Goal: Task Accomplishment & Management: Manage account settings

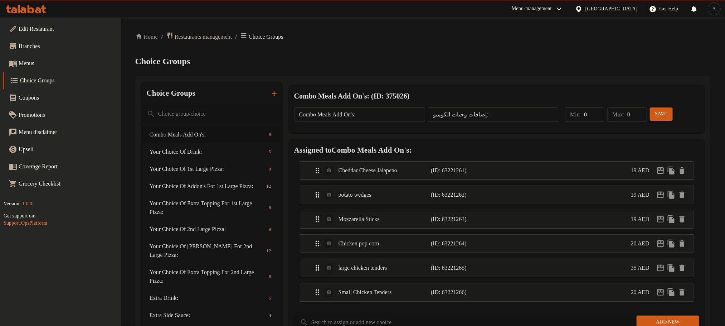
click at [585, 8] on div "United Arab Emirates" at bounding box center [611, 9] width 52 height 8
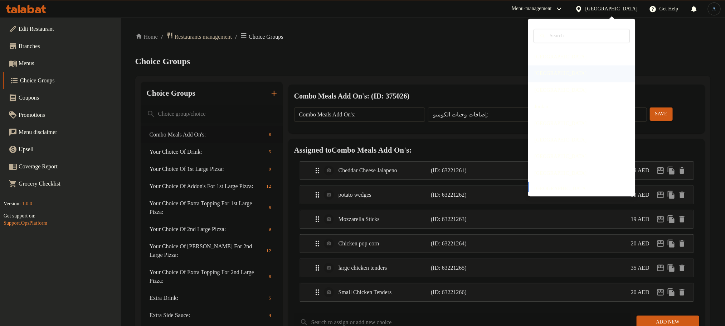
click at [542, 76] on div "[GEOGRAPHIC_DATA]" at bounding box center [561, 73] width 64 height 16
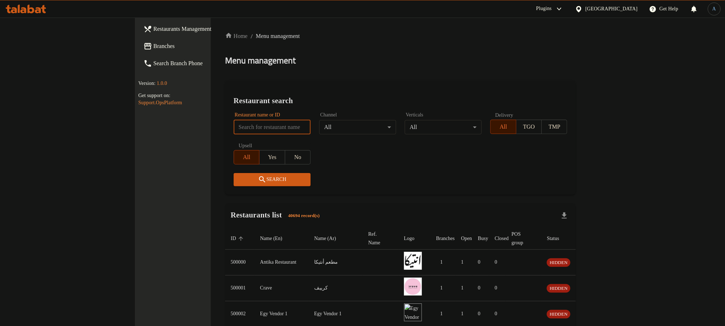
click at [234, 123] on input "search" at bounding box center [272, 127] width 77 height 14
type input "v"
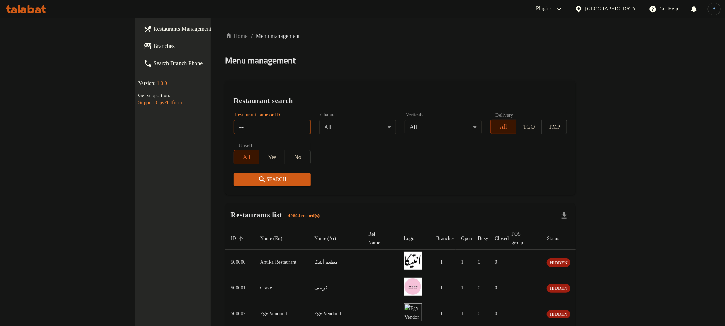
click at [53, 109] on div "​ Plugins Egypt Get Help A Restaurants Management Branches Search Branch Phone …" at bounding box center [362, 172] width 725 height 308
click at [290, 79] on div "Home / Menu management Menu management Restaurant search Restaurant name or ID …" at bounding box center [400, 275] width 351 height 487
click at [234, 128] on input "=-" at bounding box center [272, 127] width 77 height 14
type input "="
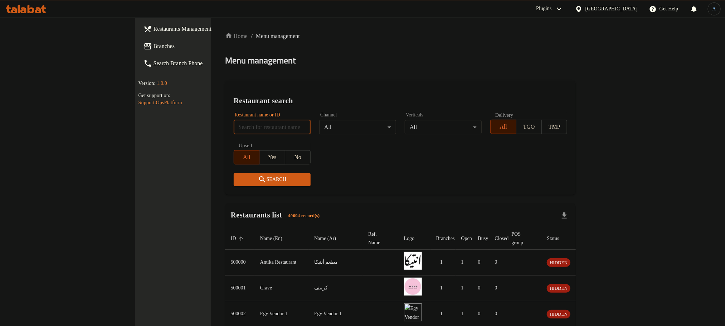
paste input "503410"
type input "503410"
click button "Search" at bounding box center [272, 179] width 77 height 13
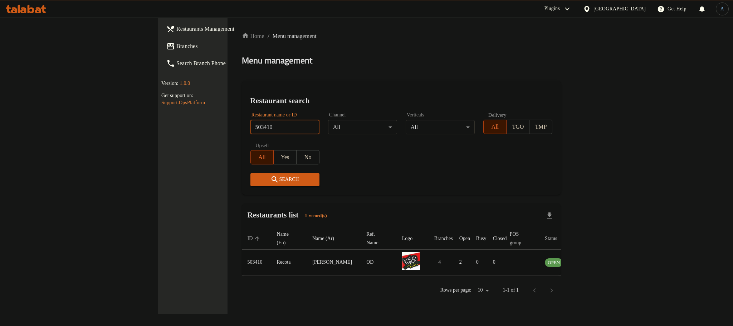
drag, startPoint x: 690, startPoint y: 246, endPoint x: 689, endPoint y: 255, distance: 9.4
click at [600, 254] on td "enhanced table" at bounding box center [587, 262] width 25 height 26
click at [600, 259] on td "enhanced table" at bounding box center [587, 262] width 25 height 26
click at [589, 259] on icon "enhanced table" at bounding box center [585, 262] width 8 height 6
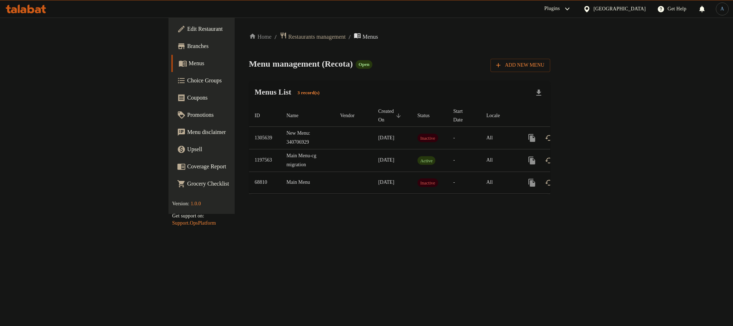
click at [439, 60] on div "Menu management ( Recota ) Open Add New Menu" at bounding box center [399, 64] width 301 height 16
click at [588, 133] on icon "enhanced table" at bounding box center [583, 137] width 9 height 9
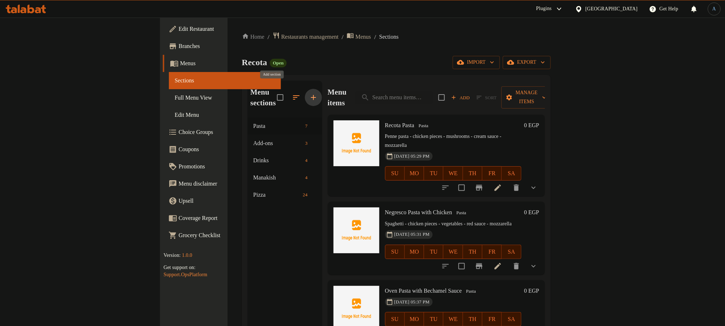
click at [311, 95] on icon "button" at bounding box center [313, 97] width 5 height 5
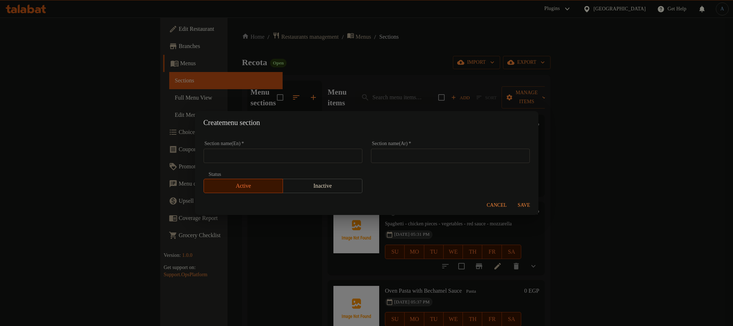
click at [499, 206] on span "Cancel" at bounding box center [497, 205] width 20 height 9
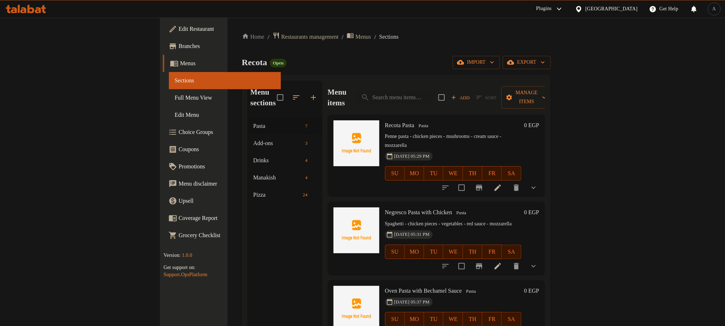
click at [175, 96] on span "Full Menu View" at bounding box center [225, 97] width 101 height 9
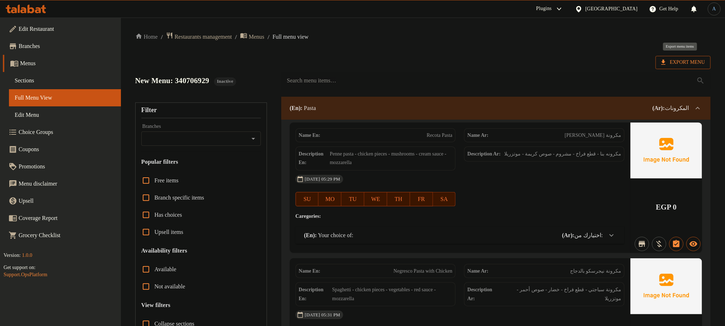
click at [686, 59] on span "Export Menu" at bounding box center [683, 62] width 44 height 9
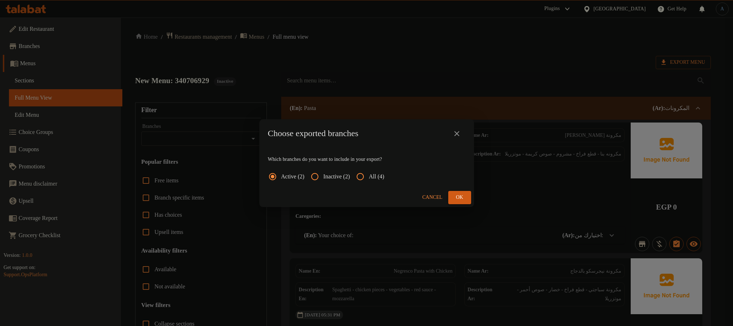
click at [383, 174] on span "All (4)" at bounding box center [376, 176] width 15 height 9
click at [369, 174] on input "All (4)" at bounding box center [360, 176] width 17 height 17
radio input "true"
click at [465, 194] on span "Ok" at bounding box center [459, 197] width 11 height 9
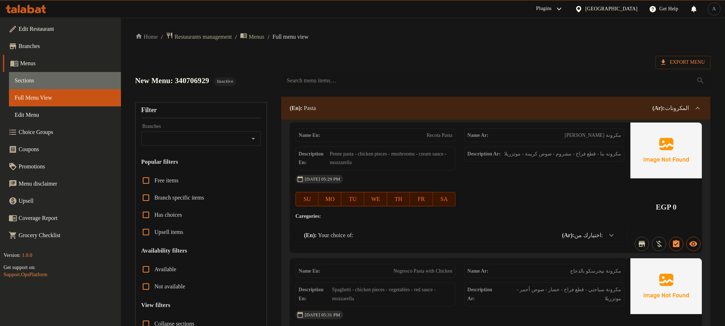
click at [38, 82] on span "Sections" at bounding box center [65, 80] width 101 height 9
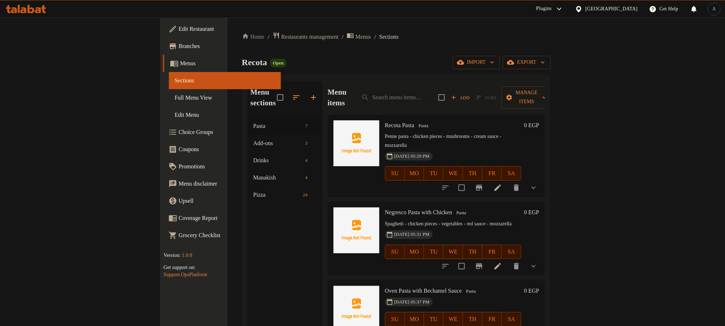
click at [309, 95] on icon "button" at bounding box center [313, 97] width 9 height 9
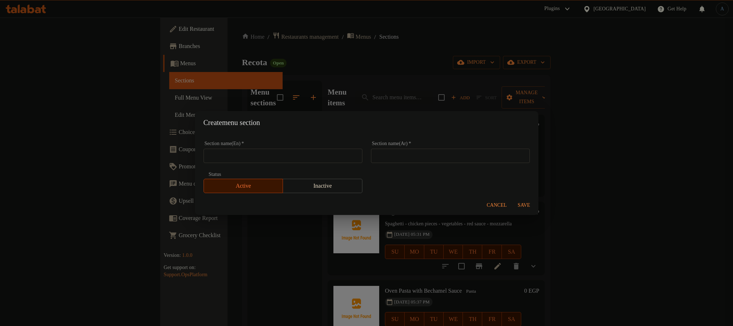
click at [386, 156] on input "text" at bounding box center [450, 155] width 159 height 14
paste input "فطير حادق"
type input "فطير حادق"
click at [318, 154] on input "text" at bounding box center [283, 155] width 159 height 14
type input "Savory Pie"
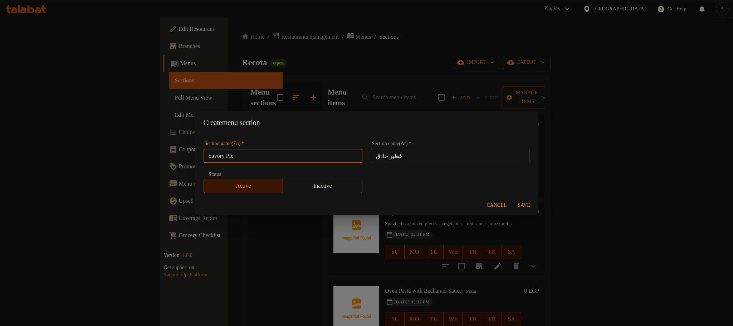
click at [526, 202] on span "Save" at bounding box center [524, 205] width 17 height 9
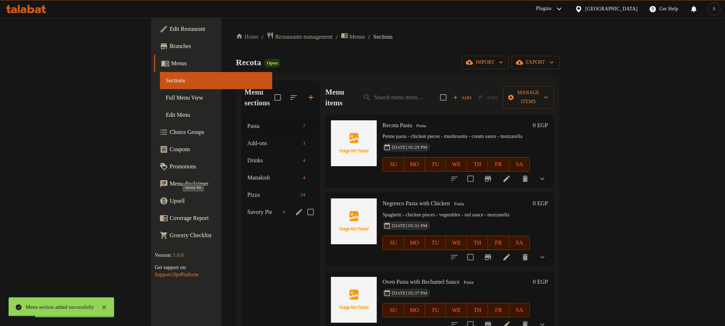
click at [247, 207] on span "Savory Pie" at bounding box center [263, 211] width 33 height 9
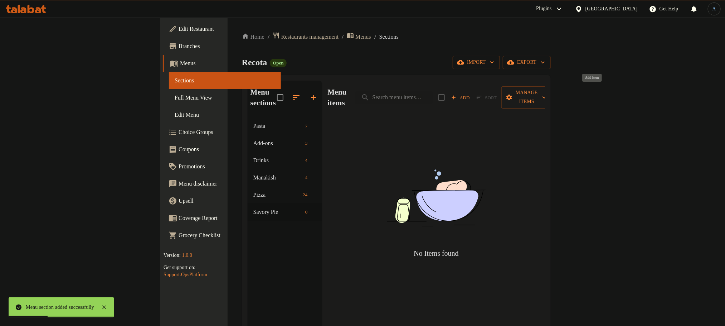
click at [470, 94] on span "Add" at bounding box center [460, 97] width 19 height 8
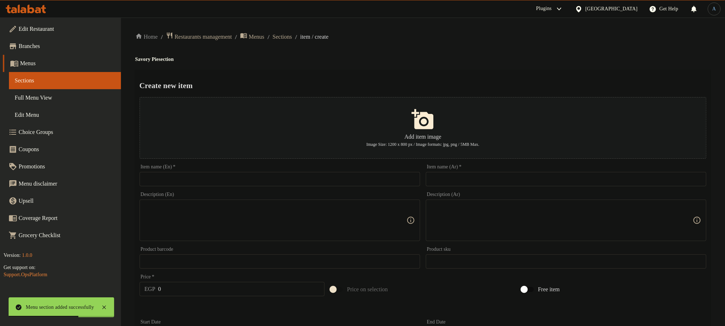
click at [496, 218] on textarea at bounding box center [562, 220] width 262 height 34
paste textarea "فطيرة سجق كيرى سحق - كبرى - رومي - موتزريلا - خضا"
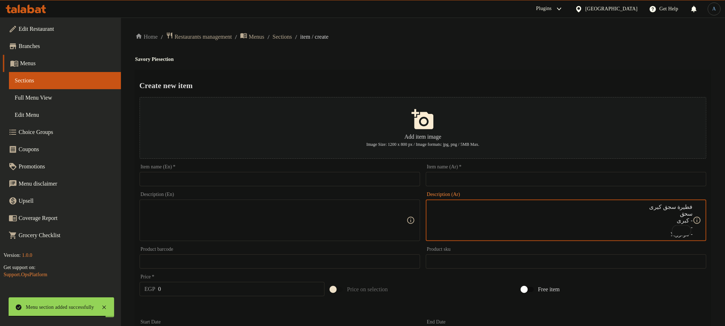
click at [686, 203] on textarea "فطيرة سجق كيرى سحق - كبرى - رومي - موتزريلا - خضا" at bounding box center [562, 220] width 262 height 34
type textarea "سحق - كبرى - رومي - موتزريلا - خضا"
click at [685, 173] on input "text" at bounding box center [566, 179] width 280 height 14
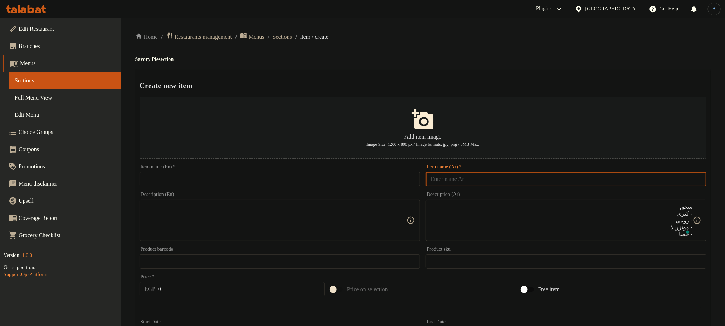
paste input "فطيرة سجق كيرى"
type input "فطيرة سجق كيرى"
click at [629, 229] on textarea "To enrich screen reader interactions, please activate Accessibility in Grammarl…" at bounding box center [562, 220] width 262 height 34
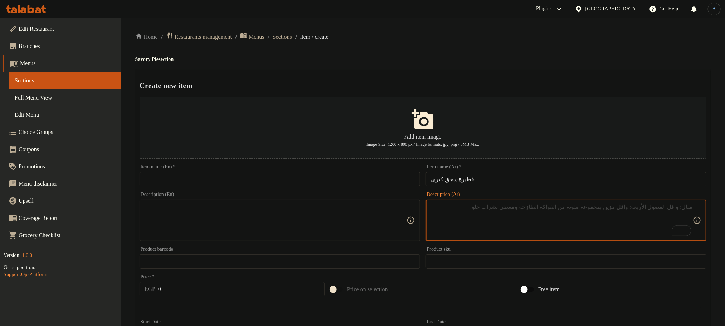
paste textarea "سحق، كيرى، رومي، موتزريلا وخضار"
type textarea "سحق، كيرى، رومي، موتزريلا وخضار"
click at [356, 215] on textarea at bounding box center [276, 220] width 262 height 34
paste textarea "Crush, Kiri, Romi, Mozzarella and Vegetables"
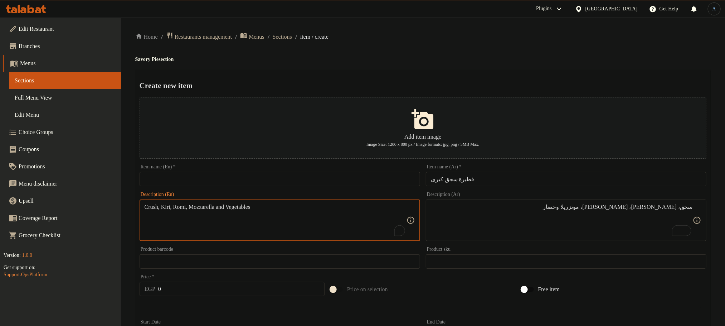
click at [451, 178] on input "فطيرة سجق كيرى" at bounding box center [566, 179] width 280 height 14
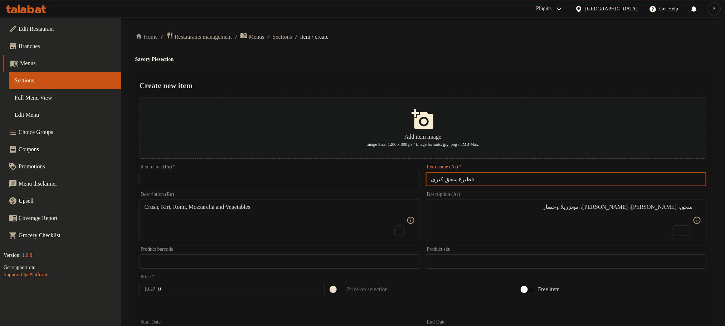
click at [448, 185] on input "فطيرة سجق كيرى" at bounding box center [566, 179] width 280 height 14
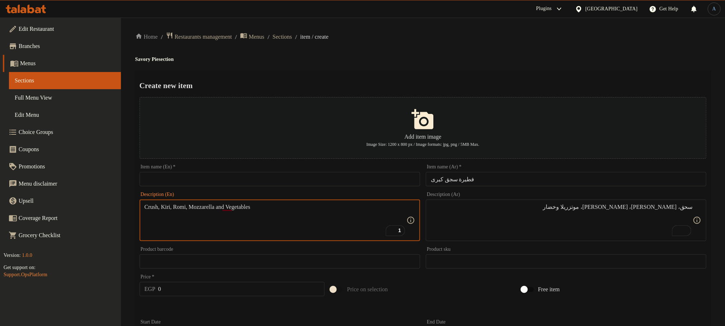
drag, startPoint x: 151, startPoint y: 209, endPoint x: 229, endPoint y: 203, distance: 78.2
click at [151, 209] on textarea "Crush, Kiri, Romi, Mozzarella and Vegetables" at bounding box center [276, 220] width 262 height 34
paste textarea "sausage"
type textarea "sausage, Kiri, Romi, Mozzarella and Vegetables"
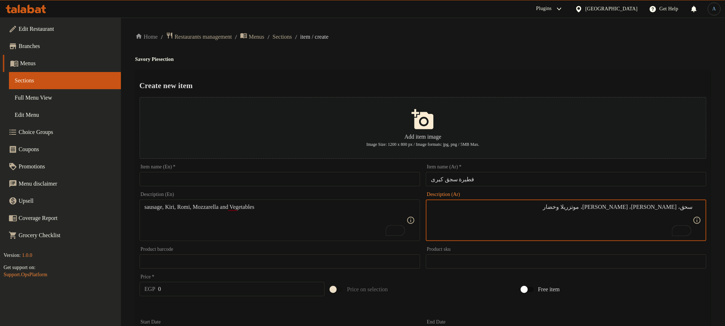
click at [688, 207] on textarea "سحق، كيرى، رومي، موتزريلا وخضار" at bounding box center [562, 220] width 262 height 34
type textarea "سجق، كيرى، [PERSON_NAME]، موتزريلا وخضار"
click at [280, 209] on textarea "sausage, Kiri, Romi, Mozzarella and Vegetables" at bounding box center [276, 220] width 262 height 34
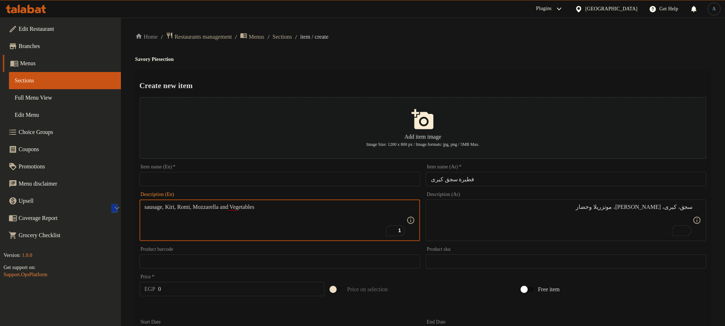
paste textarea "Sausage, kiri, romi, mozzarella and v"
type textarea "Sausage, kiri, romi, mozzarella and vegetables"
click at [446, 81] on h2 "Create new item" at bounding box center [423, 85] width 567 height 11
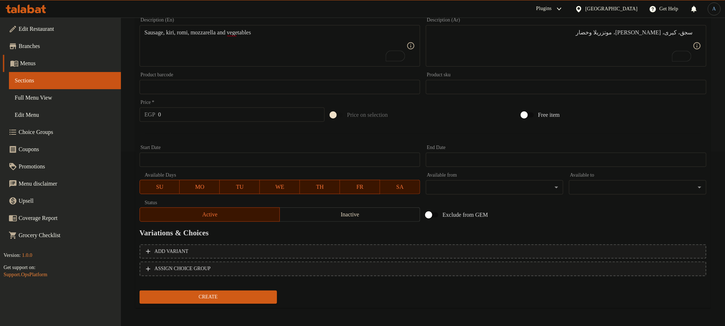
scroll to position [176, 0]
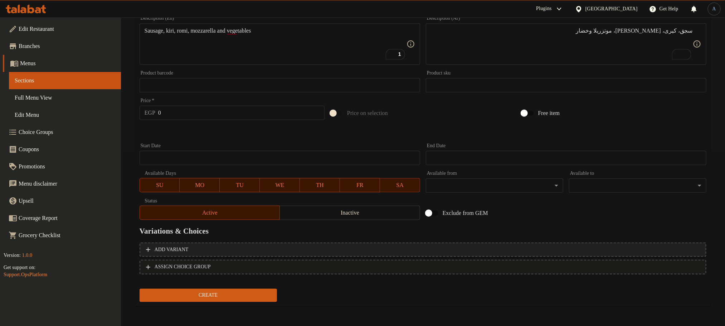
click at [453, 250] on span "Add variant" at bounding box center [423, 249] width 554 height 9
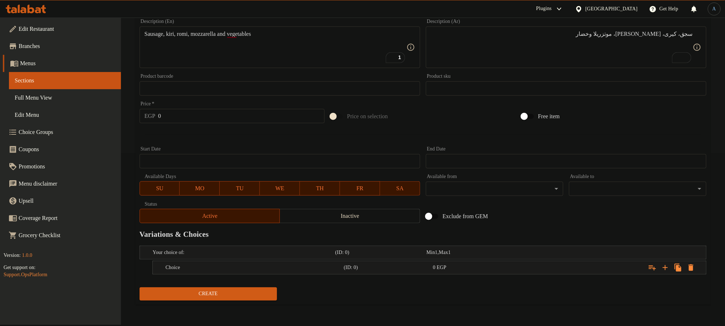
scroll to position [173, 0]
click at [665, 264] on icon "Expand" at bounding box center [665, 267] width 9 height 9
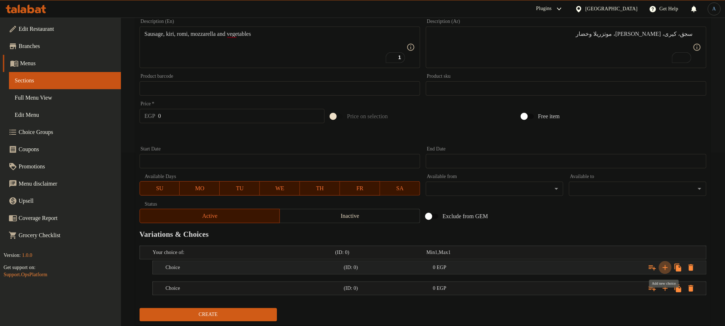
click at [665, 264] on icon "Expand" at bounding box center [665, 267] width 9 height 9
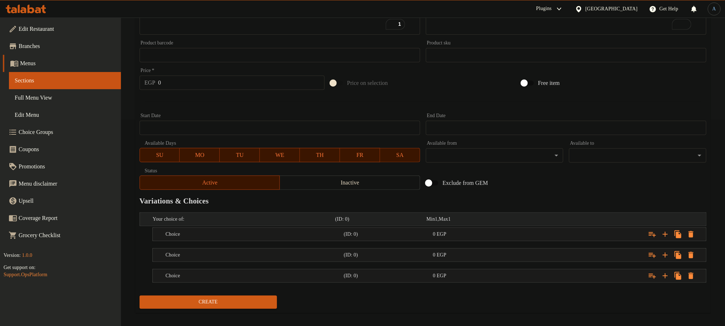
scroll to position [215, 0]
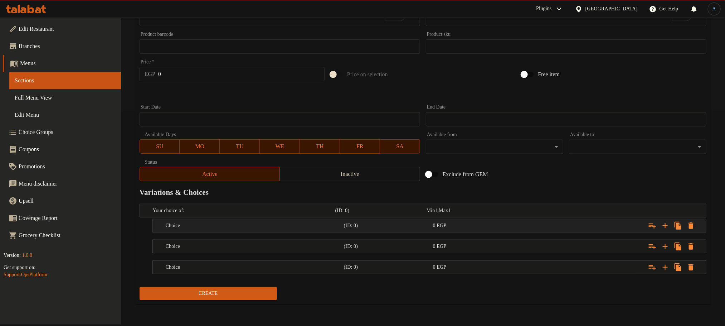
click at [521, 212] on div "Expand" at bounding box center [607, 210] width 182 height 3
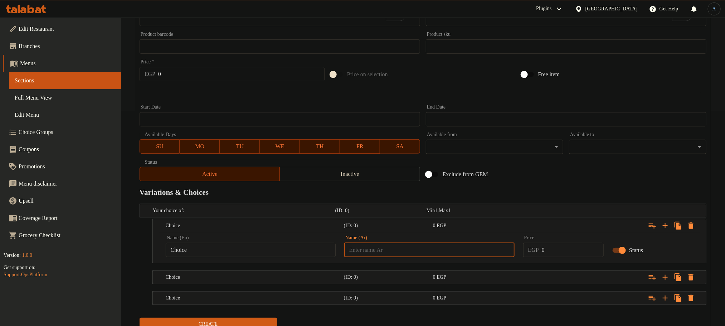
click at [388, 254] on input "text" at bounding box center [429, 250] width 170 height 14
type input "s"
type input "ن"
type input "s"
type input "سندوتش"
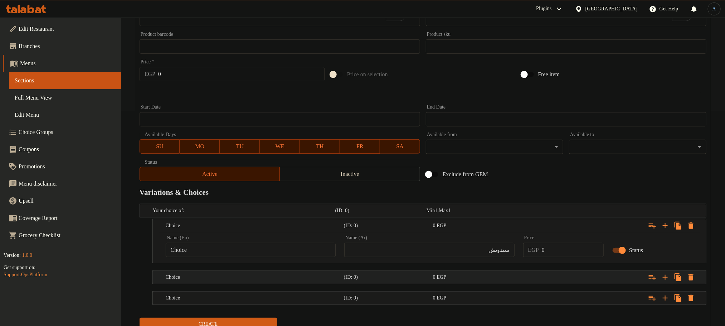
click at [424, 214] on h5 "(ID: 0)" at bounding box center [379, 210] width 88 height 7
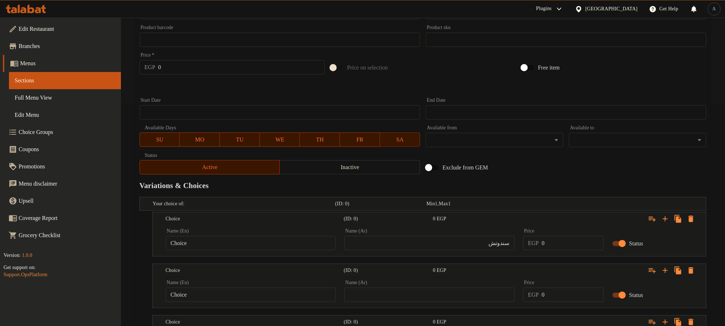
scroll to position [221, 0]
click at [387, 299] on input "text" at bounding box center [429, 295] width 170 height 14
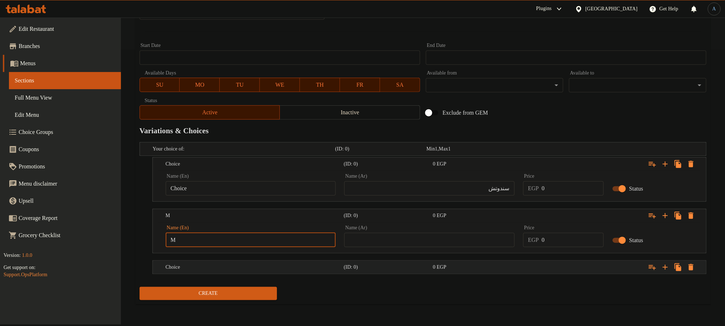
type input "M"
click at [382, 152] on h5 "(ID: 0)" at bounding box center [379, 148] width 88 height 7
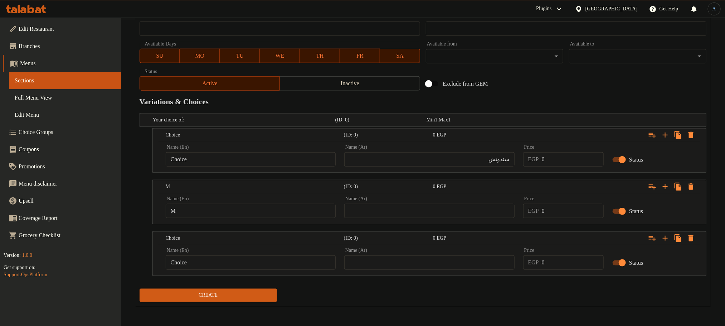
scroll to position [306, 0]
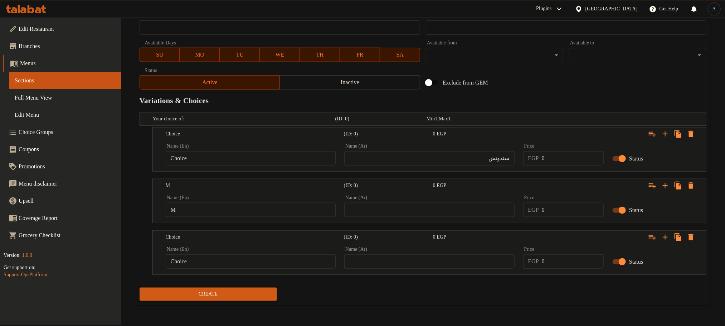
click at [246, 268] on input "Choice" at bounding box center [251, 261] width 170 height 14
type input "L"
click at [472, 157] on input "سندوتش" at bounding box center [429, 158] width 170 height 14
click at [201, 160] on input "Choice" at bounding box center [251, 158] width 170 height 14
paste input "Sandwich"
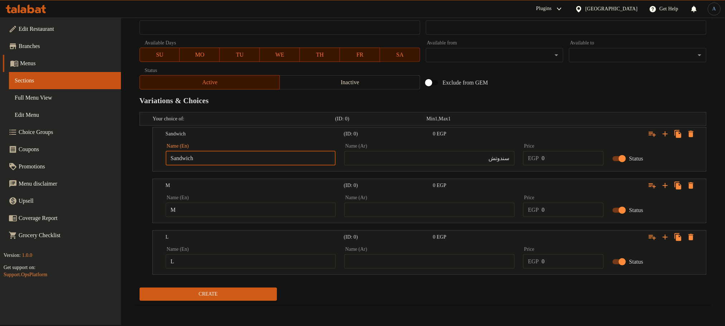
type input "Sandwich"
drag, startPoint x: 367, startPoint y: 214, endPoint x: 402, endPoint y: 203, distance: 36.9
click at [367, 214] on input "text" at bounding box center [429, 209] width 170 height 14
type input "وسط"
click at [389, 263] on input "text" at bounding box center [429, 261] width 170 height 14
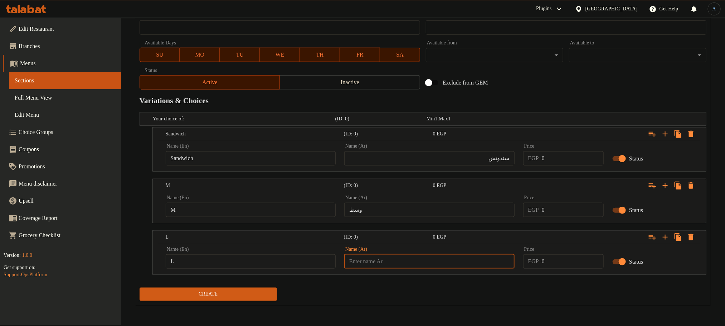
type input "كبير"
drag, startPoint x: 394, startPoint y: 297, endPoint x: 264, endPoint y: 138, distance: 204.4
click at [393, 297] on div "Create" at bounding box center [423, 293] width 572 height 19
click at [557, 152] on input "0" at bounding box center [573, 158] width 62 height 14
type input "175"
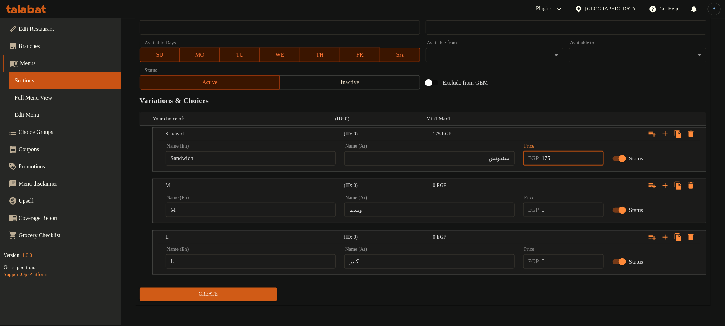
click at [556, 204] on input "0" at bounding box center [573, 209] width 62 height 14
type input "225"
click at [566, 267] on input "0" at bounding box center [573, 261] width 62 height 14
type input "345"
click at [476, 274] on div "Name (En) L Name (En) Name (Ar) كبير Name (Ar) Price EGP 345 Price Status" at bounding box center [429, 259] width 553 height 30
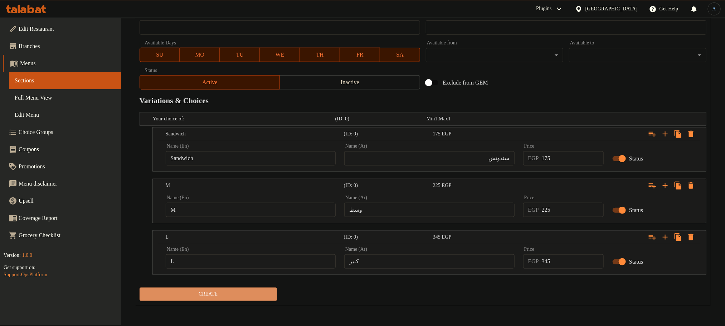
click at [240, 290] on button "Create" at bounding box center [208, 293] width 137 height 13
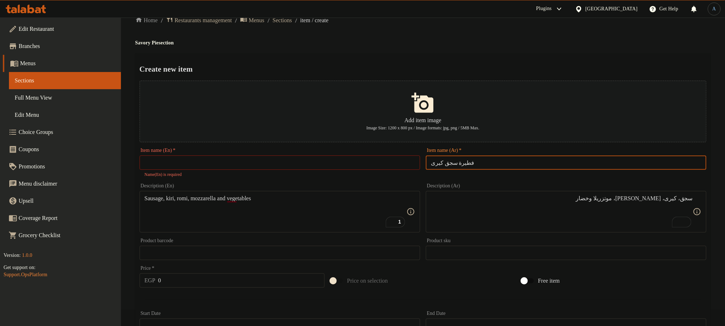
click at [485, 163] on input "فطيرة سجق كيرى" at bounding box center [566, 162] width 280 height 14
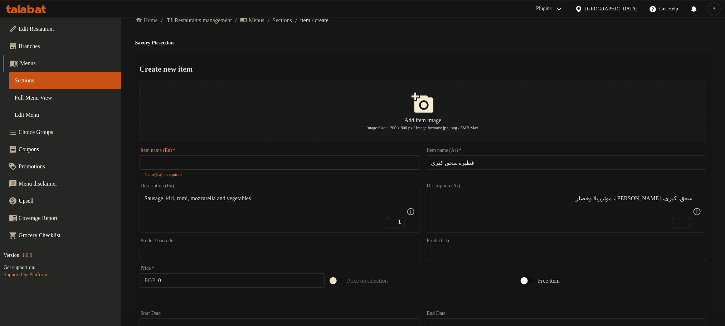
click at [259, 155] on div "Item name (En)   * Item name (En) * Name(En) is required" at bounding box center [280, 163] width 280 height 30
click at [254, 168] on input "text" at bounding box center [280, 162] width 280 height 14
paste input "Kiri Sausage Pie"
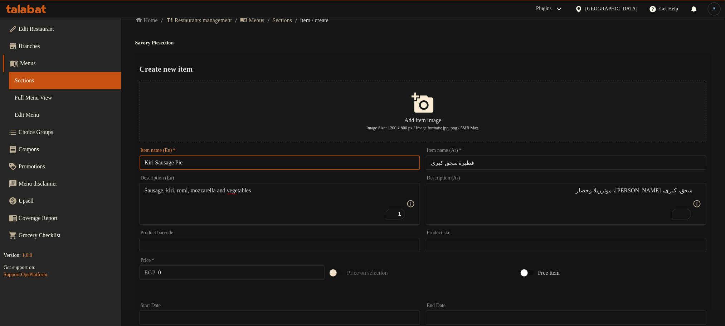
type input "Kiri Sausage Pie"
click at [417, 47] on div "Home / Restaurants management / Menus / Sections / item / create Savory Pie sec…" at bounding box center [422, 307] width 575 height 585
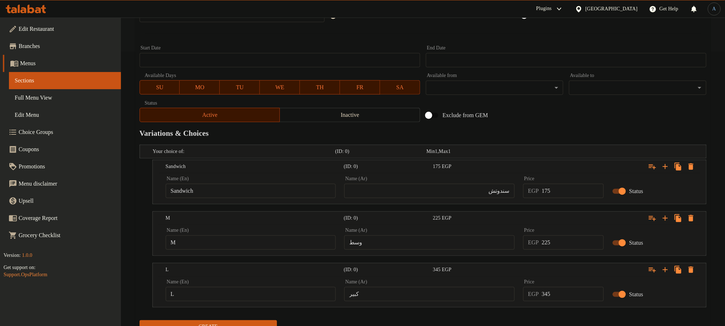
scroll to position [307, 0]
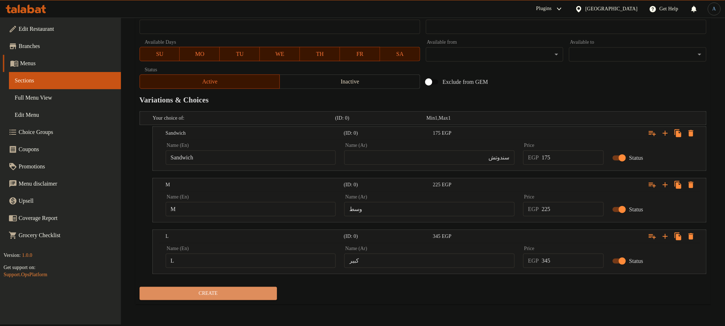
click at [220, 299] on button "Create" at bounding box center [208, 293] width 137 height 13
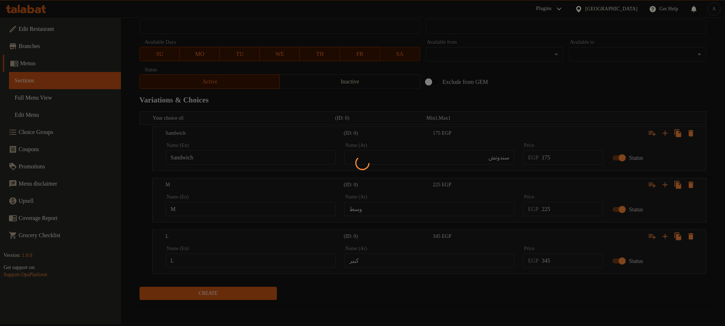
click at [313, 294] on div at bounding box center [362, 163] width 725 height 326
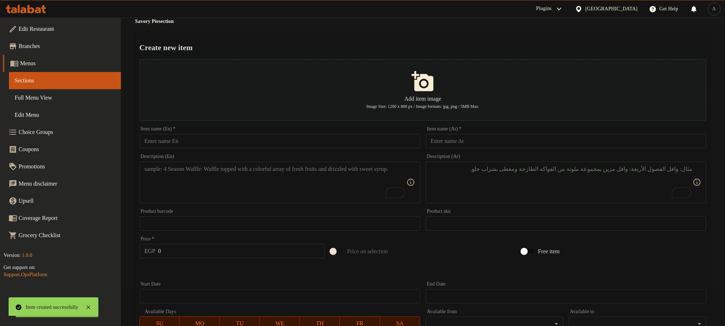
scroll to position [0, 0]
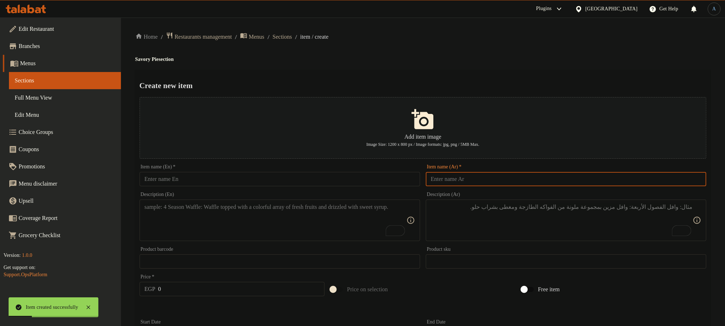
click at [495, 180] on input "text" at bounding box center [566, 179] width 280 height 14
type input "فطيرة بسطرمة كيري"
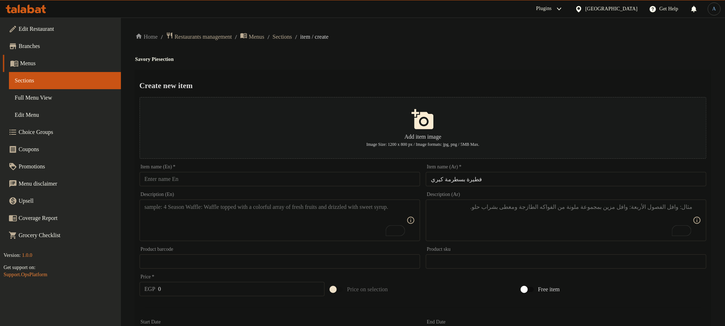
drag, startPoint x: 348, startPoint y: 167, endPoint x: 316, endPoint y: 210, distance: 54.2
click at [331, 185] on div "Item name (En)   * Item name (En) *" at bounding box center [280, 175] width 280 height 22
click at [333, 177] on input "text" at bounding box center [280, 179] width 280 height 14
paste input "Kiri Pastrami Pie"
type input "Kiri Pastrami Pie"
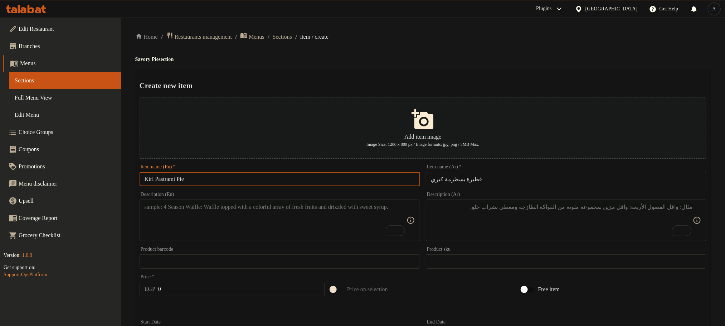
click at [392, 30] on div "Home / Restaurants management / Menus / Sections / item / create Savory Pie sec…" at bounding box center [423, 325] width 604 height 614
click at [522, 234] on textarea "To enrich screen reader interactions, please activate Accessibility in Grammarl…" at bounding box center [562, 220] width 262 height 34
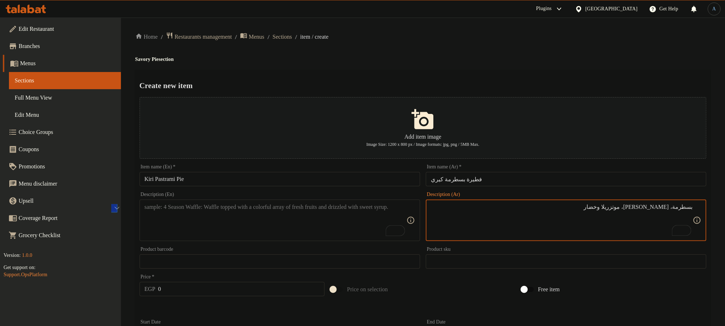
type textarea "بسطرمة، [PERSON_NAME]، موتزريلا وخضار"
click at [276, 202] on div "Description (En)" at bounding box center [280, 219] width 280 height 41
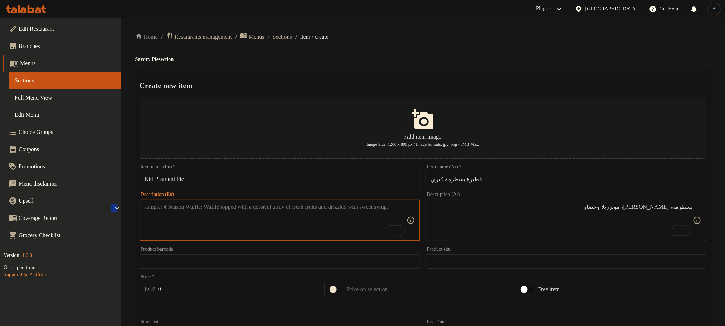
paste textarea "Pastrami, Kiri, mozzarella and vegetables"
type textarea "Pastrami, Kiri, mozzarella and vegetables"
click at [378, 98] on button "Add item image Image Size: 1200 x 800 px / Image formats: jpg, png / 5MB Max." at bounding box center [423, 128] width 567 height 62
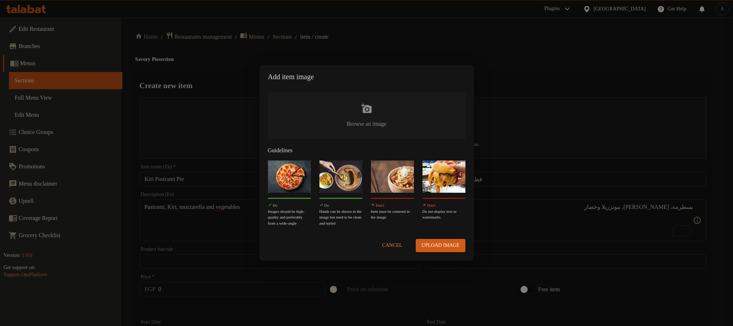
click at [393, 242] on span "Cancel" at bounding box center [392, 245] width 20 height 9
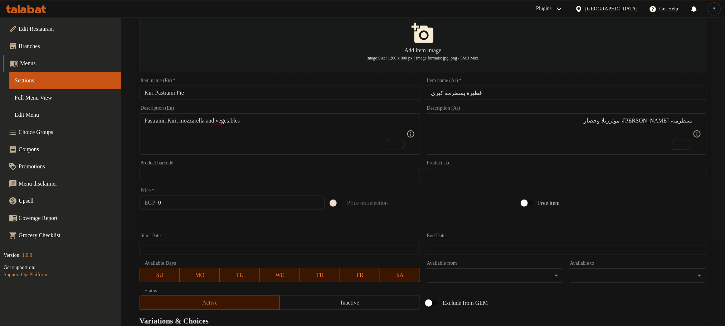
scroll to position [268, 0]
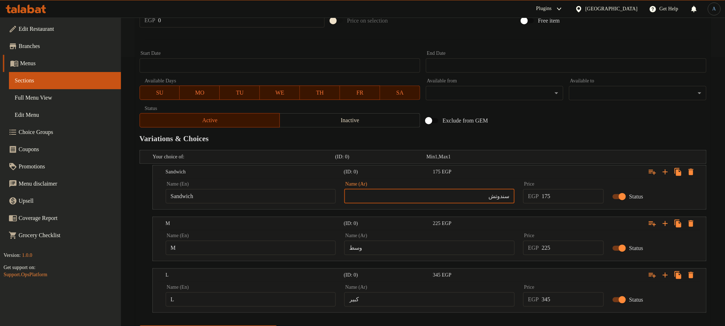
click at [410, 201] on input "سندوتش" at bounding box center [429, 196] width 170 height 14
click at [279, 189] on input "Sandwich" at bounding box center [251, 196] width 170 height 14
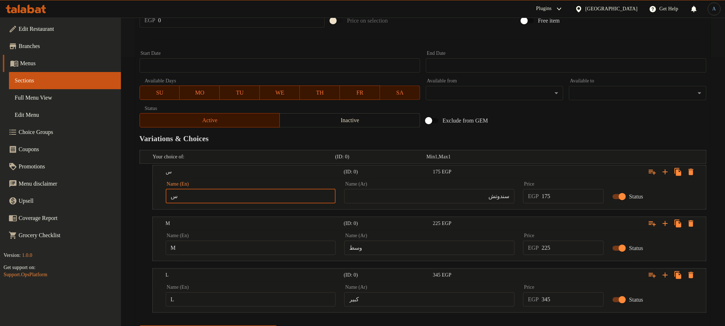
type input "سس"
type input "Sandwich"
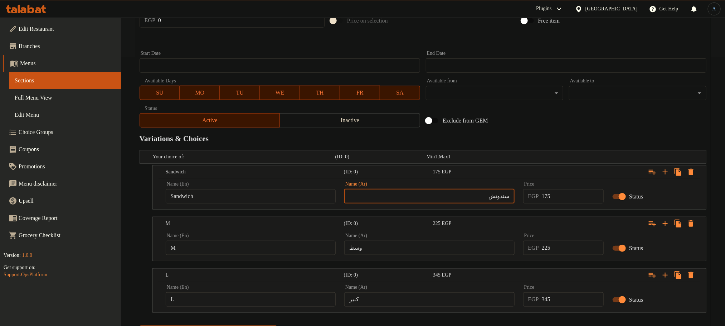
click at [404, 191] on input "سندوتش" at bounding box center [429, 196] width 170 height 14
click at [499, 194] on input "سندويتش" at bounding box center [429, 196] width 170 height 14
type input "سندوتش"
click at [419, 240] on div "Name (Ar) وسط Name (Ar)" at bounding box center [429, 244] width 170 height 22
click at [394, 250] on input "وسط" at bounding box center [429, 247] width 170 height 14
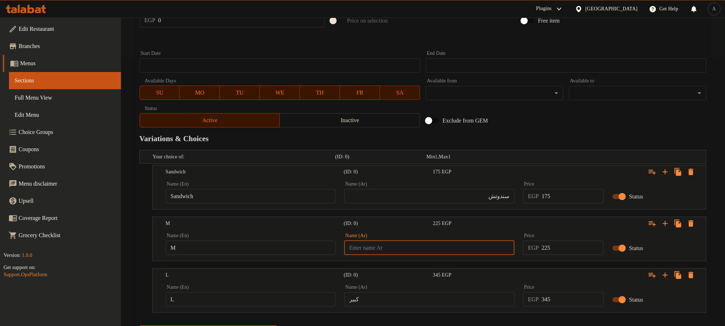
type input "وسط"
click at [231, 248] on input "M" at bounding box center [251, 247] width 170 height 14
type input "Choice"
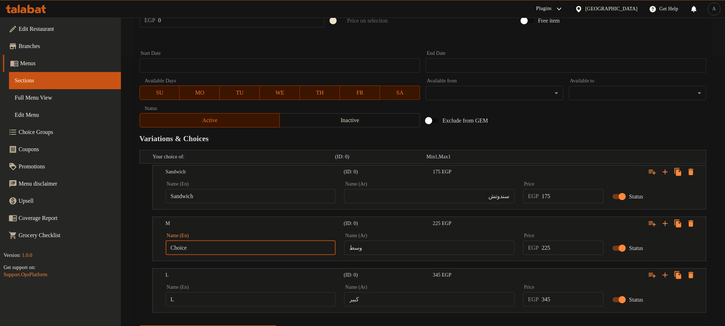
click at [231, 248] on input "Choice" at bounding box center [251, 247] width 170 height 14
click at [226, 246] on input "text" at bounding box center [251, 247] width 170 height 14
type input "M"
click at [185, 303] on input "L" at bounding box center [251, 299] width 170 height 14
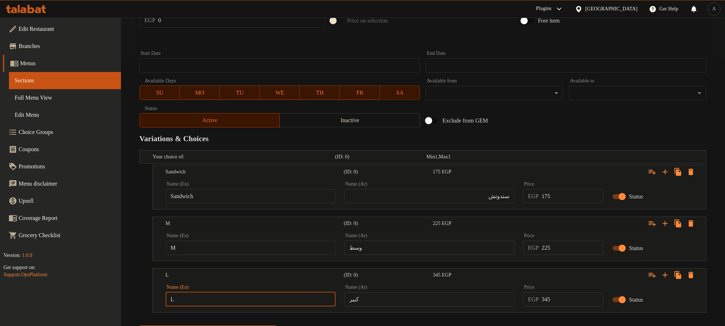
type input "Choice"
click at [185, 303] on input "text" at bounding box center [251, 299] width 170 height 14
type input "L"
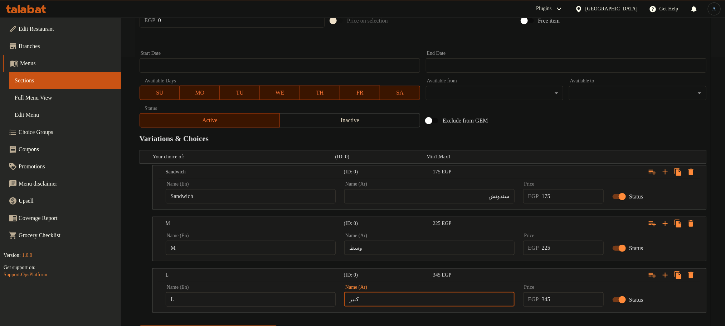
drag, startPoint x: 395, startPoint y: 305, endPoint x: 405, endPoint y: 294, distance: 14.7
click at [395, 305] on input "كبير" at bounding box center [429, 299] width 170 height 14
type input "كبير"
click at [564, 194] on input "175" at bounding box center [573, 196] width 62 height 14
type input "0"
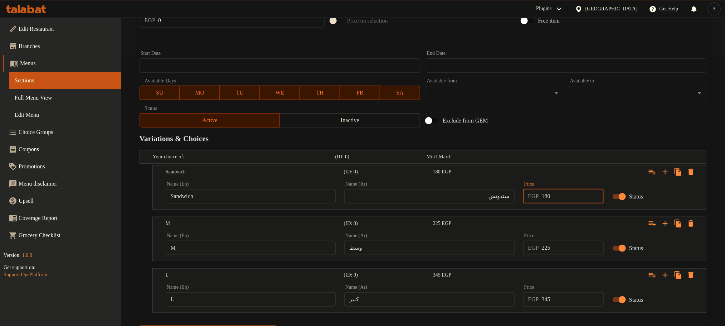
type input "180"
click at [546, 122] on div "Exclude from GEM" at bounding box center [518, 120] width 191 height 19
click at [564, 249] on input "0" at bounding box center [573, 247] width 62 height 14
type input "230"
click at [589, 138] on h2 "Variations & Choices" at bounding box center [423, 138] width 567 height 11
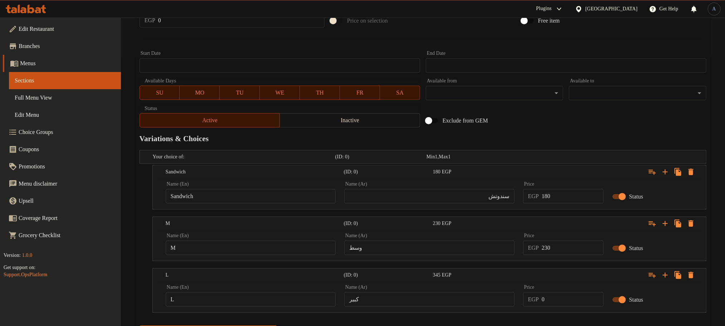
click at [555, 301] on input "0" at bounding box center [573, 299] width 62 height 14
type input "350"
click at [140, 325] on button "Create" at bounding box center [208, 331] width 137 height 13
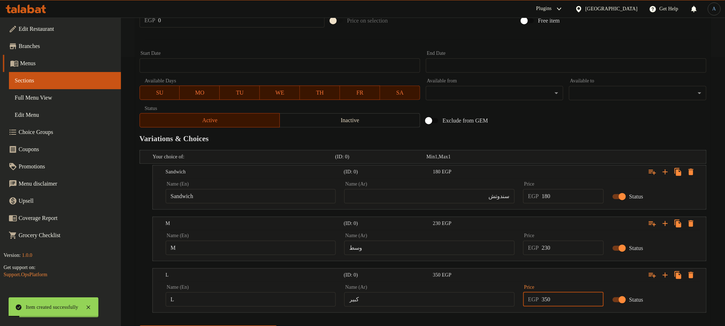
scroll to position [0, 0]
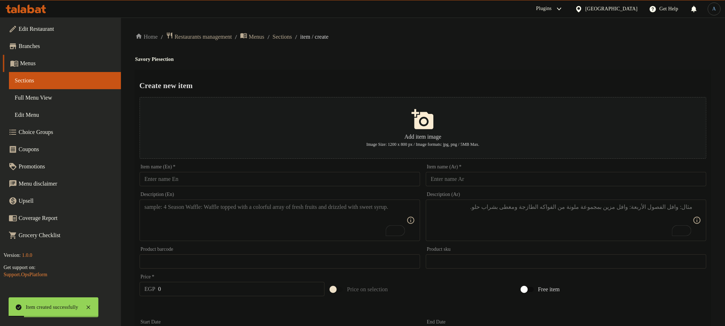
click at [515, 179] on input "text" at bounding box center [566, 179] width 280 height 14
type input "ف"
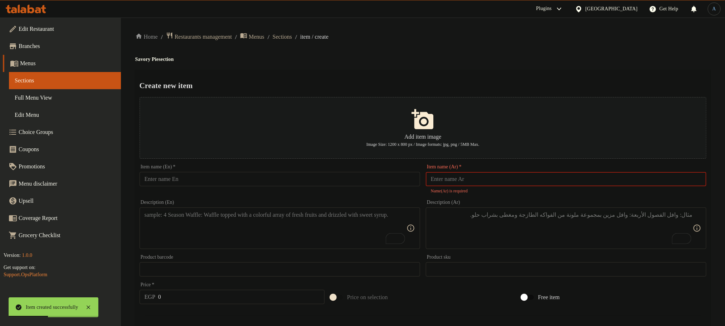
type input "t"
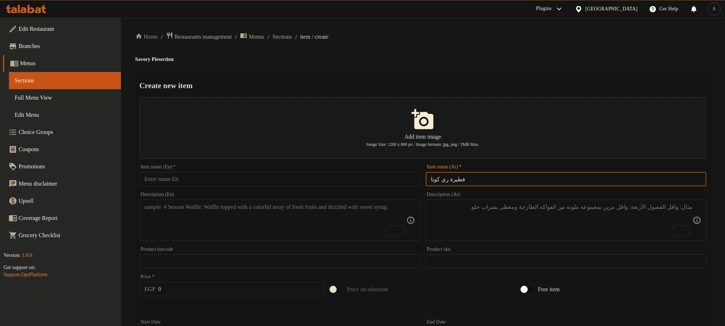
type input "فطيرة ري كوتا"
click at [321, 182] on input "text" at bounding box center [280, 179] width 280 height 14
paste input "Ricotta Pie"
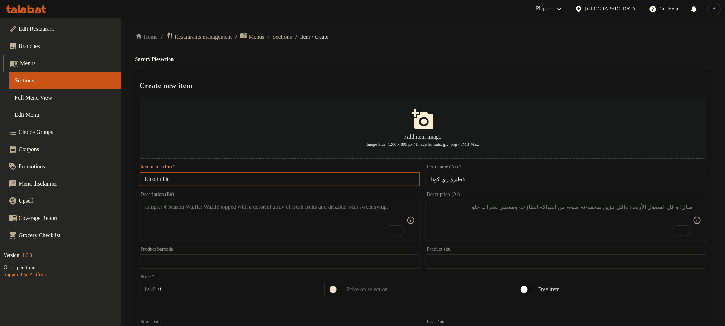
click at [147, 60] on h4 "Savory Pie section" at bounding box center [422, 59] width 575 height 7
copy h4 "Savory"
click at [165, 180] on input "Ricotta Pie" at bounding box center [280, 179] width 280 height 14
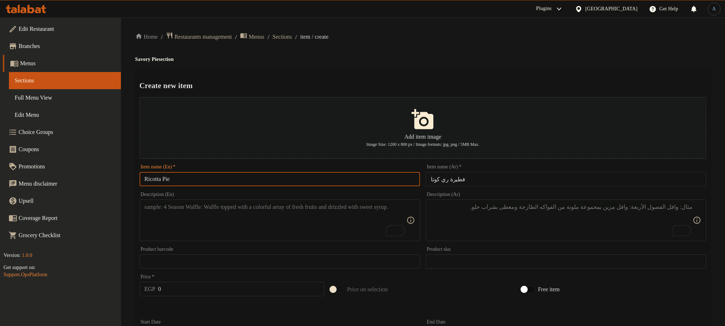
paste input "Savory"
type input "Ricotta Savory Pie"
click at [557, 184] on input "فطيرة ري كوتا" at bounding box center [566, 179] width 280 height 14
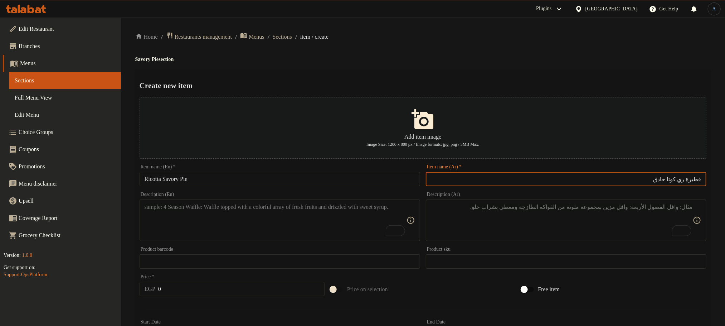
type input "فطيرة ري كوتا حادق"
click at [541, 64] on div "Home / Restaurants management / Menus / Sections / item / create Savory Pie sec…" at bounding box center [422, 324] width 575 height 585
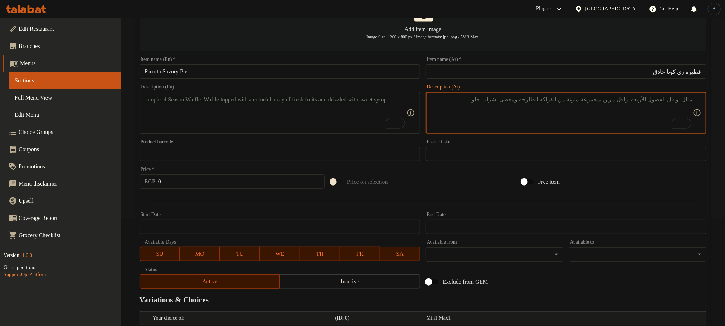
click at [609, 109] on textarea "To enrich screen reader interactions, please activate Accessibility in Grammarl…" at bounding box center [562, 113] width 262 height 34
type textarea "سجق، بسطرمة، لحم مفروم، خضار، جبنة رومي وموتزريلا"
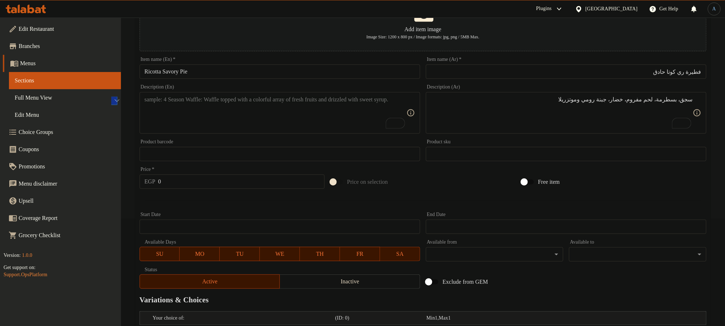
click at [231, 106] on textarea "To enrich screen reader interactions, please activate Accessibility in Grammarl…" at bounding box center [276, 113] width 262 height 34
paste textarea "Sausage, pastrami, minced meat, vegetables, Romano and mozzarella cheese"
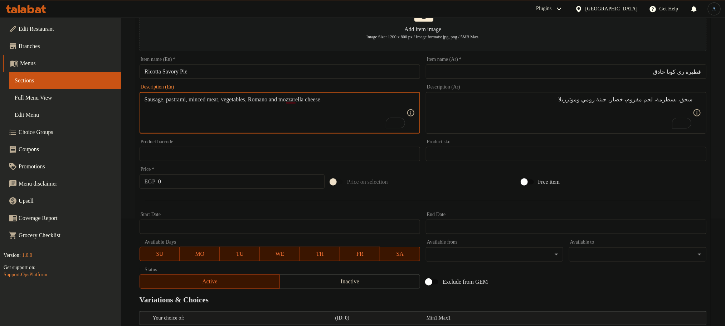
type textarea "Sausage, pastrami, minced meat, vegetables, Romano and mozzarella cheese"
click at [196, 204] on div at bounding box center [423, 200] width 572 height 18
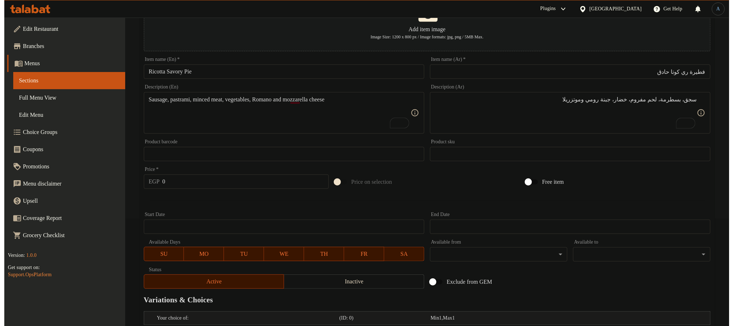
scroll to position [307, 0]
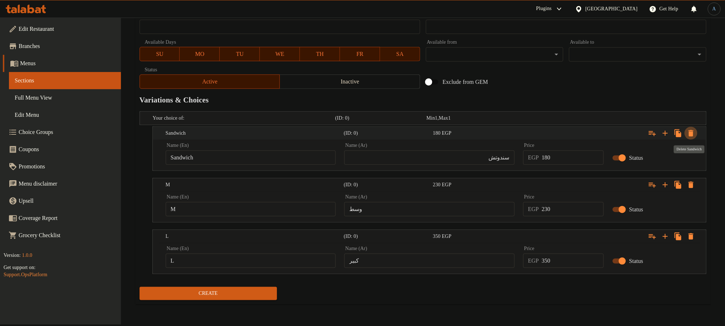
click at [691, 134] on icon "Expand" at bounding box center [690, 133] width 5 height 6
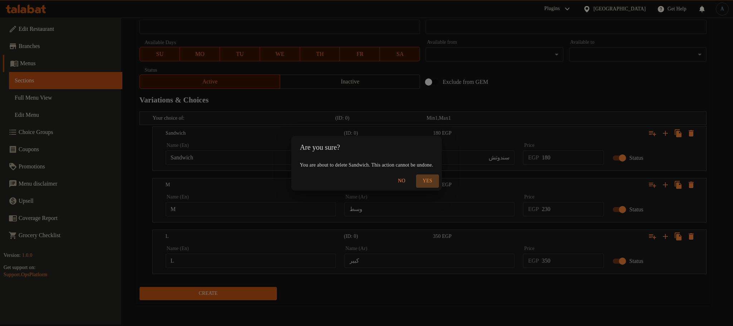
click at [436, 177] on span "Yes" at bounding box center [427, 180] width 17 height 9
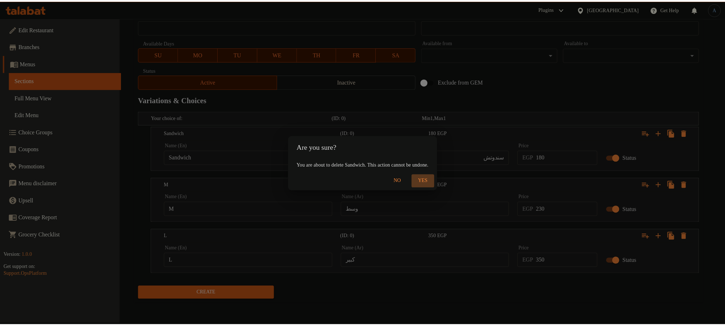
scroll to position [255, 0]
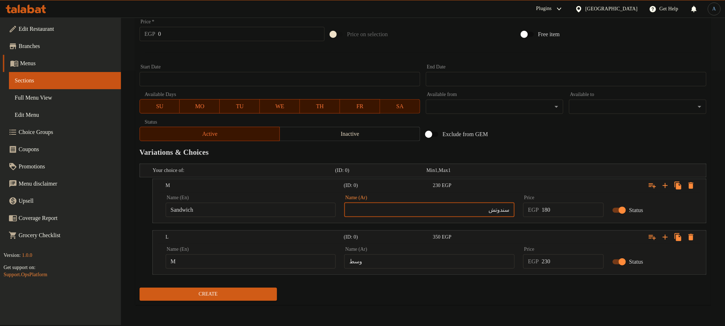
click at [448, 209] on input "سندوتش" at bounding box center [429, 209] width 170 height 14
type input "وسط"
click at [261, 194] on div "Name (En) Sandwich Name (En)" at bounding box center [250, 206] width 179 height 30
click at [261, 202] on div "Name (En) Sandwich Name (En)" at bounding box center [251, 206] width 170 height 22
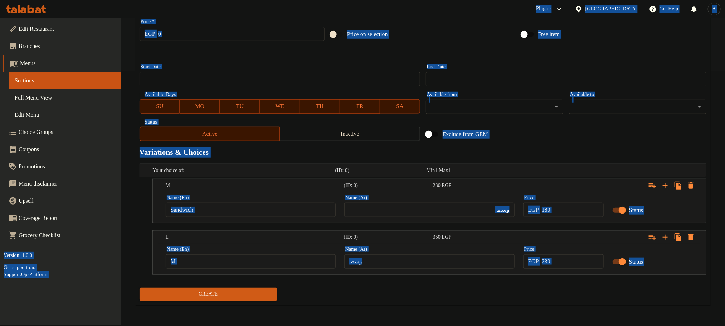
type input "Choice"
click at [256, 209] on input "Choice" at bounding box center [251, 209] width 170 height 14
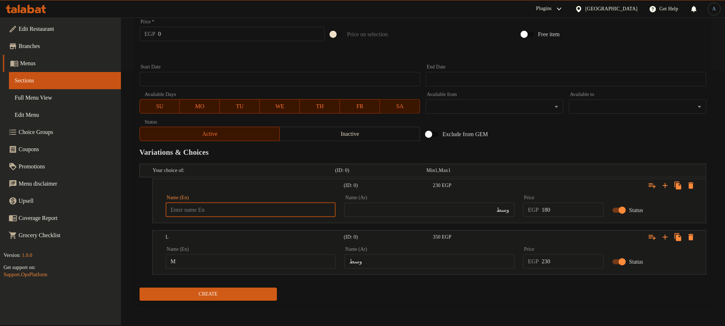
click at [256, 209] on input "text" at bounding box center [251, 209] width 170 height 14
type input "ة"
type input "M"
click at [299, 253] on div "Name (En) M Name (En)" at bounding box center [251, 257] width 170 height 22
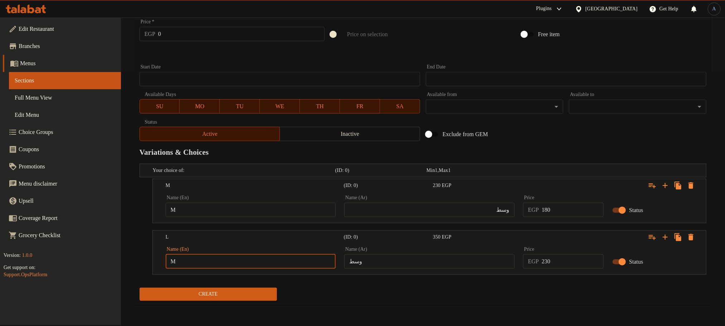
type input "Choice"
click at [297, 259] on input "Choice" at bounding box center [251, 261] width 170 height 14
click at [297, 259] on input "text" at bounding box center [251, 261] width 170 height 14
type input "l"
type input "L"
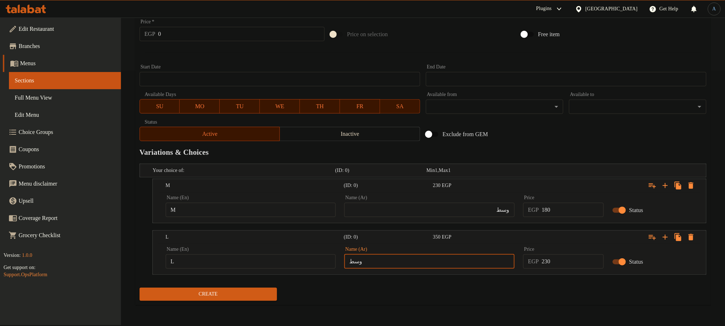
click at [377, 258] on input "وسط" at bounding box center [429, 261] width 170 height 14
type input "كبير"
click at [222, 293] on span "Create" at bounding box center [208, 293] width 126 height 9
click at [376, 204] on input "وسط" at bounding box center [429, 209] width 170 height 14
click at [555, 132] on div "Exclude from GEM" at bounding box center [518, 133] width 191 height 19
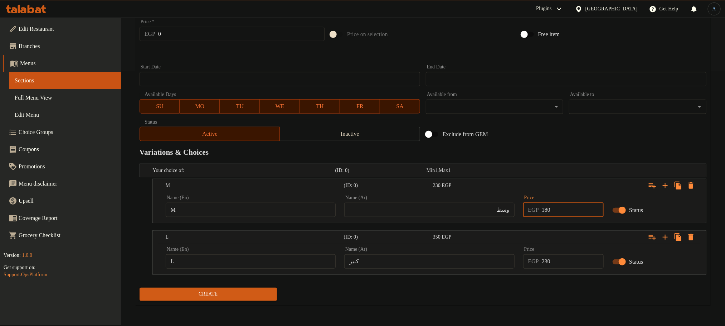
click at [571, 205] on input "180" at bounding box center [573, 209] width 62 height 14
click at [552, 131] on div "Exclude from GEM" at bounding box center [518, 133] width 191 height 19
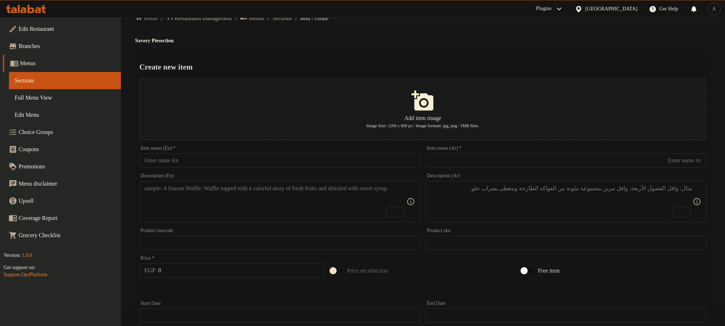
scroll to position [0, 0]
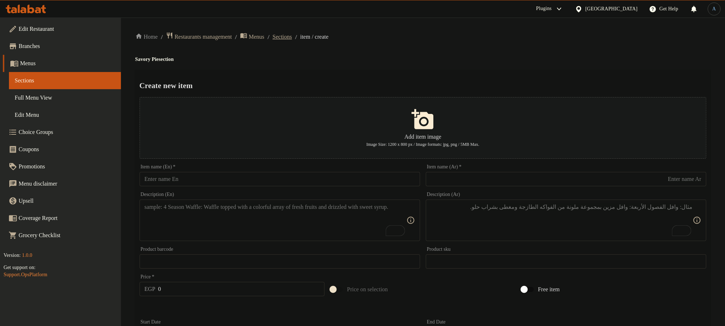
click at [292, 37] on span "Sections" at bounding box center [282, 37] width 19 height 9
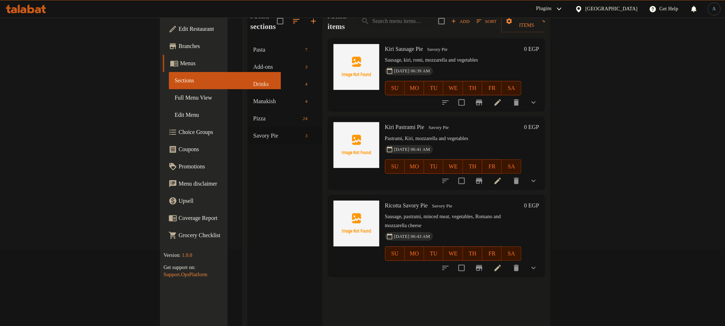
scroll to position [100, 0]
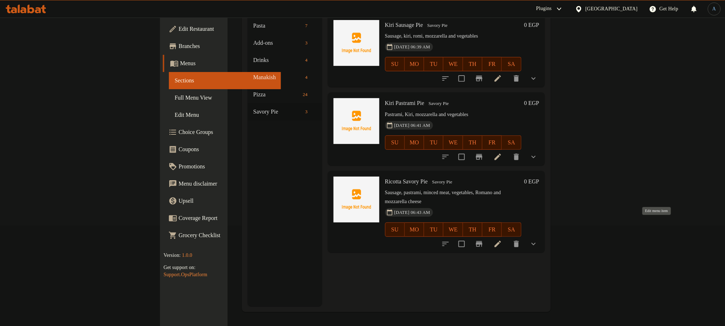
click at [501, 240] on icon at bounding box center [497, 243] width 6 height 6
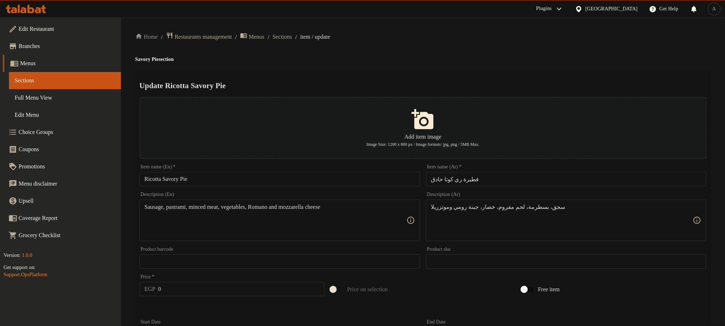
scroll to position [194, 0]
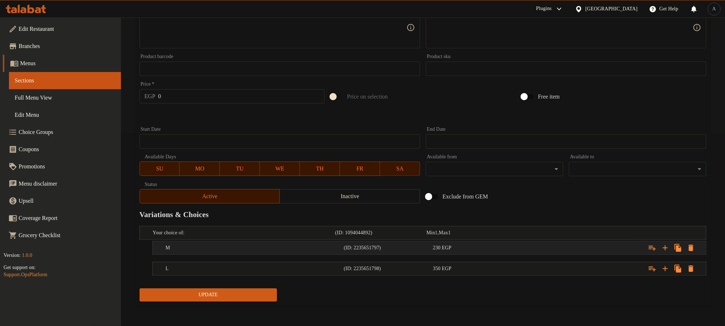
click at [503, 236] on div "230 EGP" at bounding box center [470, 232] width 88 height 7
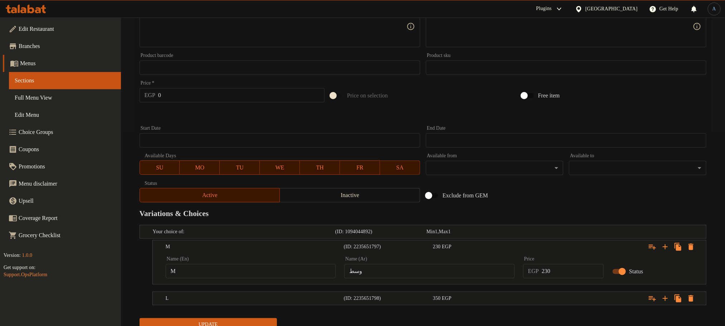
click at [560, 268] on input "230" at bounding box center [573, 271] width 62 height 14
click at [557, 194] on div "Exclude from GEM" at bounding box center [518, 195] width 191 height 19
drag, startPoint x: 563, startPoint y: 274, endPoint x: 474, endPoint y: 274, distance: 89.1
click at [474, 274] on div "Name (En) M Name (En) Name (Ar) وسط Name (Ar) Price EGP 235 Price Status" at bounding box center [429, 267] width 536 height 30
type input "325"
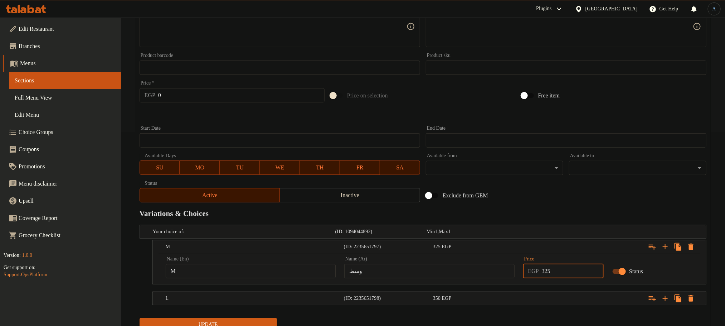
click at [510, 195] on div "Exclude from GEM" at bounding box center [518, 195] width 191 height 19
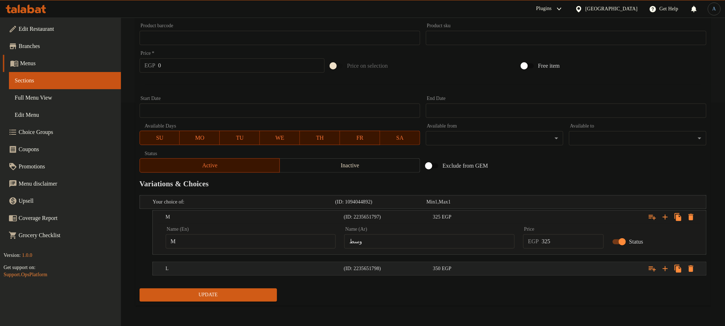
click at [556, 203] on div "Expand" at bounding box center [607, 201] width 182 height 3
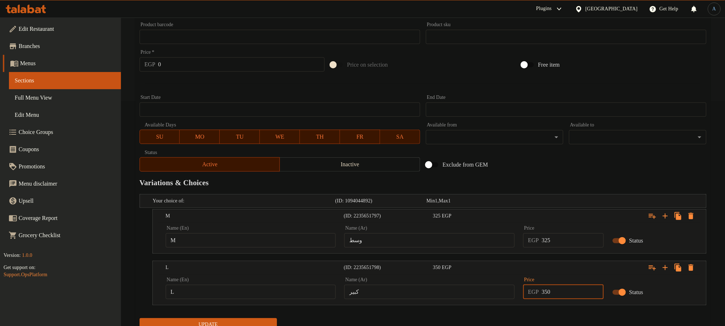
drag, startPoint x: 554, startPoint y: 296, endPoint x: 518, endPoint y: 298, distance: 36.2
click at [518, 298] on div "Name (En) L Name (En) Name (Ar) كبير Name (Ar) Price EGP 350 Price Status" at bounding box center [429, 288] width 536 height 30
type input "450"
click at [140, 318] on button "Update" at bounding box center [208, 324] width 137 height 13
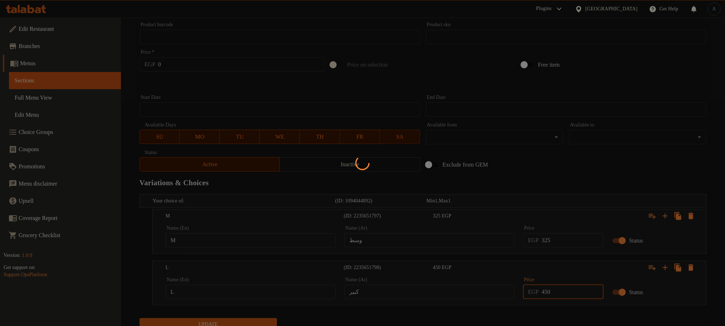
click at [567, 166] on div at bounding box center [362, 163] width 725 height 326
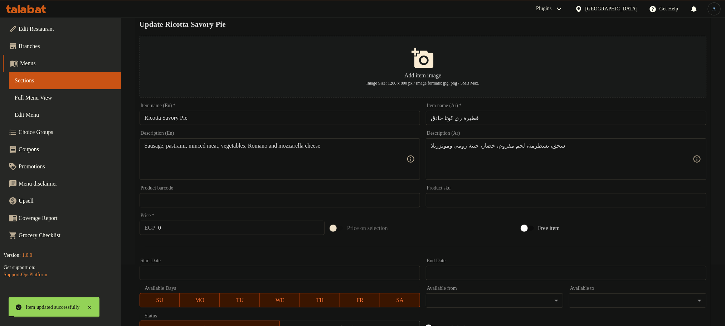
scroll to position [0, 0]
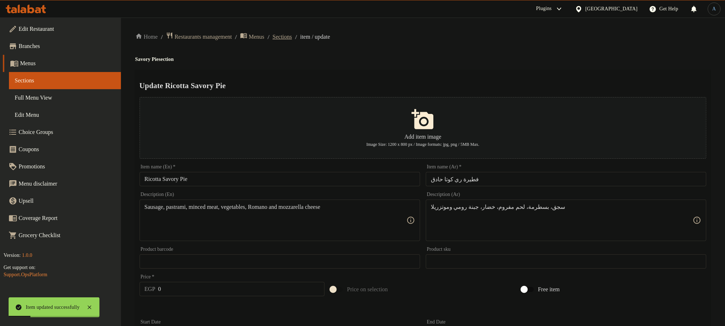
click at [292, 36] on span "Sections" at bounding box center [282, 37] width 19 height 9
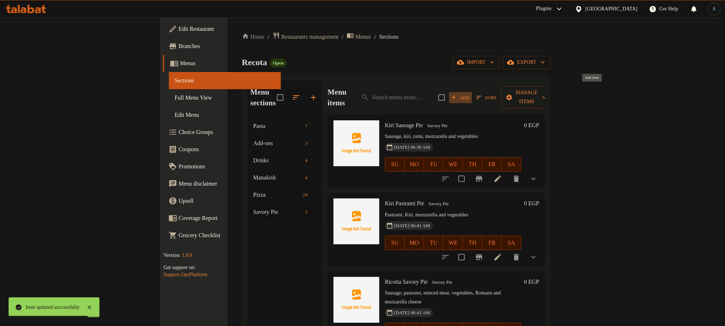
click at [470, 93] on span "Add" at bounding box center [460, 97] width 19 height 8
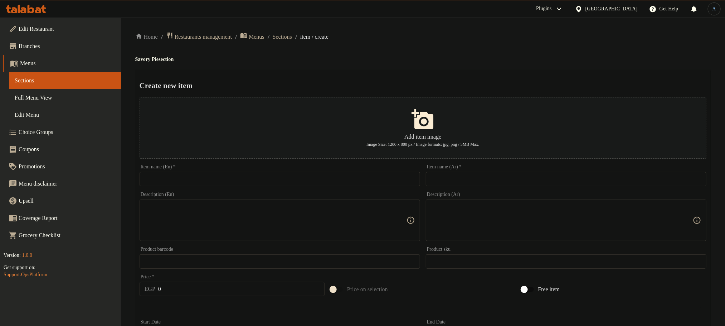
click at [514, 180] on input "text" at bounding box center [566, 179] width 280 height 14
type input "t"
type input "فطيرة سوبر سوبريم"
drag, startPoint x: 328, startPoint y: 178, endPoint x: 334, endPoint y: 162, distance: 17.0
click at [328, 178] on input "text" at bounding box center [280, 179] width 280 height 14
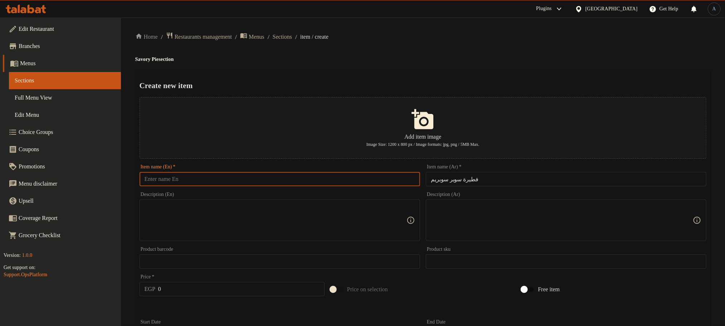
paste input "Super Supreme Pie"
type input "Super Supreme Pie"
click at [397, 82] on h2 "Create new item" at bounding box center [423, 85] width 567 height 11
click at [165, 177] on input "Super Supreme Pie" at bounding box center [280, 179] width 280 height 14
click at [422, 67] on div "Home / Restaurants management / Menus / Sections / item / create Savory Pie sec…" at bounding box center [422, 260] width 575 height 456
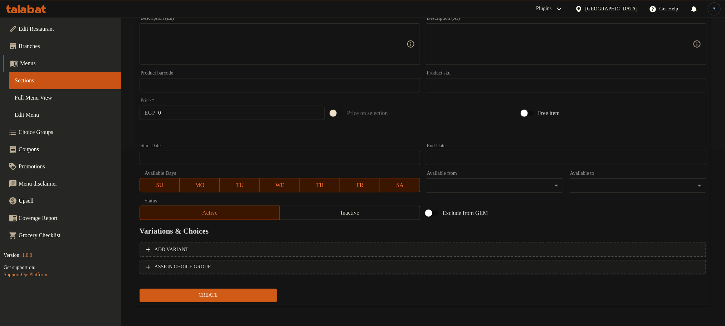
scroll to position [69, 0]
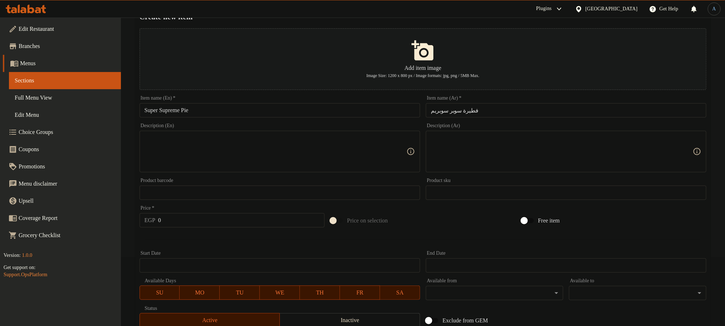
click at [511, 149] on textarea at bounding box center [562, 152] width 262 height 34
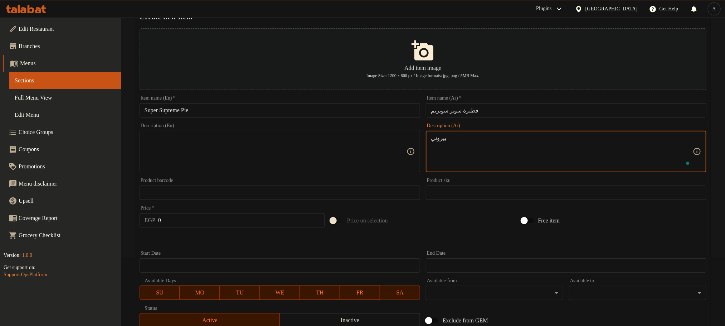
type textarea "بيروني"
type textarea "بيروني، روزبيف، مشروم، بسطرمة وخضار"
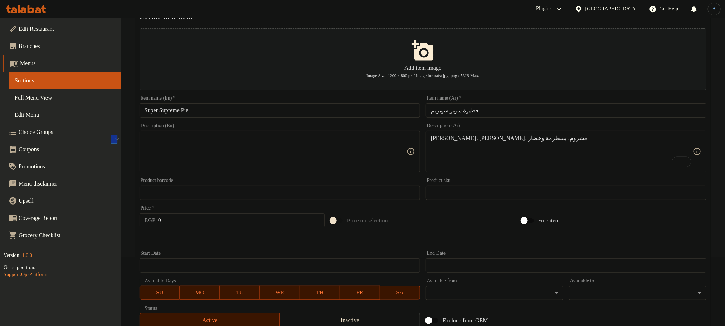
drag, startPoint x: 290, startPoint y: 162, endPoint x: 259, endPoint y: 161, distance: 31.1
click at [290, 162] on textarea at bounding box center [276, 152] width 262 height 34
paste textarea "Beef, roast beef, mushrooms, pastrami and vegetables"
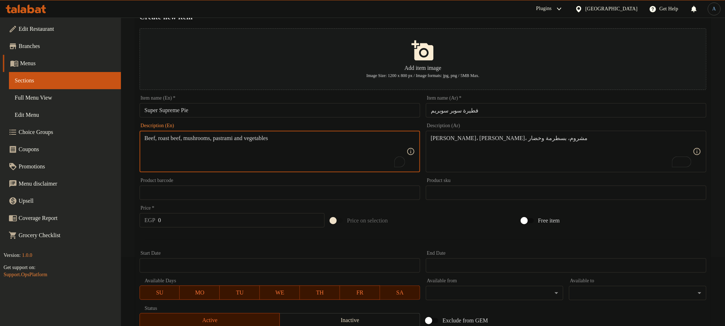
click at [149, 143] on textarea "Beef, roast beef, mushrooms, pastrami and vegetables" at bounding box center [276, 152] width 262 height 34
click at [154, 138] on textarea "Beef, roast beef, mushrooms, pastrami and vegetables" at bounding box center [276, 152] width 262 height 34
click at [335, 143] on textarea "Peroni, roast beef, mushrooms, pastrami and vegetables" at bounding box center [276, 152] width 262 height 34
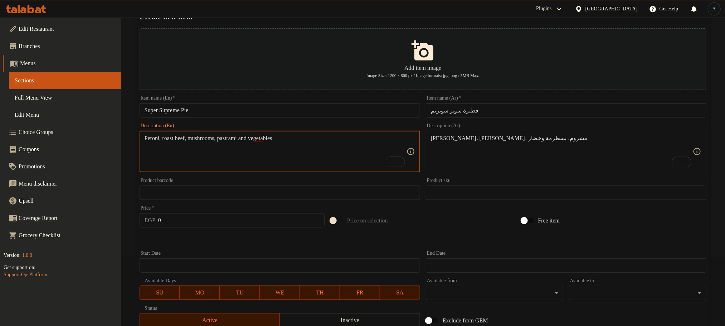
type textarea "Peroni, roast beef, mushrooms, pastrami and vegetables"
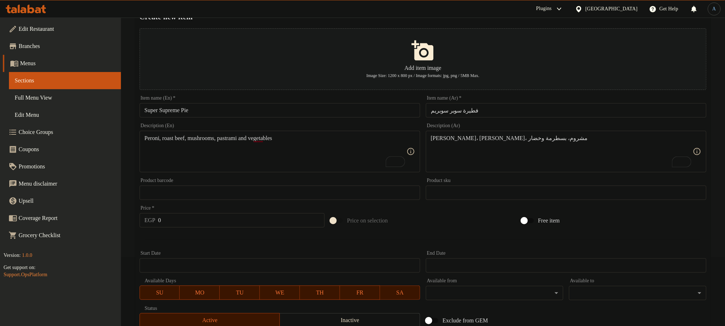
click at [243, 243] on div at bounding box center [423, 239] width 572 height 18
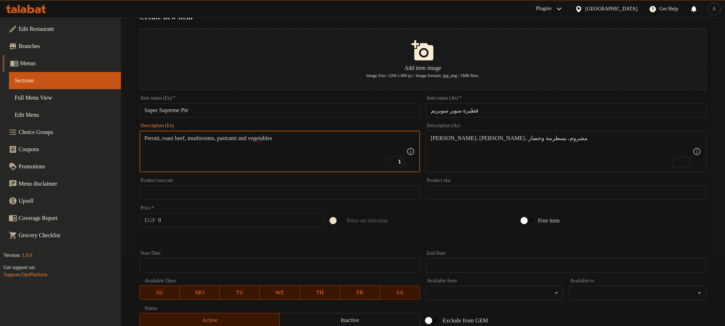
click at [148, 142] on textarea "Peroni, roast beef, mushrooms, pastrami and vegetables" at bounding box center [276, 152] width 262 height 34
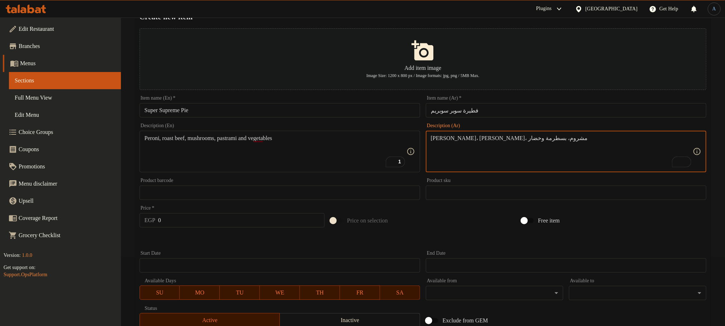
click at [200, 107] on input "Super Supreme Pie" at bounding box center [280, 110] width 280 height 14
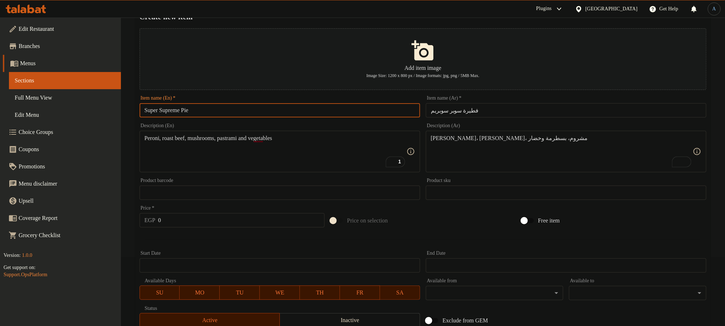
click at [200, 107] on input "Super Supreme Pie" at bounding box center [280, 110] width 280 height 14
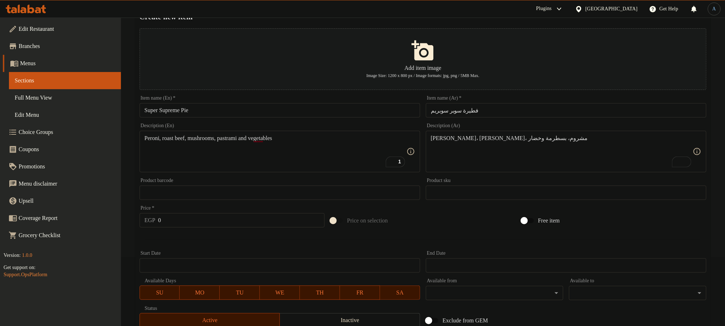
click at [576, 59] on button "Add item image Image Size: 1200 x 800 px / Image formats: jpg, png / 5MB Max." at bounding box center [423, 59] width 567 height 62
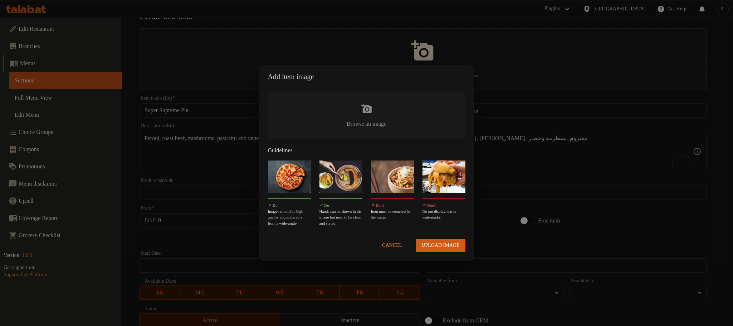
click at [394, 243] on span "Cancel" at bounding box center [392, 245] width 20 height 9
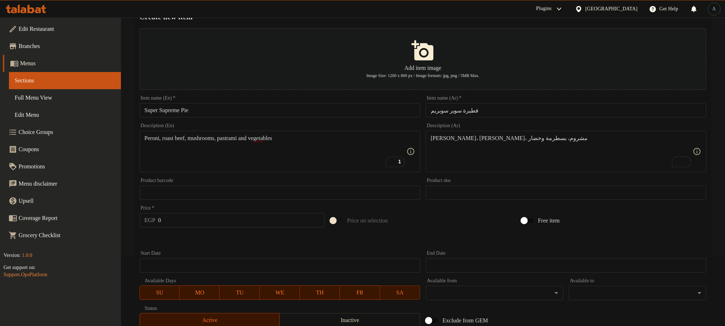
click at [474, 232] on div at bounding box center [423, 239] width 572 height 18
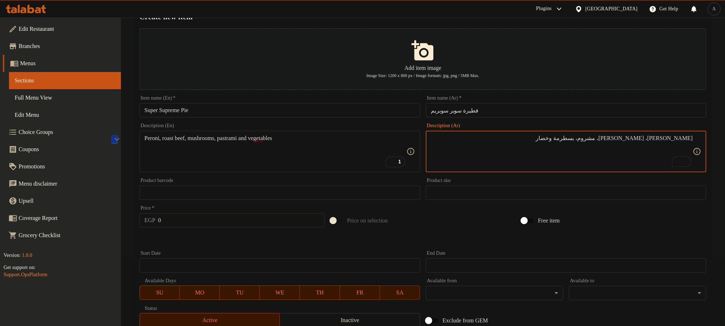
type textarea "[PERSON_NAME]، [PERSON_NAME]، مشروم، بسطرمة وخضار"
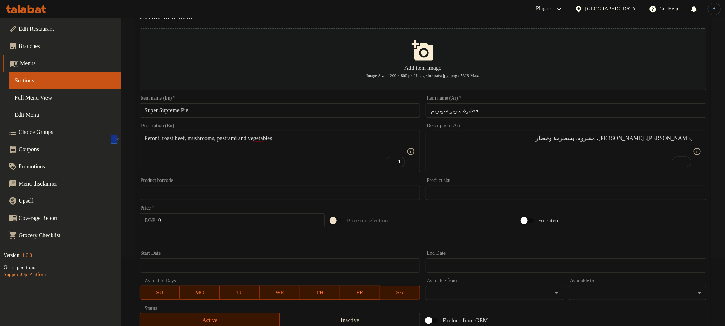
click at [275, 134] on div "Peroni, roast beef, mushrooms, pastrami and vegetables Description (En)" at bounding box center [280, 151] width 280 height 41
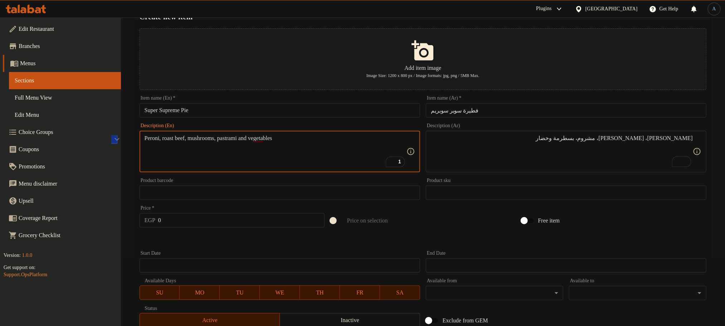
paste textarea "ppe"
type textarea "Pepperoni, roast beef, mushrooms, pastrami and vegetables"
click at [229, 224] on input "0" at bounding box center [241, 220] width 166 height 14
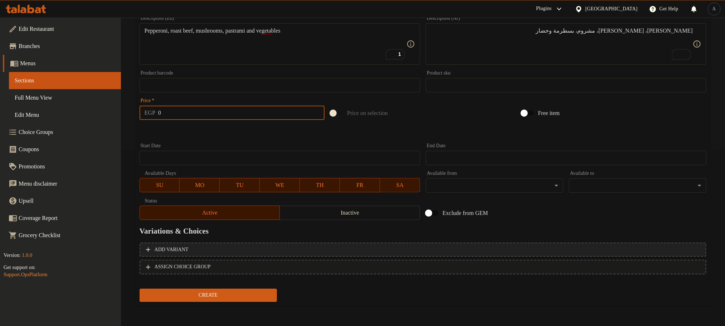
click at [364, 249] on span "Add variant" at bounding box center [423, 249] width 554 height 9
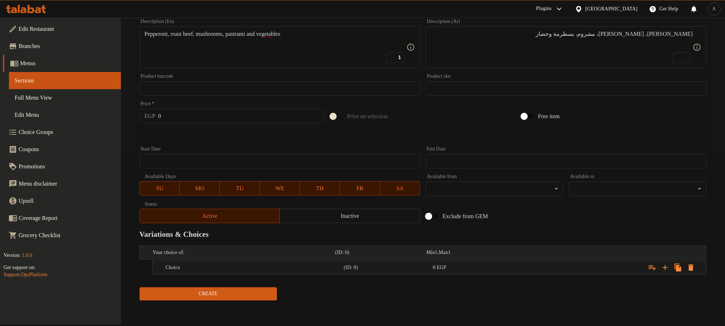
scroll to position [173, 0]
click at [666, 269] on icon "Expand" at bounding box center [665, 267] width 9 height 9
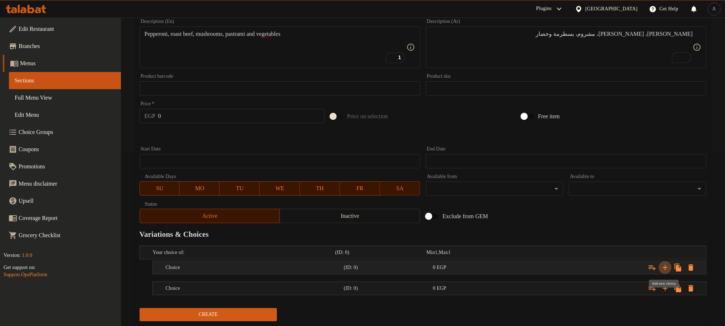
click at [666, 269] on icon "Expand" at bounding box center [665, 267] width 9 height 9
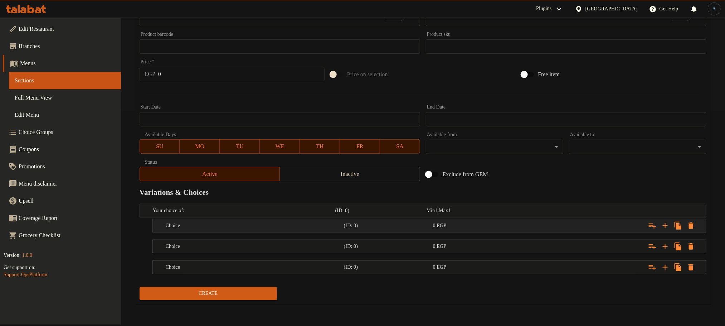
click at [488, 214] on div "0 EGP" at bounding box center [470, 210] width 88 height 7
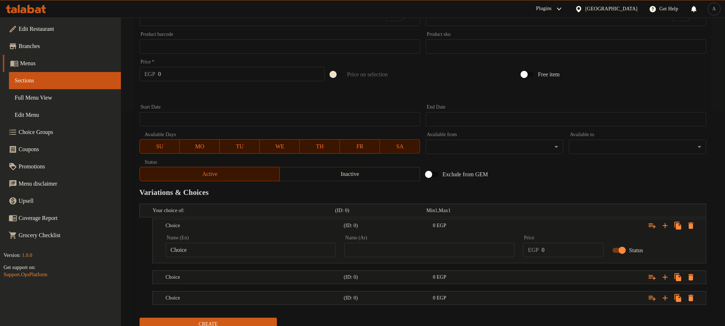
scroll to position [243, 0]
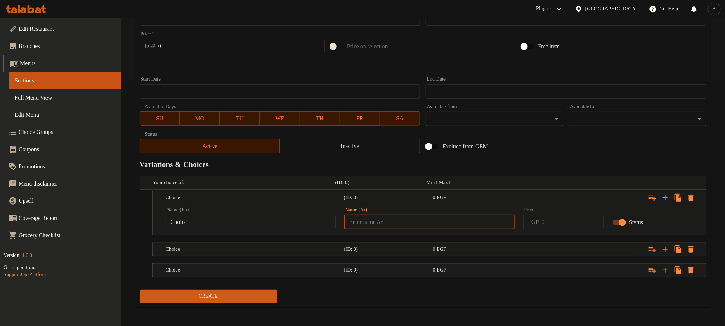
click at [448, 220] on input "text" at bounding box center [429, 222] width 170 height 14
click at [356, 221] on input "سندويتش" at bounding box center [429, 222] width 170 height 14
type input "سندوتش"
drag, startPoint x: 319, startPoint y: 211, endPoint x: 318, endPoint y: 215, distance: 4.1
click at [320, 211] on div "Name (En) Choice Name (En)" at bounding box center [251, 218] width 170 height 22
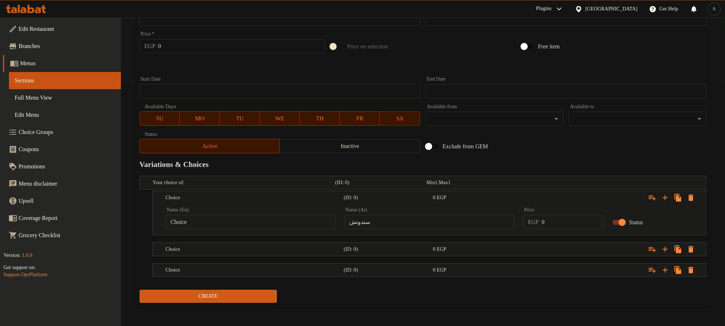
click at [319, 217] on input "Choice" at bounding box center [251, 222] width 170 height 14
click at [332, 186] on h5 "Choice" at bounding box center [243, 182] width 180 height 7
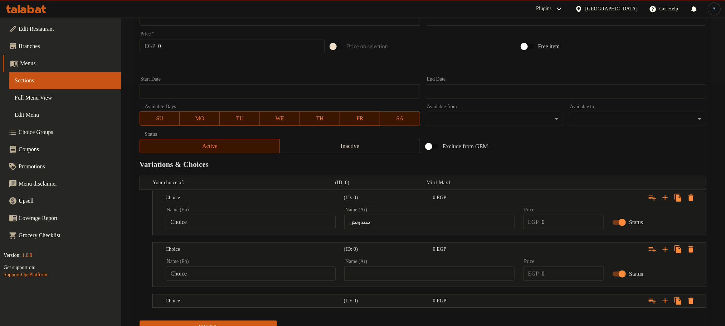
click at [387, 268] on input "text" at bounding box center [429, 273] width 170 height 14
type input "وسط"
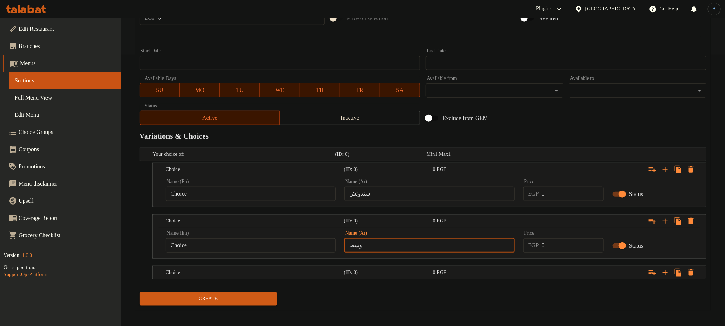
scroll to position [276, 0]
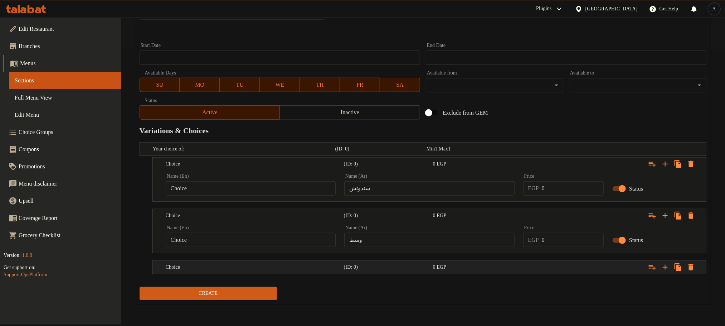
click at [358, 152] on h5 "(ID: 0)" at bounding box center [379, 148] width 88 height 7
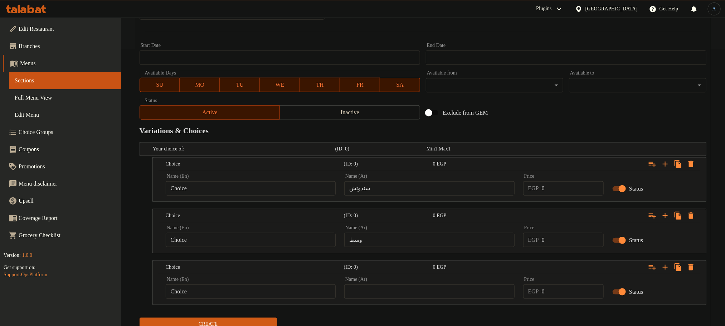
click at [382, 285] on input "text" at bounding box center [429, 291] width 170 height 14
type input "كبير"
click at [232, 247] on input "Choice" at bounding box center [251, 240] width 170 height 14
click at [232, 247] on input "text" at bounding box center [251, 240] width 170 height 14
type input "M"
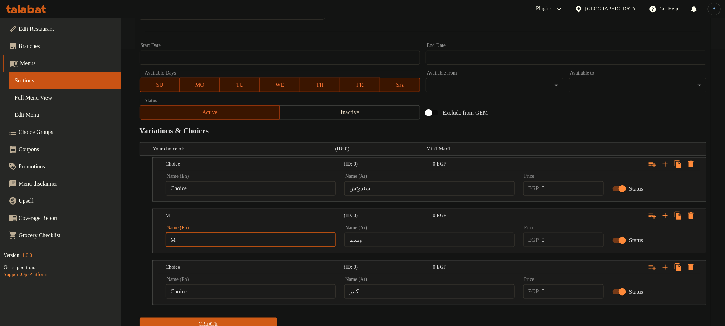
click at [228, 283] on div "Name (En) Choice Name (En)" at bounding box center [251, 288] width 170 height 22
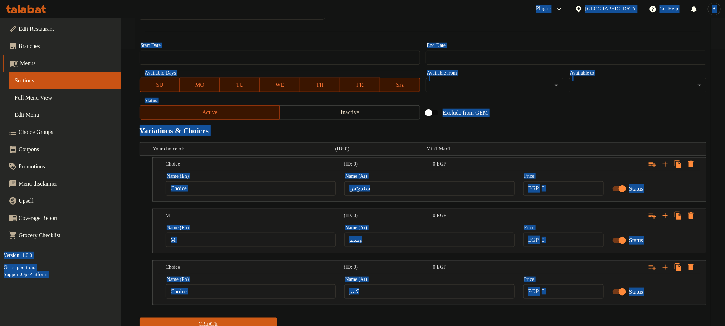
click at [228, 291] on input "Choice" at bounding box center [251, 291] width 170 height 14
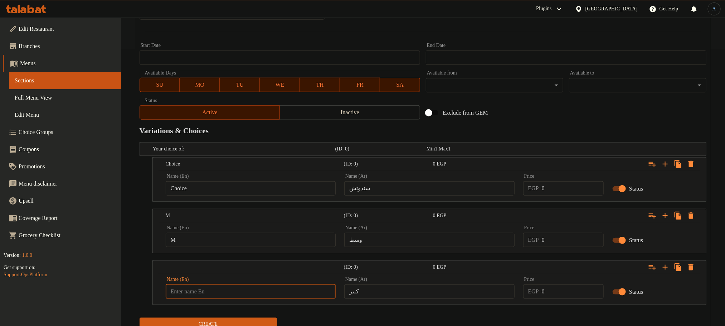
click at [228, 291] on input "text" at bounding box center [251, 291] width 170 height 14
type input "L"
click at [216, 187] on input "Choice" at bounding box center [251, 188] width 170 height 14
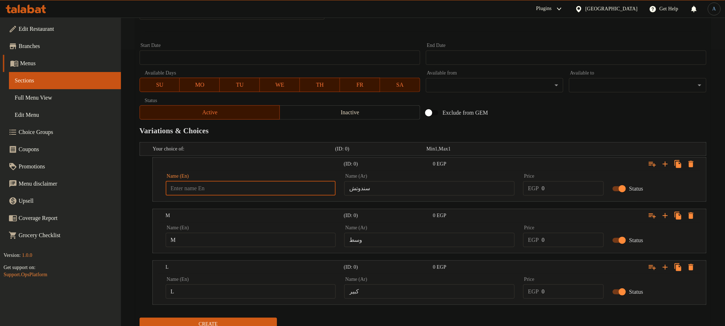
click at [216, 187] on input "text" at bounding box center [251, 188] width 170 height 14
type input "Sandwich"
click at [563, 115] on div "Exclude from GEM" at bounding box center [518, 112] width 191 height 19
click at [552, 187] on input "0" at bounding box center [573, 188] width 62 height 14
type input "190"
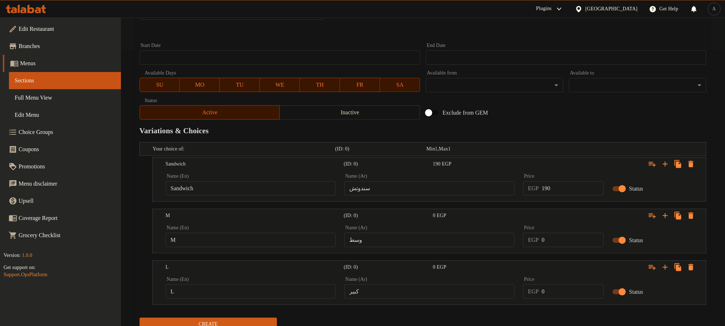
click at [556, 129] on h2 "Variations & Choices" at bounding box center [423, 130] width 567 height 11
click at [558, 237] on input "0" at bounding box center [573, 240] width 62 height 14
type input "240"
click at [538, 103] on div "Exclude from GEM" at bounding box center [518, 112] width 191 height 19
click at [555, 298] on input "0" at bounding box center [573, 291] width 62 height 14
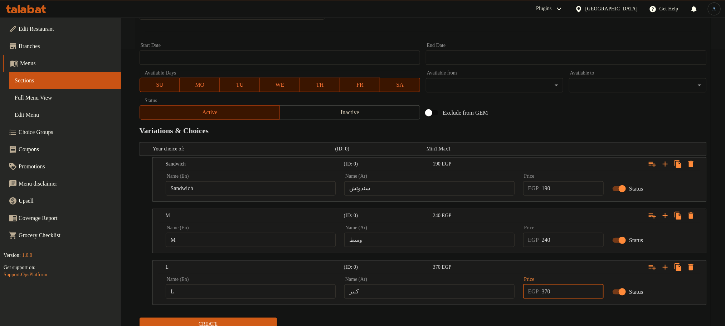
type input "370"
drag, startPoint x: 532, startPoint y: 109, endPoint x: 515, endPoint y: 107, distance: 17.2
click at [533, 109] on div "Exclude from GEM" at bounding box center [518, 112] width 191 height 19
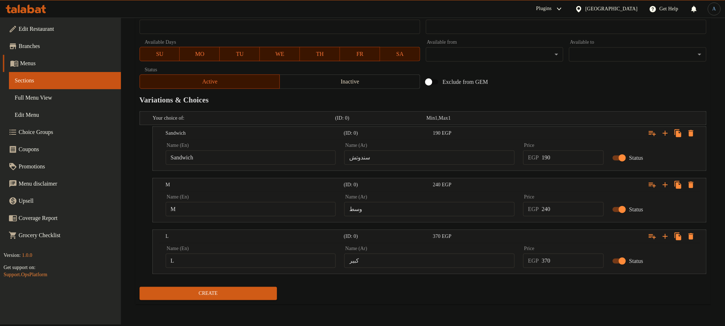
click at [255, 300] on button "Create" at bounding box center [208, 293] width 137 height 13
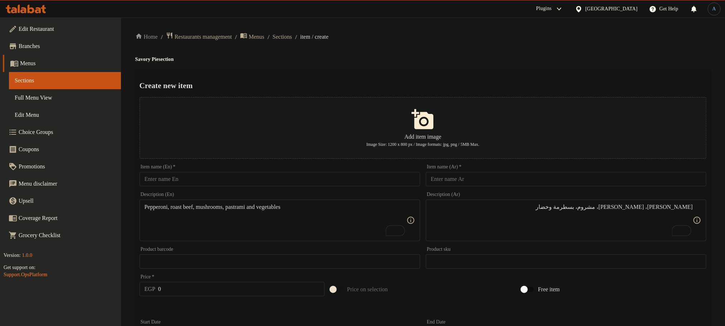
click at [527, 172] on div "Item name (Ar)   * Item name (Ar) *" at bounding box center [566, 175] width 280 height 22
type input "فطيرة سلامي"
click at [576, 56] on h4 "Savory Pie section" at bounding box center [422, 59] width 575 height 7
click at [371, 171] on div "Item name (En)   * Item name (En) *" at bounding box center [280, 175] width 280 height 22
click at [371, 176] on input "text" at bounding box center [280, 179] width 280 height 14
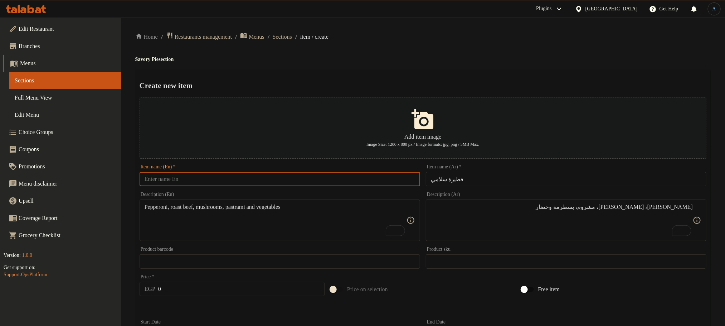
paste input "Salami Pie"
type input "Salami Pie"
click at [450, 63] on div "Home / Restaurants management / Menus / Sections / item / create Savory Pie sec…" at bounding box center [422, 324] width 575 height 585
click at [536, 213] on textarea "[PERSON_NAME]، [PERSON_NAME]، مشروم، بسطرمة وخضار" at bounding box center [562, 220] width 262 height 34
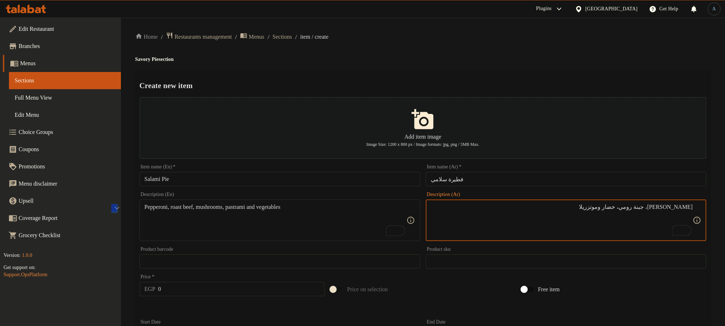
type textarea "[PERSON_NAME]، جبنة رومي، خضار وموتزريلا"
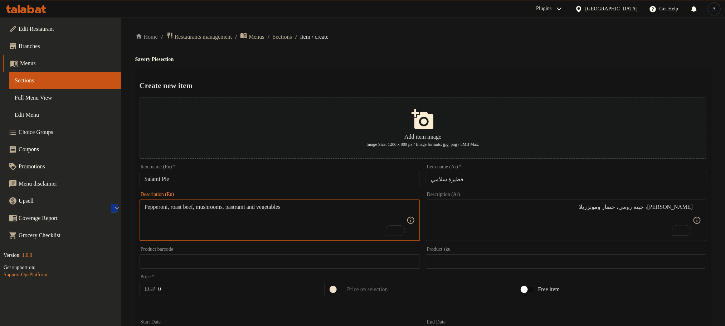
click at [307, 217] on textarea "Pepperoni, roast beef, mushrooms, pastrami and vegetables" at bounding box center [276, 220] width 262 height 34
paste textarea "Salami, Romano cheese, vegetables and mozzarella"
click at [406, 65] on div "Home / Restaurants management / Menus / Sections / item / create Savory Pie sec…" at bounding box center [422, 324] width 575 height 585
click at [430, 54] on div "Home / Restaurants management / Menus / Sections / item / create Savory Pie sec…" at bounding box center [422, 324] width 575 height 585
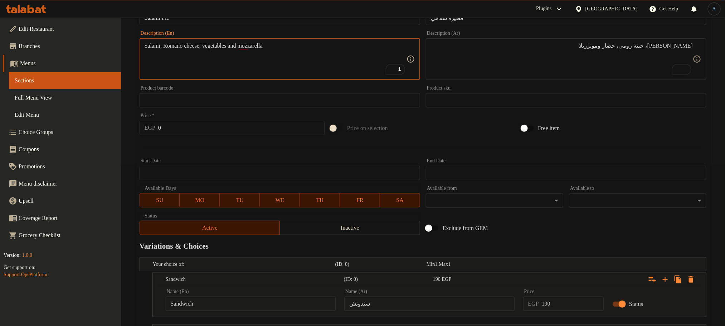
drag, startPoint x: 183, startPoint y: 47, endPoint x: 287, endPoint y: 19, distance: 107.8
click at [216, 47] on textarea "Salami, Romi cheese, vegetables and mozzarella" at bounding box center [276, 59] width 262 height 34
paste textarea "r"
type textarea "Salami, romi cheese, vegetables and mozzarella"
click at [254, 159] on div "Start Date Start Date" at bounding box center [280, 169] width 280 height 22
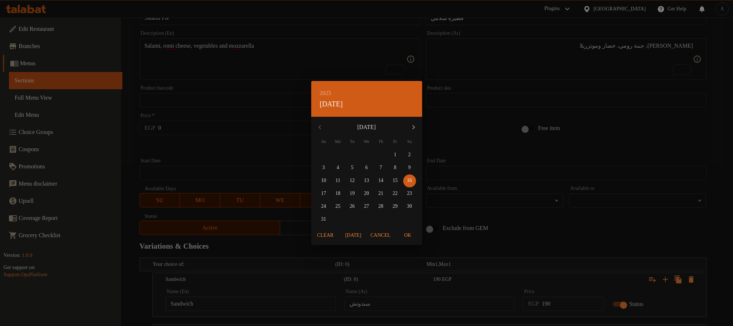
click at [378, 230] on button "Cancel" at bounding box center [381, 235] width 26 height 13
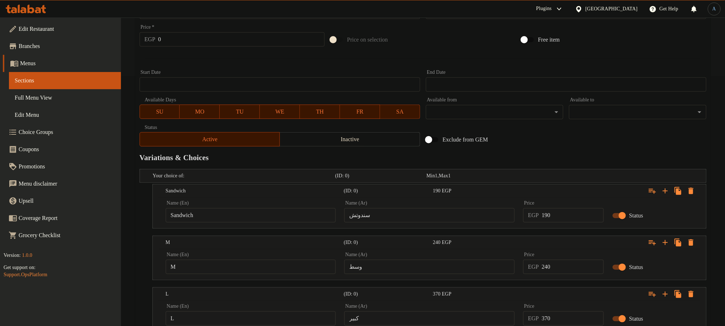
scroll to position [307, 0]
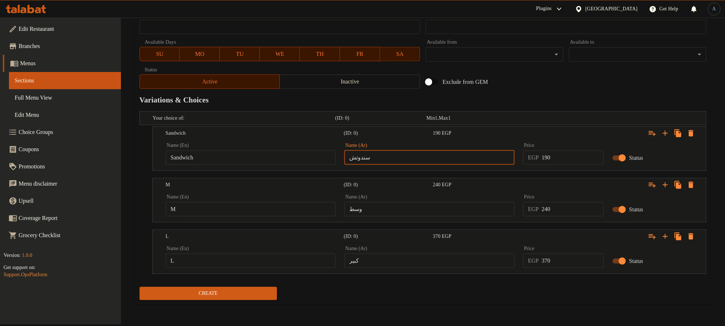
click at [465, 155] on input "سندوتش" at bounding box center [429, 157] width 170 height 14
type input "s"
type input "سندوتش"
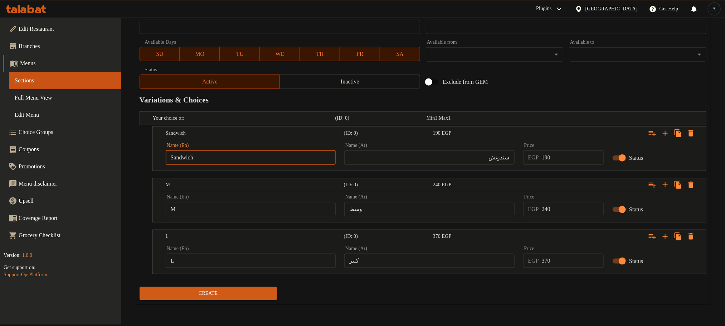
click at [285, 159] on input "Sandwich" at bounding box center [251, 157] width 170 height 14
type input "Choice"
click at [285, 159] on input "text" at bounding box center [251, 157] width 170 height 14
type input "Sandwich"
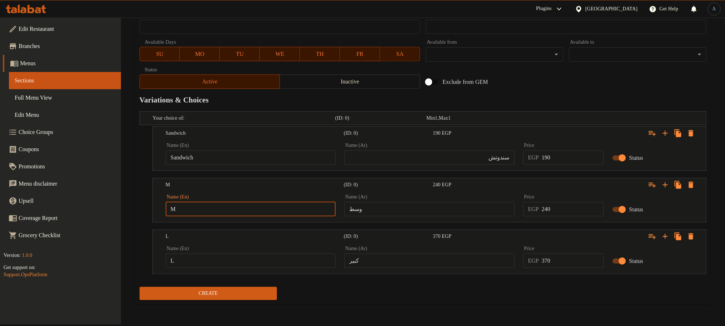
click at [243, 209] on input "M" at bounding box center [251, 209] width 170 height 14
type input "Choice"
click at [243, 209] on input "text" at bounding box center [251, 209] width 170 height 14
type input "M"
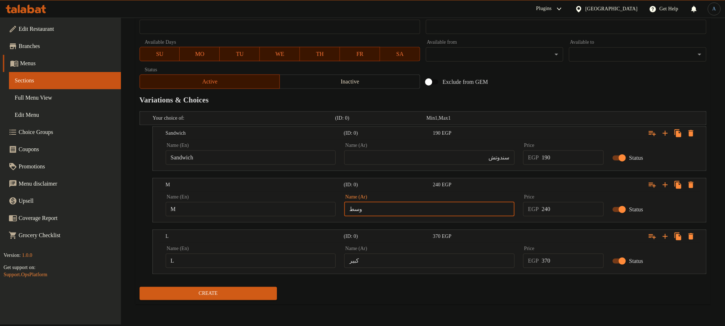
click at [408, 216] on input "وسط" at bounding box center [429, 209] width 170 height 14
type input "وسط"
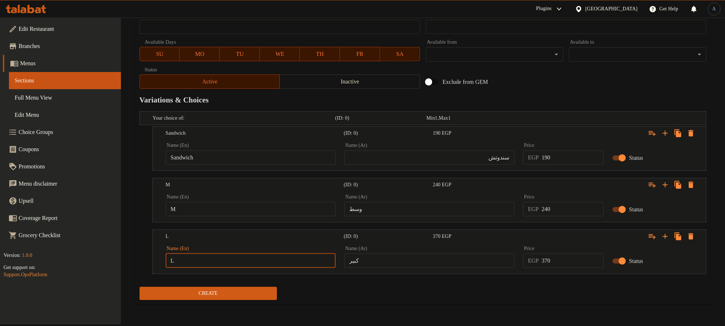
type input "Choice"
click at [226, 260] on input "Choice" at bounding box center [251, 260] width 170 height 14
click at [225, 260] on input "text" at bounding box center [251, 260] width 170 height 14
type input "L"
click at [372, 260] on input "كبير" at bounding box center [429, 260] width 170 height 14
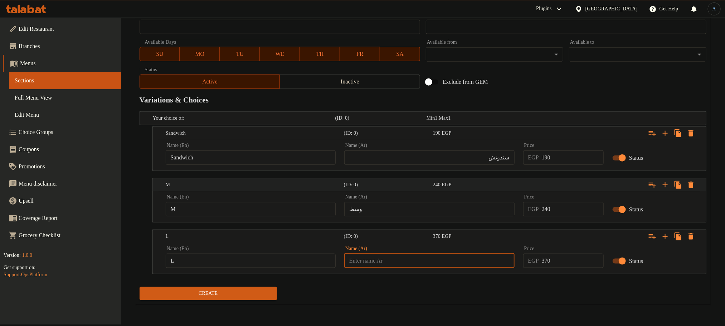
type input "كبير"
drag, startPoint x: 581, startPoint y: 96, endPoint x: 488, endPoint y: 21, distance: 119.3
click at [580, 94] on div "Variations & Choices" at bounding box center [423, 100] width 572 height 16
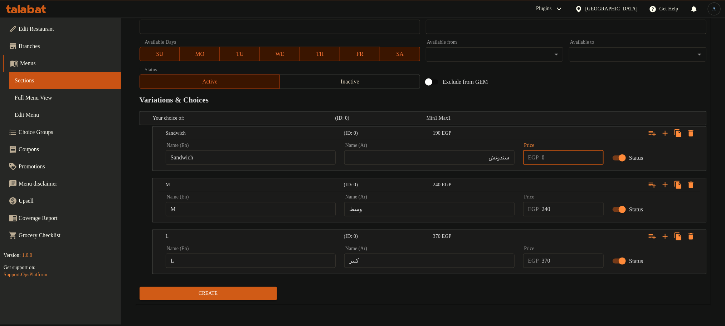
click at [555, 160] on input "0" at bounding box center [573, 157] width 62 height 14
type input "160"
click at [569, 210] on input "0" at bounding box center [573, 209] width 62 height 14
type input "210"
click at [606, 89] on div "Exclude from GEM" at bounding box center [518, 81] width 191 height 19
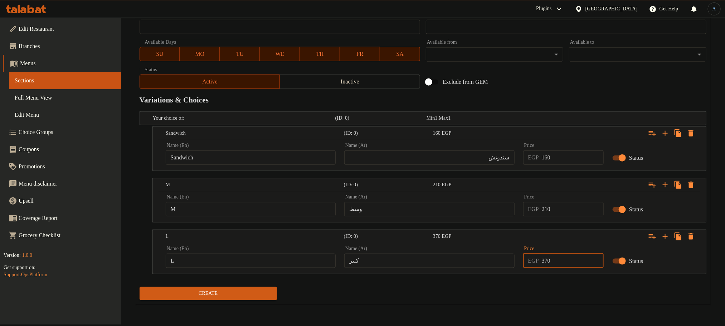
click at [566, 267] on input "370" at bounding box center [573, 260] width 62 height 14
type input "325"
click at [571, 303] on div "Create" at bounding box center [423, 293] width 572 height 19
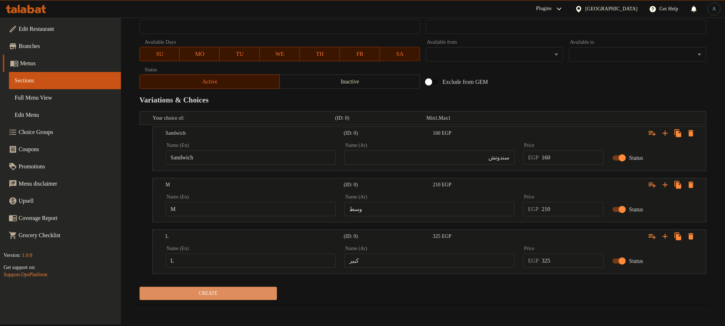
click at [190, 293] on span "Create" at bounding box center [208, 293] width 126 height 9
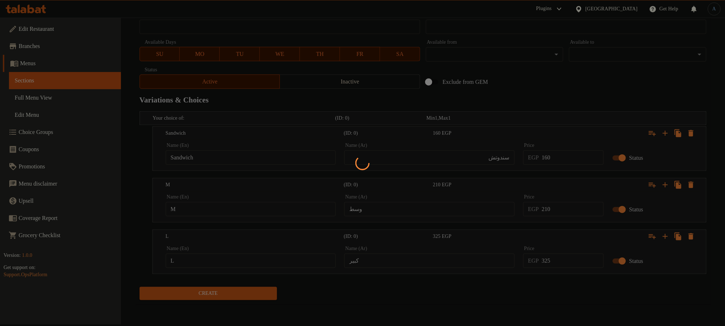
click at [601, 85] on div at bounding box center [362, 163] width 725 height 326
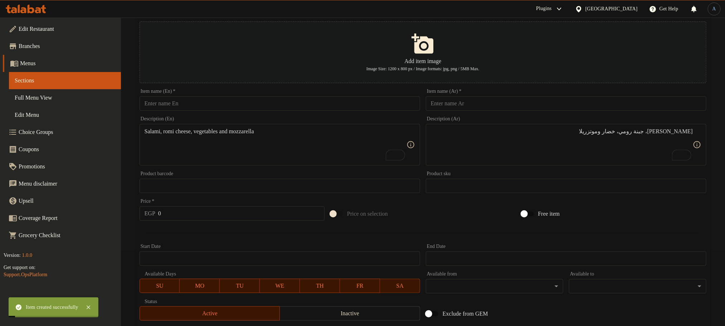
scroll to position [0, 0]
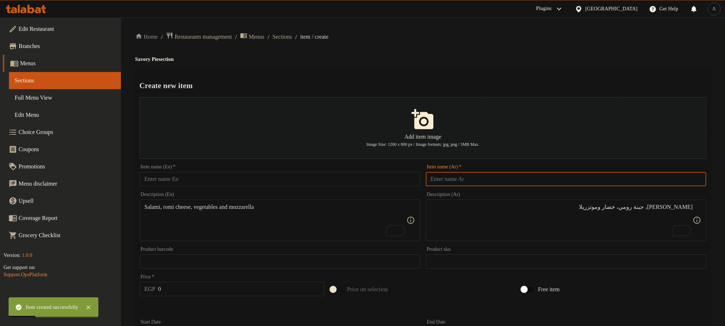
click at [490, 182] on input "text" at bounding box center [566, 179] width 280 height 14
type input "فطيرة روزبيف"
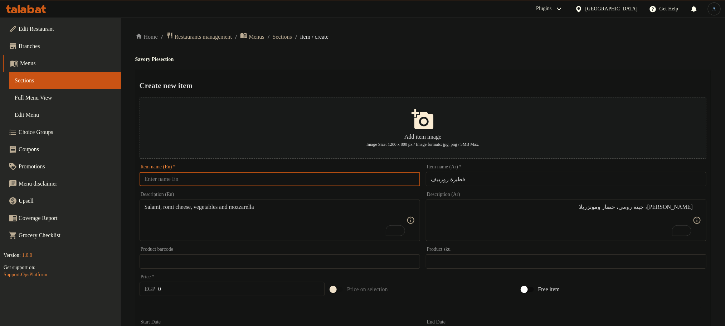
click at [372, 186] on input "text" at bounding box center [280, 179] width 280 height 14
paste input "Roast Beef Pie"
type input "Roast Beef Pie"
click at [443, 63] on div "Home / Restaurants management / Menus / Sections / item / create Savory Pie sec…" at bounding box center [422, 324] width 575 height 585
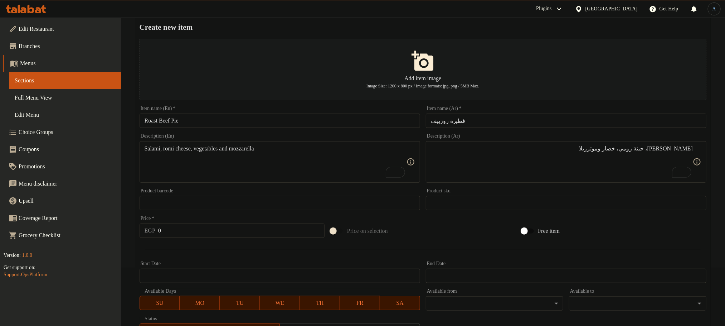
scroll to position [54, 0]
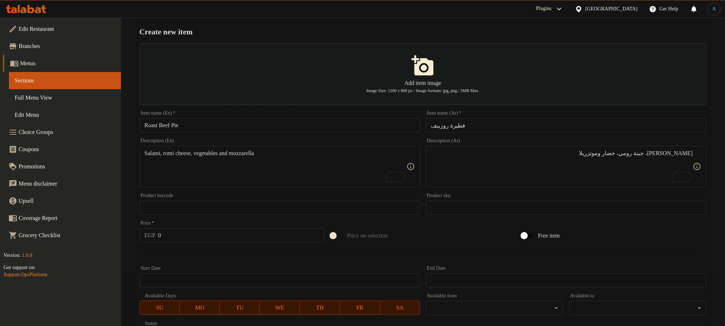
click at [443, 126] on input "فطيرة روزبيف" at bounding box center [566, 125] width 280 height 14
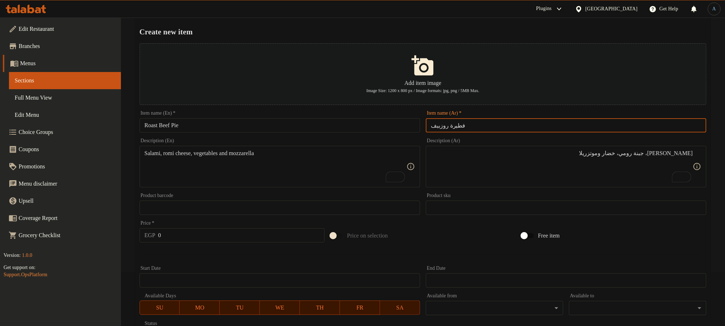
click at [443, 126] on input "فطيرة روزبيف" at bounding box center [566, 125] width 280 height 14
click at [152, 127] on input "Roast Beef Pie" at bounding box center [280, 125] width 280 height 14
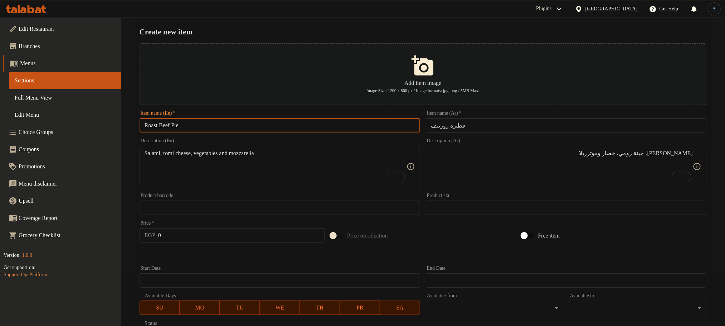
click at [152, 127] on input "Roast Beef Pie" at bounding box center [280, 125] width 280 height 14
click at [171, 124] on input "Roast Beef Pie" at bounding box center [280, 125] width 280 height 14
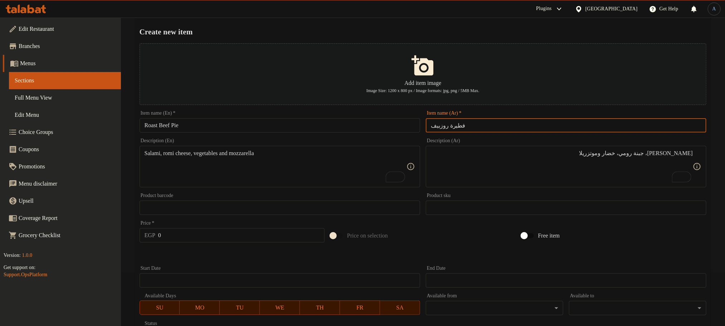
click at [438, 123] on input "فطيرة روزبيف" at bounding box center [566, 125] width 280 height 14
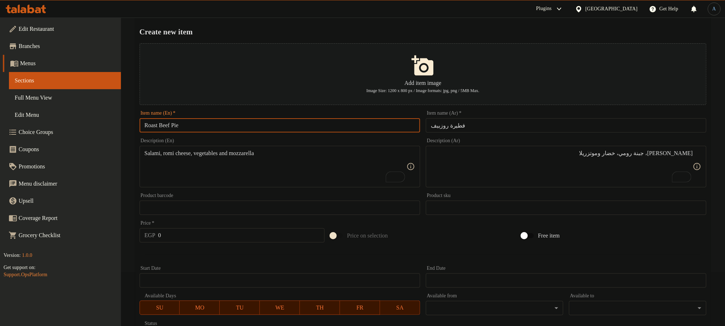
drag, startPoint x: 174, startPoint y: 124, endPoint x: 140, endPoint y: 132, distance: 35.0
click at [140, 132] on input "Roast Beef Pie" at bounding box center [280, 125] width 280 height 14
click at [486, 35] on h2 "Create new item" at bounding box center [423, 31] width 567 height 11
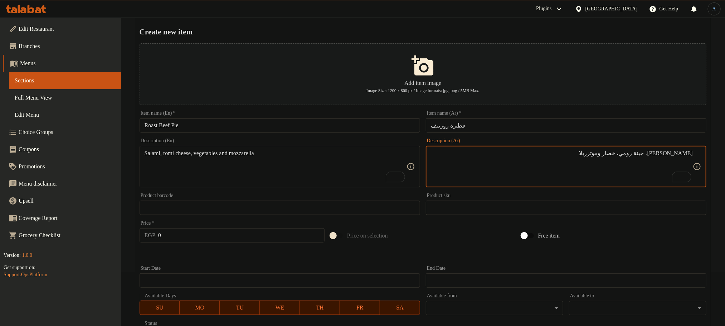
click at [522, 180] on textarea "سلامي، جبنة رومي، خضار وموتزريلا" at bounding box center [562, 167] width 262 height 34
type textarea "روزبيف، جبنة رومي، خضار وموتزريلا"
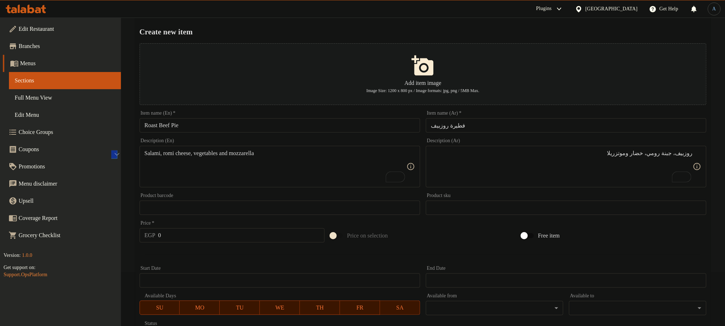
drag, startPoint x: 317, startPoint y: 177, endPoint x: 272, endPoint y: 172, distance: 45.0
click at [316, 177] on textarea "Salami, romi cheese, vegetables and mozzarella" at bounding box center [276, 167] width 262 height 34
paste textarea "Roast beef, Romano cheese, vegetables and mozzarella"
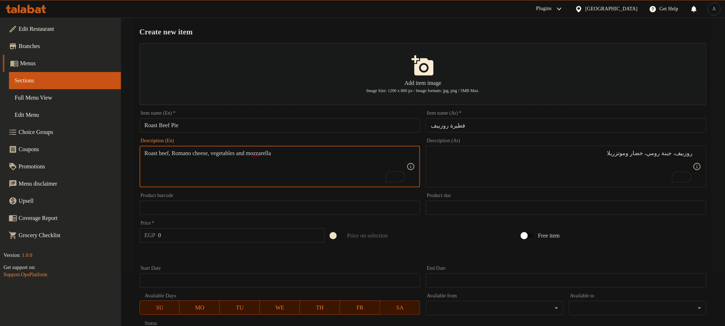
drag, startPoint x: 190, startPoint y: 153, endPoint x: 196, endPoint y: 153, distance: 5.7
click at [196, 153] on textarea "Roast beef, Romano cheese, vegetables and mozzarella" at bounding box center [276, 167] width 262 height 34
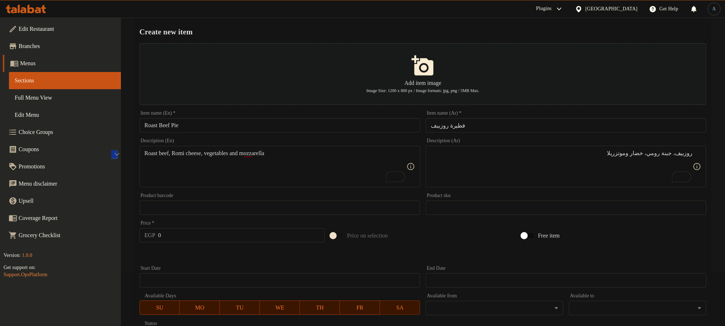
click at [249, 148] on div "Roast beef, Romi cheese, vegetables and mozzarella Description (En)" at bounding box center [280, 166] width 280 height 41
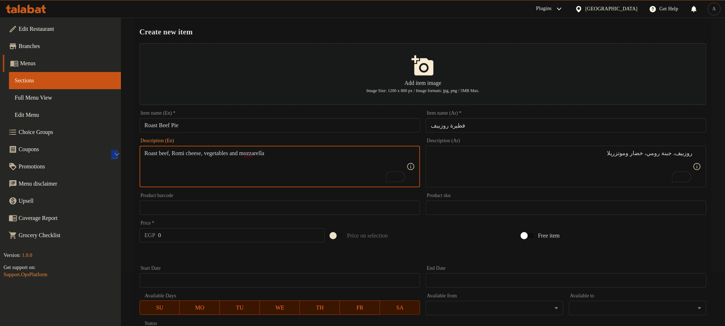
paste textarea "r"
type textarea "Roast beef, romi cheese, vegetables and mozzarella"
click at [267, 251] on div at bounding box center [423, 254] width 572 height 18
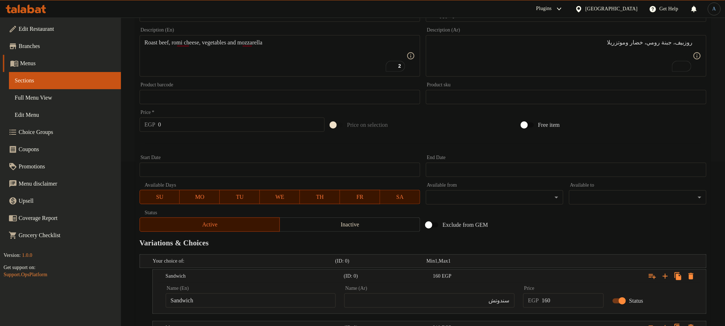
scroll to position [307, 0]
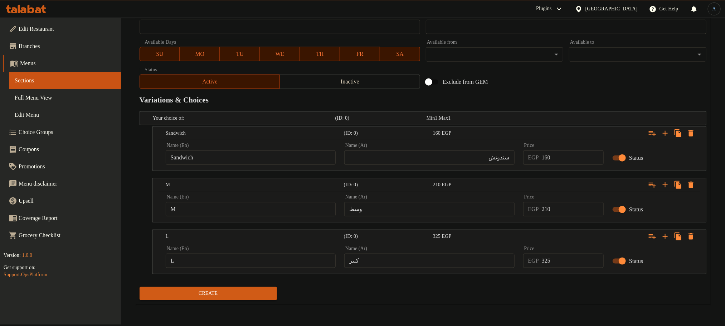
click at [475, 167] on div "Name (Ar) سندوتش Name (Ar)" at bounding box center [429, 153] width 179 height 30
click at [479, 163] on input "سندوتش" at bounding box center [429, 157] width 170 height 14
click at [501, 159] on input "سندويتش" at bounding box center [429, 157] width 170 height 14
type input "سندوتش"
click at [318, 154] on input "Sandwich" at bounding box center [251, 157] width 170 height 14
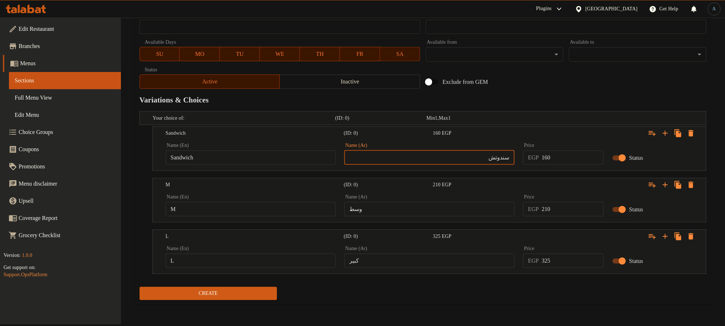
type input "Choice"
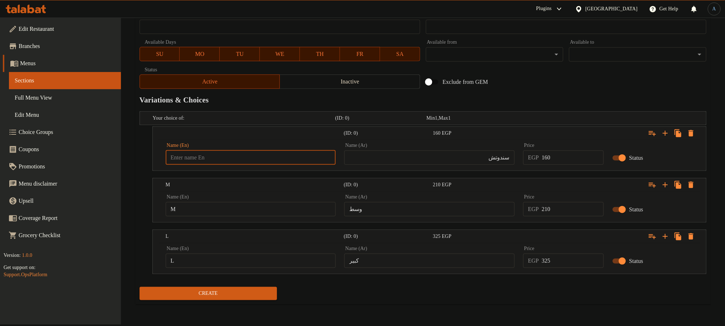
click at [318, 154] on input "text" at bounding box center [251, 157] width 170 height 14
type input "Medium"
click at [268, 153] on input "text" at bounding box center [251, 157] width 170 height 14
type input "Sandwich"
click at [221, 196] on div "Name (En) M Name (En)" at bounding box center [251, 205] width 170 height 22
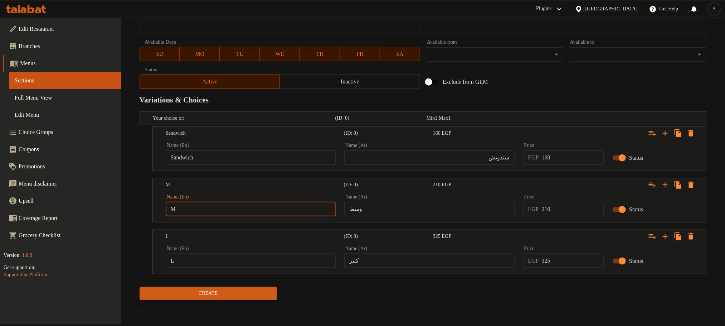
click at [221, 213] on input "M" at bounding box center [251, 209] width 170 height 14
type input "Choice"
click at [221, 213] on input "text" at bounding box center [251, 209] width 170 height 14
type input "M"
type input "Choice"
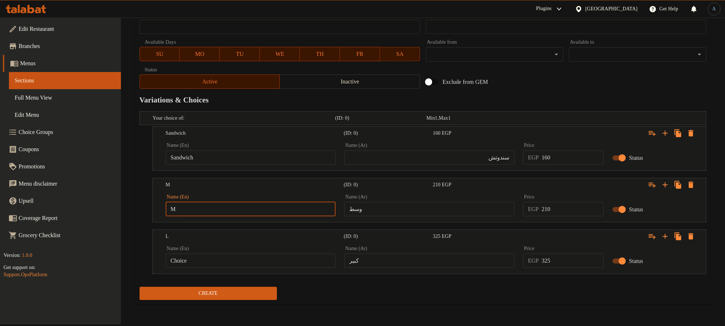
click at [201, 261] on input "Choice" at bounding box center [251, 260] width 170 height 14
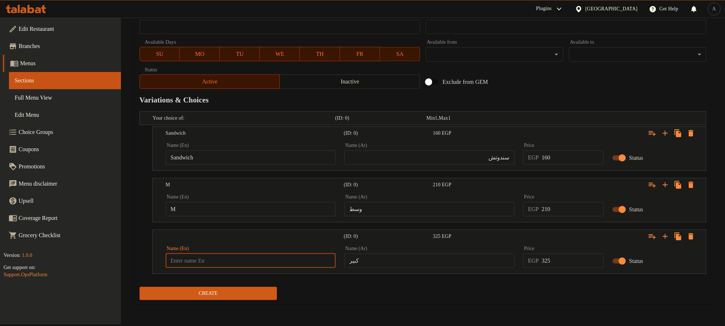
click at [201, 261] on input "text" at bounding box center [251, 260] width 170 height 14
type input "L"
click at [404, 213] on input "وسط" at bounding box center [429, 209] width 170 height 14
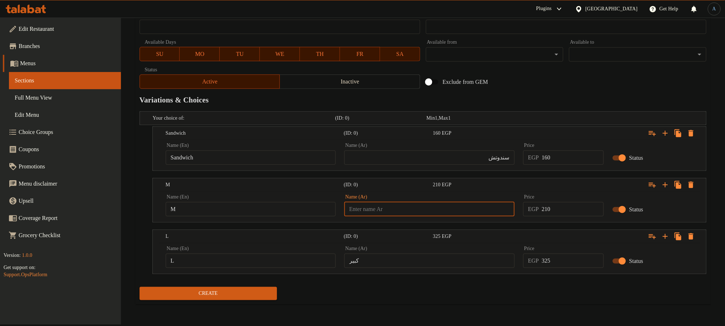
type input "وسط"
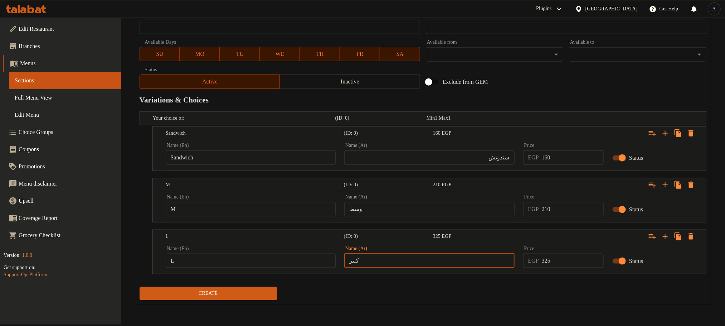
click at [397, 263] on input "كبير" at bounding box center [429, 260] width 170 height 14
type input "كبير"
click at [563, 160] on input "160" at bounding box center [573, 157] width 62 height 14
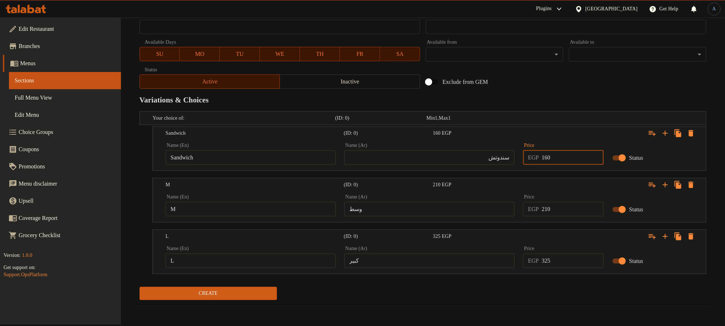
type input "160"
click at [566, 205] on input "210" at bounding box center [573, 209] width 62 height 14
click at [558, 266] on input "325" at bounding box center [573, 260] width 62 height 14
click at [562, 210] on input "110" at bounding box center [573, 209] width 62 height 14
type input "210"
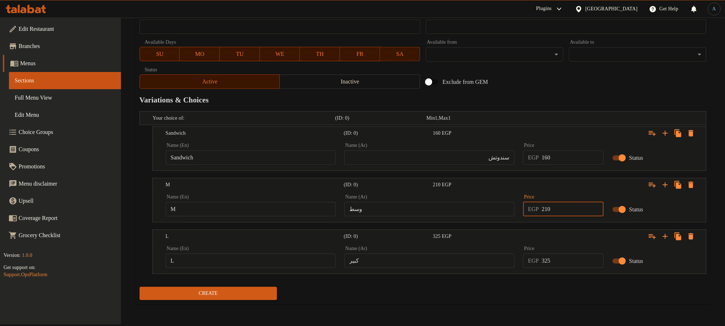
click at [565, 264] on input "325" at bounding box center [573, 260] width 62 height 14
type input "325"
click at [474, 294] on div "Create" at bounding box center [423, 293] width 572 height 19
click at [258, 298] on span "Create" at bounding box center [208, 293] width 126 height 9
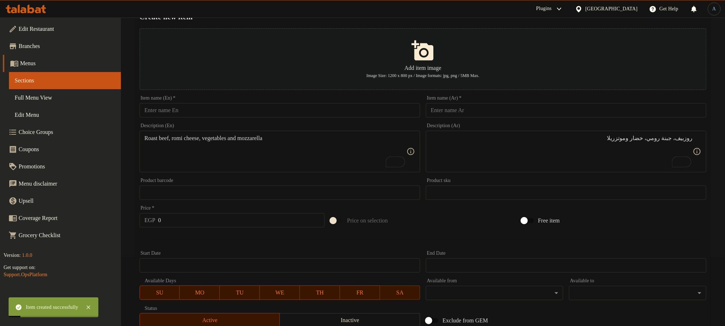
scroll to position [0, 0]
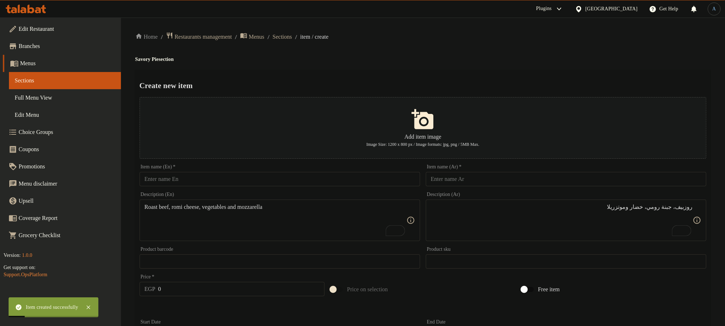
click at [506, 178] on input "text" at bounding box center [566, 179] width 280 height 14
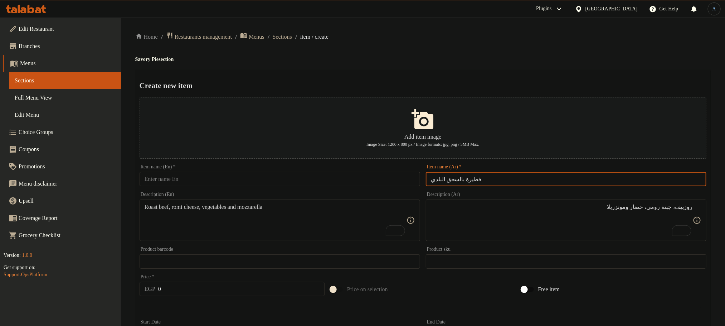
type input "فطيرة بالسجق البلدي"
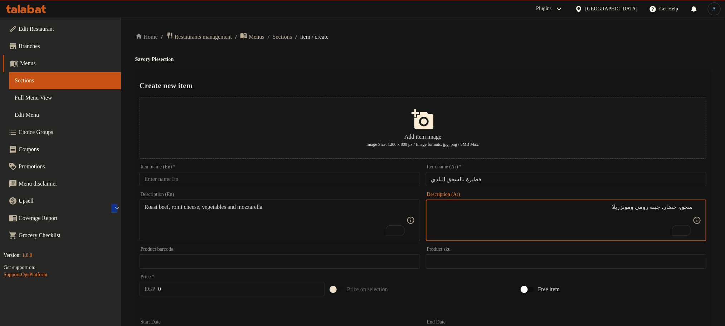
type textarea "سجق، خضار، جبنة رومي وموتزريلا"
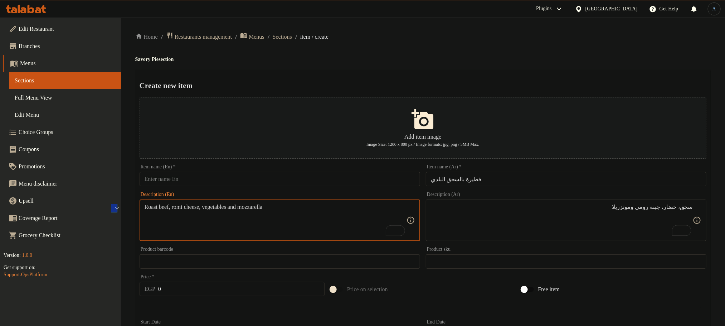
click at [313, 219] on textarea "Roast beef, romi cheese, vegetables and mozzarella" at bounding box center [276, 220] width 262 height 34
paste textarea "Sausage, vegetables, Romano and mozzarella cheese"
click at [221, 209] on textarea "Sausage, vegetables, Romano and mozzarella cheese" at bounding box center [276, 220] width 262 height 34
click at [270, 209] on textarea "Sausage, vegetables, Romi and mozzarella cheese" at bounding box center [276, 220] width 262 height 34
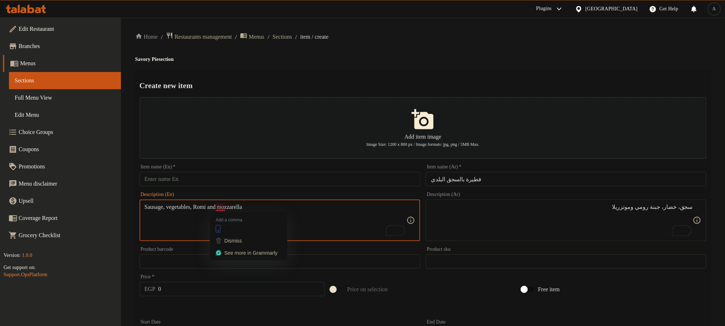
click at [217, 209] on textarea "Sausage, vegetables, Romi and mozzarella" at bounding box center [276, 220] width 262 height 34
paste textarea "cheese"
click at [305, 205] on textarea "Sausage, vegetables, Romi cheese and mozzarella" at bounding box center [276, 220] width 262 height 34
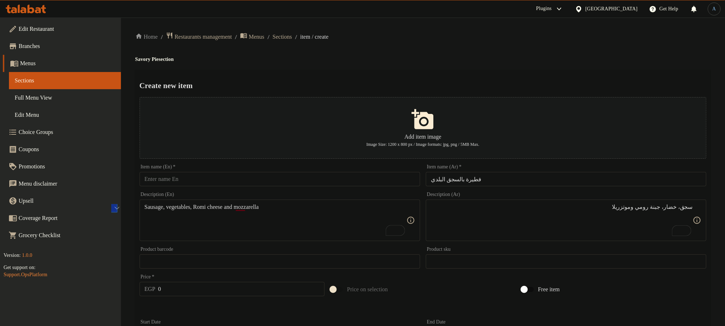
click at [333, 204] on textarea "Sausage, vegetables, Romi cheese and mozzarella" at bounding box center [276, 220] width 262 height 34
paste textarea "r"
type textarea "Sausage, vegetables, romi cheese and mozzarella"
click at [460, 83] on h2 "Create new item" at bounding box center [423, 85] width 567 height 11
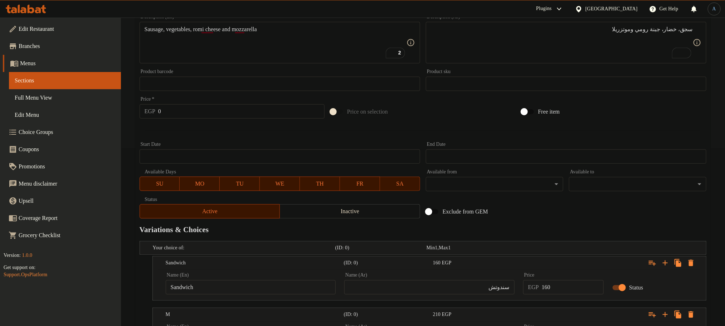
scroll to position [268, 0]
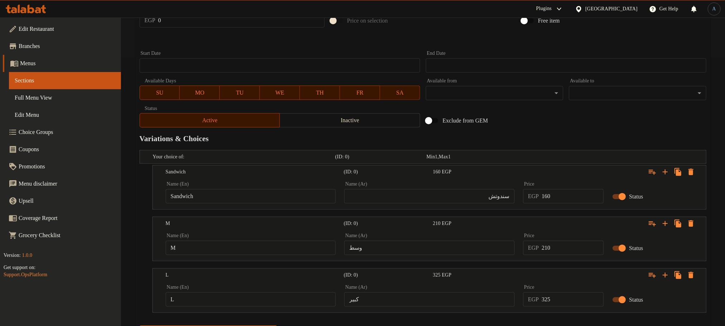
click at [461, 194] on input "سندوتش" at bounding box center [429, 196] width 170 height 14
type input "سندوتش"
click at [280, 203] on input "Sandwich" at bounding box center [251, 196] width 170 height 14
type input "Choice"
click at [280, 197] on input "text" at bounding box center [251, 196] width 170 height 14
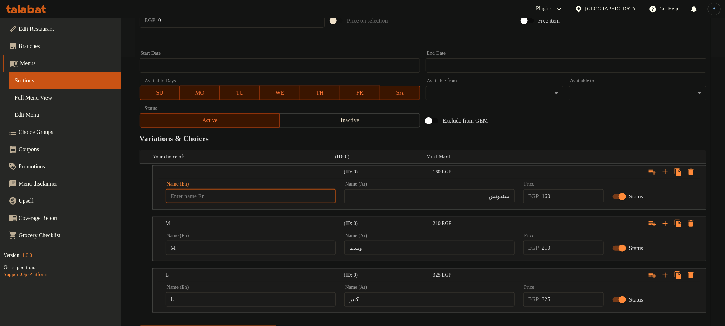
type input "Sandwich"
type input "Choice"
click at [213, 251] on input "Choice" at bounding box center [251, 247] width 170 height 14
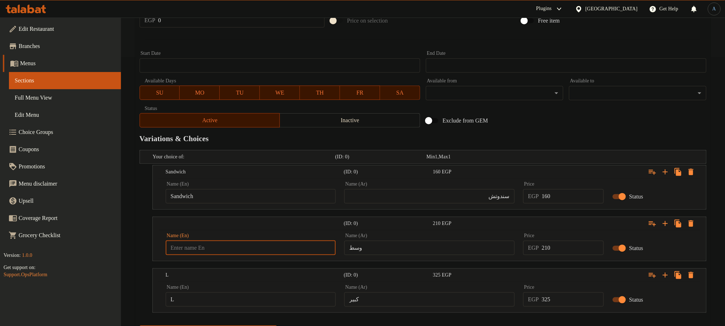
click at [213, 251] on input "text" at bounding box center [251, 247] width 170 height 14
type input "M"
click at [378, 253] on input "وسط" at bounding box center [429, 247] width 170 height 14
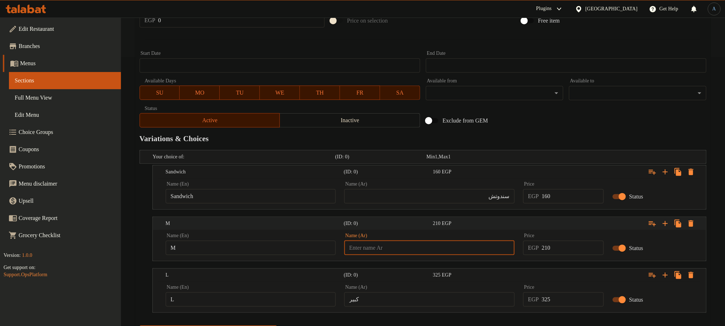
type input "وسط"
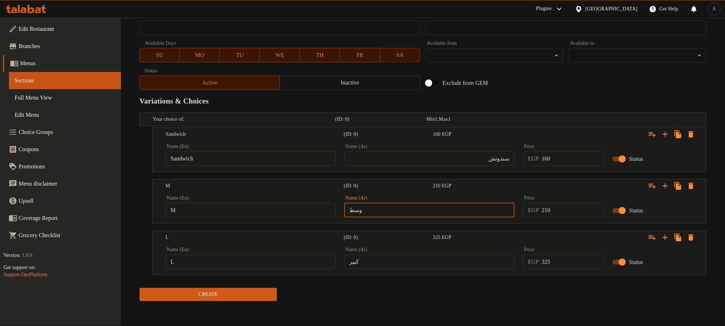
scroll to position [307, 0]
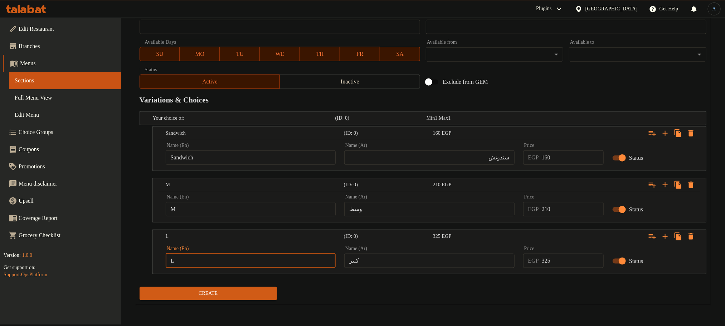
type input "Choice"
click at [246, 263] on input "Choice" at bounding box center [251, 260] width 170 height 14
click at [246, 263] on input "text" at bounding box center [251, 260] width 170 height 14
type input "Liter"
click at [228, 257] on input "text" at bounding box center [251, 260] width 170 height 14
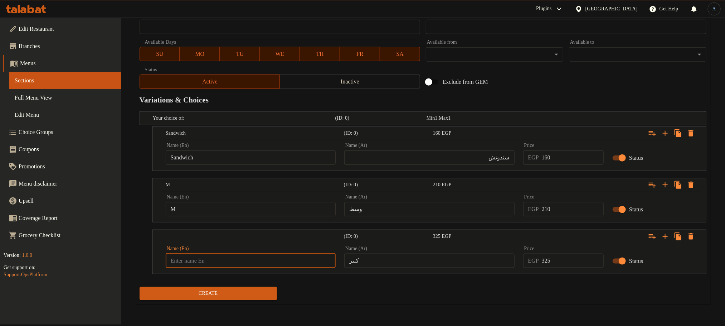
type input "L"
click at [419, 262] on input "كبير" at bounding box center [429, 260] width 170 height 14
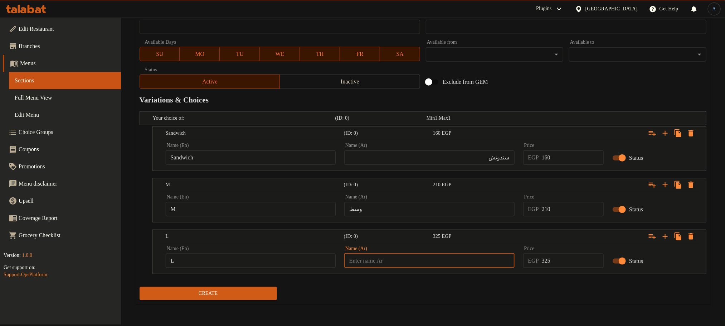
type input "كبير"
click at [546, 87] on div "Exclude from GEM" at bounding box center [518, 81] width 191 height 19
click at [555, 163] on input "160" at bounding box center [573, 157] width 62 height 14
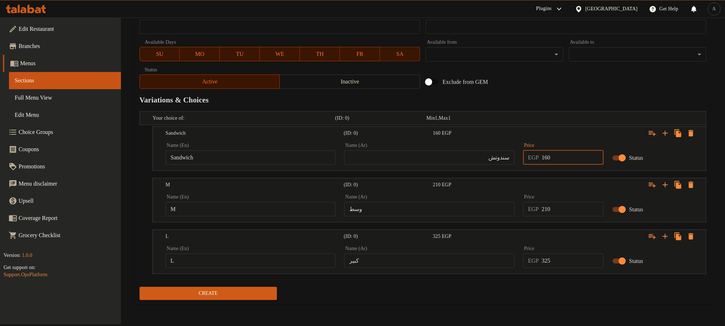
click at [551, 75] on div "Exclude from GEM" at bounding box center [518, 81] width 191 height 19
click at [552, 157] on input "160" at bounding box center [573, 157] width 62 height 14
type input "150"
click at [575, 98] on h2 "Variations & Choices" at bounding box center [423, 99] width 567 height 11
click at [559, 204] on input "210" at bounding box center [573, 209] width 62 height 14
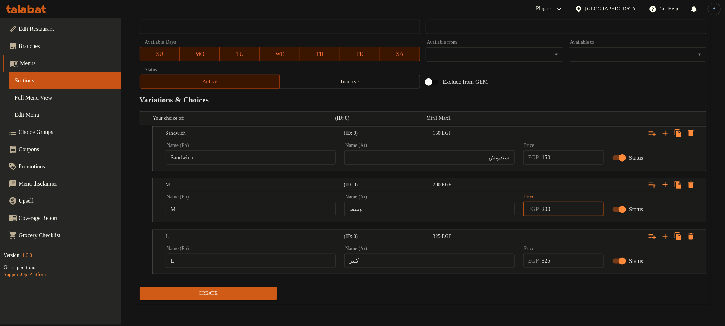
type input "200"
click at [559, 263] on input "325" at bounding box center [573, 260] width 62 height 14
type input "310"
click at [554, 299] on div "Create" at bounding box center [423, 293] width 572 height 19
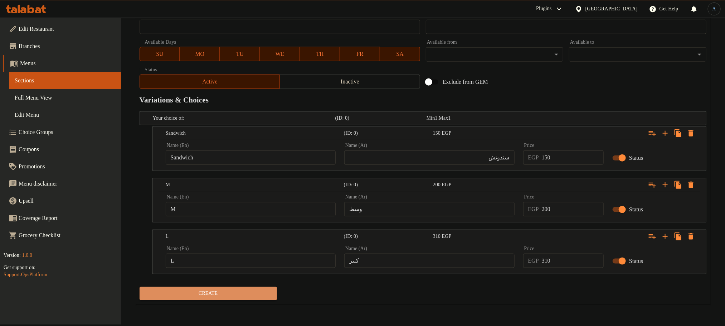
click at [244, 294] on span "Create" at bounding box center [208, 293] width 126 height 9
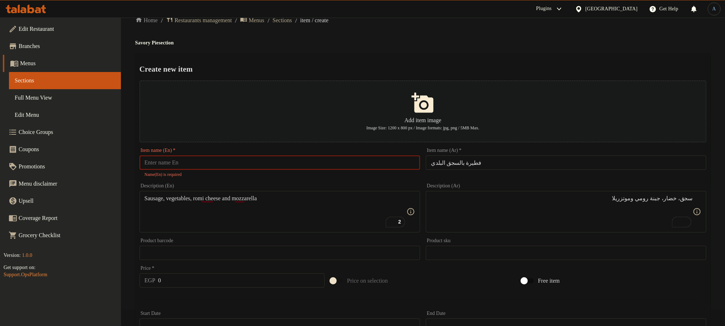
scroll to position [0, 0]
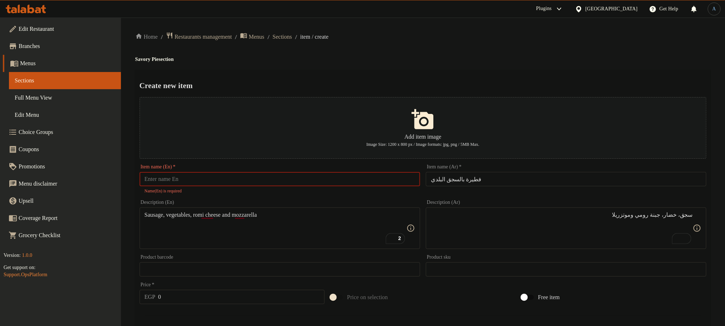
click at [459, 180] on input "فطيرة بالسجق البلدي" at bounding box center [566, 179] width 280 height 14
click at [346, 186] on input "text" at bounding box center [280, 179] width 280 height 14
paste input "Baladi Sausage Pie"
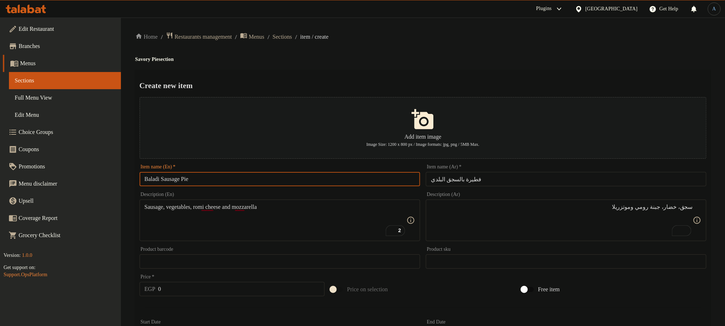
type input "Baladi Sausage Pie"
click at [434, 62] on h4 "Savory Pie section" at bounding box center [422, 59] width 575 height 7
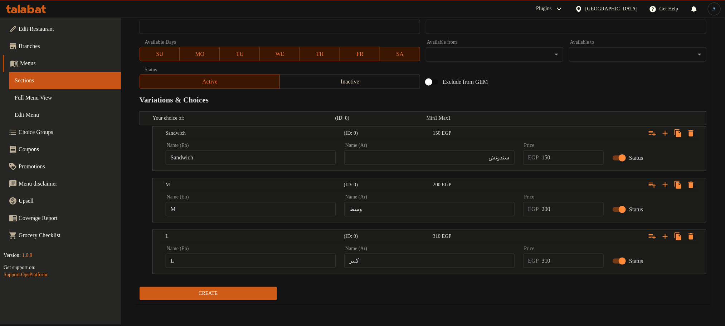
click at [226, 291] on span "Create" at bounding box center [208, 293] width 126 height 9
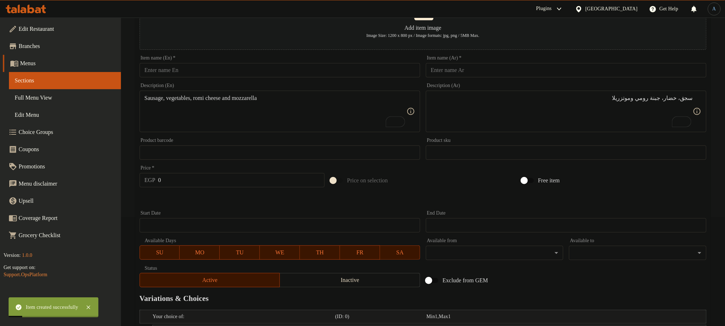
scroll to position [0, 0]
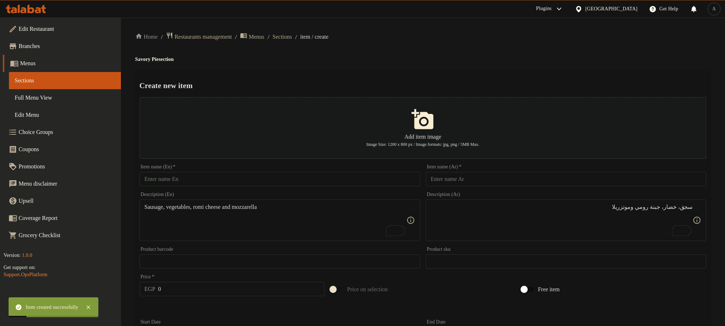
click at [520, 181] on input "text" at bounding box center [566, 179] width 280 height 14
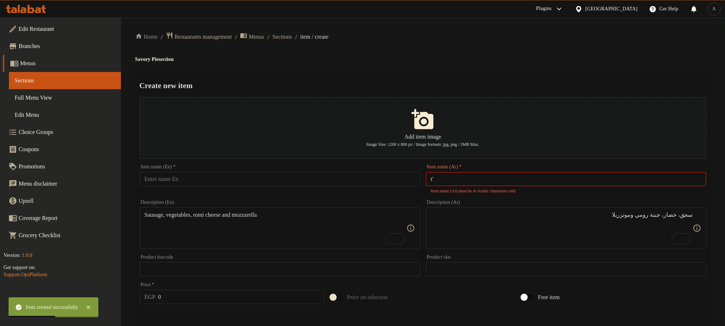
type input "t"
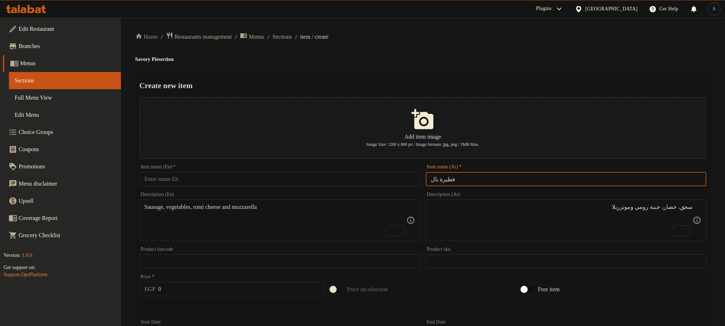
type input "فطيرة باللحمة المفرومة"
click at [515, 224] on textarea "سجق، خضار، جبنة رومي وموتزريلا" at bounding box center [562, 220] width 262 height 34
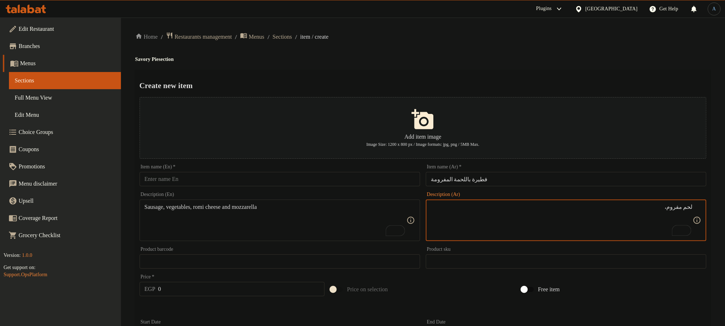
click at [514, 218] on textarea "لحم مفروم،" at bounding box center [562, 220] width 262 height 34
type textarea "لحم مفروم، خضار، جبنة رومي وموتزريلا"
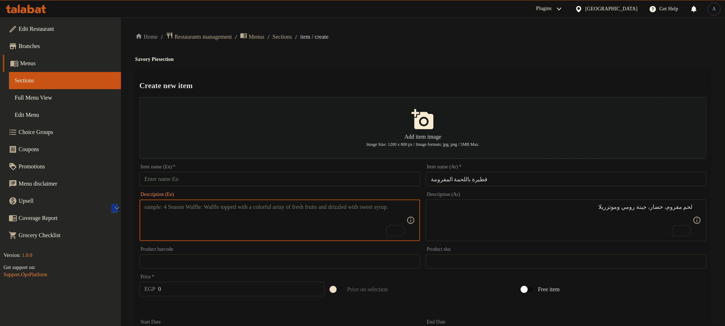
click at [250, 215] on textarea "To enrich screen reader interactions, please activate Accessibility in Grammarl…" at bounding box center [276, 220] width 262 height 34
paste textarea "Minced meat, vegetables, Romano and mozzarella cheese"
type textarea "Minced meat, vegetables, Romano and mozzarella cheese"
click at [511, 177] on input "فطيرة باللحمة المفرومة" at bounding box center [566, 179] width 280 height 14
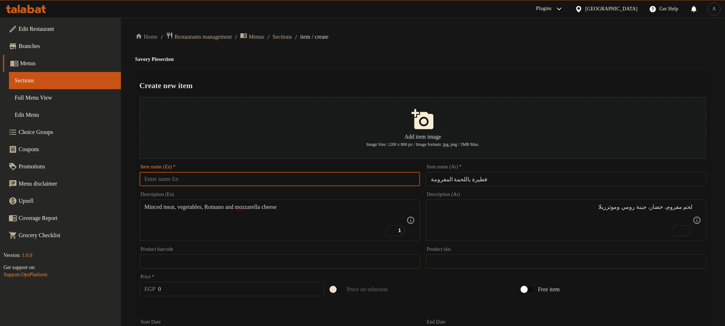
click at [357, 175] on input "text" at bounding box center [280, 179] width 280 height 14
paste input "Minced Meat Pie"
type input "Minced Meat Pie"
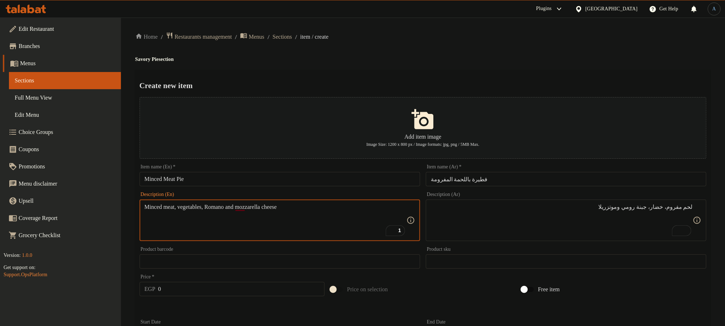
click at [283, 208] on textarea "Minced meat, vegetables, Romano and mozzarella cheese" at bounding box center [276, 220] width 262 height 34
click at [237, 208] on textarea "Minced meat, vegetables, Romano and mozzarella" at bounding box center [276, 220] width 262 height 34
paste textarea "cheese"
click at [231, 204] on textarea "Minced meat, vegetables, Romano cheese and mozzarella" at bounding box center [276, 220] width 262 height 34
click at [294, 213] on textarea "Minced meat, vegetables, Romi cheese and mozzarella" at bounding box center [276, 220] width 262 height 34
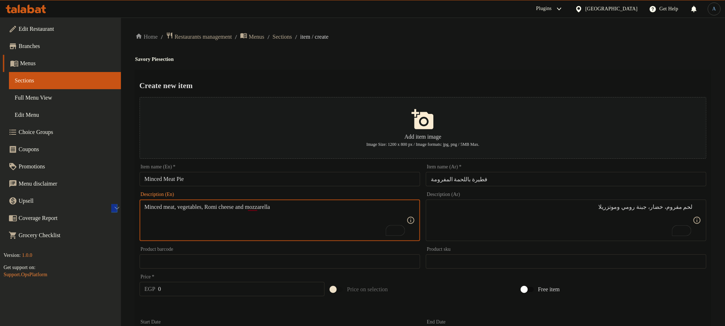
paste textarea "r"
type textarea "Minced meat, vegetables, romi cheese and mozzarella"
click at [396, 49] on div "Home / Restaurants management / Menus / Sections / item / create Savory Pie sec…" at bounding box center [422, 324] width 575 height 585
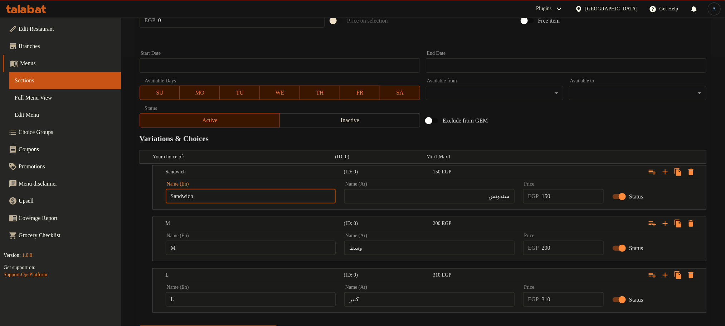
click at [253, 195] on input "Sandwich" at bounding box center [251, 196] width 170 height 14
type input "Choice"
click at [253, 195] on input "text" at bounding box center [251, 196] width 170 height 14
type input "Sandwich"
click at [371, 190] on input "سندوتش" at bounding box center [429, 196] width 170 height 14
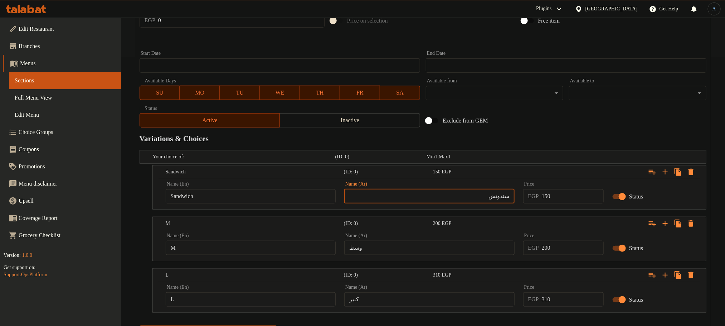
type input "سندوتش"
click at [433, 244] on input "وسط" at bounding box center [429, 247] width 170 height 14
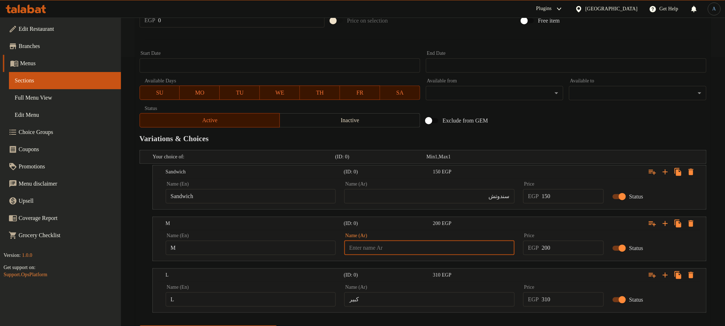
type input "كبير"
click at [300, 252] on input "M" at bounding box center [251, 247] width 170 height 14
type input "Choice"
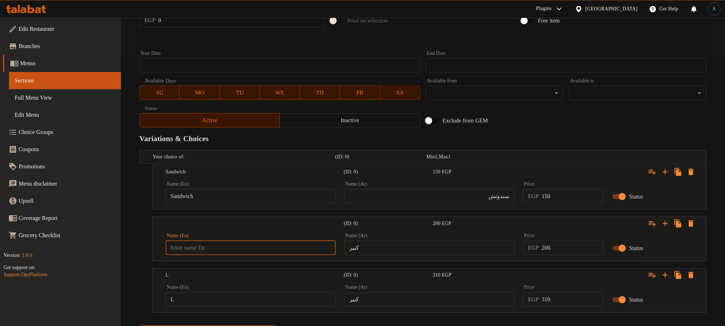
click at [300, 252] on input "text" at bounding box center [251, 247] width 170 height 14
type input "M"
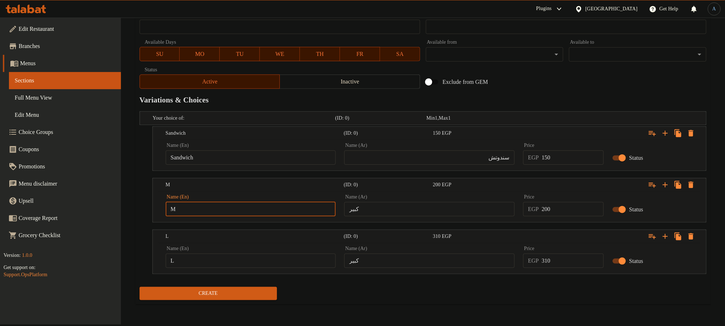
click at [243, 257] on input "L" at bounding box center [251, 260] width 170 height 14
type input "Choice"
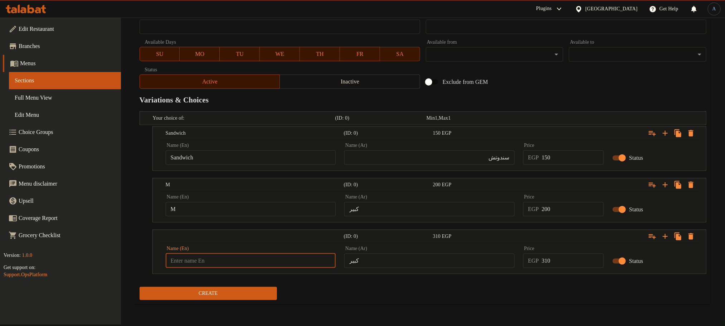
click at [243, 257] on input "text" at bounding box center [251, 260] width 170 height 14
type input "L"
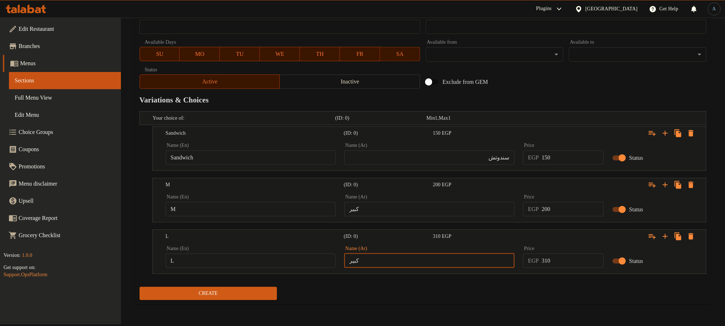
click at [396, 261] on input "كبير" at bounding box center [429, 260] width 170 height 14
type input "كبير"
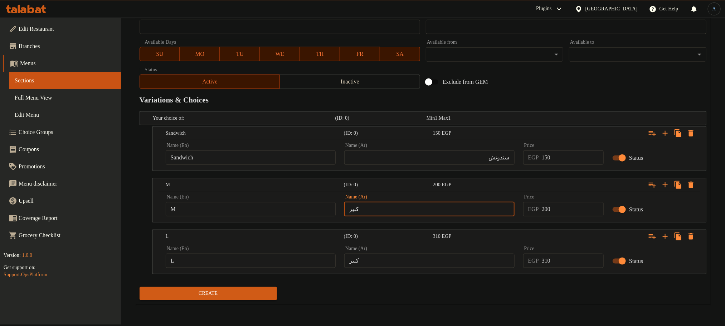
click at [398, 208] on input "كبير" at bounding box center [429, 209] width 170 height 14
click at [398, 208] on input "text" at bounding box center [429, 209] width 170 height 14
type input "وسط"
click at [565, 159] on input "150" at bounding box center [573, 157] width 62 height 14
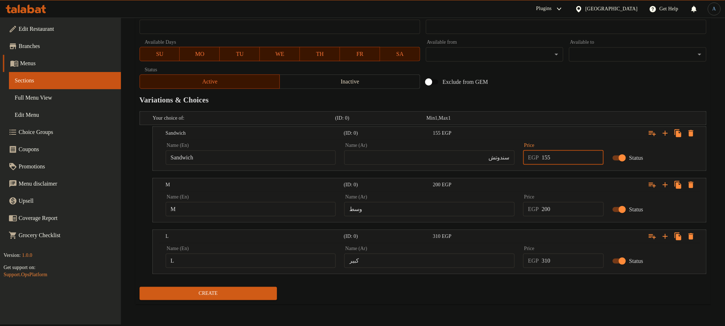
type input "155"
click at [565, 216] on input "200" at bounding box center [573, 209] width 62 height 14
click at [565, 212] on input "200" at bounding box center [573, 209] width 62 height 14
type input "205"
click at [561, 108] on div "Variations & Choices" at bounding box center [423, 100] width 572 height 16
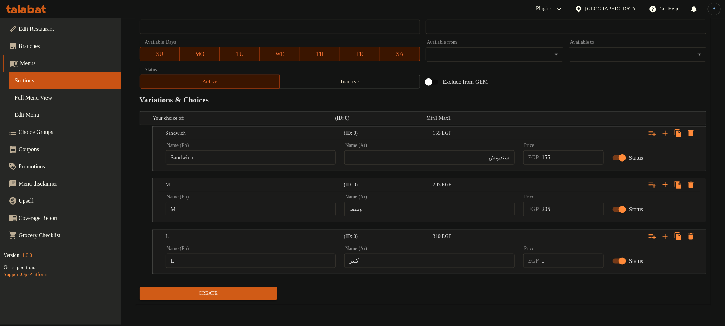
click at [559, 264] on input "0" at bounding box center [573, 260] width 62 height 14
type input "320"
click at [558, 293] on div "Create" at bounding box center [423, 293] width 572 height 19
click at [239, 298] on span "Create" at bounding box center [208, 293] width 126 height 9
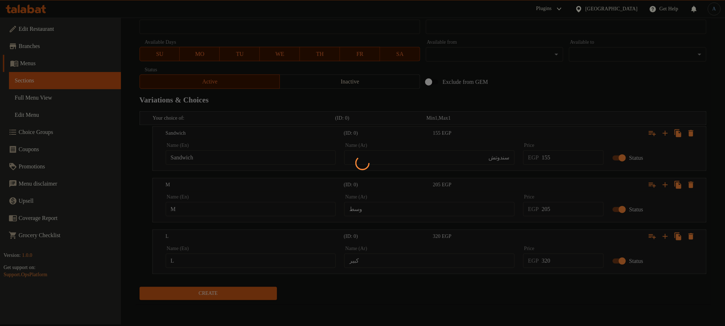
click at [313, 287] on div at bounding box center [362, 163] width 725 height 326
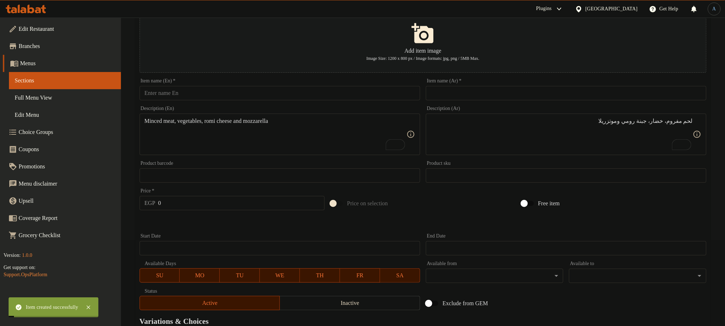
scroll to position [0, 0]
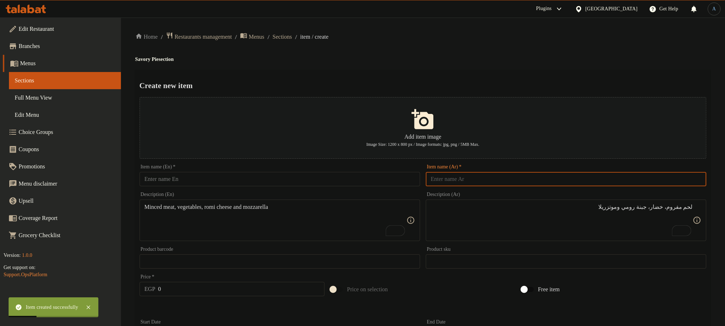
click at [527, 181] on input "text" at bounding box center [566, 179] width 280 height 14
type input "فطيرة بالسوسيس"
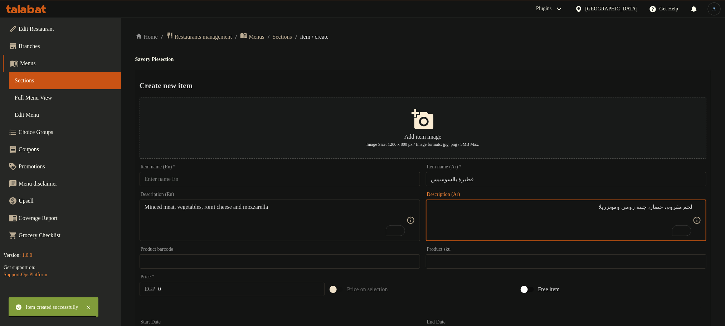
click at [553, 215] on textarea "لحم مفروم، خضار، جبنة رومي وموتزريلا" at bounding box center [562, 220] width 262 height 34
type textarea "سوسيس، خضار وموتزريلا"
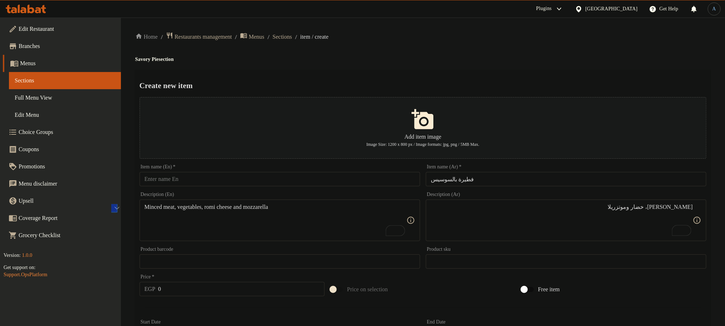
click at [338, 221] on textarea "Minced meat, vegetables, romi cheese and mozzarella" at bounding box center [276, 220] width 262 height 34
paste textarea "Sausage, vegetables and mozzarella"
click at [158, 209] on textarea "Sausage, vegetables and mozzarella" at bounding box center [276, 220] width 262 height 34
type textarea "Hot dog, vegetables and mozzarella"
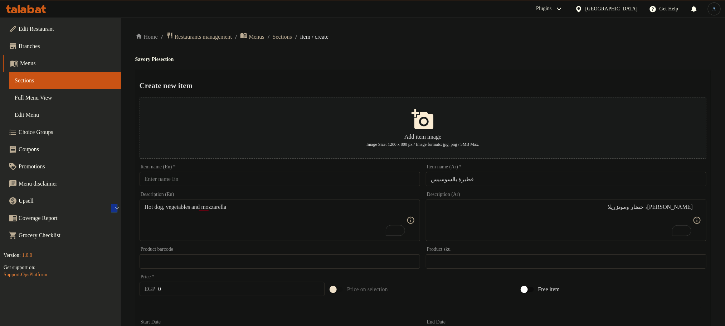
click at [668, 64] on div "Home / Restaurants management / Menus / Sections / item / create Savory Pie sec…" at bounding box center [422, 324] width 575 height 585
click at [572, 185] on input "فطيرة بالسوسيس" at bounding box center [566, 179] width 280 height 14
click at [297, 182] on input "text" at bounding box center [280, 179] width 280 height 14
paste input "pie"
drag, startPoint x: 165, startPoint y: 207, endPoint x: 145, endPoint y: 194, distance: 23.2
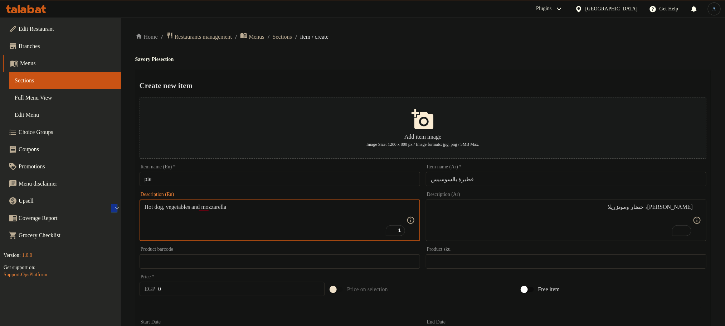
click at [146, 176] on input "pie" at bounding box center [280, 179] width 280 height 14
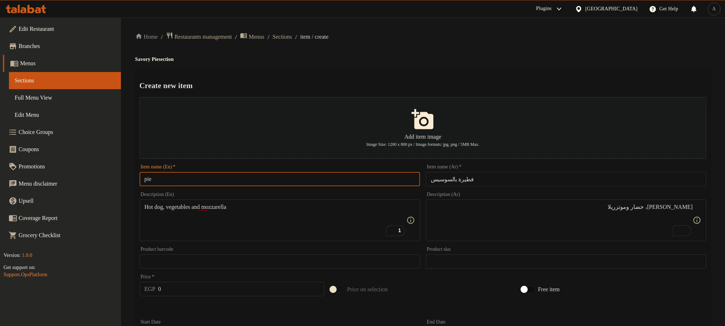
paste input "Hot dog"
drag, startPoint x: 247, startPoint y: 190, endPoint x: 247, endPoint y: 182, distance: 7.9
click at [247, 190] on div "Description (En) Hot dog, vegetables and mozzarella Description (En)" at bounding box center [280, 216] width 286 height 55
click at [248, 182] on input "Hot dog pie" at bounding box center [280, 179] width 280 height 14
paste input "Dog P"
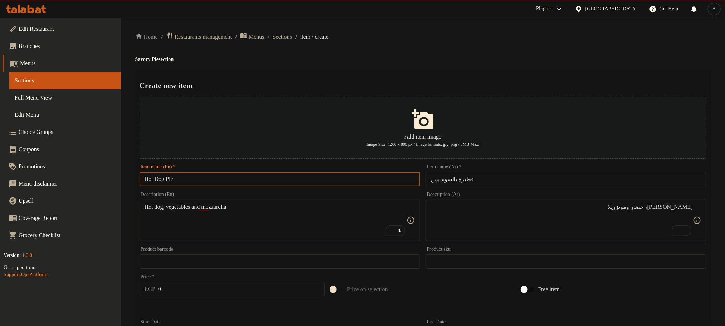
type input "Hot Dog Pie"
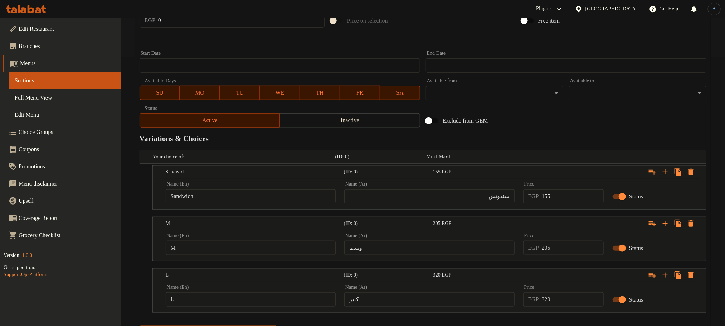
click at [458, 200] on input "سندوتش" at bounding box center [429, 196] width 170 height 14
type input "سندوتش"
click at [218, 203] on input "Sandwich" at bounding box center [251, 196] width 170 height 14
type input "Choice"
click at [218, 203] on input "text" at bounding box center [251, 196] width 170 height 14
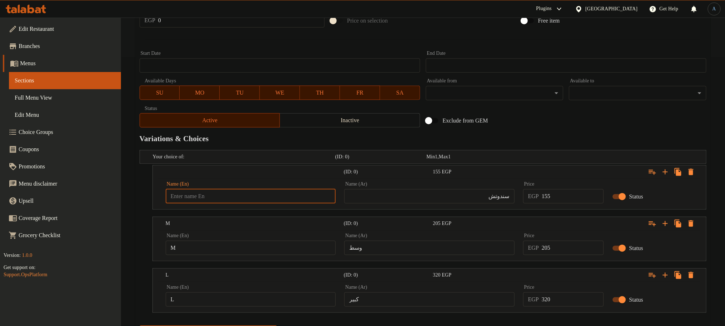
type input "Sandwich"
drag, startPoint x: 421, startPoint y: 240, endPoint x: 421, endPoint y: 246, distance: 5.4
click at [421, 243] on div "Name (Ar) وسط Name (Ar)" at bounding box center [429, 244] width 170 height 22
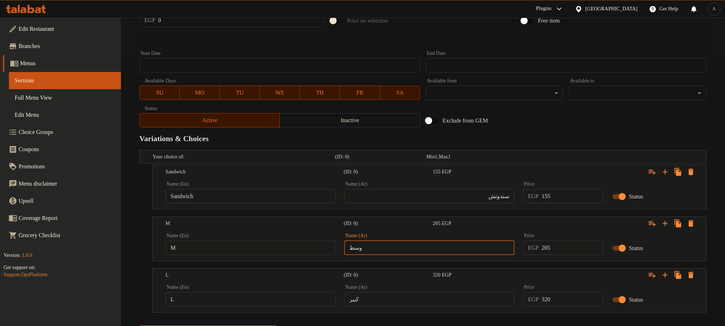
click at [421, 246] on input "وسط" at bounding box center [429, 247] width 170 height 14
type input "كبير"
click at [415, 244] on input "text" at bounding box center [429, 247] width 170 height 14
type input "وسط"
type input "Choice"
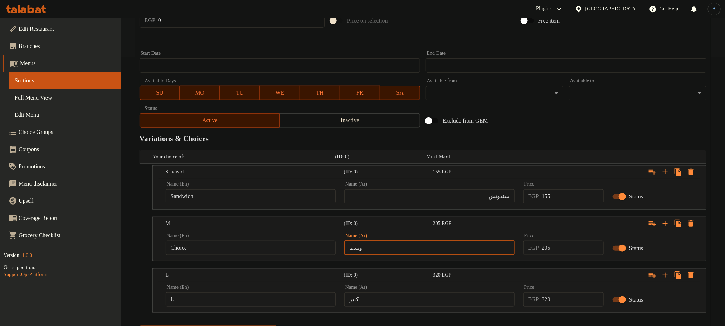
click at [284, 245] on input "Choice" at bounding box center [251, 247] width 170 height 14
click at [284, 245] on input "text" at bounding box center [251, 247] width 170 height 14
type input "M"
click at [395, 304] on input "كبير" at bounding box center [429, 299] width 170 height 14
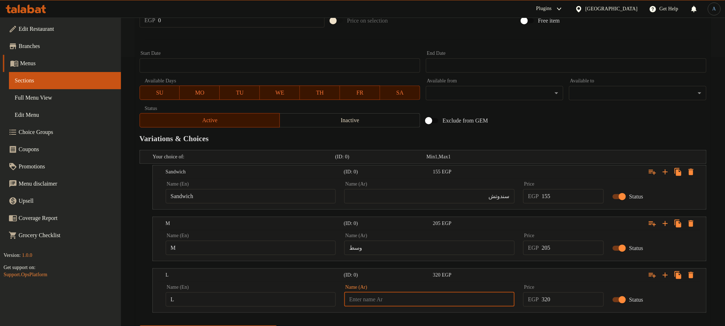
type input "كبير"
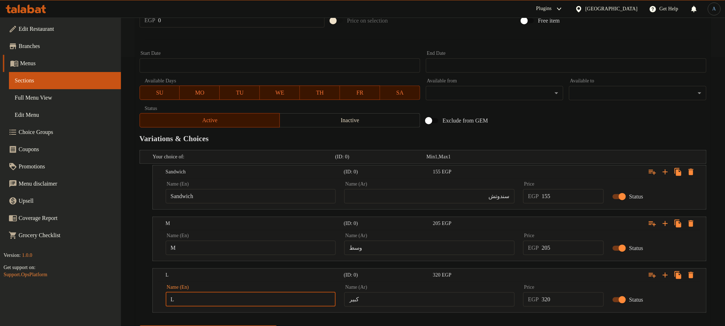
click at [287, 295] on input "L" at bounding box center [251, 299] width 170 height 14
type input "Choice"
click at [287, 295] on input "text" at bounding box center [251, 299] width 170 height 14
type input "L"
click at [496, 116] on div "Exclude from GEM" at bounding box center [518, 120] width 191 height 19
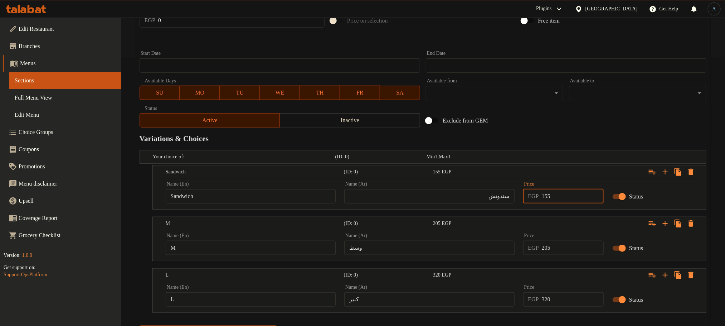
click at [551, 200] on input "155" at bounding box center [573, 196] width 62 height 14
type input "150"
click at [568, 118] on div "Add item image Image Size: 1200 x 800 px / Image formats: jpg, png / 5MB Max. I…" at bounding box center [423, 83] width 572 height 515
click at [558, 255] on input "205" at bounding box center [573, 247] width 62 height 14
type input "200"
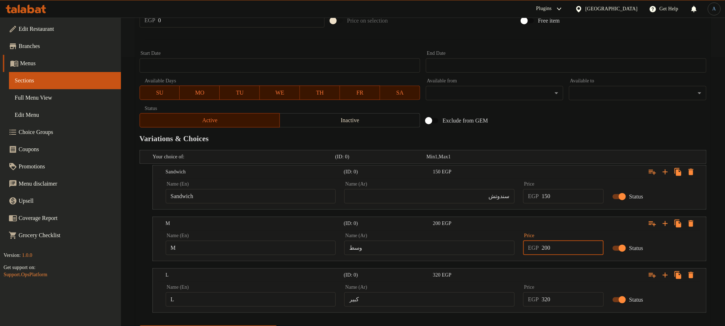
click at [705, 132] on div "Variations & Choices" at bounding box center [423, 138] width 572 height 16
click at [558, 302] on input "320" at bounding box center [573, 299] width 62 height 14
type input "0"
type input "310"
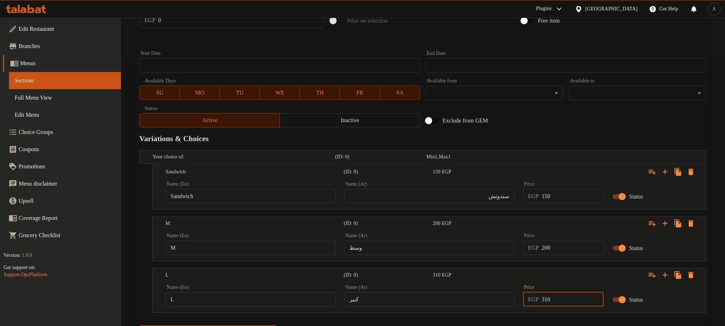
click at [140, 325] on button "Create" at bounding box center [208, 331] width 137 height 13
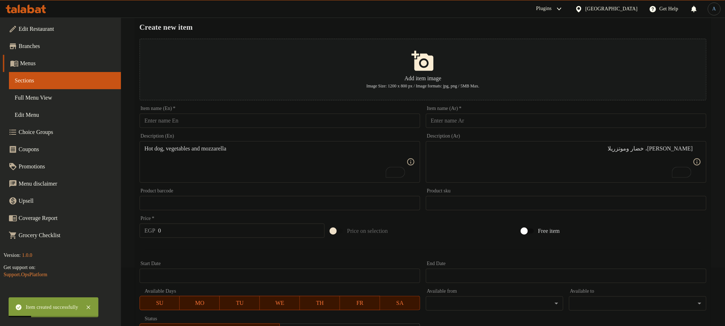
scroll to position [0, 0]
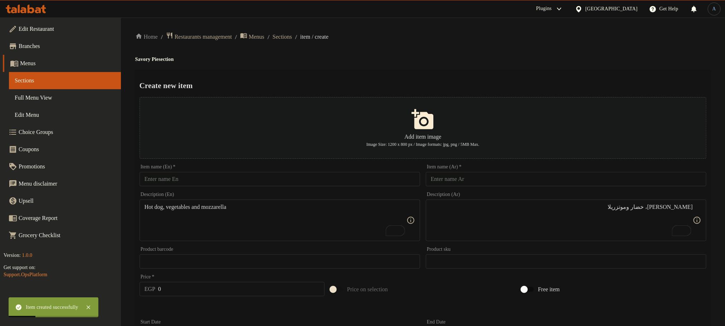
click at [518, 182] on input "text" at bounding box center [566, 179] width 280 height 14
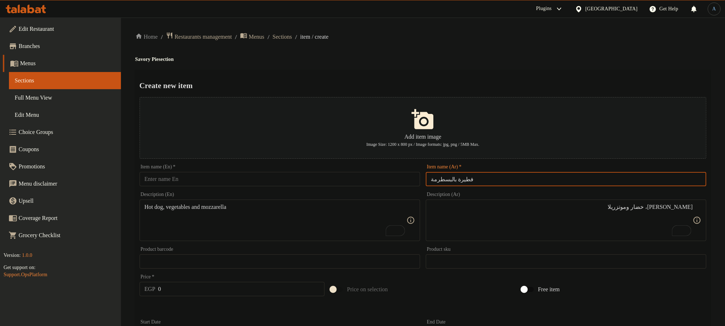
type input "فطيرة بالبسطرمة"
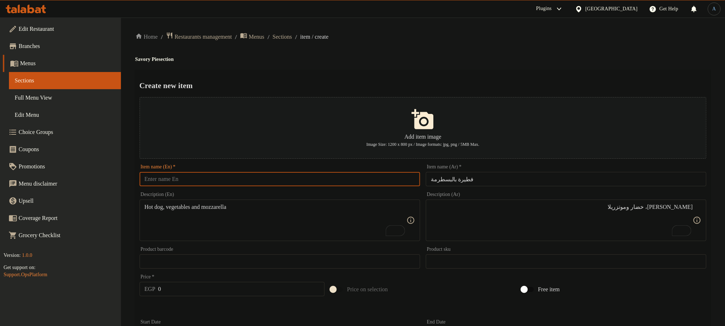
click at [345, 181] on input "text" at bounding box center [280, 179] width 280 height 14
click at [177, 188] on div "Item name (En)   * Item name (En) *" at bounding box center [280, 175] width 286 height 28
drag, startPoint x: 200, startPoint y: 175, endPoint x: 338, endPoint y: 100, distance: 157.2
click at [200, 175] on input "text" at bounding box center [280, 179] width 280 height 14
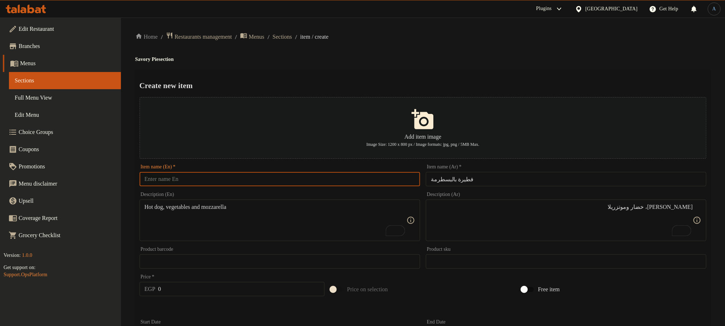
paste input "Pastrami Pie"
type input "Pastrami Pie"
click at [417, 41] on div "Home / Restaurants management / Menus / Sections / item / create Savory Pie sec…" at bounding box center [422, 324] width 575 height 585
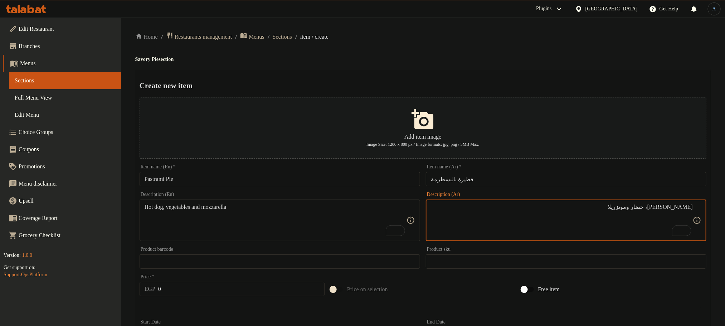
click at [551, 216] on textarea "سوسيس، خضار وموتزريلا" at bounding box center [562, 220] width 262 height 34
type textarea "بسطرمة، خضار وموتزريلا"
click at [608, 213] on textarea "بسطرمة، خضار وموتزريلا" at bounding box center [562, 220] width 262 height 34
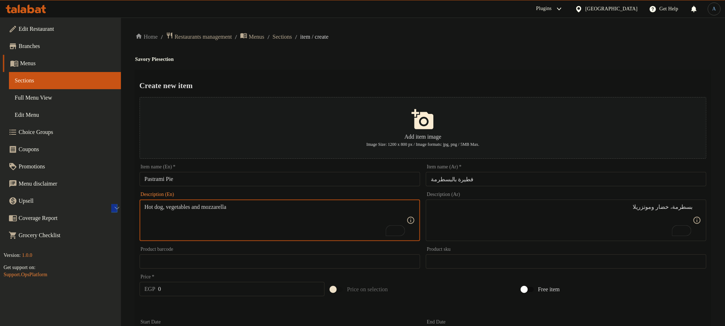
click at [323, 225] on textarea "Hot dog, vegetables and mozzarella" at bounding box center [276, 220] width 262 height 34
paste textarea "Pastrami, vegetables and mozzarella"
type textarea "Pastrami, vegetables and mozzarella"
click at [454, 56] on h4 "Savory Pie section" at bounding box center [422, 59] width 575 height 7
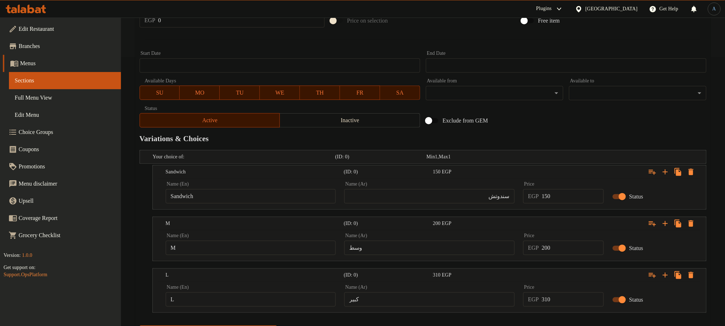
scroll to position [307, 0]
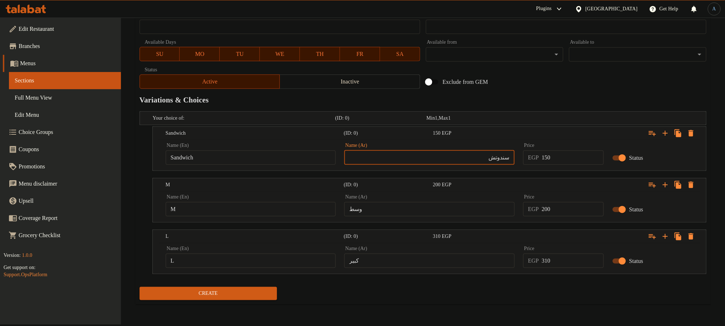
click at [459, 156] on input "سندوتش" at bounding box center [429, 157] width 170 height 14
type input "سندوتش"
click at [535, 84] on div "Exclude from GEM" at bounding box center [518, 81] width 191 height 19
type input "Choice"
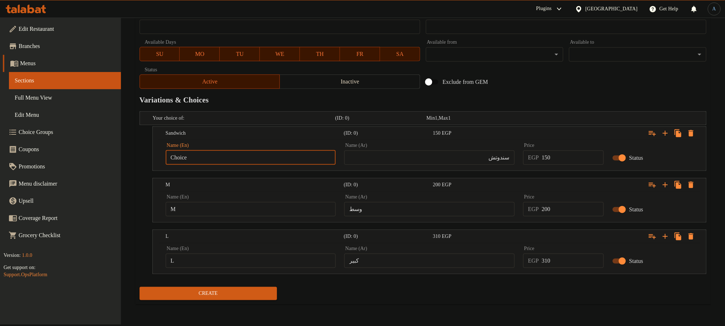
click at [299, 158] on input "Choice" at bounding box center [251, 157] width 170 height 14
click at [272, 162] on input "text" at bounding box center [251, 157] width 170 height 14
type input "Sandwich"
drag, startPoint x: 241, startPoint y: 202, endPoint x: 235, endPoint y: 207, distance: 7.3
click at [240, 203] on div "Name (En) M Name (En)" at bounding box center [251, 205] width 170 height 22
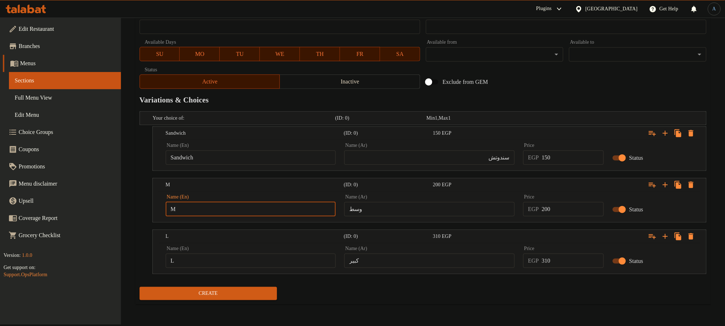
type input "Choice"
click at [225, 214] on input "Choice" at bounding box center [251, 209] width 170 height 14
click at [225, 214] on input "text" at bounding box center [251, 209] width 170 height 14
type input "M"
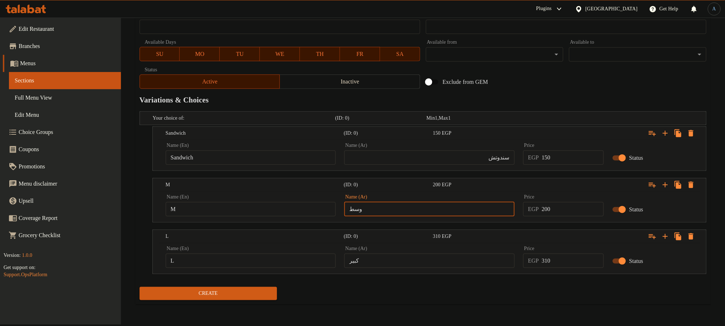
click at [363, 215] on input "وسط" at bounding box center [429, 209] width 170 height 14
type input "وسط"
drag, startPoint x: 252, startPoint y: 252, endPoint x: 254, endPoint y: 265, distance: 13.3
click at [253, 255] on div "Name (En) L Name (En)" at bounding box center [251, 257] width 170 height 22
type input "Choice"
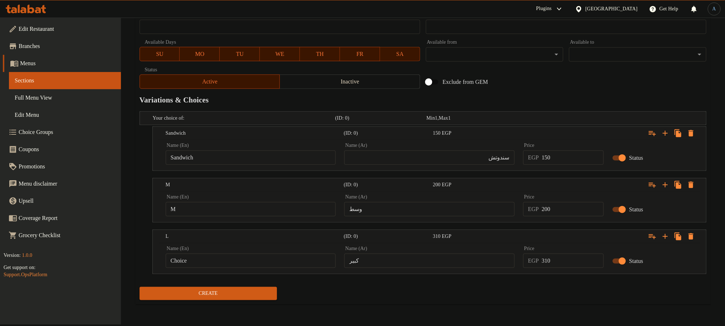
click at [255, 265] on input "Choice" at bounding box center [251, 260] width 170 height 14
click at [255, 265] on input "text" at bounding box center [251, 260] width 170 height 14
type input "L"
click at [380, 263] on input "كبير" at bounding box center [429, 260] width 170 height 14
type input "كبير"
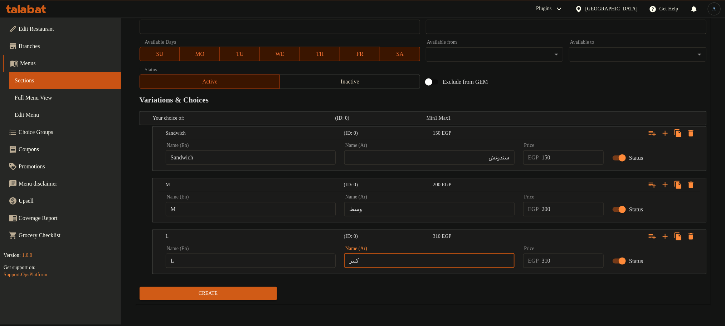
click at [364, 294] on div "Create" at bounding box center [423, 293] width 572 height 19
click at [570, 158] on input "150" at bounding box center [573, 157] width 62 height 14
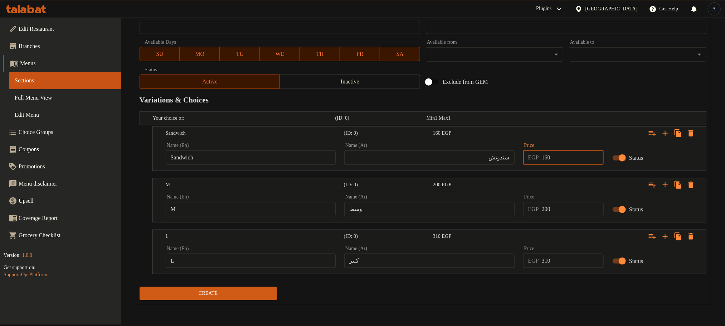
type input "160"
click at [602, 96] on h2 "Variations & Choices" at bounding box center [423, 99] width 567 height 11
click at [573, 214] on input "0" at bounding box center [573, 209] width 62 height 14
type input "220"
click at [560, 100] on h2 "Variations & Choices" at bounding box center [423, 99] width 567 height 11
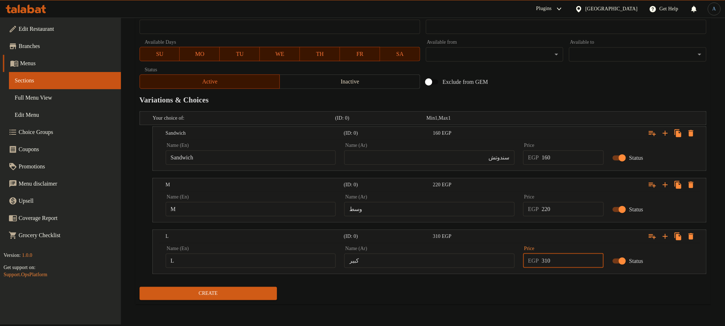
click at [569, 259] on input "310" at bounding box center [573, 260] width 62 height 14
type input "330"
click at [547, 287] on div "Create" at bounding box center [423, 293] width 572 height 19
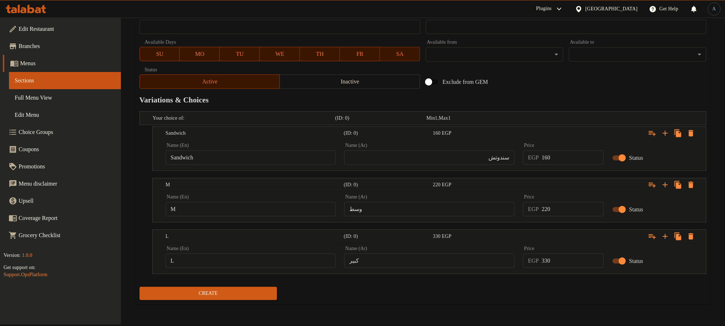
click at [258, 293] on span "Create" at bounding box center [208, 293] width 126 height 9
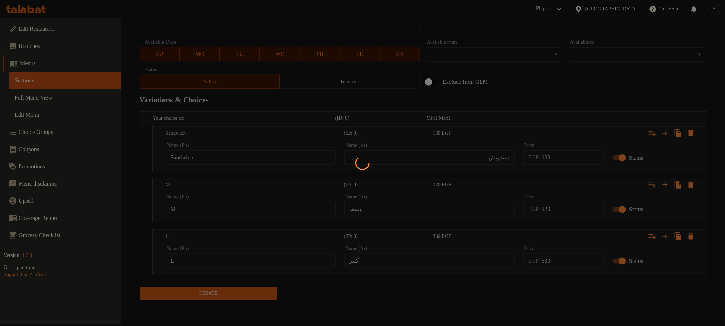
click at [523, 75] on div at bounding box center [362, 163] width 725 height 326
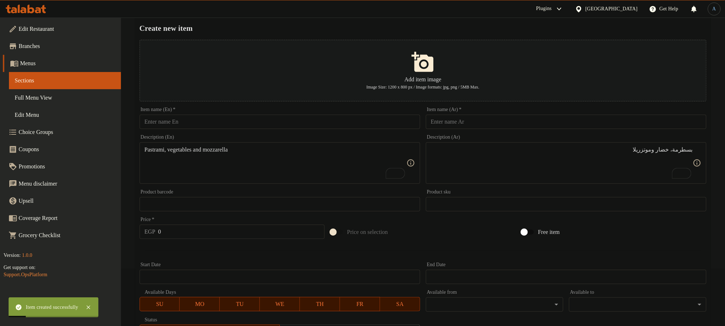
scroll to position [0, 0]
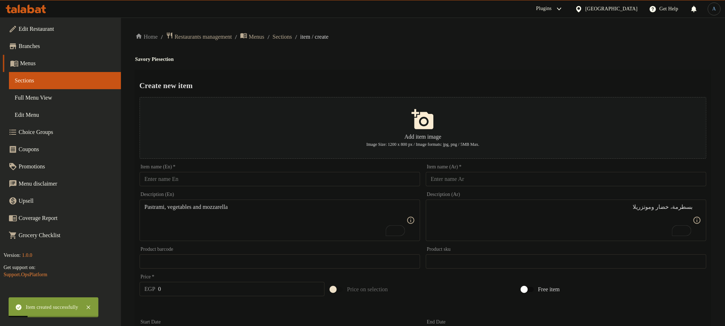
click at [506, 184] on input "text" at bounding box center [566, 179] width 280 height 14
type input "ب"
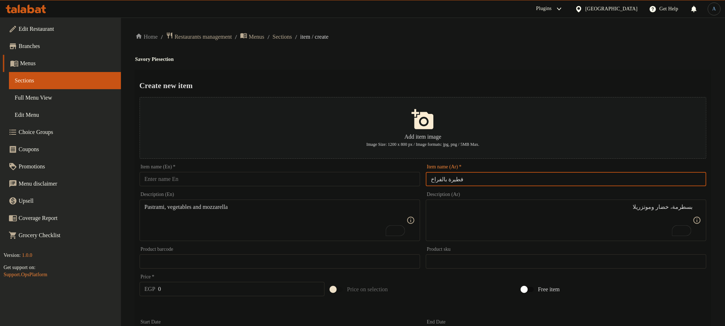
type input "فطيرة بالفراخ"
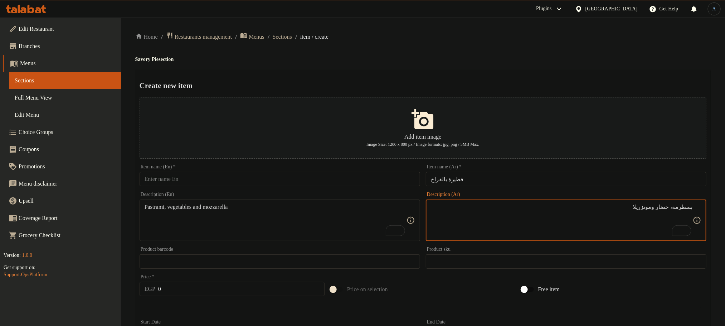
click at [498, 231] on textarea "بسطرمة، خضار وموتزريلا" at bounding box center [562, 220] width 262 height 34
type textarea "قطع فراخ، جبنة رومي، خضار وموتزريلا"
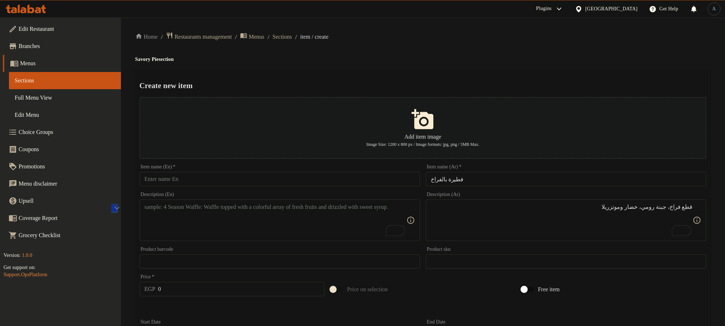
click at [253, 224] on textarea "To enrich screen reader interactions, please activate Accessibility in Grammarl…" at bounding box center [276, 220] width 262 height 34
paste textarea "Chicken pieces, romano cheese, vegetables and mozzarella"
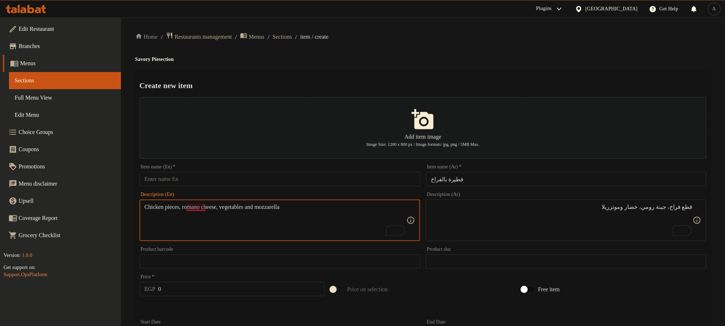
click at [200, 209] on textarea "Chicken pieces, romano cheese, vegetables and mozzarella" at bounding box center [276, 220] width 262 height 34
type textarea "Chicken pieces, romi cheese, vegetables and mozzarella"
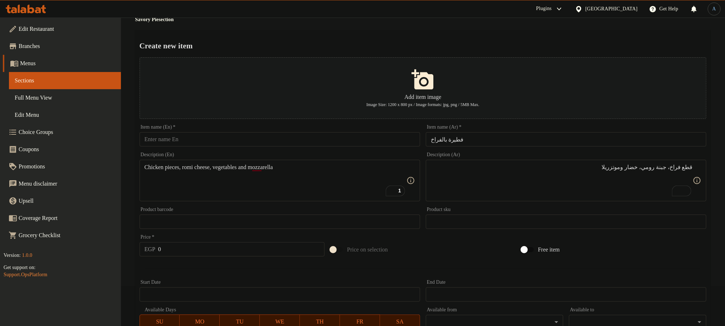
scroll to position [268, 0]
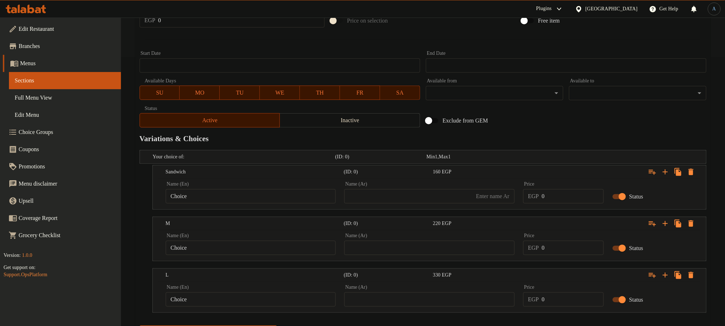
click at [446, 192] on input "text" at bounding box center [429, 196] width 170 height 14
type input "سندوتش"
click at [229, 202] on input "Choice" at bounding box center [251, 196] width 170 height 14
click at [229, 201] on input "text" at bounding box center [251, 196] width 170 height 14
type input "Small"
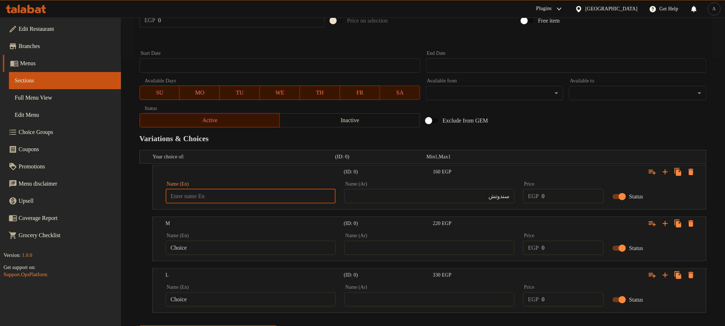
click at [229, 191] on input "text" at bounding box center [251, 196] width 170 height 14
type input "Sandwich"
click at [217, 253] on input "Choice" at bounding box center [251, 247] width 170 height 14
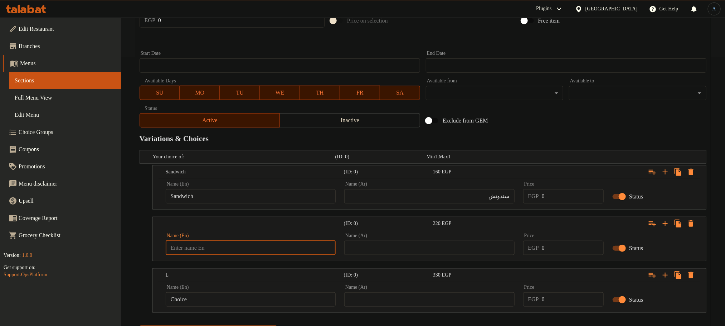
click at [217, 253] on input "text" at bounding box center [251, 247] width 170 height 14
type input "Beef"
click at [229, 248] on input "text" at bounding box center [251, 247] width 170 height 14
type input "M"
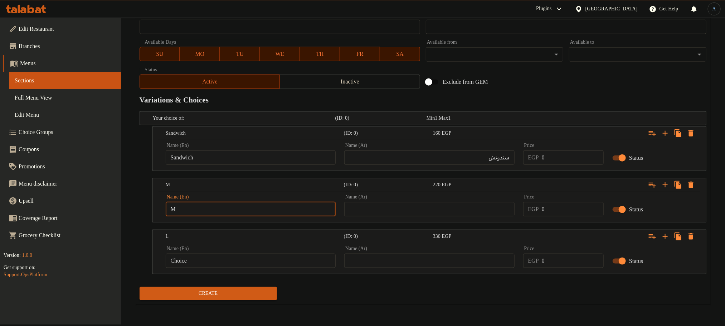
click at [406, 214] on input "text" at bounding box center [429, 209] width 170 height 14
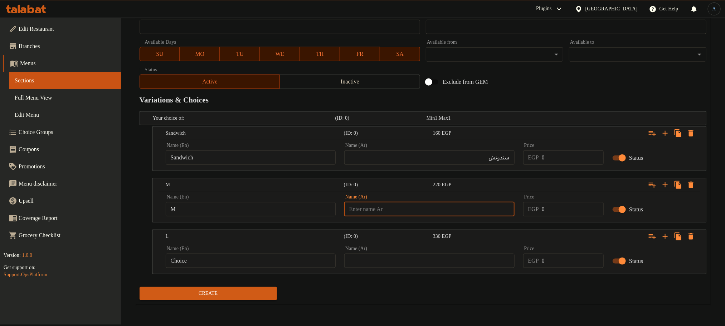
type input "وسط"
click at [396, 259] on input "text" at bounding box center [429, 260] width 170 height 14
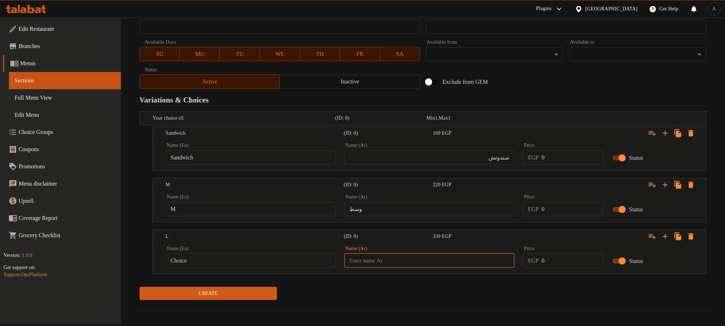
type input "كبير"
click at [230, 263] on input "Choice" at bounding box center [251, 260] width 170 height 14
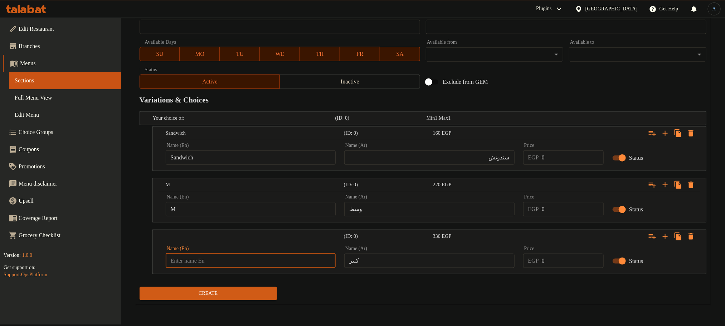
click at [228, 263] on input "text" at bounding box center [251, 260] width 170 height 14
type input "L"
click at [562, 166] on div "Price EGP 0 Price" at bounding box center [563, 153] width 89 height 30
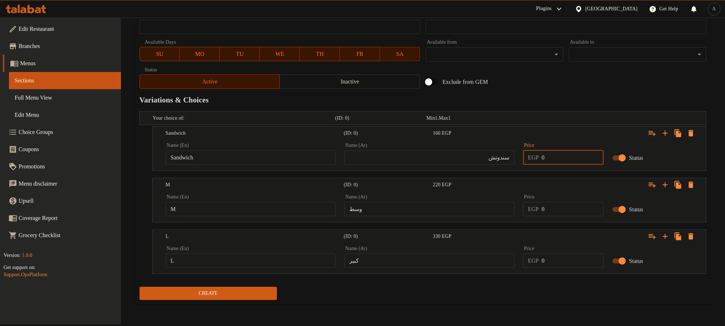
click at [561, 153] on input "0" at bounding box center [573, 157] width 62 height 14
type input "160"
click at [562, 212] on input "0" at bounding box center [573, 209] width 62 height 14
type input "210"
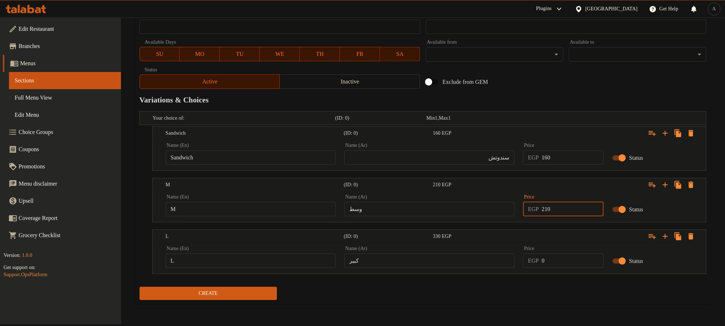
click at [558, 85] on div "Exclude from GEM" at bounding box center [518, 81] width 191 height 19
click at [569, 258] on input "0" at bounding box center [573, 260] width 62 height 14
type input "325"
click at [521, 308] on div "Home / Restaurants management / Menus / Sections / item / create Savory Pie sec…" at bounding box center [422, 17] width 575 height 585
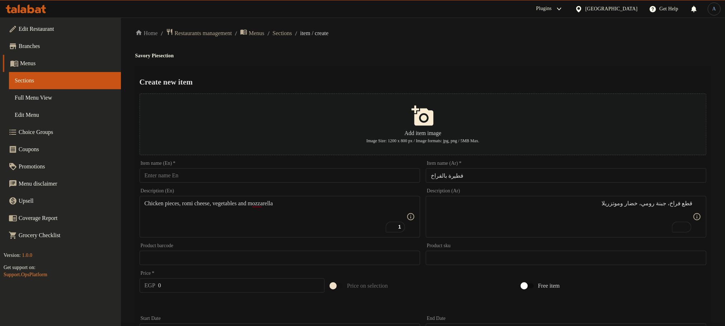
scroll to position [0, 0]
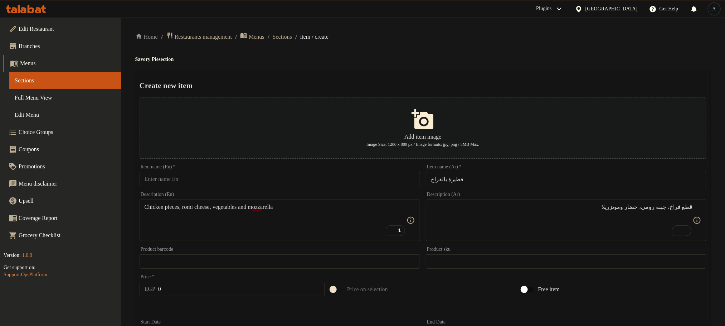
click at [463, 65] on div "Home / Restaurants management / Menus / Sections / item / create Savory Pie sec…" at bounding box center [422, 324] width 575 height 585
click at [575, 185] on input "فطيرة بالفراخ" at bounding box center [566, 179] width 280 height 14
click at [394, 171] on div "Item name (En)   * Item name (En) *" at bounding box center [280, 175] width 280 height 22
click at [396, 179] on input "text" at bounding box center [280, 179] width 280 height 14
paste input "Chicken Pie"
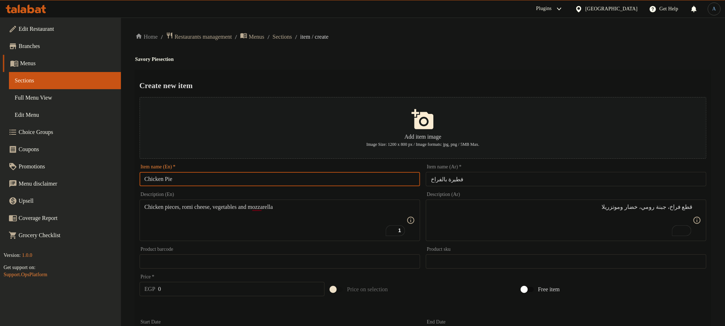
type input "Chicken Pie"
click at [456, 33] on ol "Home / Restaurants management / Menus / Sections / item / create" at bounding box center [422, 37] width 575 height 10
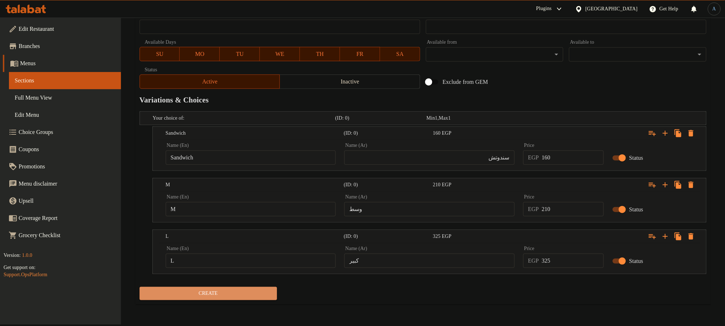
click at [235, 300] on button "Create" at bounding box center [208, 293] width 137 height 13
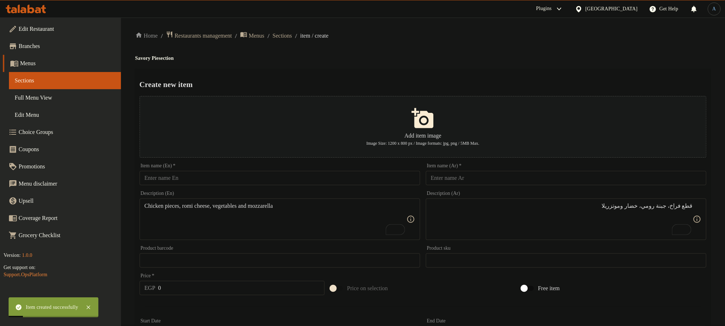
scroll to position [0, 0]
click at [466, 188] on div "Item name (Ar)   * Item name (Ar) *" at bounding box center [566, 175] width 286 height 28
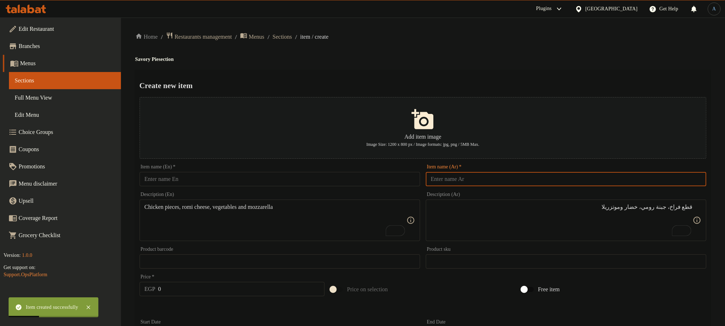
click at [473, 181] on input "text" at bounding box center [566, 179] width 280 height 14
type input "فطيرة لحم ديك رومي"
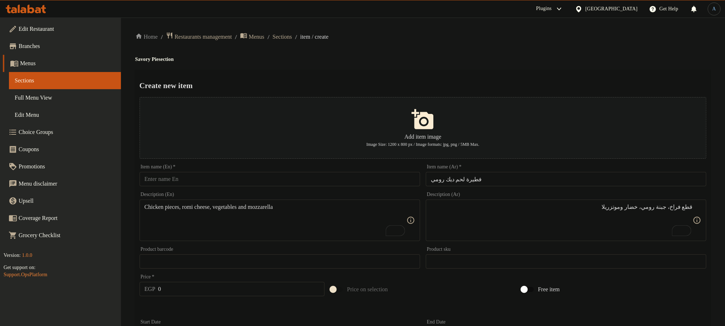
click at [438, 42] on div "Home / Restaurants management / Menus / Sections / item / create Savory Pie sec…" at bounding box center [422, 324] width 575 height 585
click at [570, 215] on textarea "قطع فراخ، جبنة رومي، خضار وموتزريلا" at bounding box center [562, 220] width 262 height 34
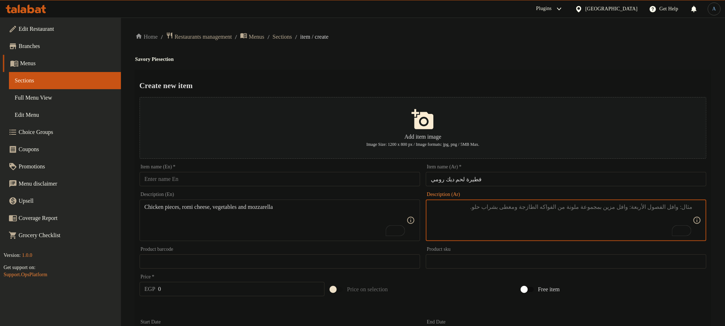
type textarea "ب"
click at [527, 217] on textarea "لحم ديك رومي، جبنة رومي،" at bounding box center [562, 220] width 262 height 34
type textarea "لحم ديك رومي، جبنة رومي، خضار وموتزريلا"
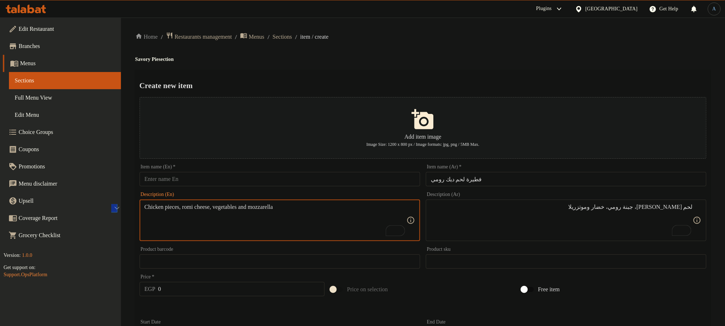
click at [312, 206] on textarea "Chicken pieces, romi cheese, vegetables and mozzarella" at bounding box center [276, 220] width 262 height 34
paste textarea "Turkey meat, turkey cheese, vegetables and mozzarella"
click at [399, 84] on h2 "Create new item" at bounding box center [423, 85] width 567 height 11
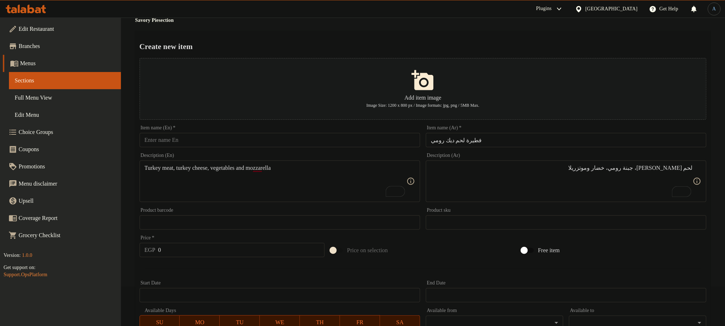
scroll to position [54, 0]
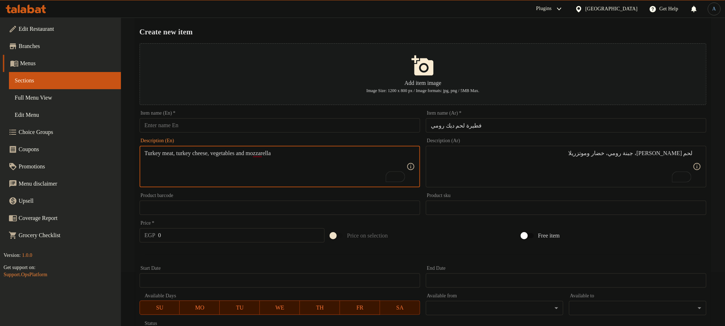
click at [185, 153] on textarea "Turkey meat, turkey cheese, vegetables and mozzarella" at bounding box center [276, 167] width 262 height 34
type textarea "Turkey meat, romi cheese, vegetables and mozzarella"
click at [514, 127] on input "فطيرة لحم ديك رومي" at bounding box center [566, 125] width 280 height 14
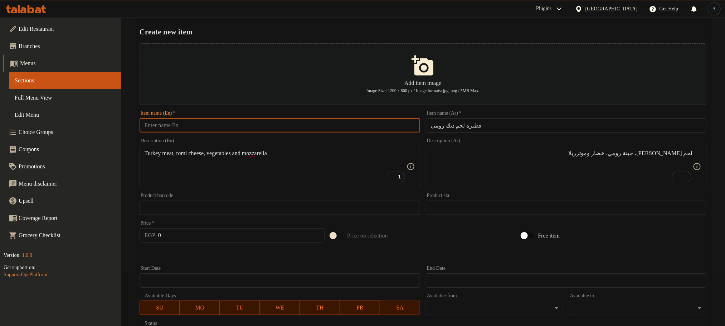
click at [196, 125] on input "text" at bounding box center [280, 125] width 280 height 14
paste input "Turkey Pie"
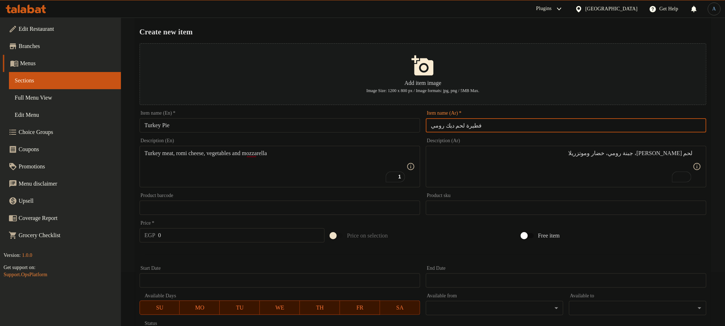
drag, startPoint x: 458, startPoint y: 124, endPoint x: 431, endPoint y: 130, distance: 27.6
click at [431, 130] on input "فطيرة لحم ديك رومي" at bounding box center [566, 125] width 280 height 14
drag, startPoint x: 165, startPoint y: 128, endPoint x: 357, endPoint y: 19, distance: 220.8
click at [165, 128] on input "Turkey Pie" at bounding box center [280, 125] width 280 height 14
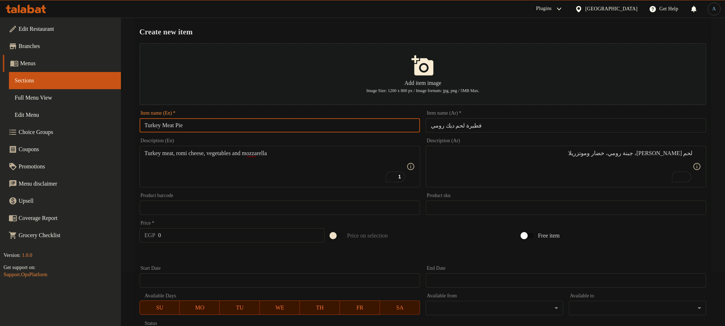
type input "Turkey Meat Pie"
click at [547, 21] on div "Create new item Add item image Image Size: 1200 x 800 px / Image formats: jpg, …" at bounding box center [422, 286] width 575 height 541
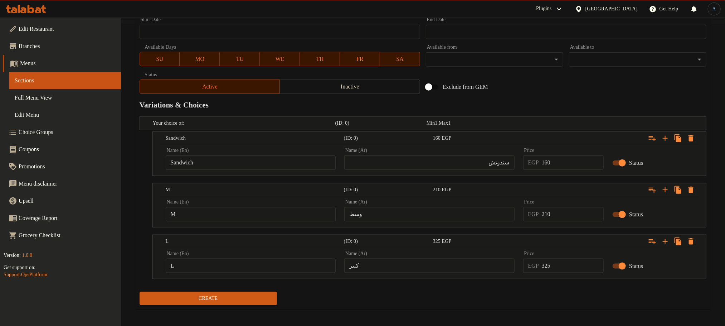
scroll to position [307, 0]
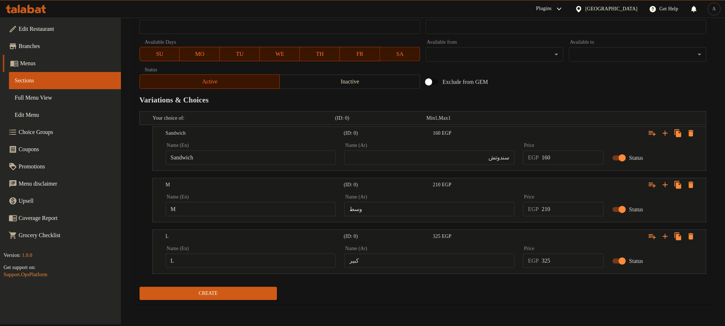
click at [428, 161] on input "سندوتش" at bounding box center [429, 157] width 170 height 14
type input "سندوتش"
click at [232, 151] on input "Sandwich" at bounding box center [251, 157] width 170 height 14
type input "Choice"
click at [232, 154] on input "text" at bounding box center [251, 157] width 170 height 14
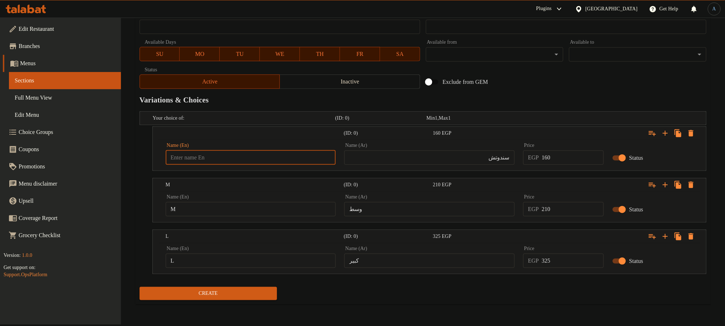
type input "Sandwich"
click at [233, 204] on input "M" at bounding box center [251, 209] width 170 height 14
type input "Choice"
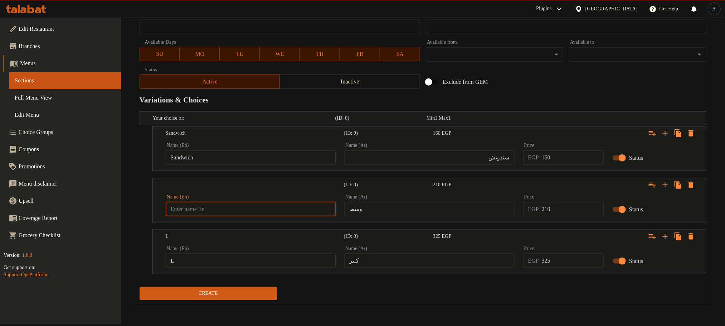
click at [233, 204] on input "text" at bounding box center [251, 209] width 170 height 14
type input "M"
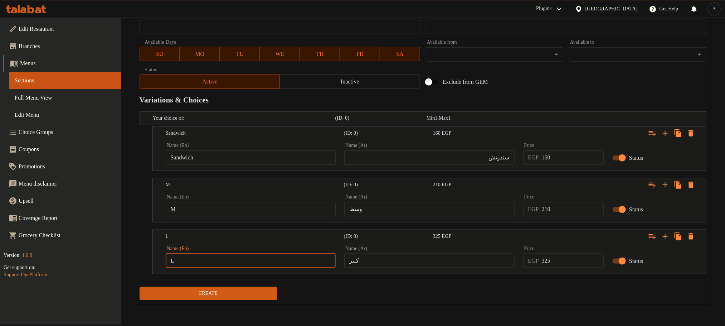
type input "Choice"
click at [210, 263] on input "Choice" at bounding box center [251, 260] width 170 height 14
click at [210, 263] on input "text" at bounding box center [251, 260] width 170 height 14
type input "L"
click at [395, 211] on input "وسط" at bounding box center [429, 209] width 170 height 14
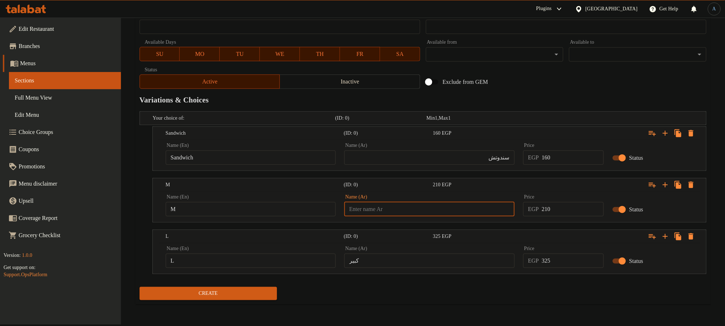
type input "وسط"
drag, startPoint x: 392, startPoint y: 251, endPoint x: 392, endPoint y: 260, distance: 8.2
click at [392, 258] on div "Name (Ar) كبير Name (Ar)" at bounding box center [429, 257] width 170 height 22
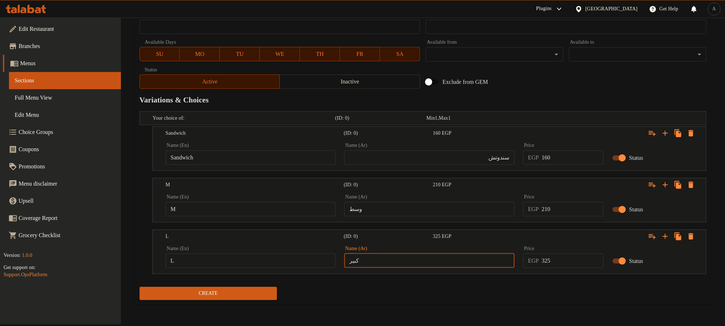
click at [388, 262] on input "كبير" at bounding box center [429, 260] width 170 height 14
type input "كبير"
click at [466, 293] on div "Create" at bounding box center [423, 293] width 572 height 19
click at [566, 156] on input "160" at bounding box center [573, 157] width 62 height 14
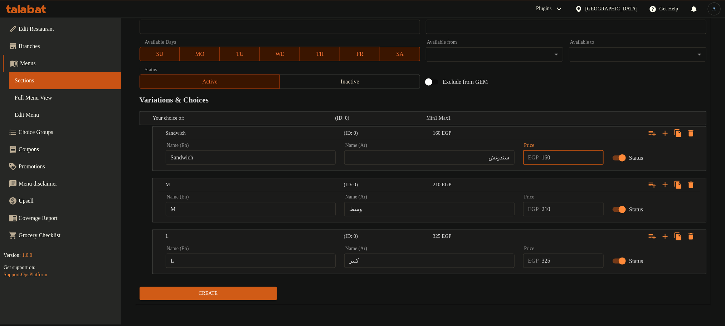
type input "160"
click at [589, 83] on div "Exclude from GEM" at bounding box center [518, 81] width 191 height 19
click at [568, 212] on input "210" at bounding box center [573, 209] width 62 height 14
type input "210"
click at [590, 87] on div "Exclude from GEM" at bounding box center [518, 81] width 191 height 19
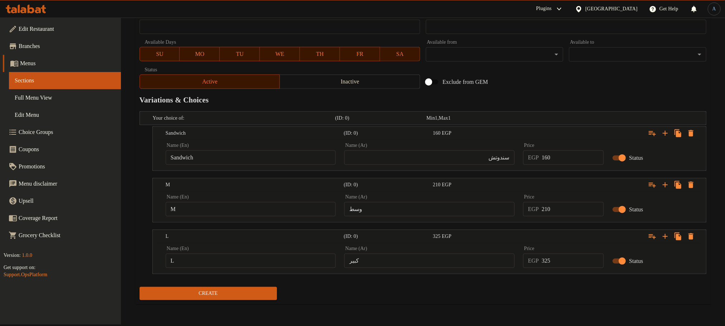
click at [557, 261] on input "325" at bounding box center [573, 260] width 62 height 14
type input "325"
click at [517, 281] on nav at bounding box center [423, 278] width 567 height 6
click at [582, 91] on div "Exclude from GEM" at bounding box center [518, 81] width 191 height 19
click at [575, 87] on div "Exclude from GEM" at bounding box center [518, 81] width 191 height 19
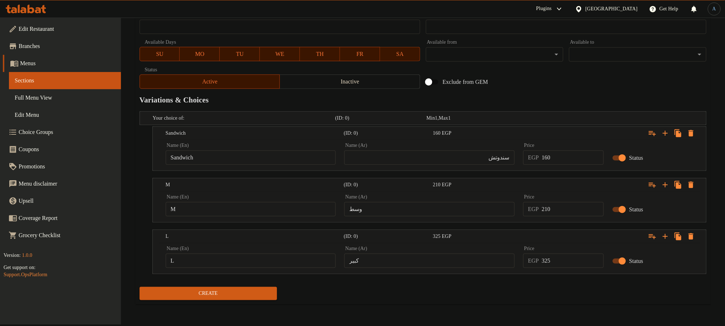
click at [254, 294] on span "Create" at bounding box center [208, 293] width 126 height 9
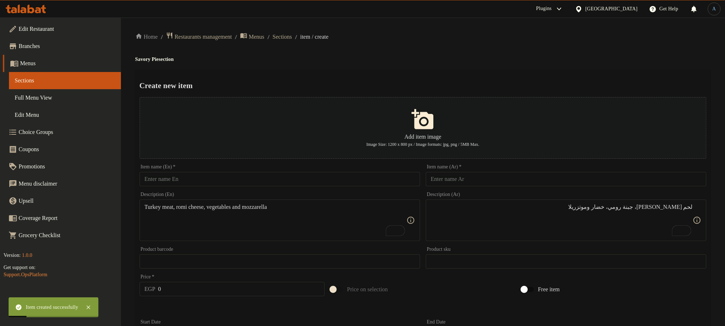
click at [575, 188] on div "Item name (Ar)   * Item name (Ar) *" at bounding box center [566, 175] width 286 height 28
click at [575, 175] on input "text" at bounding box center [566, 179] width 280 height 14
type input "فطيرة مشكل جبن"
click at [319, 185] on input "text" at bounding box center [280, 179] width 280 height 14
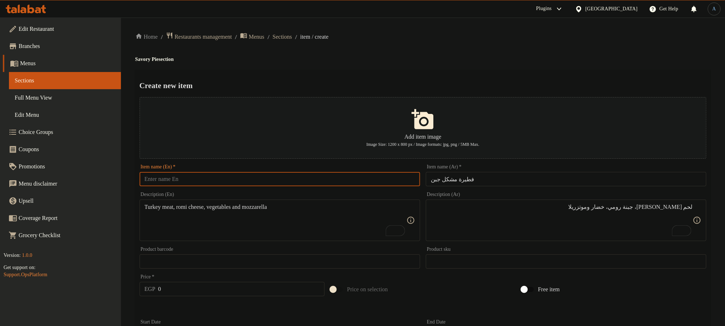
paste input "Mixed Cheese Pie"
click at [160, 180] on input "Mixed Cheese Pie" at bounding box center [280, 179] width 280 height 14
type input "Mix Cheese Pie"
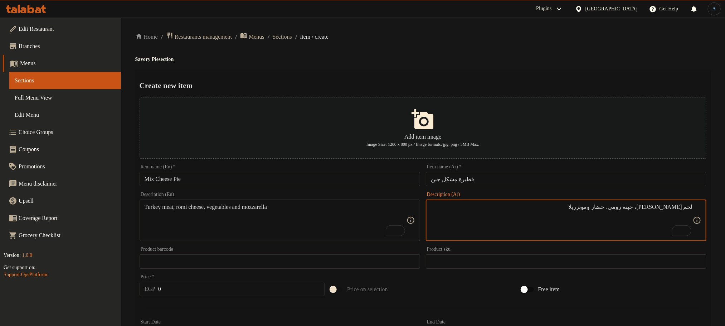
click at [583, 210] on textarea "لحم ديك رومي، جبنة رومي، خضار وموتزريلا" at bounding box center [562, 220] width 262 height 34
type textarea "جبنة رومي، شيدر، كيري، خضار وموتزريلا"
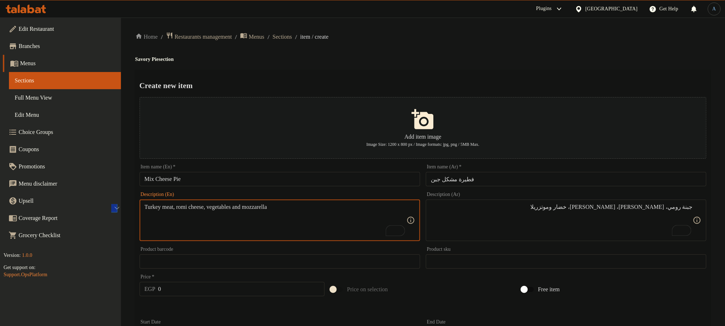
click at [293, 226] on textarea "Turkey meat, romi cheese, vegetables and mozzarella" at bounding box center [276, 220] width 262 height 34
paste textarea "Romano, cheddar, Kiri, vegetables and mozzarella cheese"
click at [166, 205] on textarea "Romano, cheddar, Kiri, vegetables and mozzarella cheese" at bounding box center [276, 220] width 262 height 34
click at [277, 209] on textarea "Romi, cheddar, Kiri, vegetables and mozzarella cheese" at bounding box center [276, 220] width 262 height 34
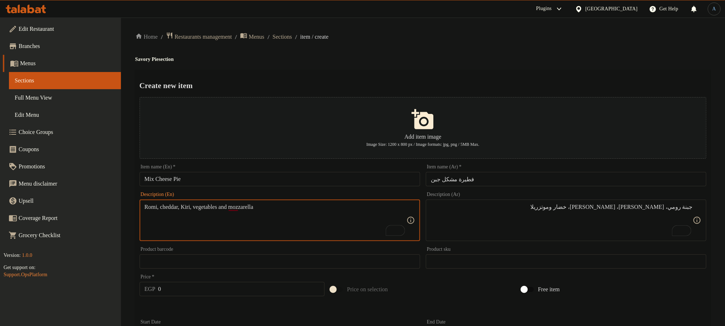
click at [159, 207] on textarea "Romi, cheddar, Kiri, vegetables and mozzarella" at bounding box center [276, 220] width 262 height 34
paste textarea "cheese"
type textarea "Romi cheese, cheddar, Kiri, vegetables and mozzarella"
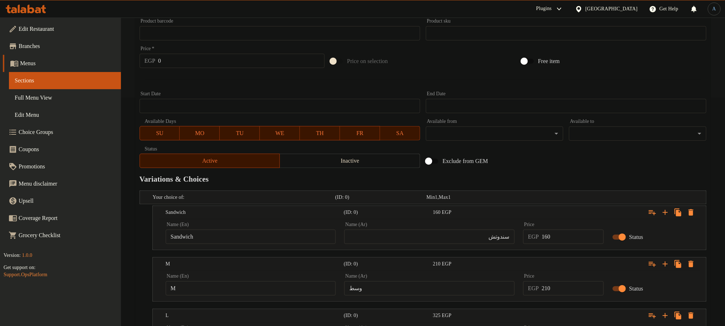
scroll to position [268, 0]
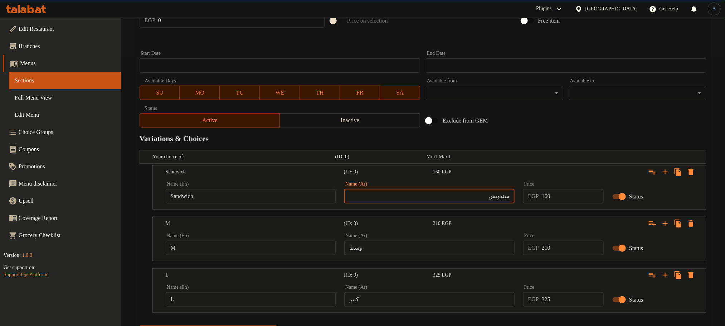
click at [470, 197] on input "سندوتش" at bounding box center [429, 196] width 170 height 14
type input "سندوتش"
click at [275, 198] on input "Sandwich" at bounding box center [251, 196] width 170 height 14
type input "Choice"
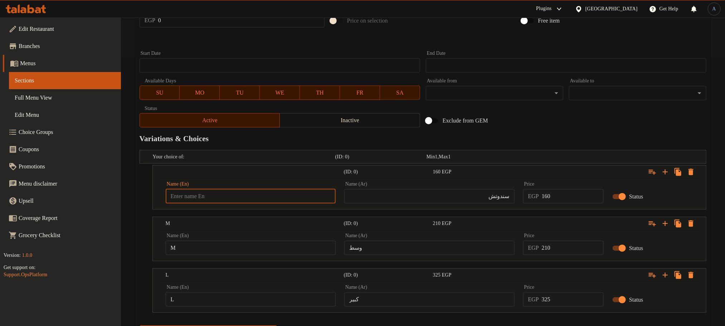
click at [276, 199] on input "text" at bounding box center [251, 196] width 170 height 14
type input "Sandwich"
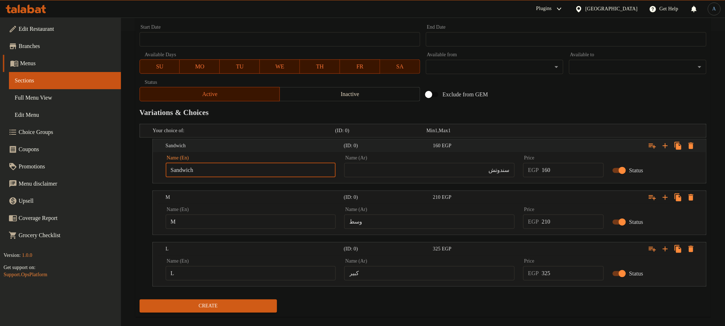
scroll to position [307, 0]
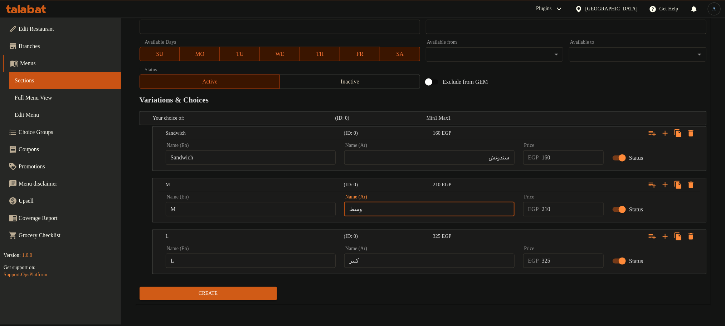
click at [431, 205] on input "وسط" at bounding box center [429, 209] width 170 height 14
type input "وسط"
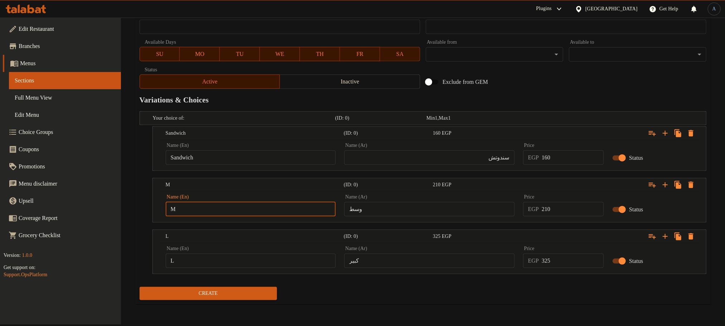
type input "Choice"
click at [201, 211] on input "Choice" at bounding box center [251, 209] width 170 height 14
click at [201, 211] on input "text" at bounding box center [251, 209] width 170 height 14
type input "M"
type input "Choice"
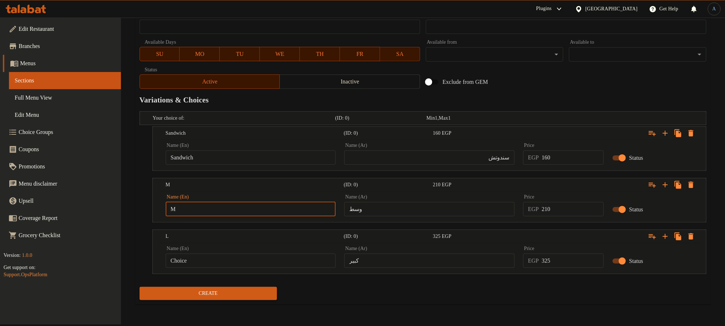
click at [204, 262] on input "Choice" at bounding box center [251, 260] width 170 height 14
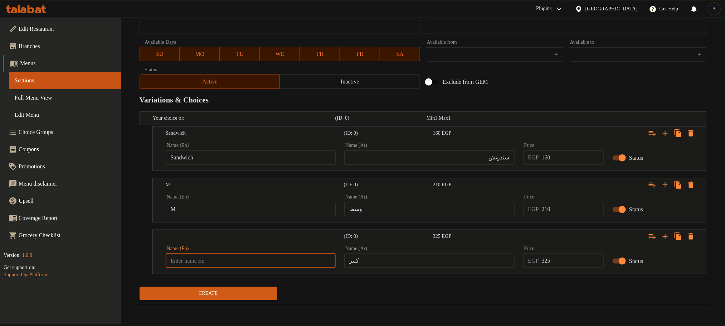
click at [204, 262] on input "text" at bounding box center [251, 260] width 170 height 14
type input "L"
click at [449, 262] on input "كبير" at bounding box center [429, 260] width 170 height 14
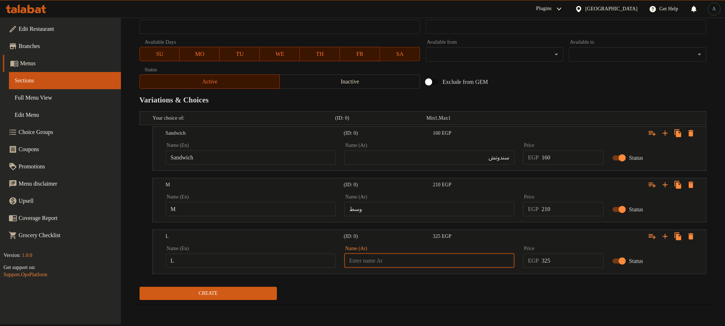
type input "كبير"
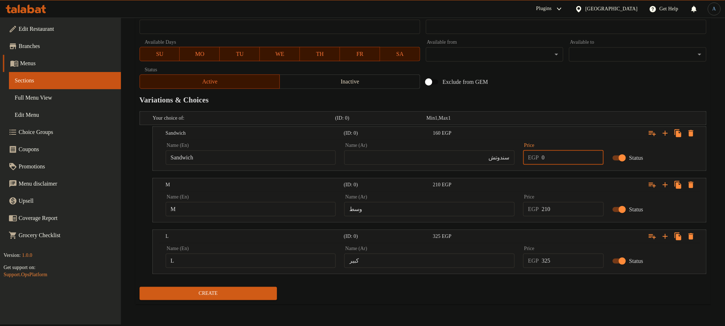
click at [551, 159] on input "0" at bounding box center [573, 157] width 62 height 14
type input "160"
type input "210"
type input "325"
click at [262, 293] on span "Create" at bounding box center [208, 293] width 126 height 9
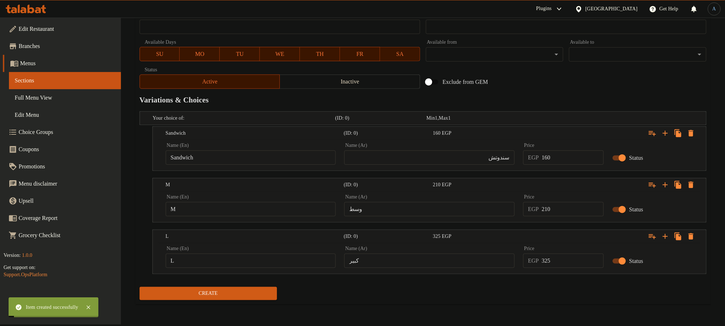
scroll to position [0, 0]
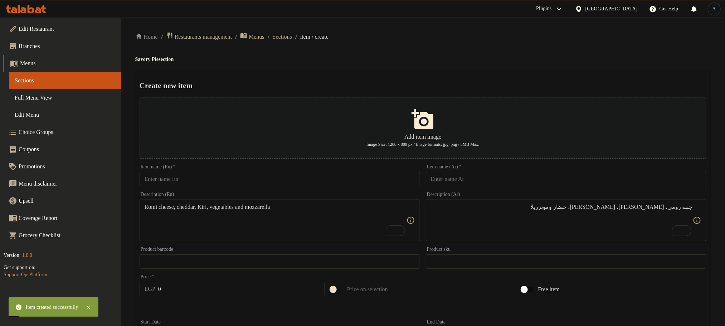
click at [521, 179] on input "text" at bounding box center [566, 179] width 280 height 14
type input "فطيرة كيري"
click at [330, 175] on input "text" at bounding box center [280, 179] width 280 height 14
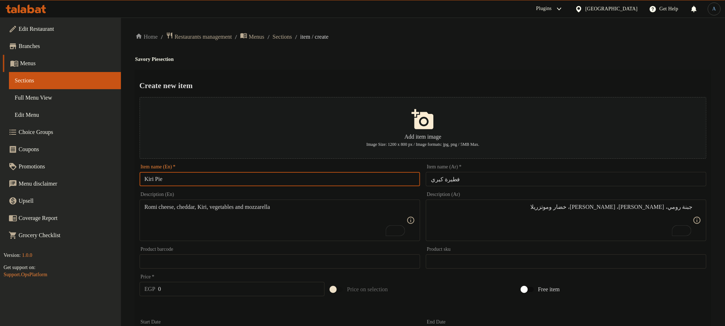
type input "Kiri Pie"
drag, startPoint x: 367, startPoint y: 72, endPoint x: 355, endPoint y: 34, distance: 39.8
click at [485, 227] on textarea "جبنة رومي، شيدر، كيري، خضار وموتزريلا" at bounding box center [562, 220] width 262 height 34
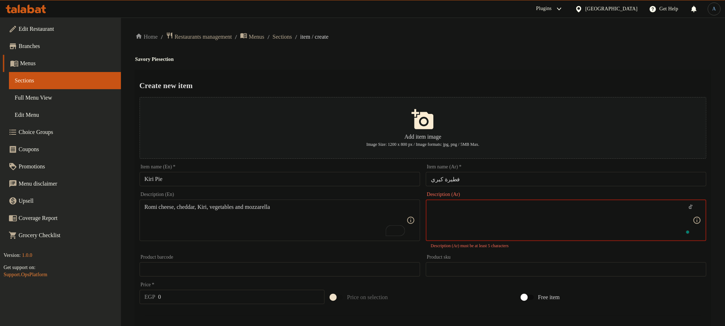
type textarea "'"
type textarea "ط"
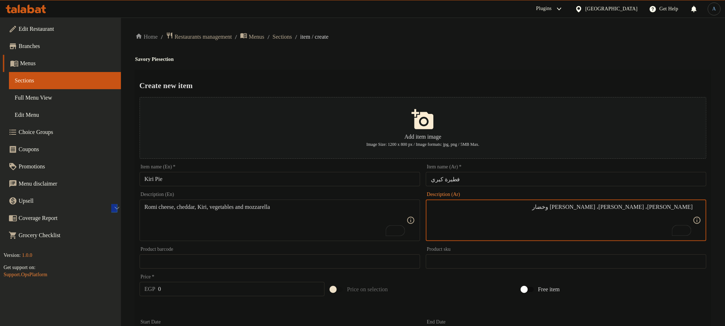
type textarea "كيري، رومي، موتزريلا وخضار"
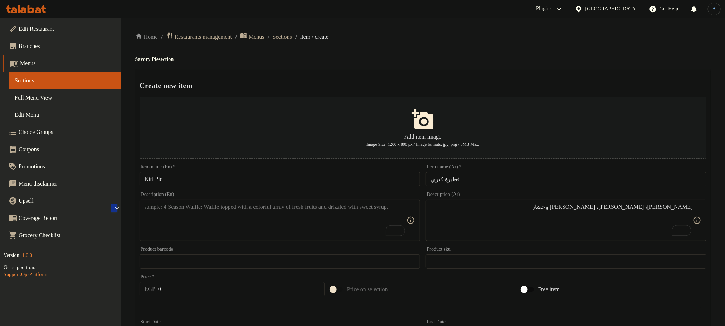
click at [301, 231] on textarea "To enrich screen reader interactions, please activate Accessibility in Grammarl…" at bounding box center [276, 220] width 262 height 34
click at [424, 104] on button "Add item image Image Size: 1200 x 800 px / Image formats: jpg, png / 5MB Max." at bounding box center [423, 128] width 567 height 62
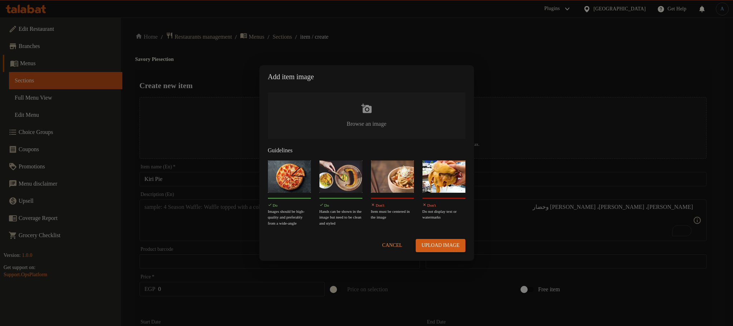
click at [391, 239] on button "Cancel" at bounding box center [392, 245] width 26 height 13
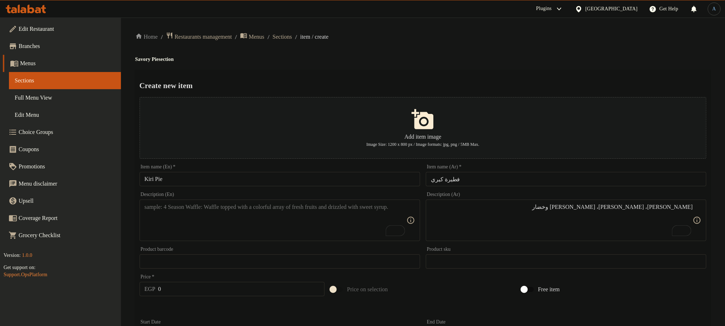
click at [205, 229] on textarea "To enrich screen reader interactions, please activate Accessibility in Grammarl…" at bounding box center [276, 220] width 262 height 34
paste textarea "Kiri, romi, mozzarella and vegetables"
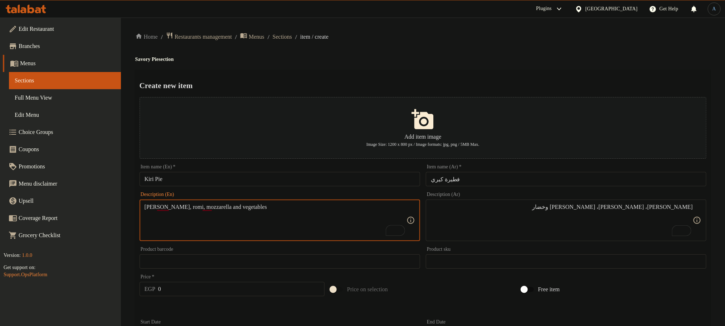
type textarea "Kiri, romi, mozzarella and vegetables"
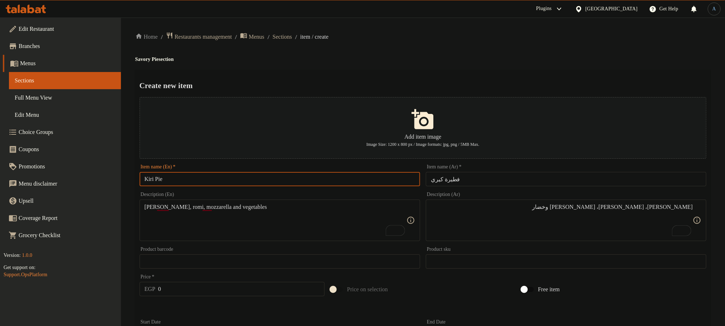
click at [255, 179] on input "Kiri Pie" at bounding box center [280, 179] width 280 height 14
click at [509, 37] on ol "Home / Restaurants management / Menus / Sections / item / create" at bounding box center [422, 37] width 575 height 10
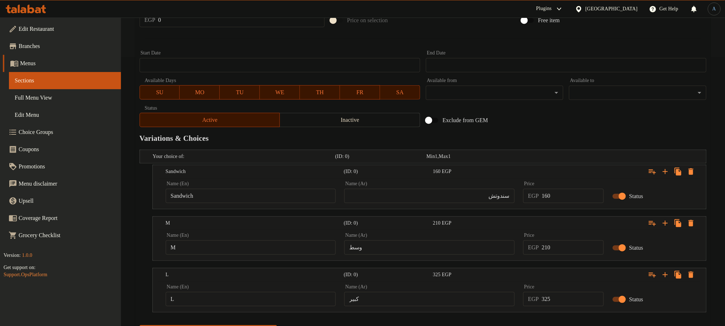
scroll to position [307, 0]
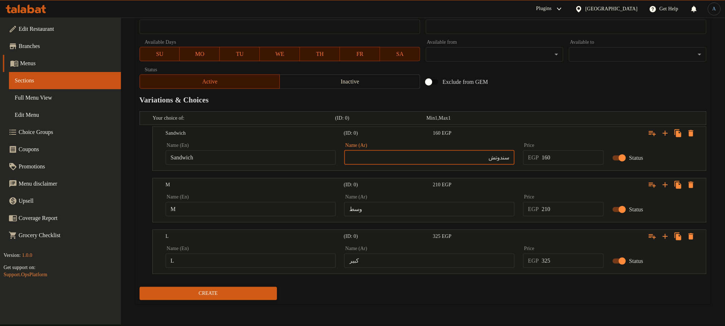
click at [460, 158] on input "سندوتش" at bounding box center [429, 157] width 170 height 14
type input "سندوتش"
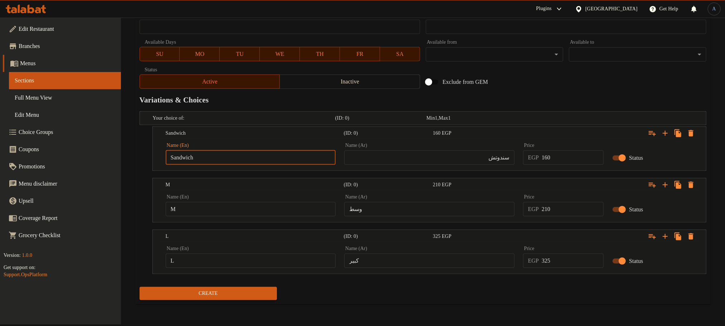
click at [251, 155] on input "Sandwich" at bounding box center [251, 157] width 170 height 14
type input "Choice"
click at [251, 155] on input "text" at bounding box center [251, 157] width 170 height 14
type input "Sandwich"
click at [240, 212] on input "M" at bounding box center [251, 209] width 170 height 14
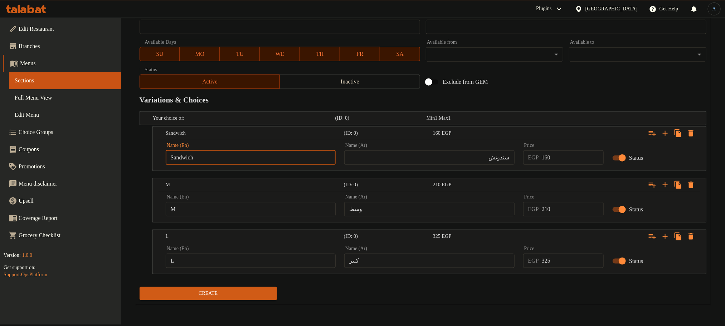
type input "Choice"
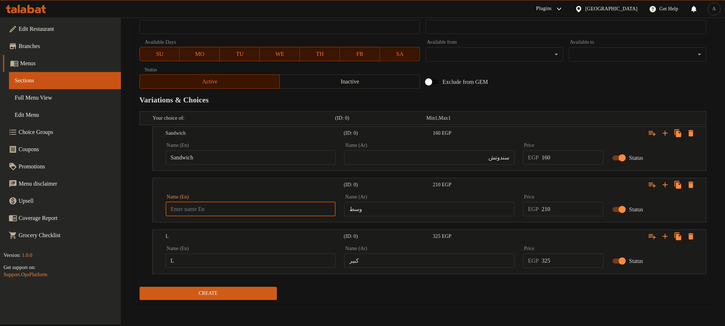
click at [234, 213] on input "text" at bounding box center [251, 209] width 170 height 14
type input "M"
click at [376, 213] on input "وسط" at bounding box center [429, 209] width 170 height 14
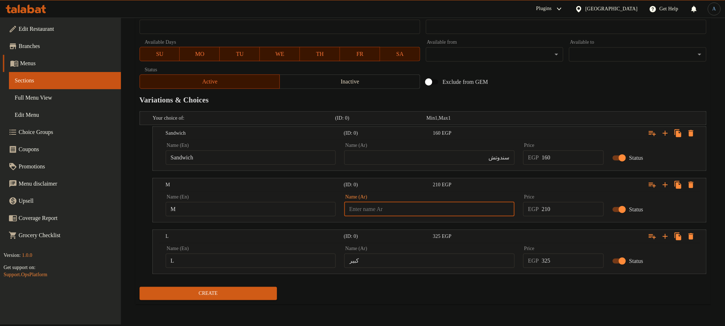
type input "وسط"
click at [282, 263] on input "L" at bounding box center [251, 260] width 170 height 14
type input "Choice"
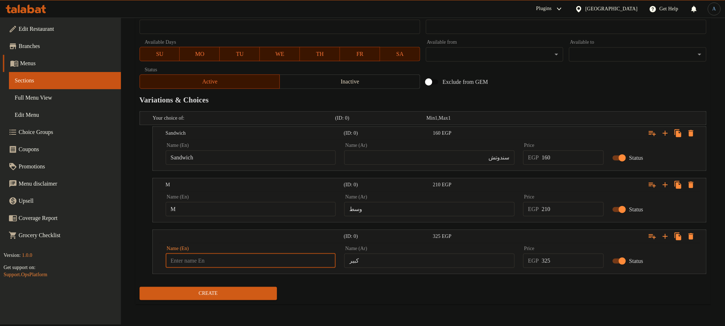
click at [282, 263] on input "text" at bounding box center [251, 260] width 170 height 14
type input "L"
click at [371, 257] on input "كبير" at bounding box center [429, 260] width 170 height 14
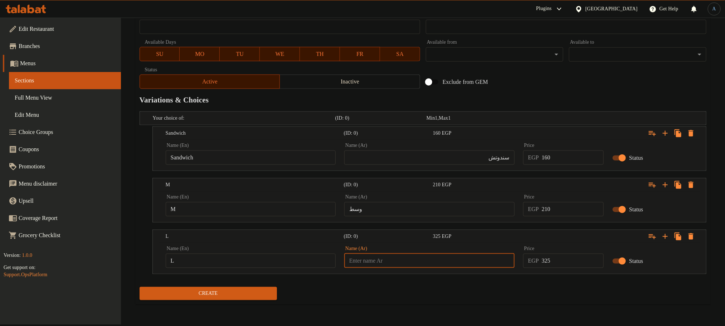
type input "كبير"
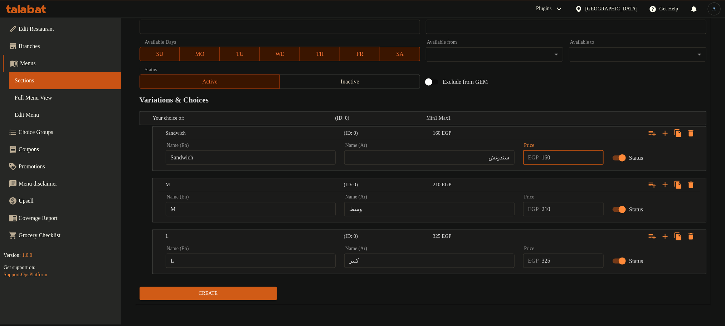
click at [578, 156] on input "160" at bounding box center [573, 157] width 62 height 14
click at [554, 153] on input "0" at bounding box center [573, 157] width 62 height 14
type input "160"
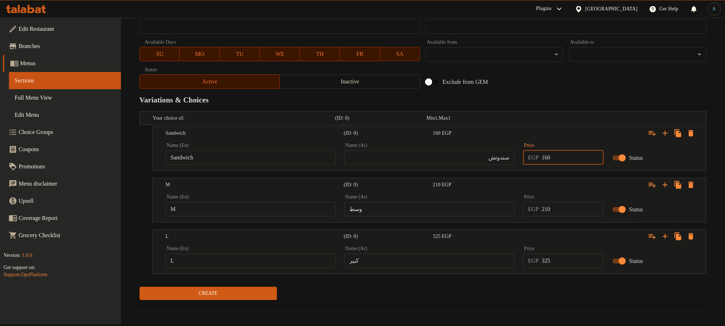
click at [557, 213] on input "210" at bounding box center [573, 209] width 62 height 14
type input "210"
click at [561, 268] on input "325" at bounding box center [573, 260] width 62 height 14
type input "325"
click at [140, 287] on button "Create" at bounding box center [208, 293] width 137 height 13
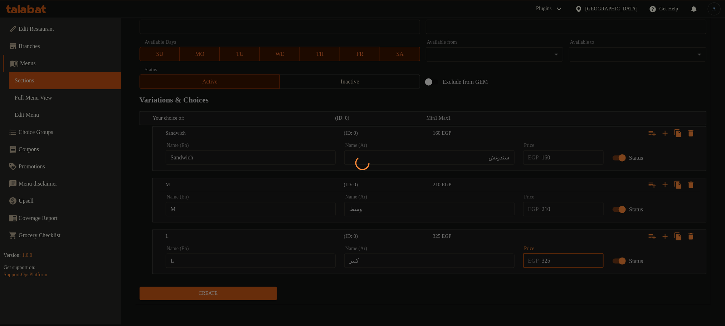
click at [524, 290] on div at bounding box center [362, 163] width 725 height 326
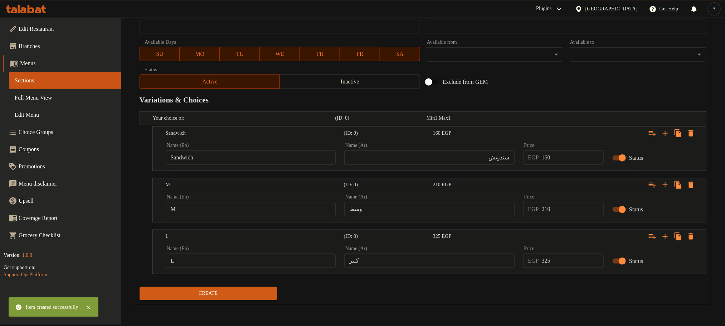
scroll to position [0, 0]
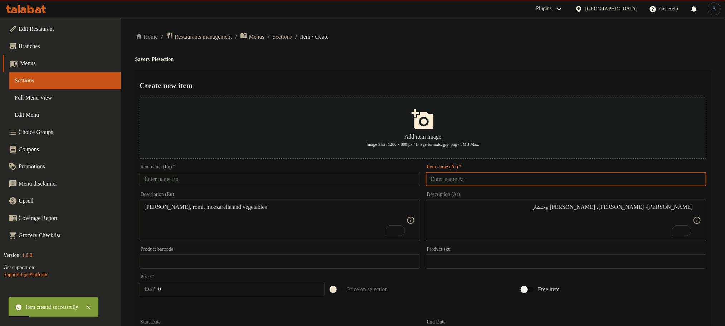
click at [485, 183] on input "text" at bounding box center [566, 179] width 280 height 14
type input "فطيرة موتزريلا"
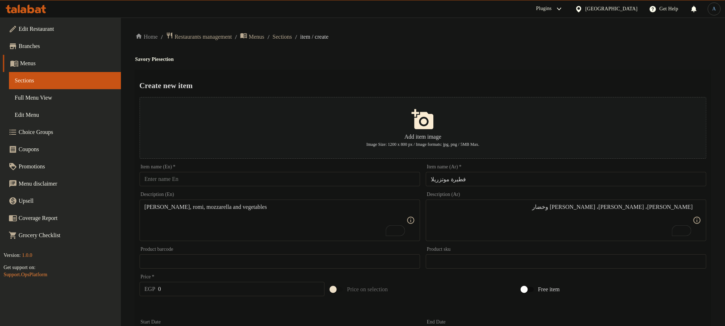
click at [407, 186] on input "text" at bounding box center [280, 179] width 280 height 14
paste input "Mozzarella Pie"
type input "Mozzarella Pie"
click at [480, 26] on div "Home / Restaurants management / Menus / Sections / item / create Savory Pie sec…" at bounding box center [423, 325] width 604 height 614
click at [517, 210] on textarea "كيري، رومي، موتزريلا وخضار" at bounding box center [562, 220] width 262 height 34
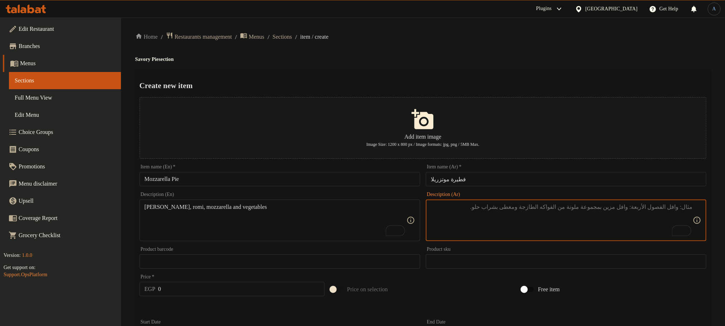
click at [526, 206] on textarea "To enrich screen reader interactions, please activate Accessibility in Grammarl…" at bounding box center [562, 220] width 262 height 34
paste textarea "جبنة رومي - خضار - موتزريلا"
type textarea "جبنة رومي - خضار - موتزريلا"
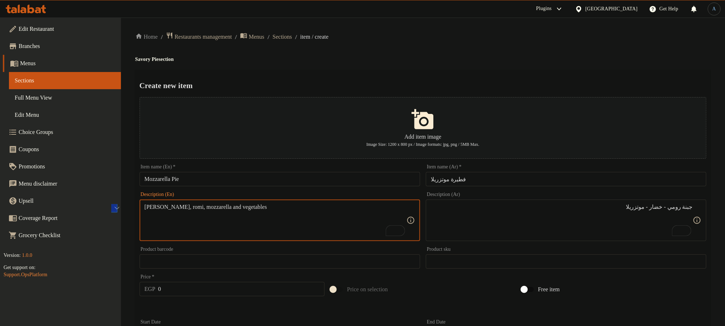
click at [346, 218] on textarea "Kiri, romi, mozzarella and vegetables" at bounding box center [276, 220] width 262 height 34
paste textarea "Romano cheese - vegetables - mozzarella"
drag, startPoint x: 156, startPoint y: 207, endPoint x: 164, endPoint y: 207, distance: 8.6
click at [164, 207] on textarea "Romano cheese - vegetables - mozzarella" at bounding box center [276, 220] width 262 height 34
type textarea "Romi cheese, vegetables and mozzarella"
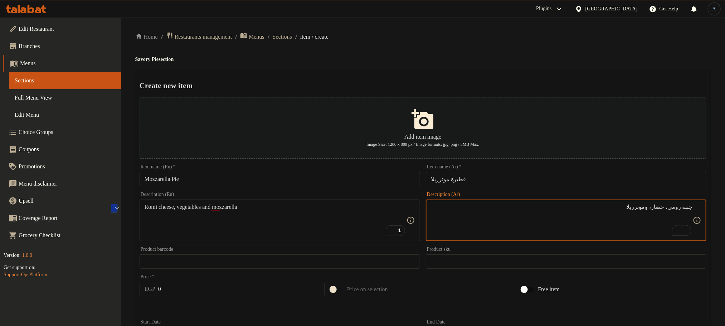
type textarea "جبنة رومي، خضار، وموتزريلا"
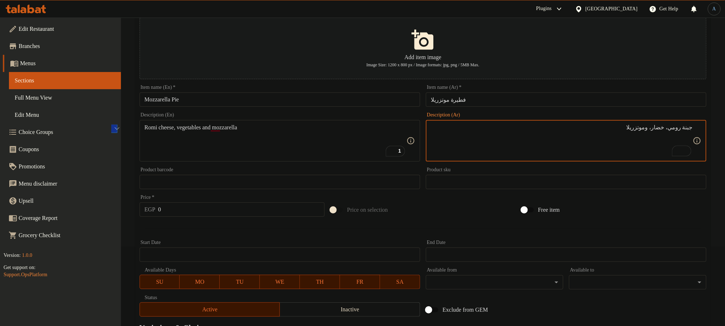
scroll to position [215, 0]
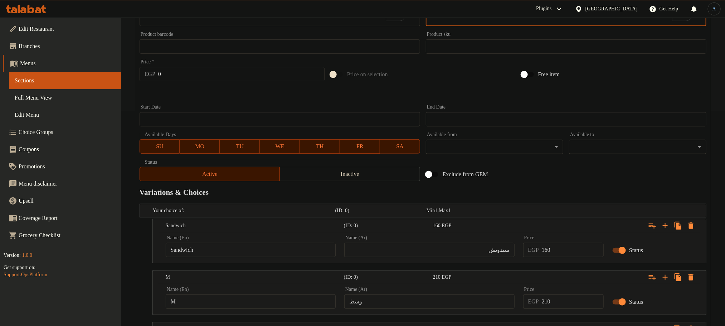
click at [459, 254] on input "سندوتش" at bounding box center [429, 250] width 170 height 14
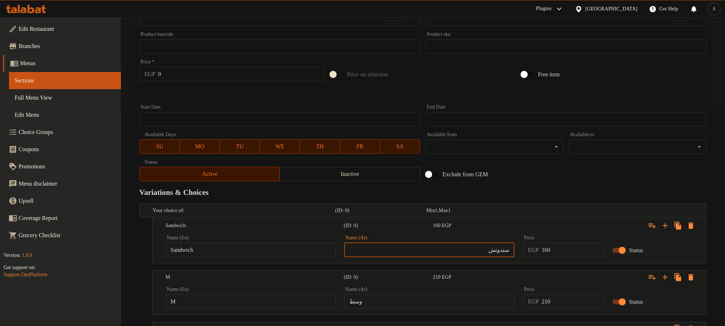
type input "سندوتش"
type input "Choice"
click at [267, 244] on input "Choice" at bounding box center [251, 250] width 170 height 14
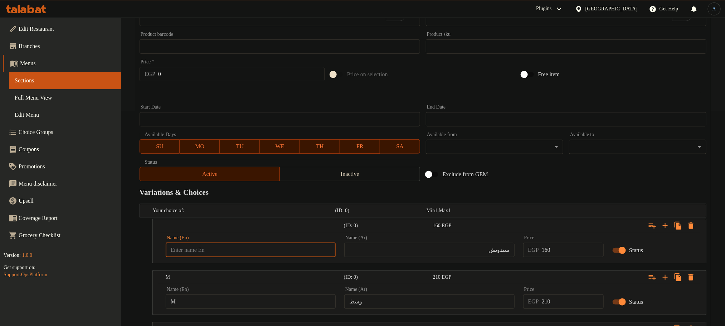
click at [267, 244] on input "text" at bounding box center [251, 250] width 170 height 14
type input "Sandwich"
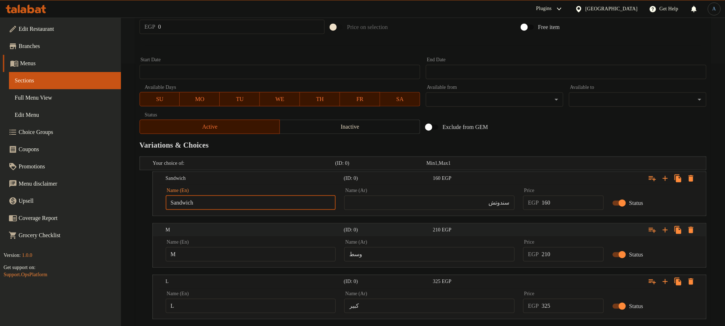
scroll to position [307, 0]
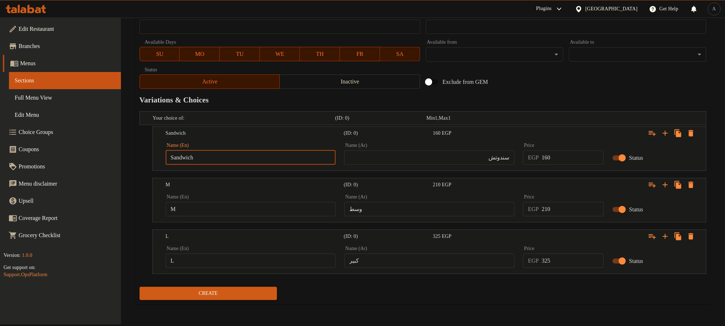
type input "Choice"
click at [251, 207] on input "Choice" at bounding box center [251, 209] width 170 height 14
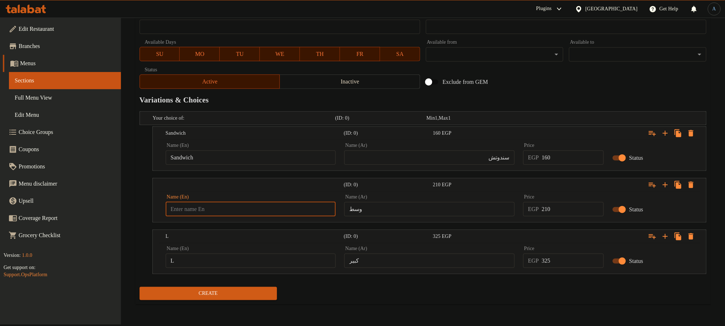
click at [251, 207] on input "text" at bounding box center [251, 209] width 170 height 14
type input "M"
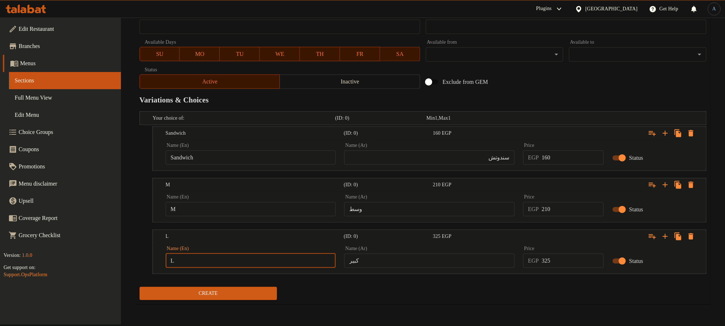
type input "Choice"
click at [199, 260] on input "Choice" at bounding box center [251, 260] width 170 height 14
click at [199, 260] on input "text" at bounding box center [251, 260] width 170 height 14
type input "L"
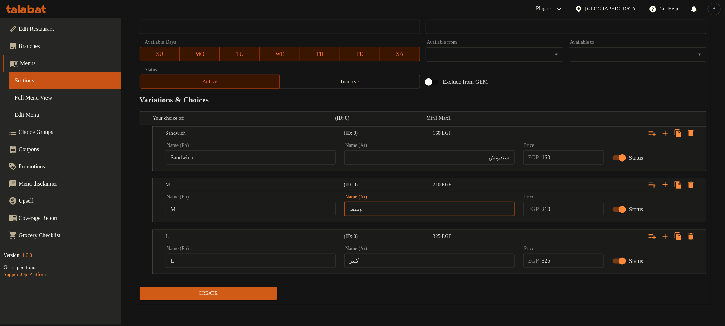
click at [407, 213] on input "وسط" at bounding box center [429, 209] width 170 height 14
type input "وسط"
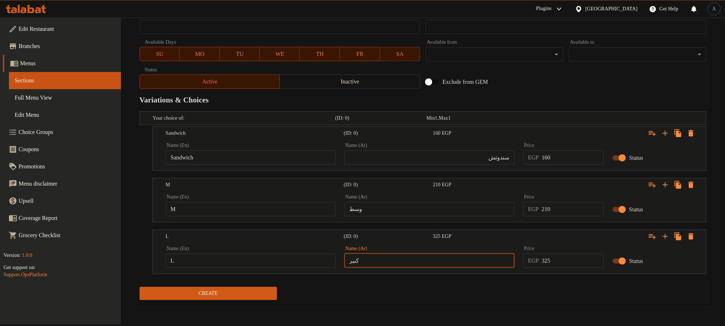
click at [400, 262] on input "كبير" at bounding box center [429, 260] width 170 height 14
type input "كبير"
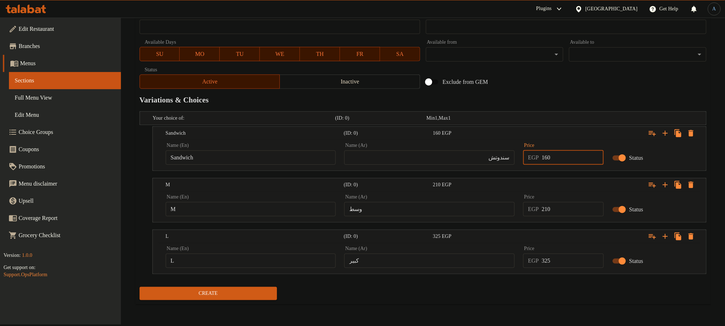
click at [572, 153] on input "160" at bounding box center [573, 157] width 62 height 14
type input "150"
click at [564, 88] on div "Exclude from GEM" at bounding box center [518, 81] width 191 height 19
click at [584, 214] on input "0" at bounding box center [573, 209] width 62 height 14
type input "200"
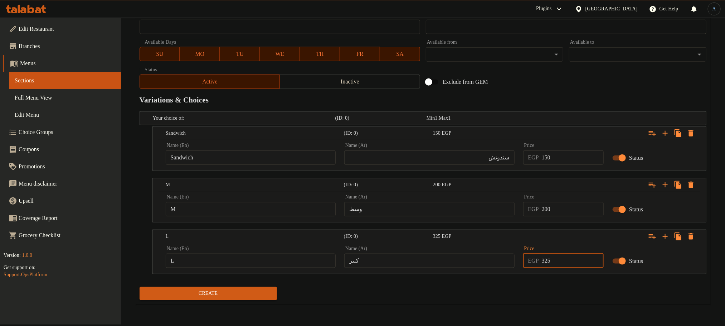
drag, startPoint x: 548, startPoint y: 264, endPoint x: 523, endPoint y: 270, distance: 25.6
click at [522, 270] on div "Price EGP 325 Price" at bounding box center [563, 256] width 89 height 30
type input "300"
click at [140, 287] on button "Create" at bounding box center [208, 293] width 137 height 13
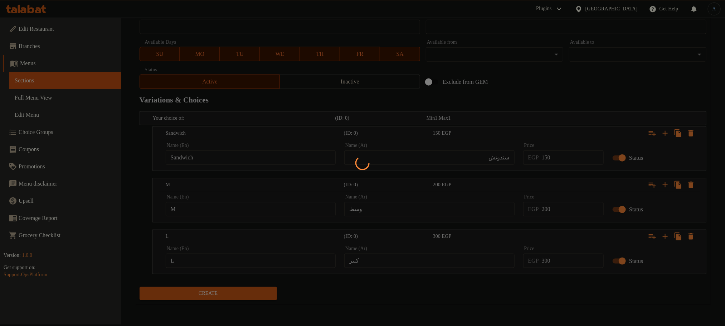
click at [540, 296] on div at bounding box center [362, 163] width 725 height 326
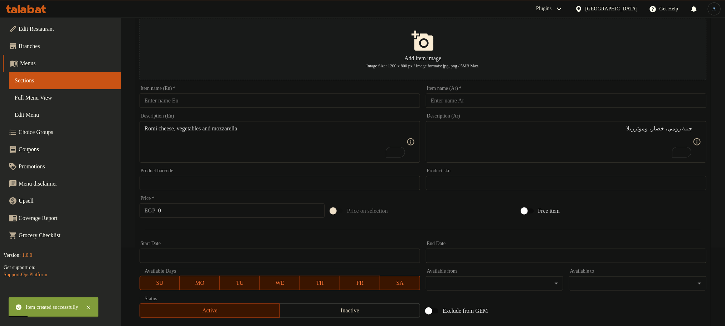
scroll to position [0, 0]
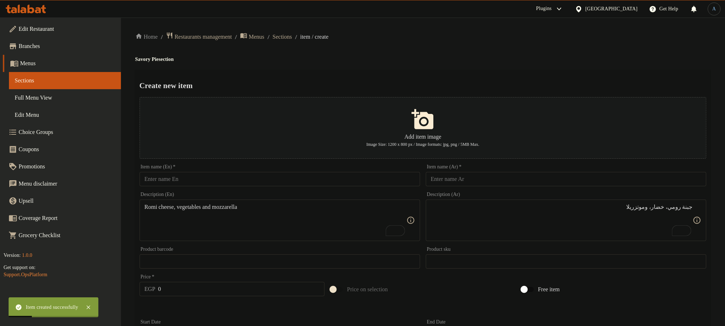
click at [522, 177] on input "text" at bounding box center [566, 179] width 280 height 14
paste input "فطيرة بالجبنة الرومي"
type input "فطيرة بالجبنة الرومي"
click at [365, 179] on input "text" at bounding box center [280, 179] width 280 height 14
paste input "Roman cheese pie"
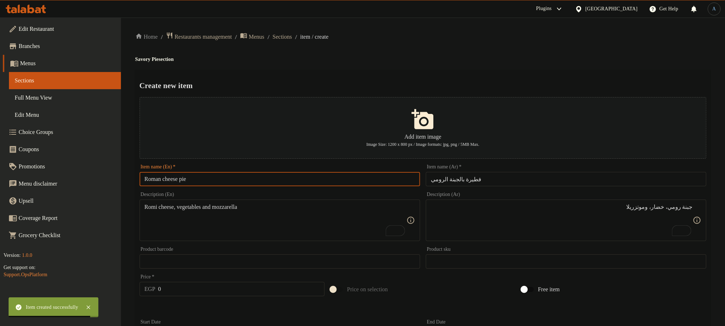
click at [162, 180] on input "Roman cheese pie" at bounding box center [280, 179] width 280 height 14
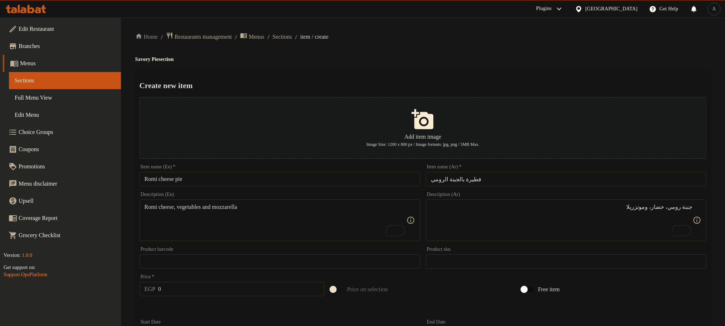
click at [350, 185] on input "Romi cheese pie" at bounding box center [280, 179] width 280 height 14
paste input "Cheese P"
type input "Romi Cheese Pie"
click at [415, 57] on h4 "Savory Pie section" at bounding box center [422, 59] width 575 height 7
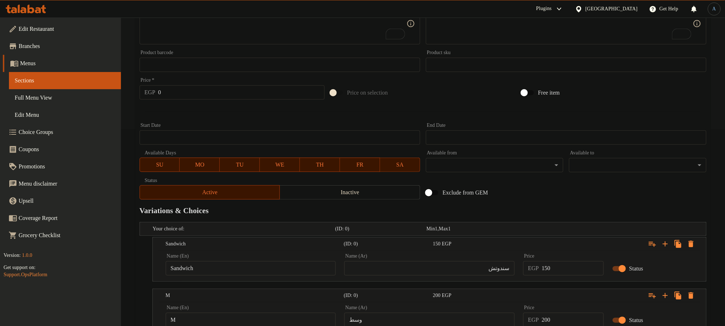
scroll to position [268, 0]
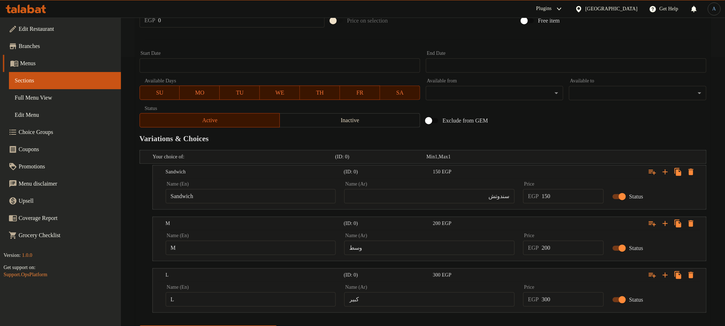
click at [469, 194] on input "سندوتش" at bounding box center [429, 196] width 170 height 14
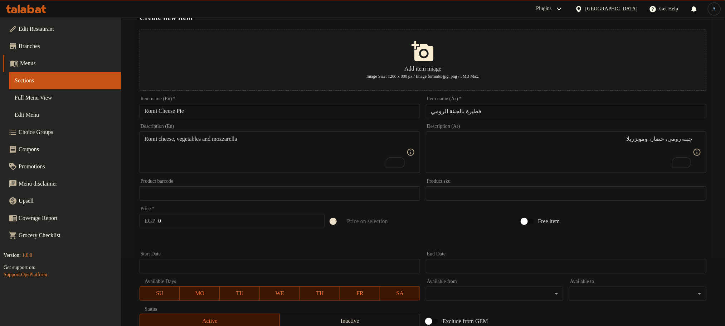
scroll to position [107, 0]
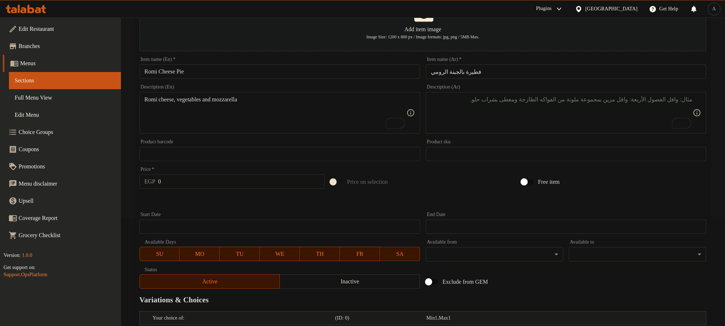
click at [529, 122] on textarea "To enrich screen reader interactions, please activate Accessibility in Grammarl…" at bounding box center [562, 113] width 262 height 34
paste textarea "جبنة رومي - خضار - موتزريلا"
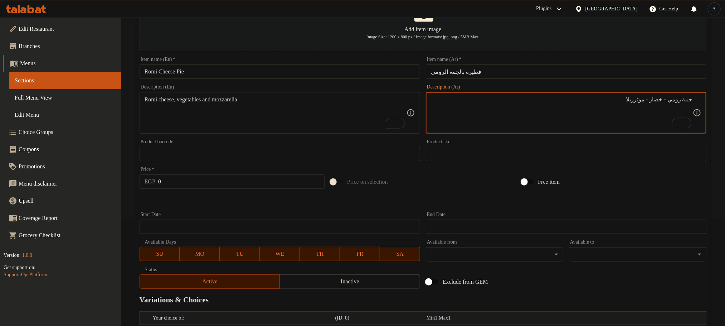
type textarea "جبنة رومي - خضار - موتزريلا"
click at [306, 121] on textarea "Romi cheese, vegetables and mozzarella" at bounding box center [276, 113] width 262 height 34
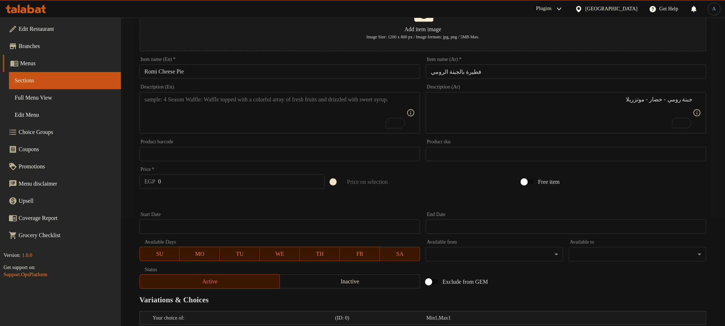
paste textarea "Romano cheese - vegetables - mozzarella"
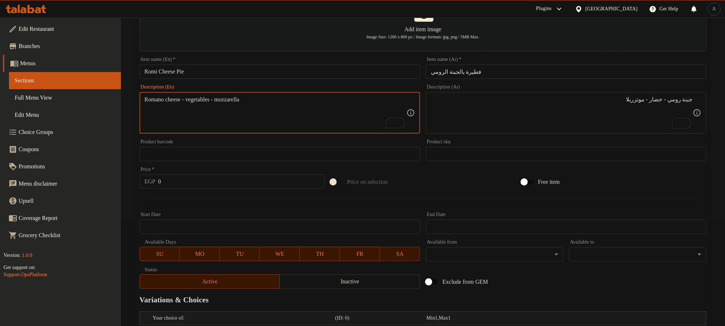
drag, startPoint x: 156, startPoint y: 101, endPoint x: 166, endPoint y: 99, distance: 10.5
click at [166, 99] on textarea "Romano cheese - vegetables - mozzarella" at bounding box center [276, 113] width 262 height 34
drag, startPoint x: 190, startPoint y: 87, endPoint x: 194, endPoint y: 107, distance: 20.8
click at [218, 113] on textarea "Romano cheese - vegetables - mozzarella" at bounding box center [276, 113] width 262 height 34
drag, startPoint x: 156, startPoint y: 100, endPoint x: 165, endPoint y: 101, distance: 8.7
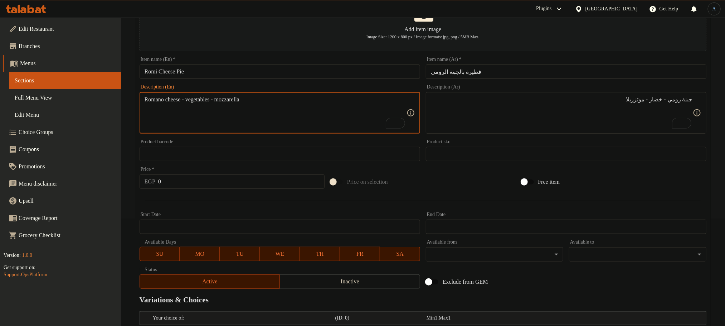
click at [165, 101] on textarea "Romano cheese - vegetables - mozzarella" at bounding box center [276, 113] width 262 height 34
click at [275, 96] on textarea "Romi cheese - vegetables - mozzarella" at bounding box center [276, 113] width 262 height 34
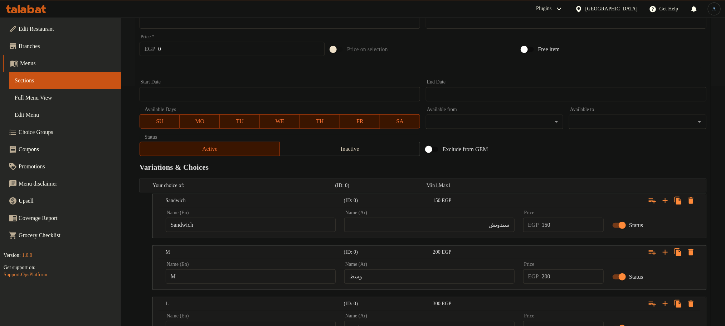
scroll to position [307, 0]
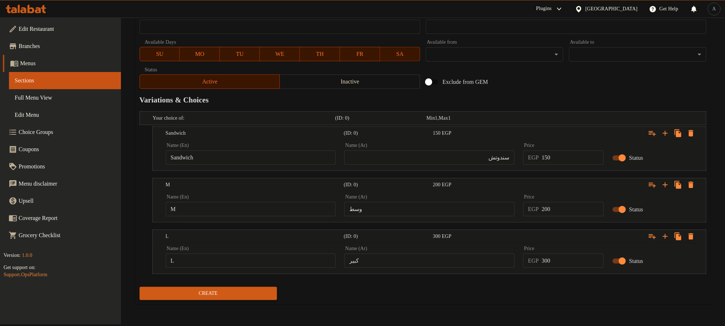
type textarea "Romi cheese - vegetables - mozzarella"
click at [420, 156] on input "سندوتش" at bounding box center [429, 157] width 170 height 14
type input "سندوتش"
type input "Choice"
click at [268, 160] on input "Choice" at bounding box center [251, 157] width 170 height 14
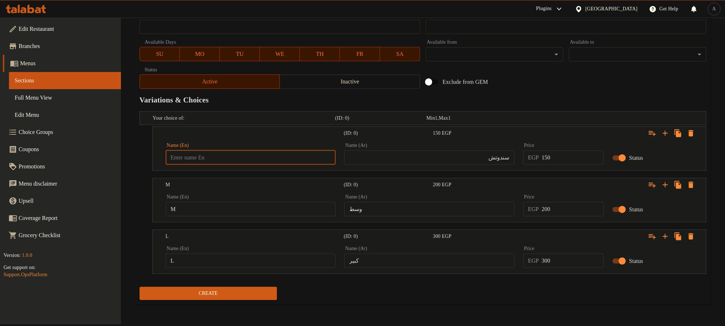
click at [268, 160] on input "text" at bounding box center [251, 157] width 170 height 14
type input "Sandwich"
type input "Choice"
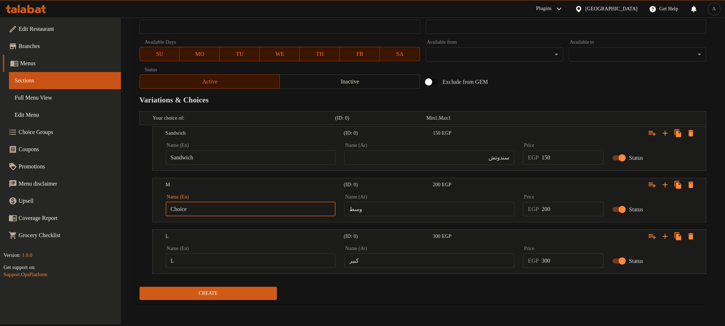
click at [240, 213] on input "Choice" at bounding box center [251, 209] width 170 height 14
click at [240, 213] on input "text" at bounding box center [251, 209] width 170 height 14
type input "M"
type input "Choice"
click at [211, 257] on input "Choice" at bounding box center [251, 260] width 170 height 14
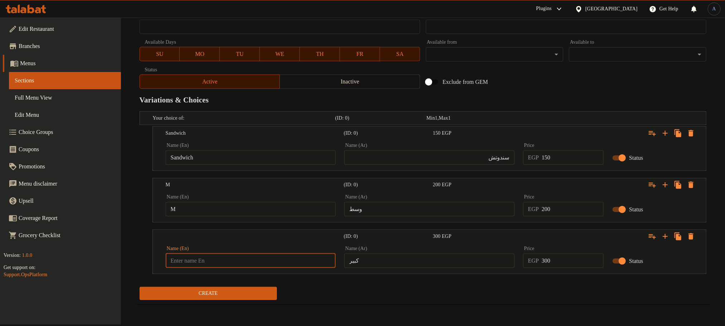
click at [211, 257] on input "text" at bounding box center [251, 260] width 170 height 14
type input "L"
click at [388, 195] on div "Name (Ar) وسط Name (Ar)" at bounding box center [429, 205] width 179 height 30
click at [387, 210] on input "وسط" at bounding box center [429, 209] width 170 height 14
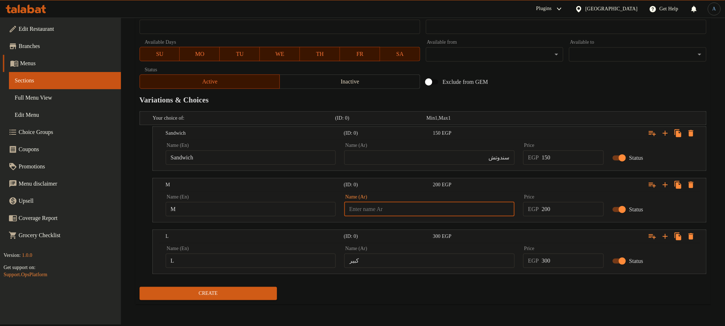
type input "وسط"
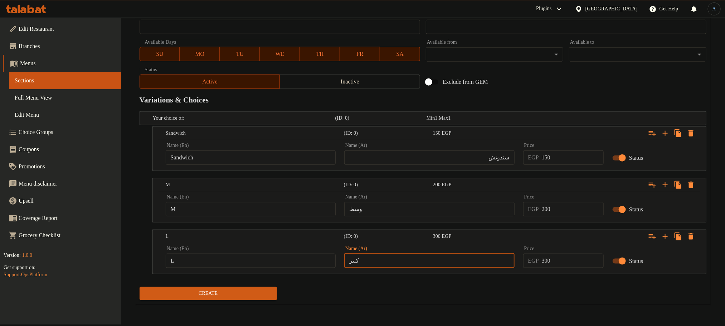
click at [407, 257] on input "كبير" at bounding box center [429, 260] width 170 height 14
type input "كبير"
click at [401, 292] on div "Create" at bounding box center [423, 293] width 572 height 19
click at [563, 159] on input "150" at bounding box center [573, 157] width 62 height 14
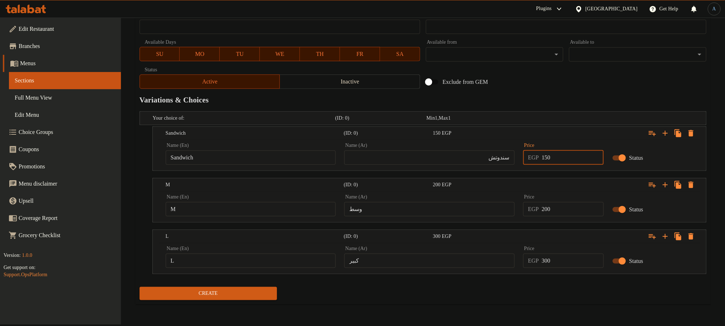
type input "150"
click at [516, 80] on div "Exclude from GEM" at bounding box center [518, 81] width 191 height 19
click at [580, 211] on input "0" at bounding box center [573, 209] width 62 height 14
type input "200"
click at [615, 103] on h2 "Variations & Choices" at bounding box center [423, 99] width 567 height 11
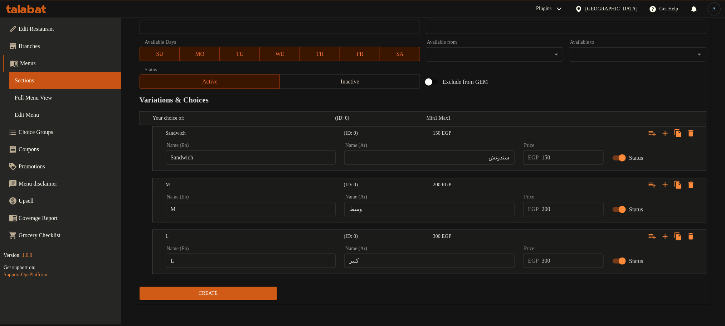
click at [583, 264] on input "300" at bounding box center [573, 260] width 62 height 14
type input "300"
click at [140, 287] on button "Create" at bounding box center [208, 293] width 137 height 13
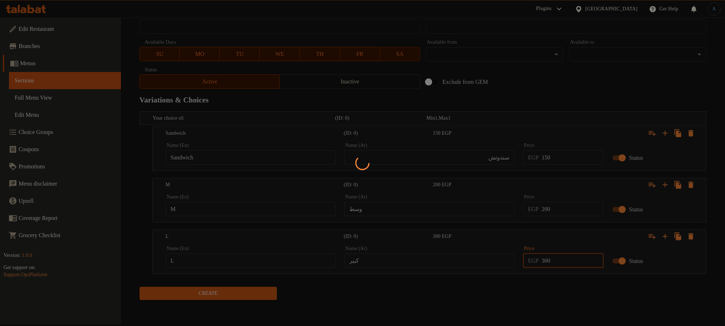
click at [661, 295] on div at bounding box center [362, 163] width 725 height 326
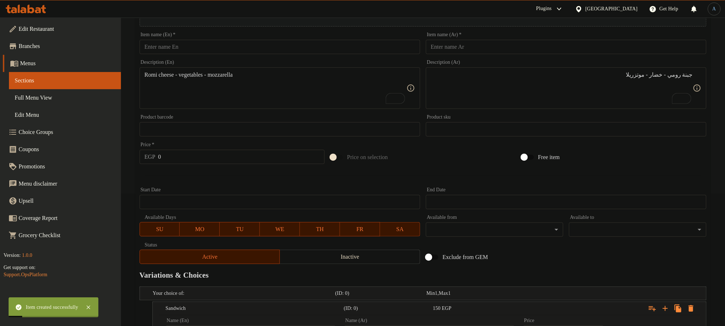
scroll to position [0, 0]
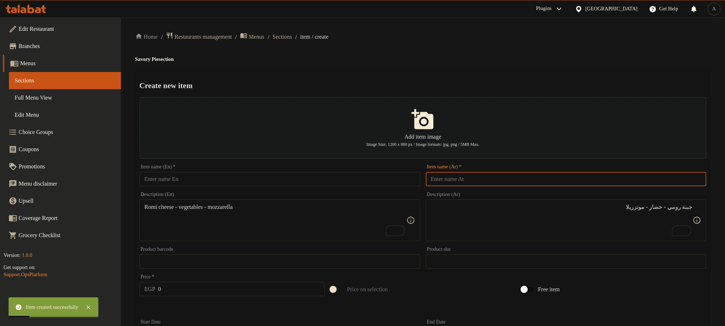
click at [523, 177] on input "text" at bounding box center [566, 179] width 280 height 14
paste input "فطيرة تونة"
type input "فطيرة تونة"
click at [393, 186] on input "text" at bounding box center [280, 179] width 280 height 14
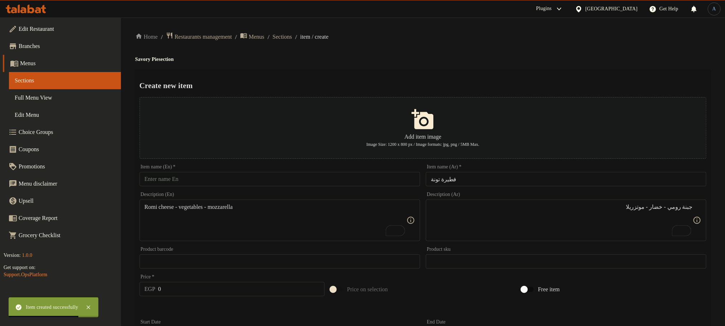
paste input "Tuna Pie"
type input "Tuna Pie"
click at [482, 87] on h2 "Create new item" at bounding box center [423, 85] width 567 height 11
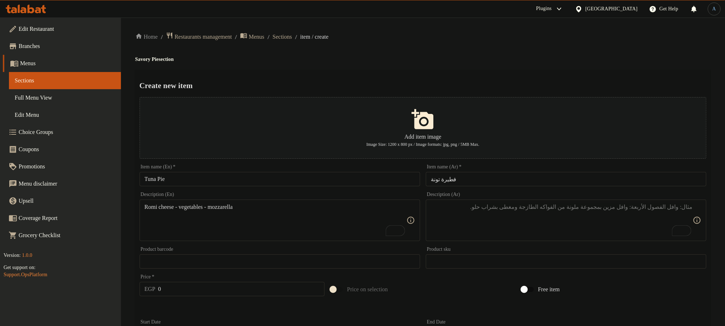
click at [527, 219] on textarea "To enrich screen reader interactions, please activate Accessibility in Grammarl…" at bounding box center [562, 220] width 262 height 34
paste textarea "تونة - موتزريلا - خضار"
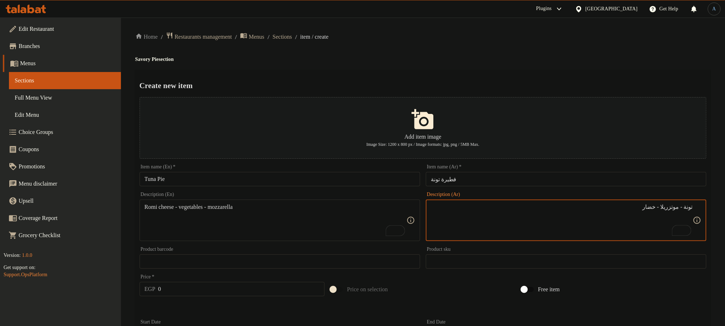
type textarea "تونة - موتزريلا - خضار"
click at [337, 234] on textarea "Romi cheese - vegetables - mozzarella" at bounding box center [276, 220] width 262 height 34
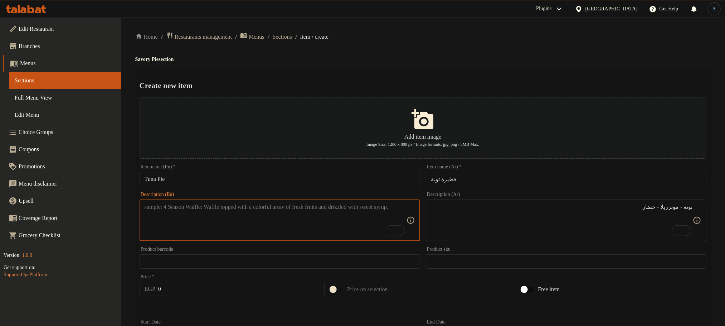
paste textarea "Tuna - mozzarella - vegetables"
type textarea "Tuna - mozzarella - vegetables"
click at [461, 44] on div "Home / Restaurants management / Menus / Sections / item / create Savory Pie sec…" at bounding box center [422, 324] width 575 height 585
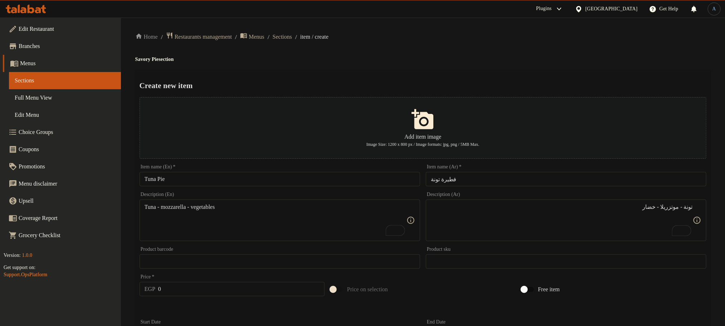
scroll to position [307, 0]
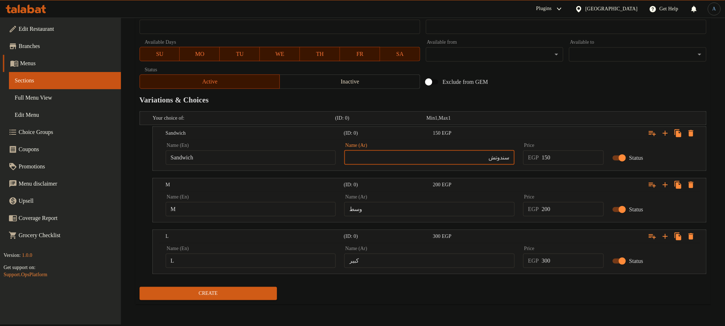
click at [439, 165] on input "سندوتش" at bounding box center [429, 157] width 170 height 14
click at [421, 156] on input "سندوتش" at bounding box center [429, 157] width 170 height 14
type input "سندوتش"
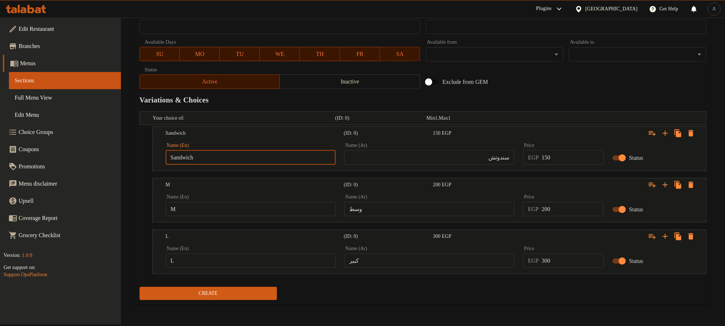
type input "Choice"
click at [283, 158] on input "Choice" at bounding box center [251, 157] width 170 height 14
click at [284, 159] on input "text" at bounding box center [251, 157] width 170 height 14
type input "Sandwich"
click at [241, 199] on div "Name (En) M Name (En)" at bounding box center [251, 205] width 170 height 22
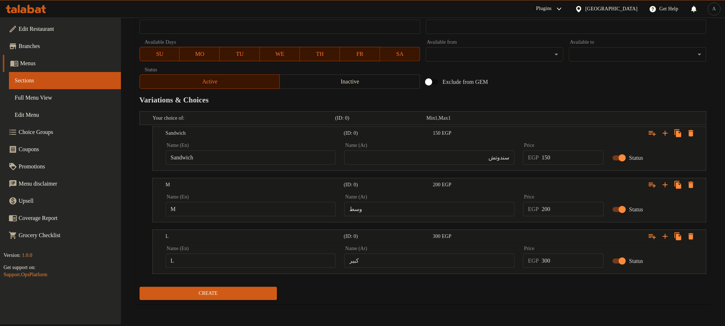
click at [241, 199] on div "Name (En) M Name (En)" at bounding box center [251, 205] width 170 height 22
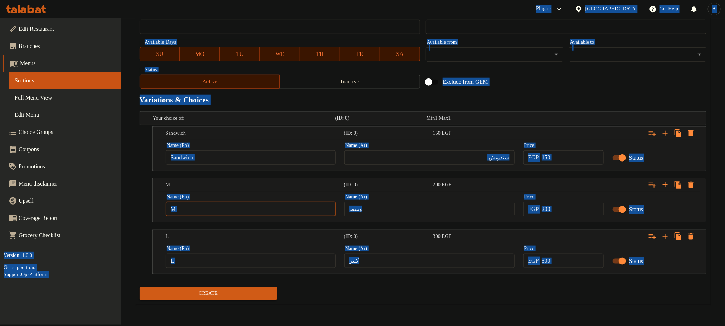
click at [242, 207] on input "M" at bounding box center [251, 209] width 170 height 14
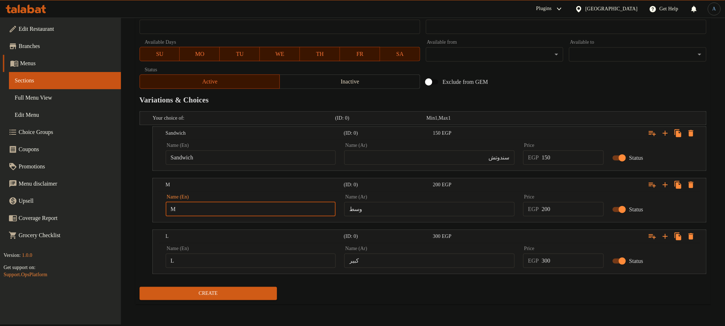
type input "Choice"
click at [242, 207] on input "text" at bounding box center [251, 209] width 170 height 14
type input "M"
click at [365, 208] on input "وسط" at bounding box center [429, 209] width 170 height 14
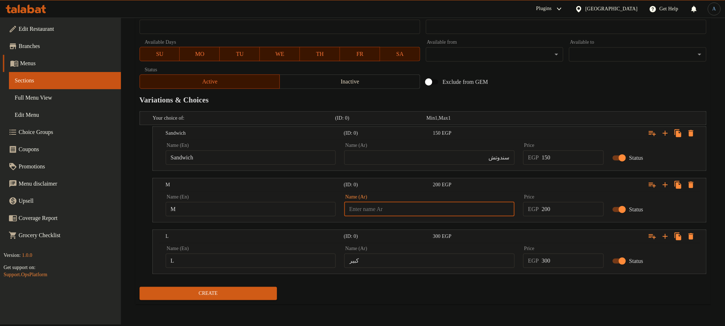
type input "وسط"
type input "Choice"
click at [259, 261] on input "Choice" at bounding box center [251, 260] width 170 height 14
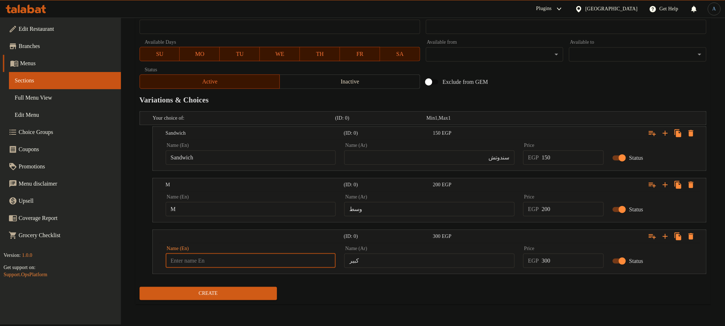
click at [259, 261] on input "text" at bounding box center [251, 260] width 170 height 14
type input "L"
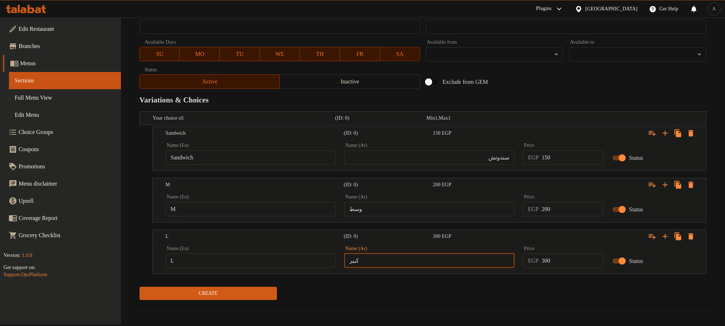
click at [410, 261] on input "كبير" at bounding box center [429, 260] width 170 height 14
type input "كبير"
click at [566, 151] on input "150" at bounding box center [573, 157] width 62 height 14
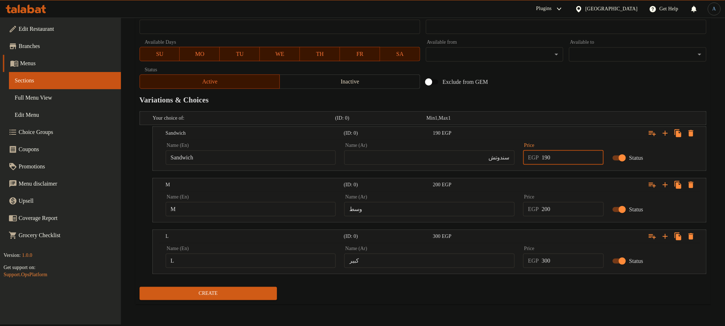
type input "190"
click at [562, 91] on div "Exclude from GEM" at bounding box center [518, 81] width 191 height 19
click at [576, 212] on input "200" at bounding box center [573, 209] width 62 height 14
type input "240"
click at [550, 259] on input "300" at bounding box center [573, 260] width 62 height 14
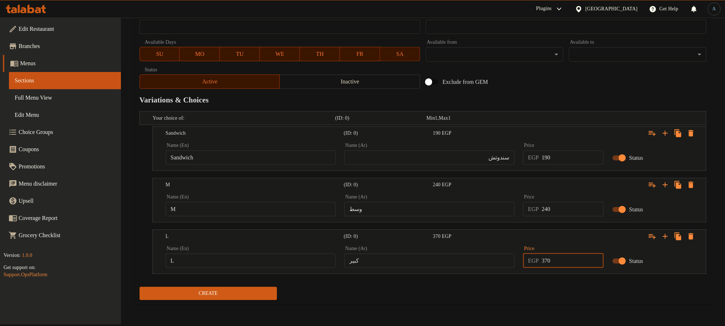
type input "370"
click at [140, 287] on button "Create" at bounding box center [208, 293] width 137 height 13
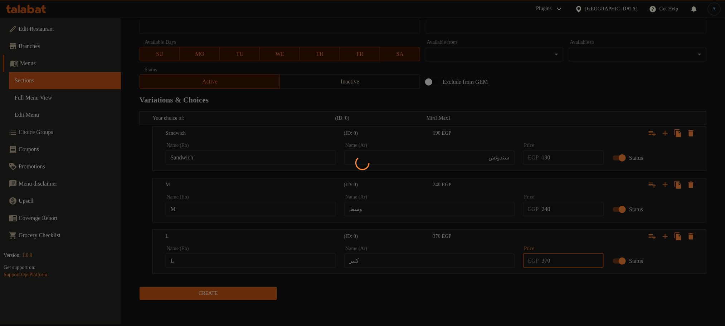
click at [530, 63] on div at bounding box center [362, 163] width 725 height 326
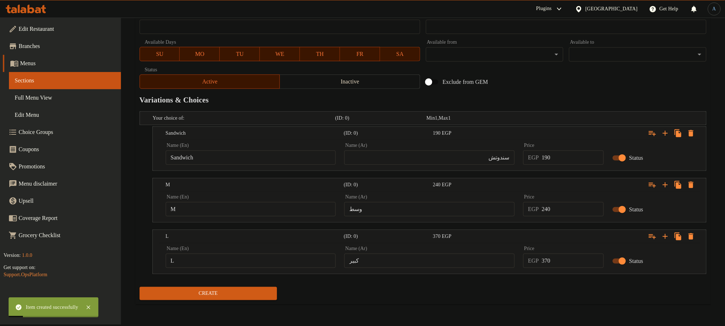
scroll to position [0, 0]
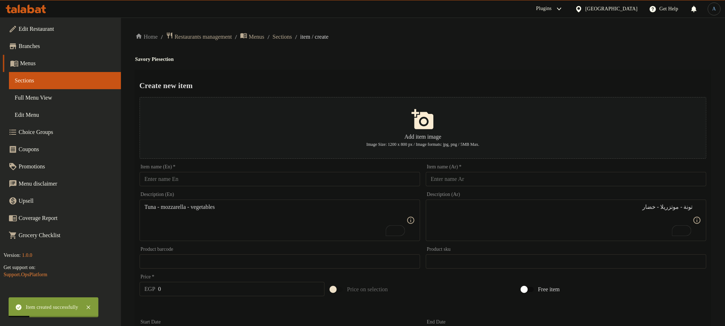
click at [507, 184] on input "text" at bounding box center [566, 179] width 280 height 14
paste input "فطيرة بالمشروم"
type input "فطيرة بالمشروم"
click at [323, 186] on input "text" at bounding box center [280, 179] width 280 height 14
paste input "Mushroom Pie"
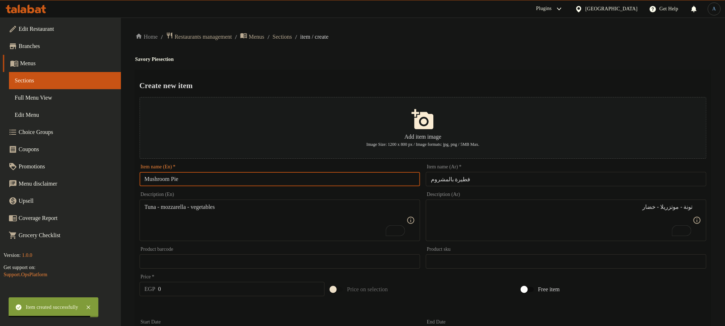
type input "Mushroom Pie"
click at [363, 67] on div "Home / Restaurants management / Menus / Sections / item / create Savory Pie sec…" at bounding box center [422, 324] width 575 height 585
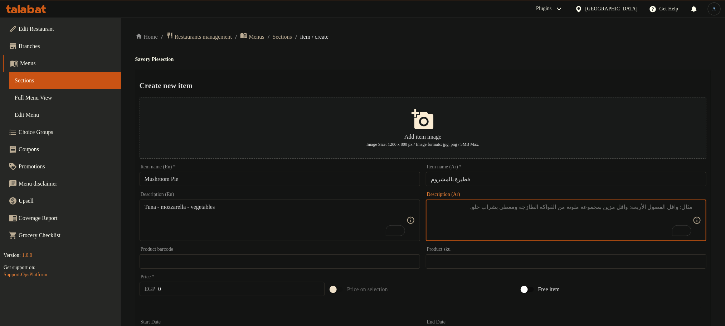
click at [563, 228] on textarea "To enrich screen reader interactions, please activate Accessibility in Grammarl…" at bounding box center [562, 220] width 262 height 34
paste textarea "مشروم - جبنة رومي - موتزريلا - خضار"
type textarea "مشروم - جبنة رومي - موتزريلا - خضار"
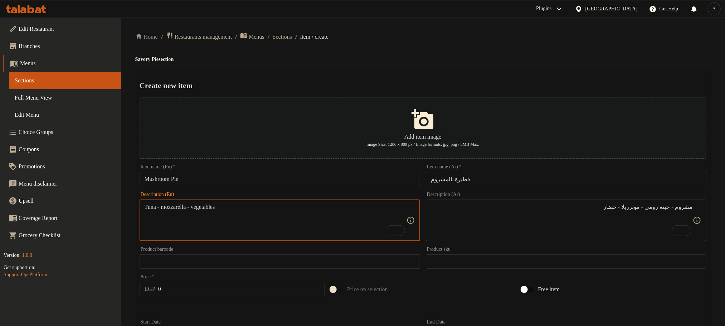
click at [243, 205] on textarea "Tuna - mozzarella - vegetables" at bounding box center [276, 220] width 262 height 34
paste textarea "Mushrooms - romi cheese - mozzarella - vegetables"
type textarea "Mushrooms - romi cheese - mozzarella - vegetables"
click at [364, 63] on div "Home / Restaurants management / Menus / Sections / item / create Savory Pie sec…" at bounding box center [422, 324] width 575 height 585
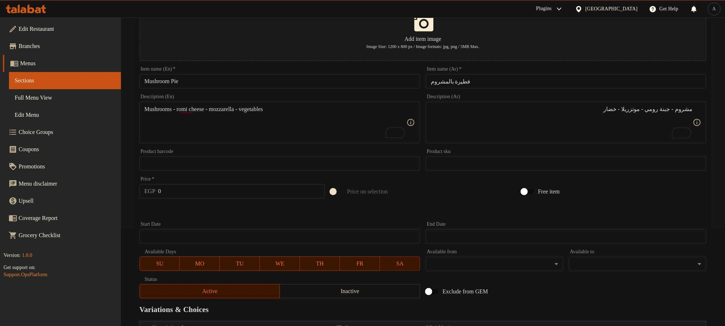
scroll to position [307, 0]
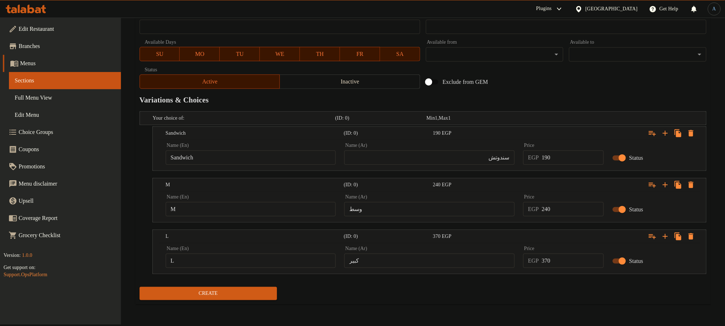
click at [474, 158] on input "سندوتش" at bounding box center [429, 157] width 170 height 14
type input "سندوتش"
click at [247, 153] on input "Sandwich" at bounding box center [251, 157] width 170 height 14
type input "Choice"
drag, startPoint x: 247, startPoint y: 153, endPoint x: 243, endPoint y: 154, distance: 4.3
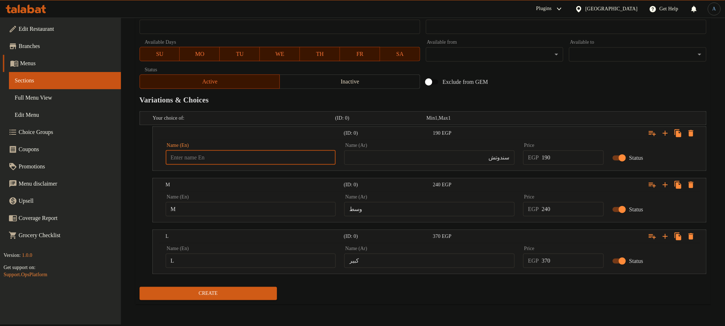
click at [246, 153] on input "text" at bounding box center [251, 157] width 170 height 14
type input "Sandwich"
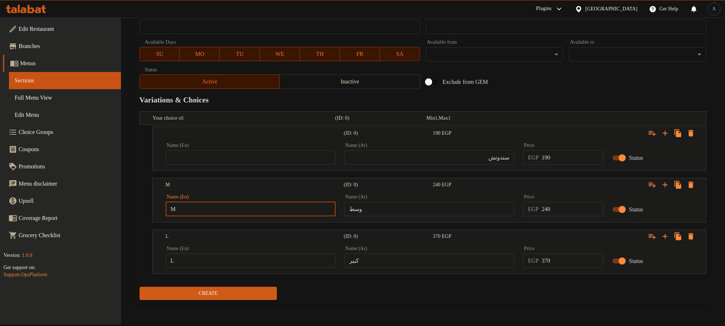
click at [234, 206] on input "M" at bounding box center [251, 209] width 170 height 14
type input "Choice"
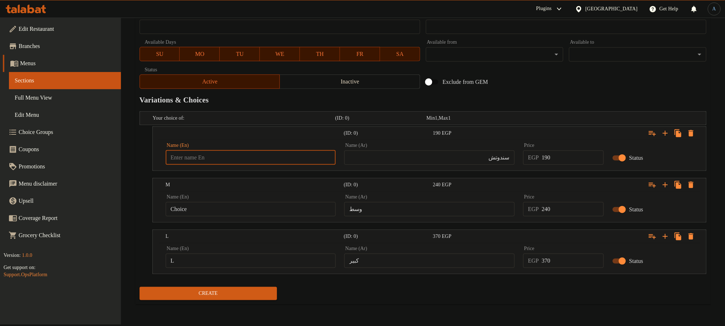
click at [238, 153] on input "text" at bounding box center [251, 157] width 170 height 14
type input "Sandwich"
drag, startPoint x: 215, startPoint y: 201, endPoint x: 212, endPoint y: 207, distance: 7.0
click at [213, 205] on div "Name (En) Choice Name (En)" at bounding box center [251, 205] width 170 height 22
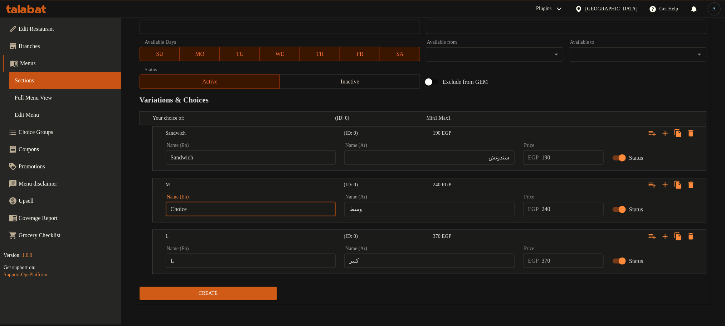
click at [210, 209] on input "Choice" at bounding box center [251, 209] width 170 height 14
click at [210, 209] on input "text" at bounding box center [251, 209] width 170 height 14
type input "M"
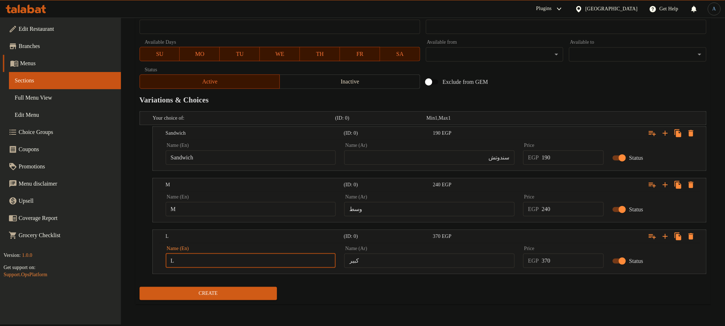
click at [214, 260] on input "L" at bounding box center [251, 260] width 170 height 14
type input "Choice"
click at [215, 260] on input "text" at bounding box center [251, 260] width 170 height 14
type input "L"
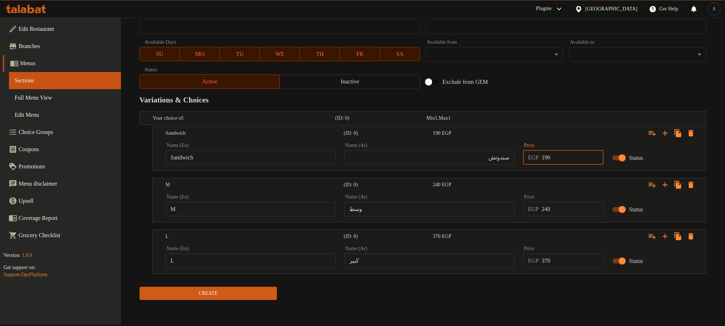
click at [559, 158] on input "190" at bounding box center [573, 157] width 62 height 14
type input "160"
click at [467, 212] on input "وسط" at bounding box center [429, 209] width 170 height 14
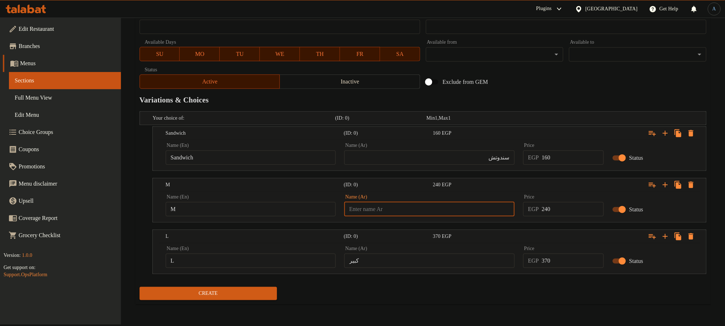
type input "وسط"
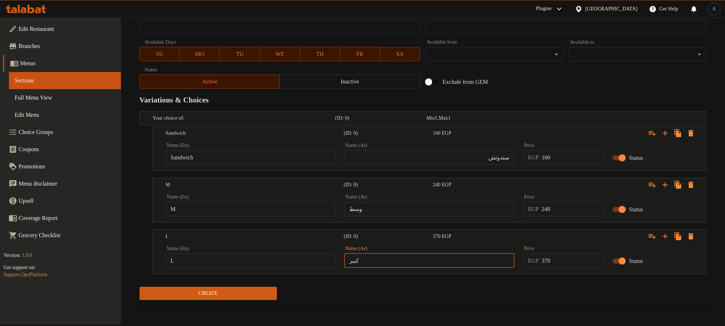
click at [379, 259] on input "كبير" at bounding box center [429, 260] width 170 height 14
type input "كبير"
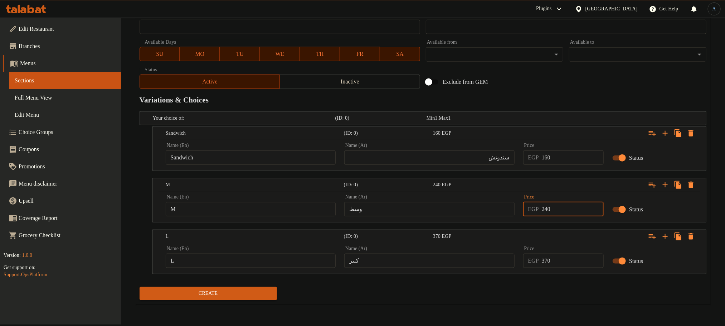
click at [557, 205] on input "240" at bounding box center [573, 209] width 62 height 14
type input "210"
click at [564, 84] on div "Exclude from GEM" at bounding box center [518, 81] width 191 height 19
click at [573, 267] on input "370" at bounding box center [573, 260] width 62 height 14
type input "325"
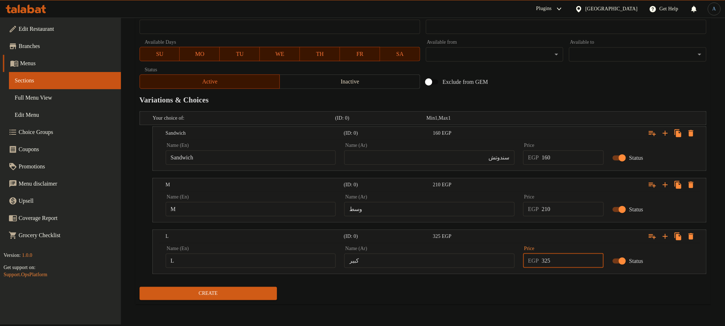
click at [140, 287] on button "Create" at bounding box center [208, 293] width 137 height 13
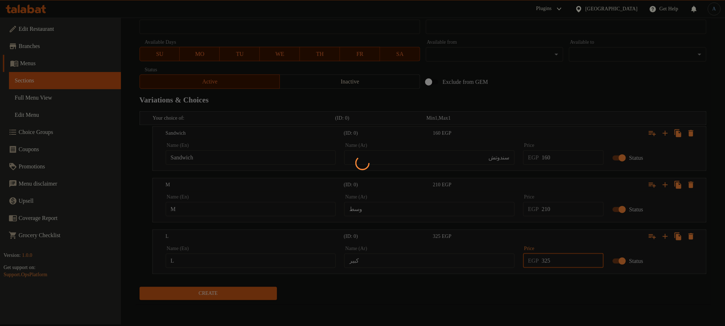
click at [554, 293] on div at bounding box center [362, 163] width 725 height 326
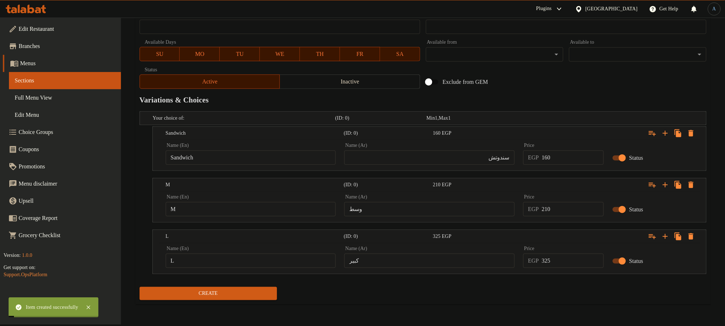
scroll to position [0, 0]
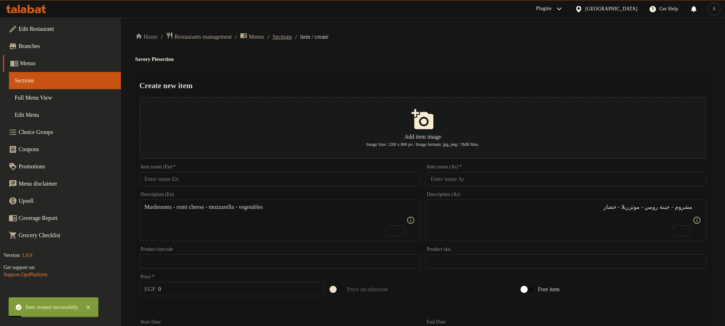
click at [292, 34] on span "Sections" at bounding box center [282, 37] width 19 height 9
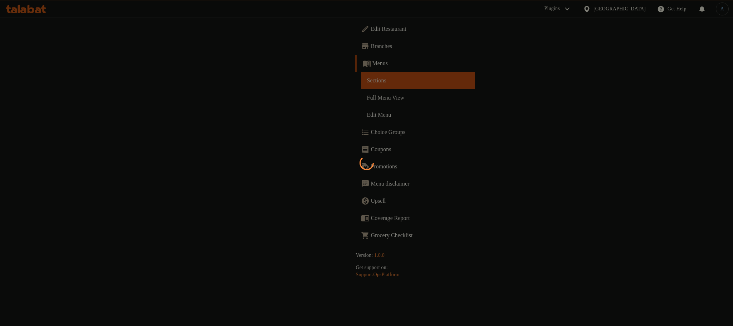
click at [273, 133] on div at bounding box center [366, 163] width 733 height 326
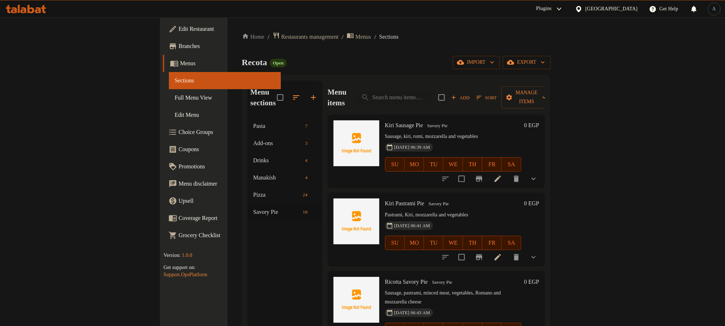
click at [360, 56] on div "Recota Open import export" at bounding box center [396, 62] width 309 height 13
click at [538, 174] on icon "show more" at bounding box center [533, 178] width 9 height 9
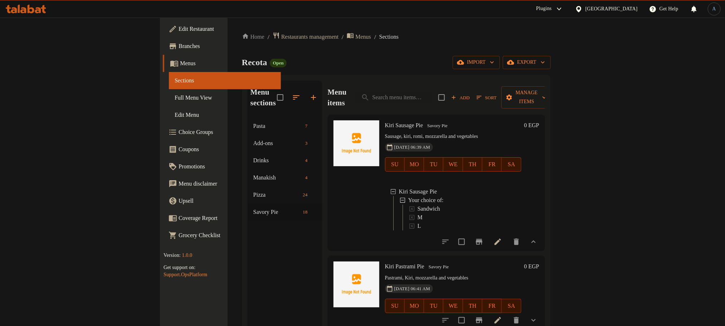
click at [175, 93] on span "Full Menu View" at bounding box center [225, 97] width 101 height 9
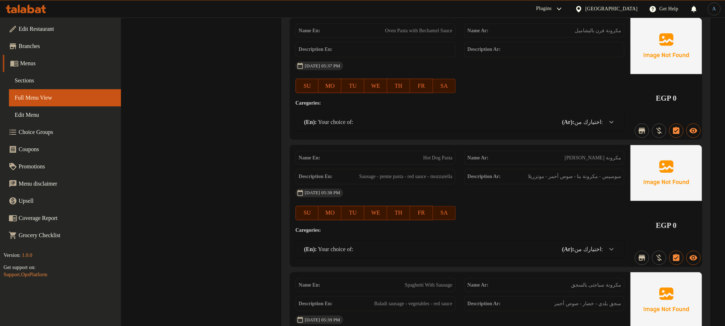
scroll to position [107, 0]
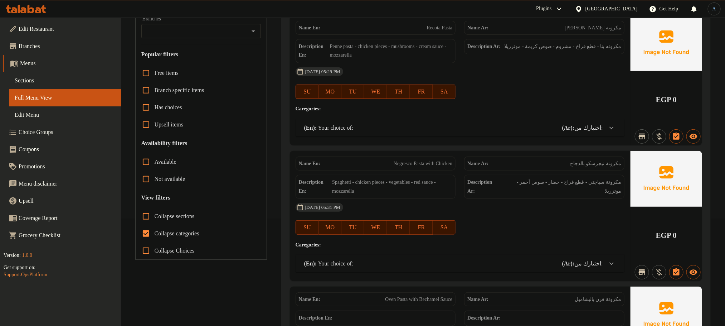
click at [148, 215] on input "Collapse sections" at bounding box center [145, 215] width 17 height 17
checkbox input "true"
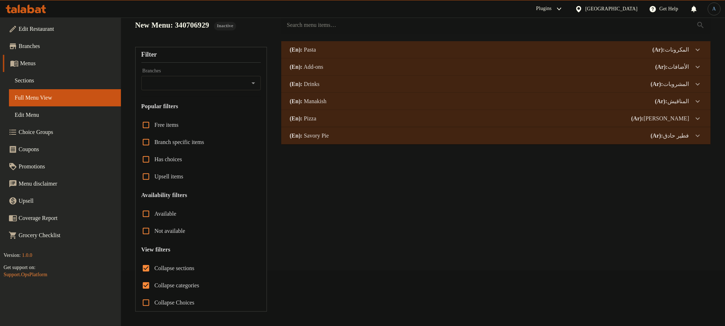
scroll to position [56, 0]
click at [699, 54] on icon at bounding box center [697, 49] width 9 height 9
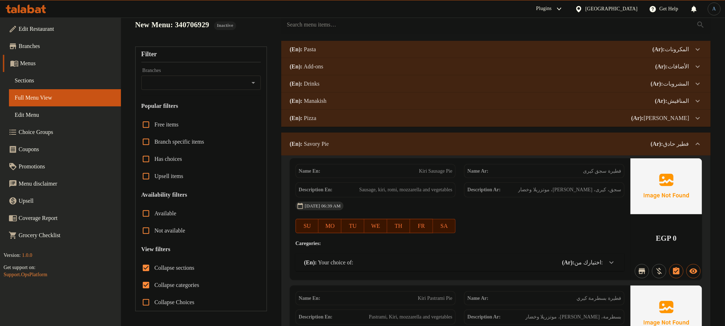
scroll to position [217, 0]
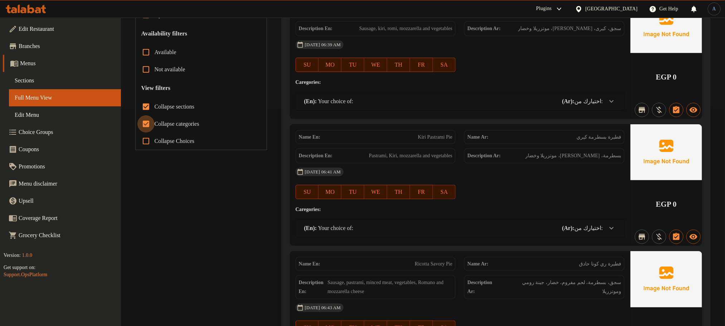
click at [147, 128] on input "Collapse categories" at bounding box center [145, 123] width 17 height 17
checkbox input "false"
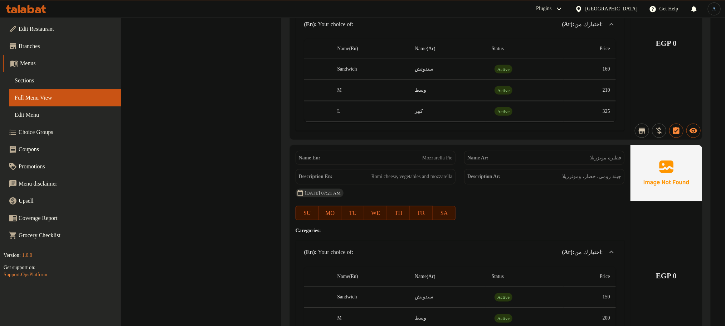
scroll to position [3234, 0]
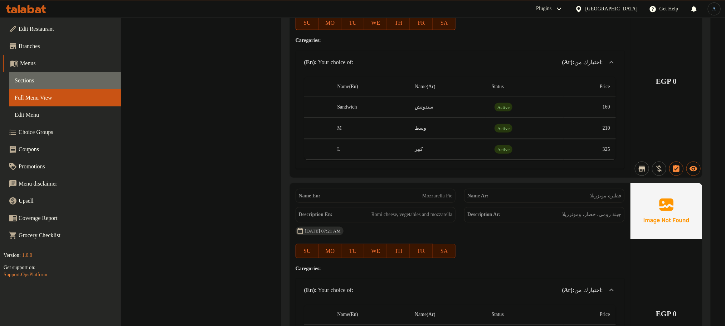
click at [31, 84] on span "Sections" at bounding box center [65, 80] width 101 height 9
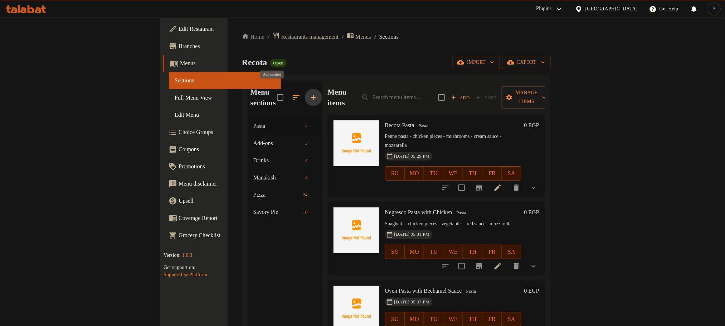
click at [311, 95] on icon "button" at bounding box center [313, 97] width 5 height 5
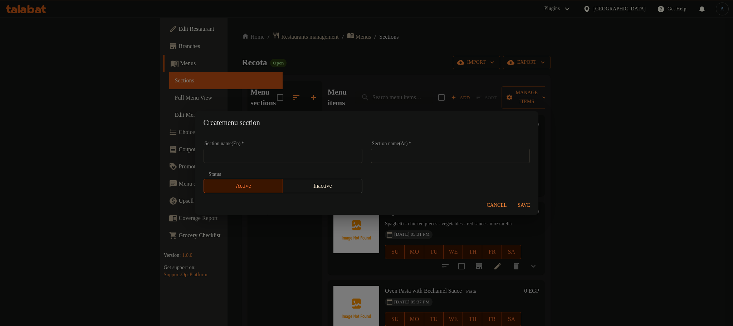
click at [496, 159] on input "text" at bounding box center [450, 155] width 159 height 14
paste input "فطير حلو"
type input "فطير حلو"
click at [248, 157] on input "text" at bounding box center [283, 155] width 159 height 14
paste input "Sweet Pie"
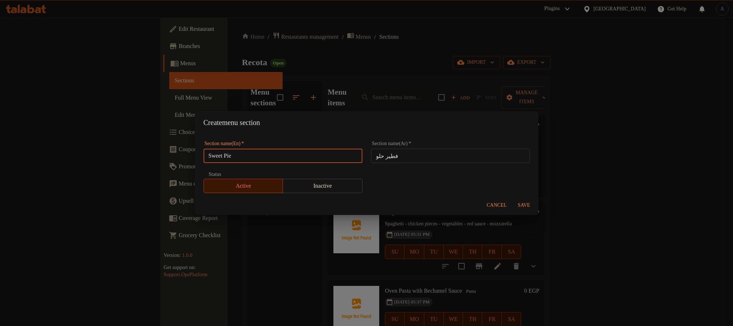
type input "Sweet Pie"
click at [525, 200] on button "Save" at bounding box center [524, 205] width 23 height 13
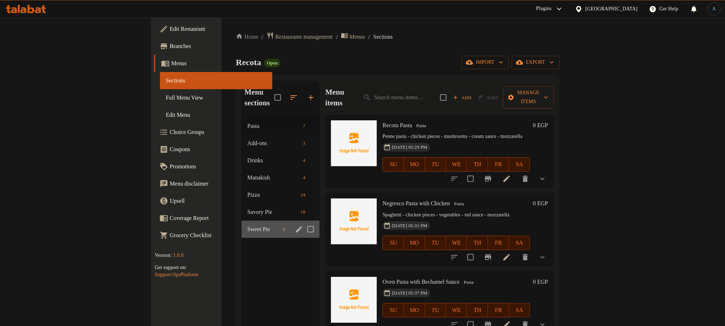
click at [241, 223] on div "Sweet Pie 0" at bounding box center [280, 228] width 78 height 17
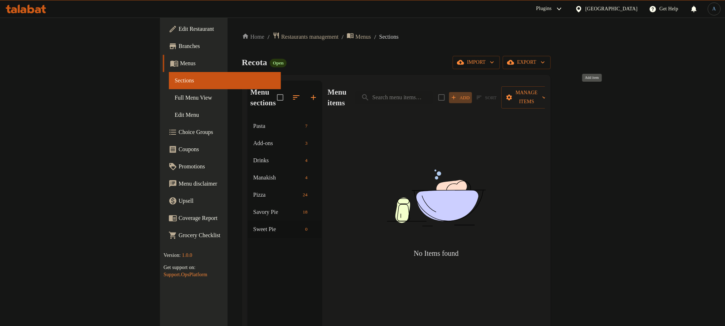
click at [470, 93] on span "Add" at bounding box center [460, 97] width 19 height 8
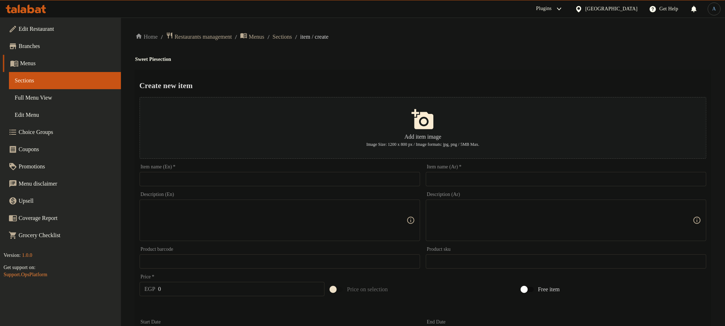
click at [487, 183] on input "text" at bounding box center [566, 179] width 280 height 14
paste input "فطيرة لوتس"
type input "فطيرة لوتس"
click at [388, 181] on input "text" at bounding box center [280, 179] width 280 height 14
paste input "Lotus Pie"
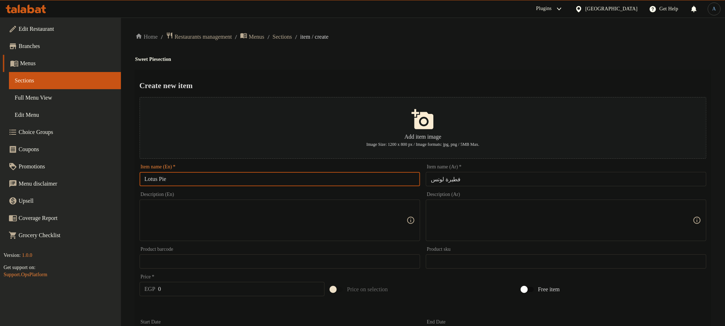
type input "Lotus Pie"
click at [464, 82] on h2 "Create new item" at bounding box center [423, 85] width 567 height 11
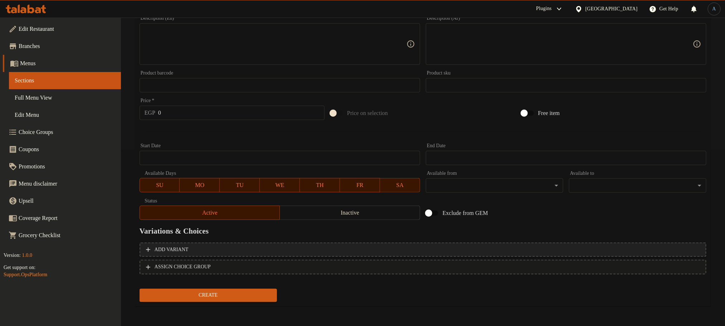
click at [599, 250] on span "Add variant" at bounding box center [423, 249] width 554 height 9
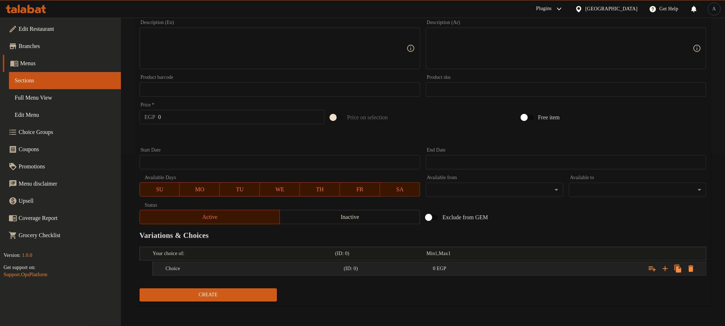
scroll to position [173, 0]
click at [666, 266] on icon "Expand" at bounding box center [665, 268] width 9 height 9
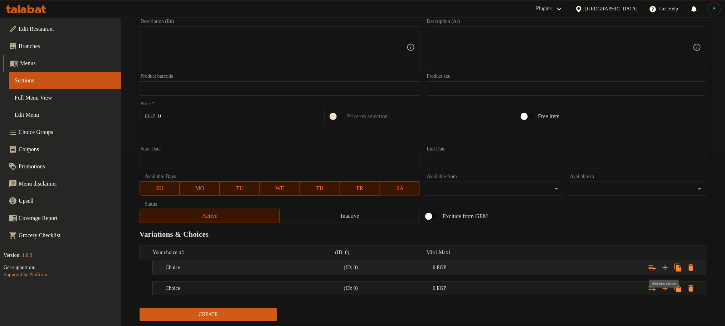
click at [666, 266] on icon "Expand" at bounding box center [665, 267] width 9 height 9
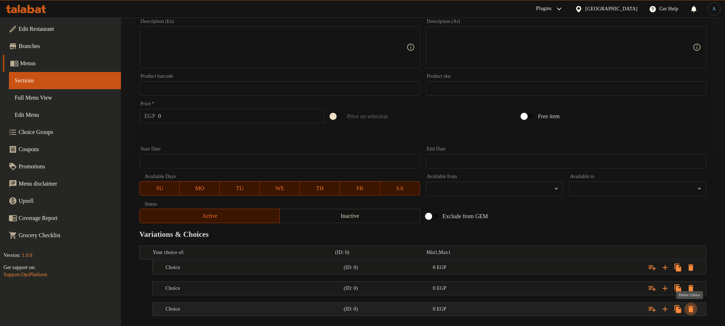
click at [689, 309] on icon "Expand" at bounding box center [690, 309] width 5 height 6
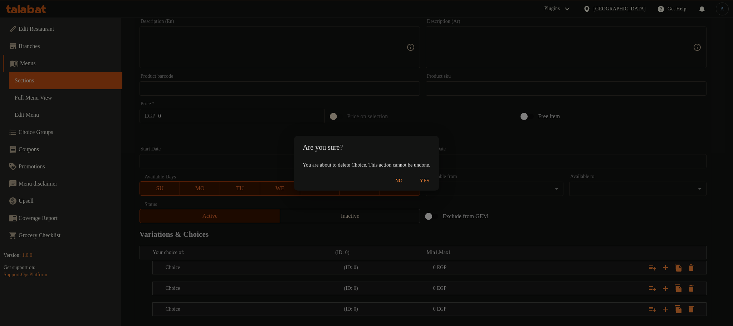
click at [433, 185] on span "Yes" at bounding box center [424, 180] width 17 height 9
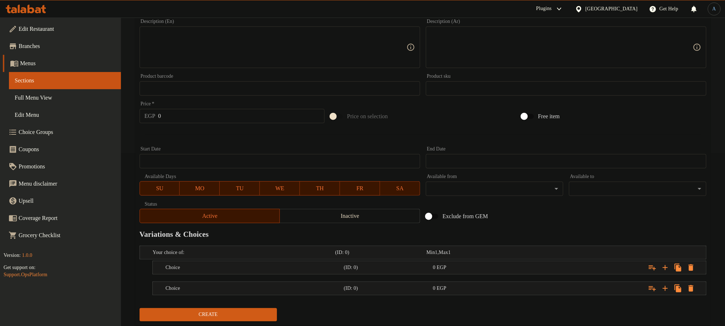
click at [521, 64] on textarea at bounding box center [562, 47] width 262 height 34
paste textarea "بسكويت لوتس - شيكولاته لوتس"
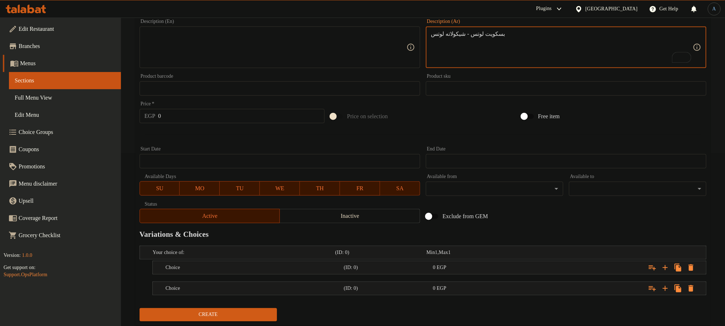
type textarea "بسكويت لوتس - شيكولاته لوتس"
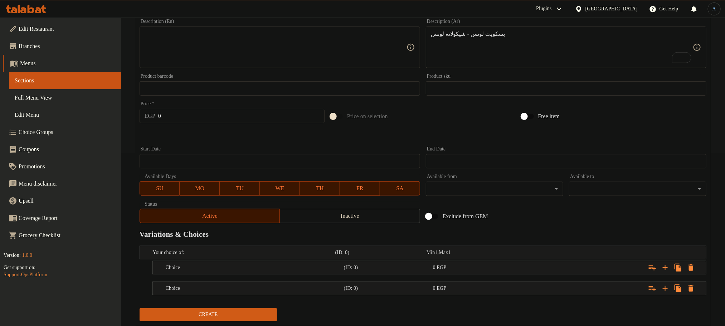
click at [206, 49] on textarea at bounding box center [276, 47] width 262 height 34
paste textarea "Lotus biscuits - lotus chocolate"
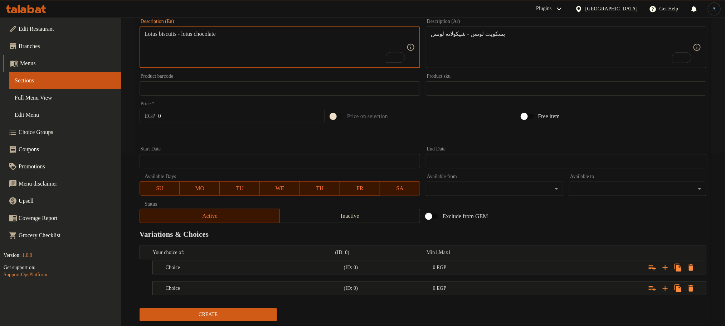
type textarea "Lotus biscuits - lotus chocolate"
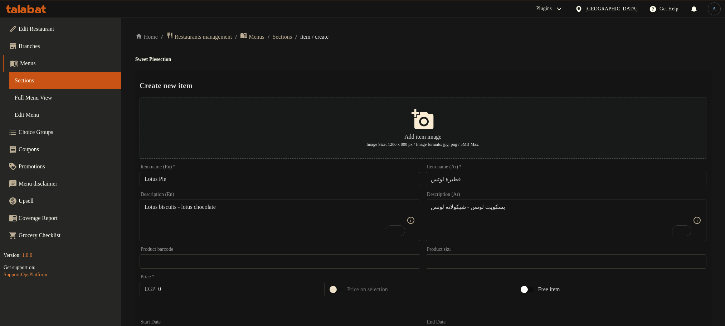
scroll to position [218, 0]
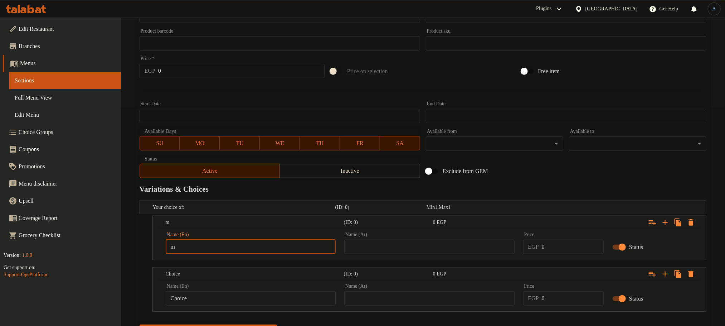
type input "m’"
click at [272, 247] on input "text" at bounding box center [251, 246] width 170 height 14
click at [581, 172] on div "Exclude from GEM" at bounding box center [518, 170] width 191 height 19
click at [308, 241] on input "text" at bounding box center [251, 246] width 170 height 14
type input "Medium"
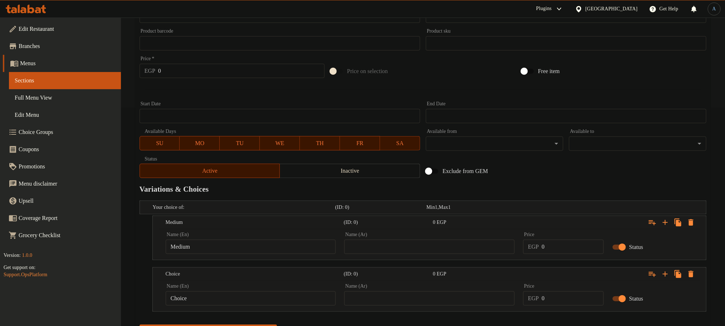
click at [392, 236] on div "Name (Ar) Name (Ar)" at bounding box center [429, 243] width 170 height 22
click at [395, 241] on input "text" at bounding box center [429, 246] width 170 height 14
type input "وسط"
click at [268, 305] on input "Choice" at bounding box center [251, 298] width 170 height 14
click at [265, 301] on input "text" at bounding box center [251, 298] width 170 height 14
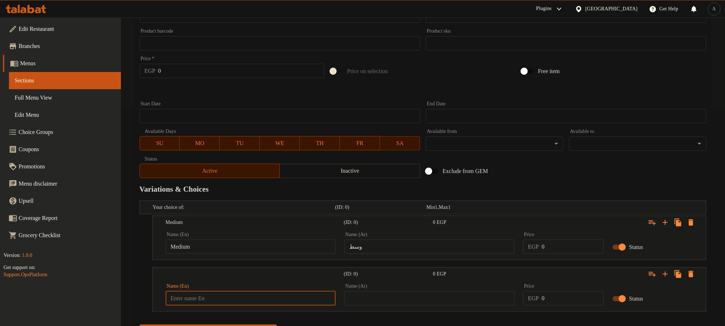
type input "Large"
drag, startPoint x: 375, startPoint y: 304, endPoint x: 379, endPoint y: 275, distance: 28.9
click at [375, 304] on input "text" at bounding box center [429, 298] width 170 height 14
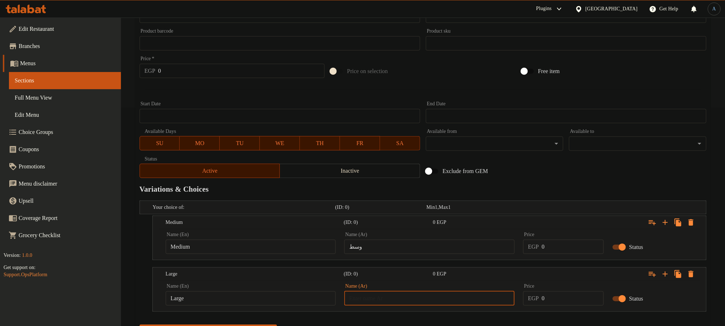
type input "كبير"
click at [534, 185] on h2 "Variations & Choices" at bounding box center [423, 189] width 567 height 11
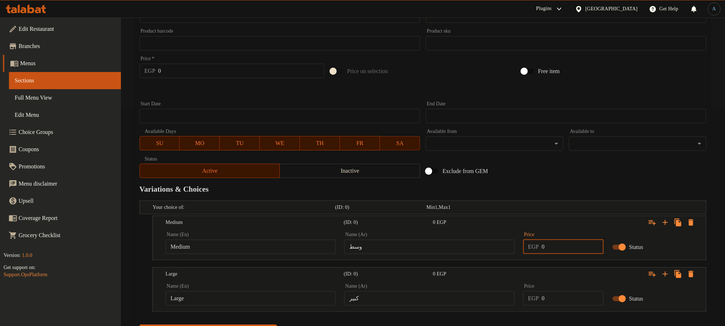
click at [546, 251] on input "0" at bounding box center [573, 246] width 62 height 14
type input "170"
click at [576, 191] on h2 "Variations & Choices" at bounding box center [423, 189] width 567 height 11
click at [562, 301] on input "0" at bounding box center [573, 298] width 62 height 14
type input "325"
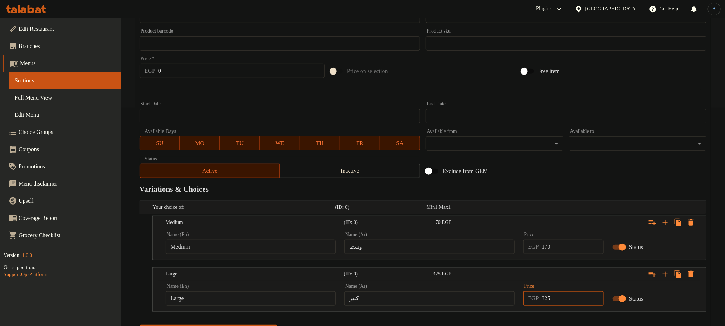
click at [140, 324] on button "Create" at bounding box center [208, 330] width 137 height 13
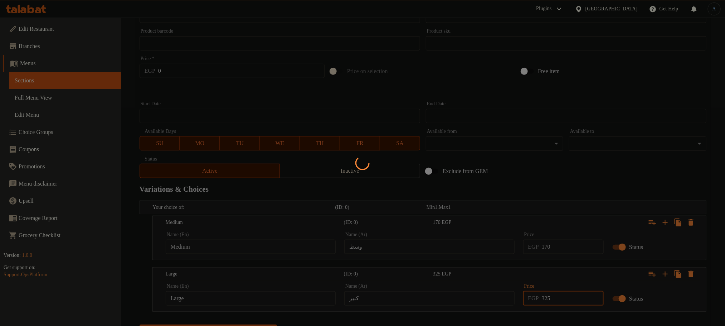
scroll to position [57, 0]
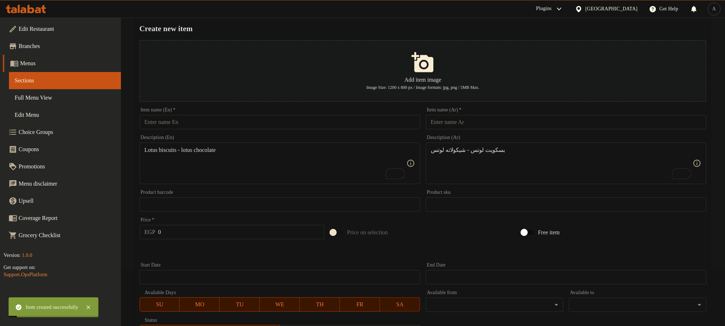
click at [517, 129] on input "text" at bounding box center [566, 122] width 280 height 14
paste input "فطيرة فورسيزون"
type input "فطيرة فورسيزون"
click at [254, 120] on input "text" at bounding box center [280, 122] width 280 height 14
paste input "Four Seasons Pie"
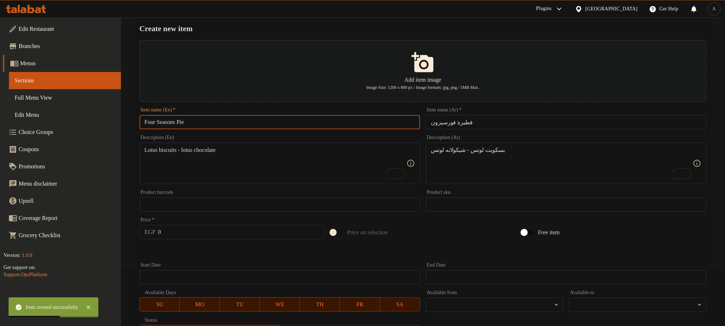
type input "Four Seasons Pie"
click at [343, 163] on textarea "Lotus biscuits - lotus chocolate" at bounding box center [276, 163] width 262 height 34
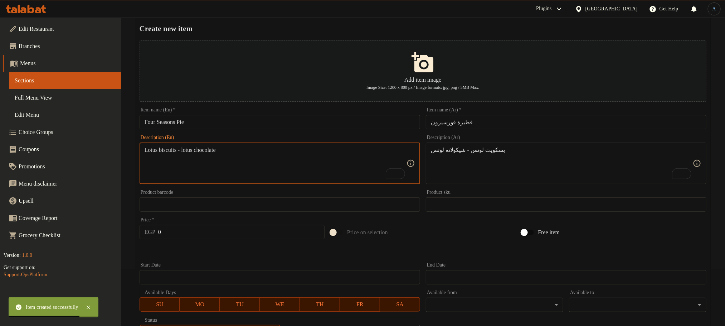
click at [583, 166] on textarea "بسكويت لوتس - شيكولاته لوتس" at bounding box center [562, 163] width 262 height 34
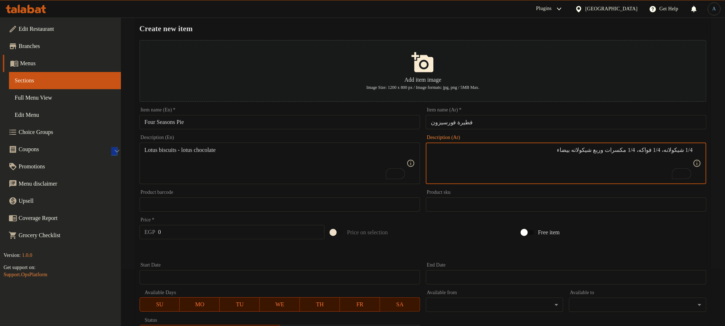
type textarea "1/4 شيكولانه، 1/4 فواكه، 1/4 مكسرات وربع شيكولاته بيضاء"
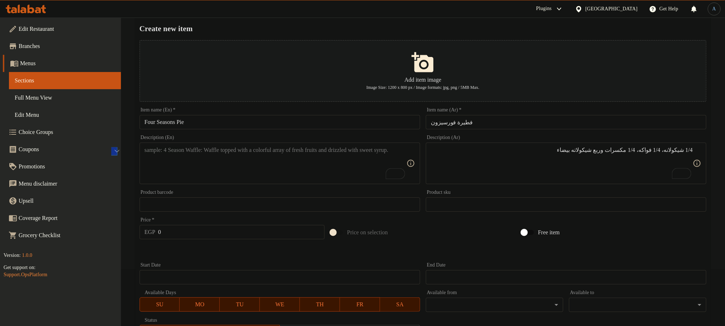
paste textarea "1/4 chocolate, 1/4 fruit, 1/4 nuts and 1/4 white chocolate"
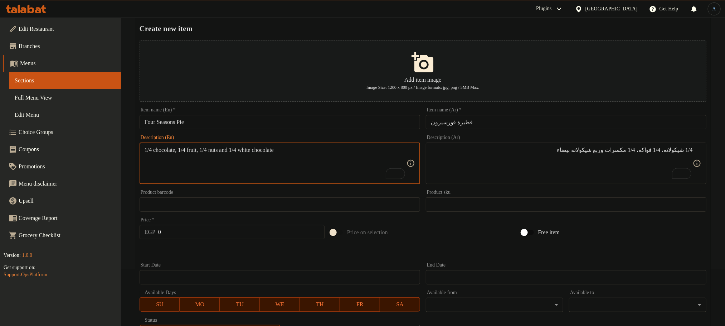
type textarea "1/4 chocolate, 1/4 fruit, 1/4 nuts and 1/4 white chocolate"
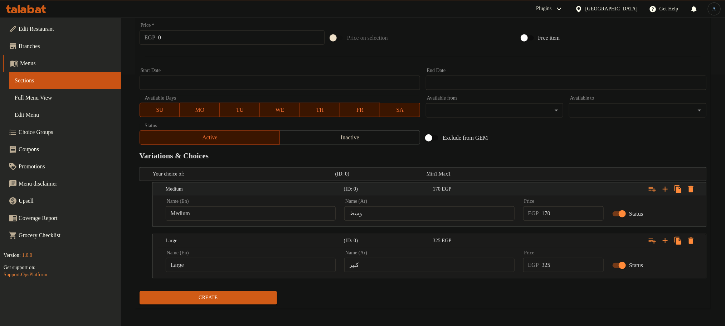
scroll to position [255, 0]
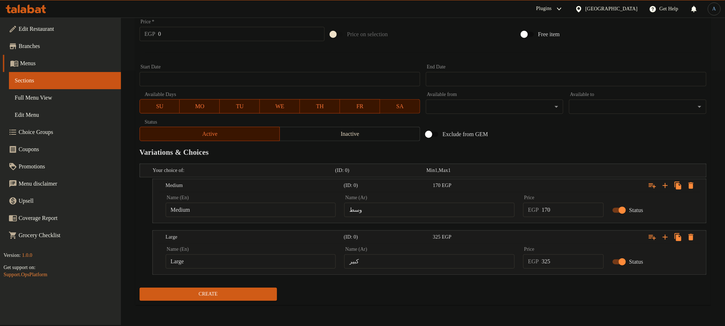
click at [384, 214] on input "وسط" at bounding box center [429, 209] width 170 height 14
type input "وسط"
type input "Choice"
click at [294, 207] on input "Choice" at bounding box center [251, 209] width 170 height 14
click at [294, 207] on input "text" at bounding box center [251, 209] width 170 height 14
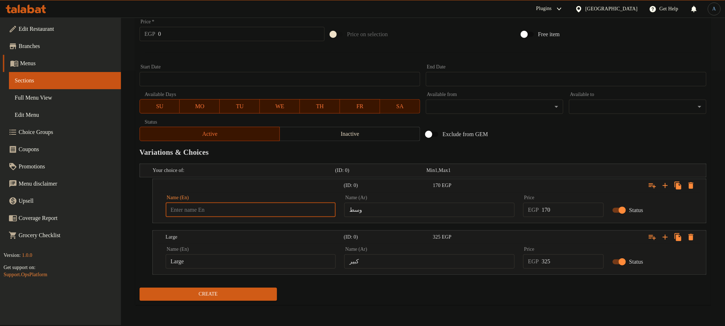
type input "Medium"
click at [492, 259] on input "كبير" at bounding box center [429, 261] width 170 height 14
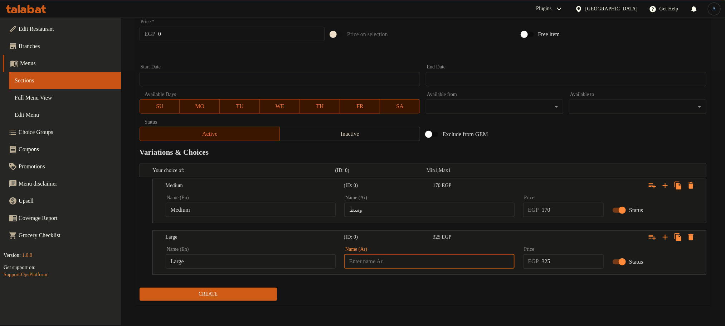
type input "وسط"
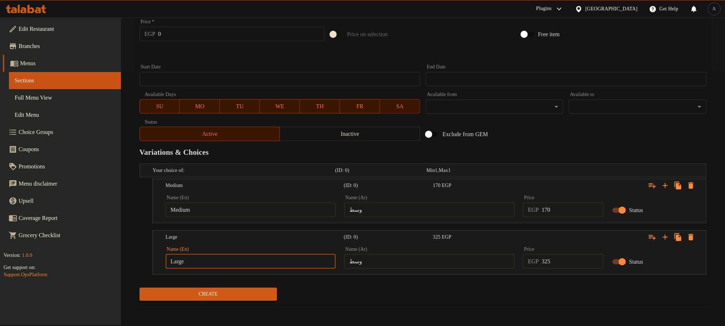
type input "Choice"
click at [288, 267] on input "Choice" at bounding box center [251, 261] width 170 height 14
click at [288, 267] on input "text" at bounding box center [251, 261] width 170 height 14
type input "Large"
click at [376, 257] on input "وسط" at bounding box center [429, 261] width 170 height 14
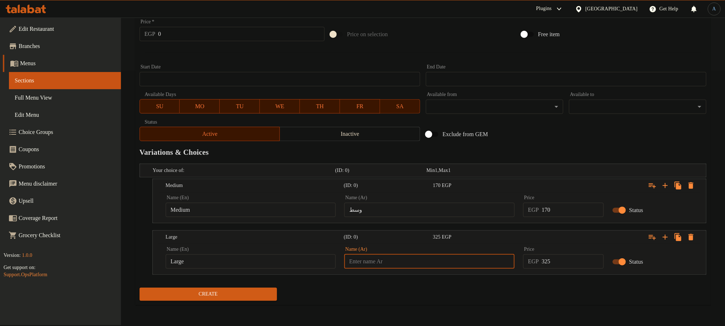
click at [376, 257] on input "text" at bounding box center [429, 261] width 170 height 14
type input "كبير"
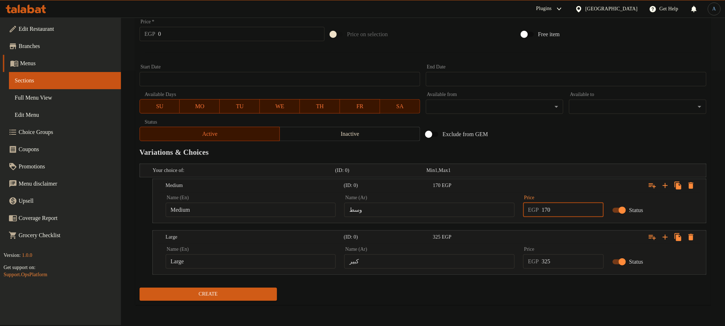
click at [565, 213] on input "170" at bounding box center [573, 209] width 62 height 14
type input "195"
click at [573, 264] on input "325" at bounding box center [573, 261] width 62 height 14
click at [555, 298] on div "Create" at bounding box center [423, 293] width 572 height 19
click at [562, 265] on input "390" at bounding box center [573, 261] width 62 height 14
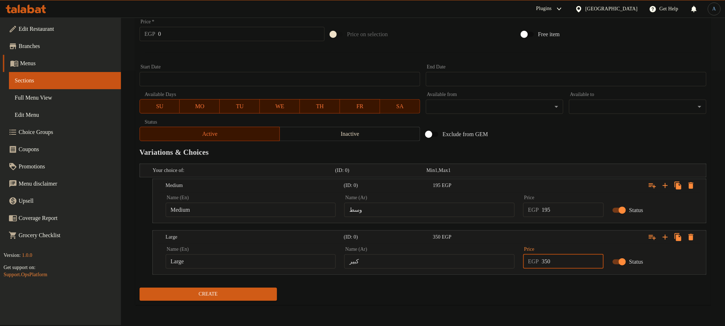
type input "350"
click at [544, 277] on nav at bounding box center [423, 279] width 567 height 6
click at [261, 296] on span "Create" at bounding box center [208, 293] width 126 height 9
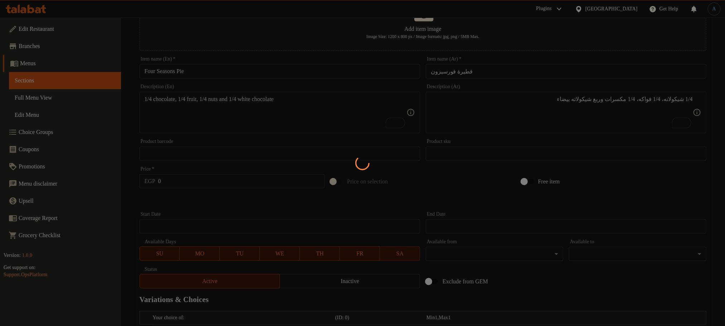
scroll to position [0, 0]
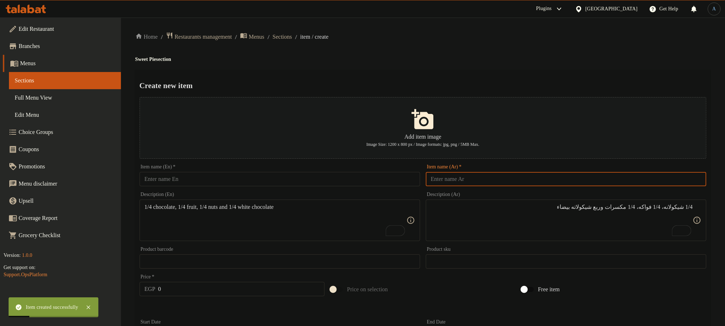
click at [540, 176] on input "text" at bounding box center [566, 179] width 280 height 14
paste input "فطيرة بلاك فورست"
type input "فطيرة بلاك فورست"
click at [323, 175] on input "text" at bounding box center [280, 179] width 280 height 14
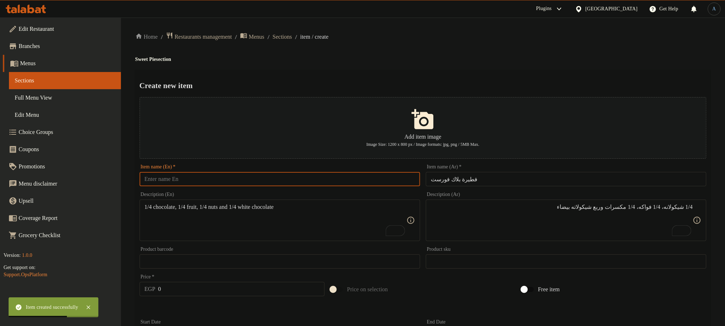
paste input "Black Forest Pie"
type input "Black Forest Pie"
click at [350, 74] on div "Create new item Add item image Image Size: 1200 x 800 px / Image formats: jpg, …" at bounding box center [422, 315] width 575 height 490
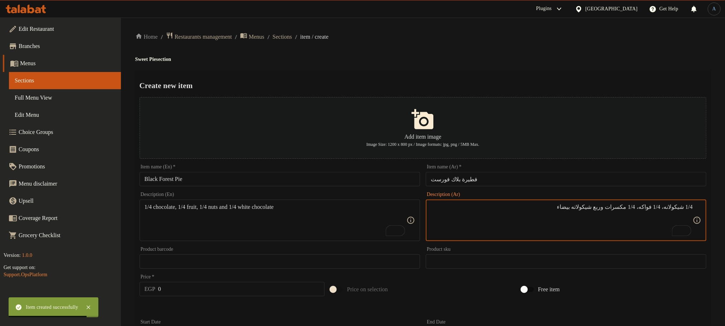
click at [553, 232] on textarea "1/4 شيكولانه، 1/4 فواكه، 1/4 مكسرات وربع شيكولاته بيضاء" at bounding box center [562, 220] width 262 height 34
type textarea "1/2 شيكولاته و1/2 فواكه"
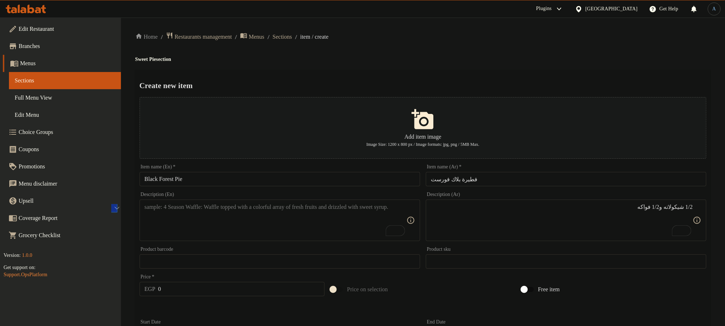
click at [304, 233] on textarea "To enrich screen reader interactions, please activate Accessibility in Grammarl…" at bounding box center [276, 220] width 262 height 34
paste textarea "1/2 chocolate and 1/2 fruit"
type textarea "1/2 chocolate and 1/2 fruit"
click at [375, 72] on div "Create new item Add item image Image Size: 1200 x 800 px / Image formats: jpg, …" at bounding box center [422, 315] width 575 height 490
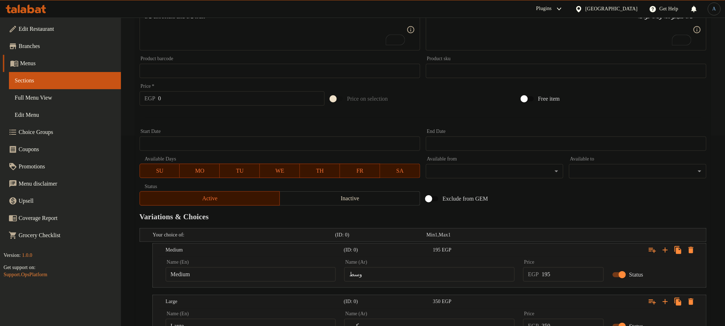
scroll to position [255, 0]
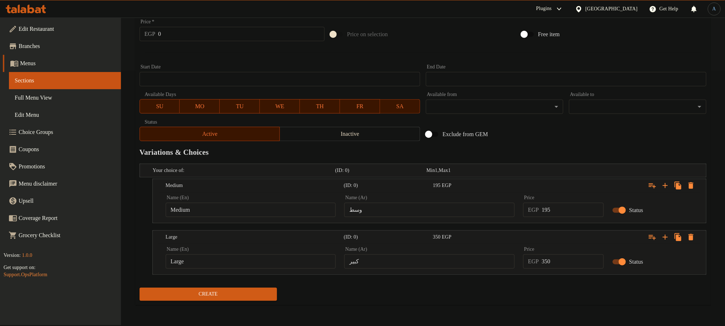
click at [424, 205] on input "وسط" at bounding box center [429, 209] width 170 height 14
type input "وسط"
click at [222, 200] on div "Name (En) Medium Name (En)" at bounding box center [251, 206] width 170 height 22
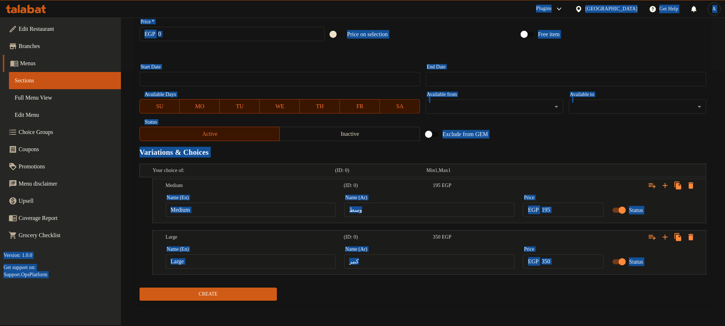
click at [221, 206] on input "Medium" at bounding box center [251, 209] width 170 height 14
type input "Choice"
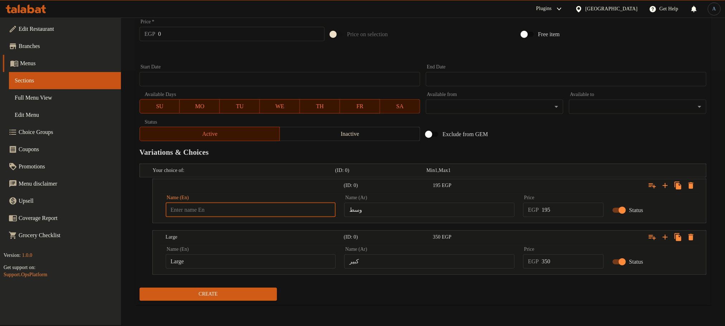
click at [221, 206] on input "text" at bounding box center [251, 209] width 170 height 14
type input "Medium"
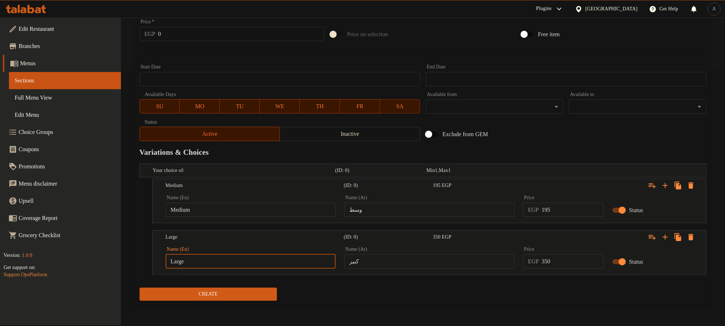
type input "Choice"
click at [235, 256] on input "Choice" at bounding box center [251, 261] width 170 height 14
click at [234, 260] on input "text" at bounding box center [251, 261] width 170 height 14
type input "Large"
click at [420, 262] on input "كبير" at bounding box center [429, 261] width 170 height 14
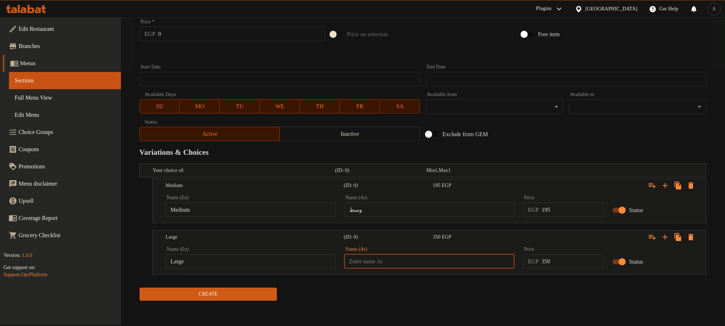
type input "كبير"
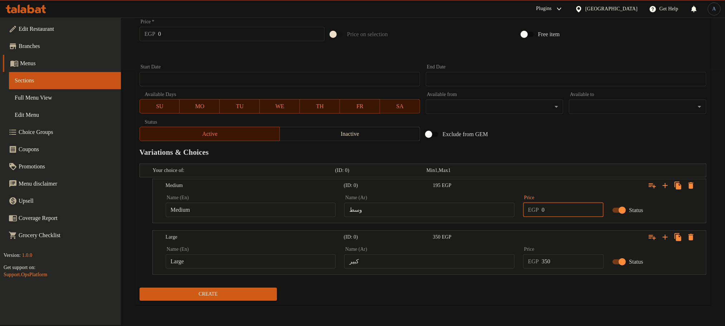
click at [558, 210] on input "0" at bounding box center [573, 209] width 62 height 14
type input "180"
click at [565, 138] on div "Exclude from GEM" at bounding box center [518, 133] width 191 height 19
click at [578, 265] on input "0" at bounding box center [573, 261] width 62 height 14
type input "340"
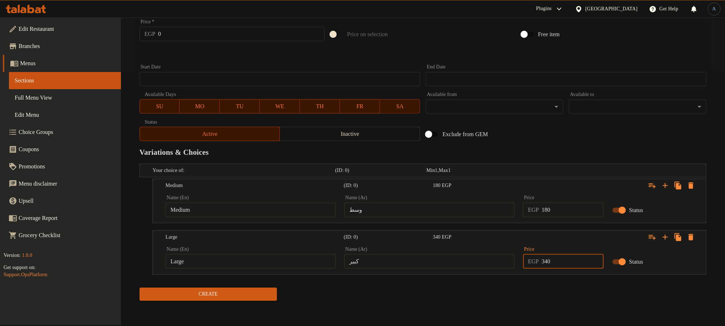
click at [140, 287] on button "Create" at bounding box center [208, 293] width 137 height 13
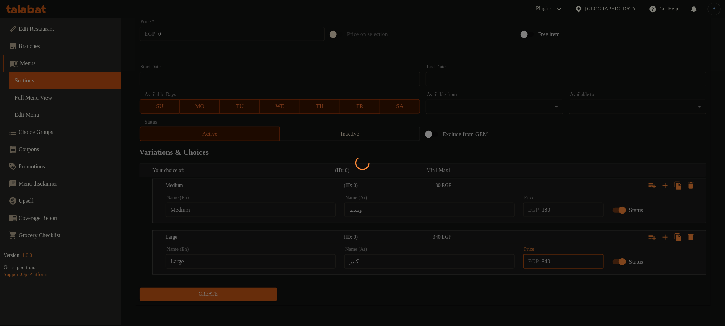
click at [552, 304] on div at bounding box center [362, 163] width 725 height 326
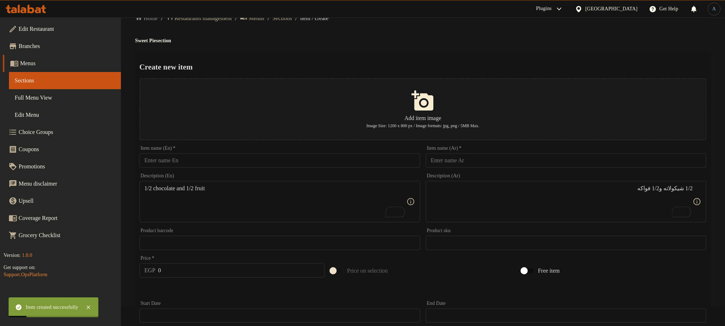
scroll to position [0, 0]
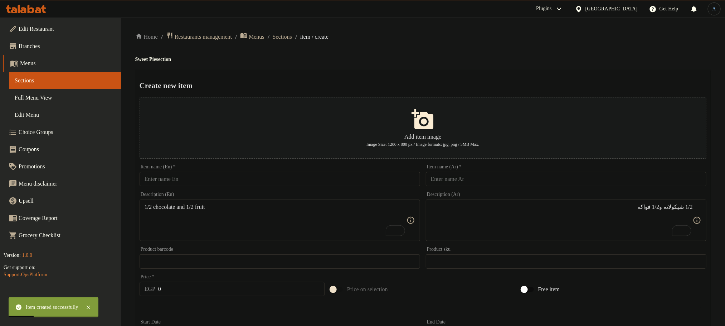
click at [500, 177] on input "text" at bounding box center [566, 179] width 280 height 14
paste input "فطيرة ري كوتا"
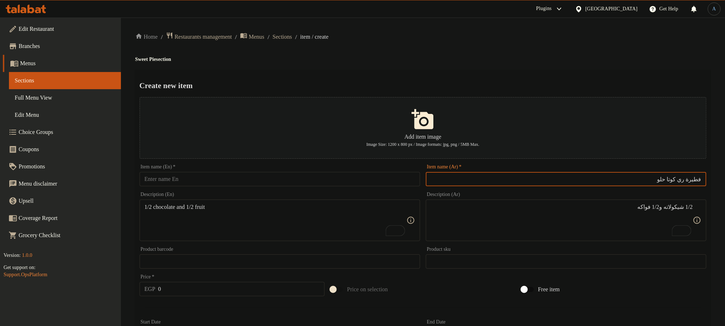
type input "فطيرة ري كوتا حلو"
click at [331, 178] on input "text" at bounding box center [280, 179] width 280 height 14
paste input "Sweet Ricotta Pie"
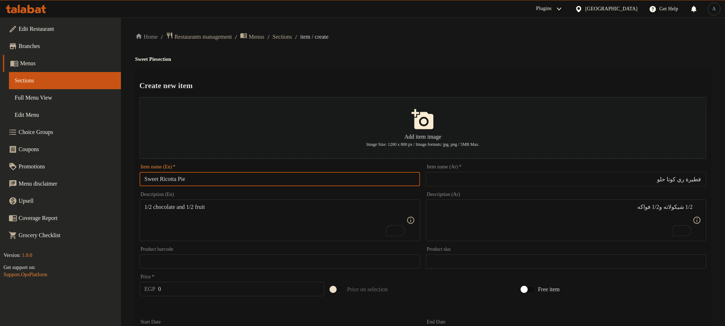
click at [156, 181] on input "Sweet Ricotta Pie" at bounding box center [280, 179] width 280 height 14
click at [166, 179] on input "Ricotta Pie" at bounding box center [280, 179] width 280 height 14
paste input "Sweet"
type input "Ricotta Sweet Pie"
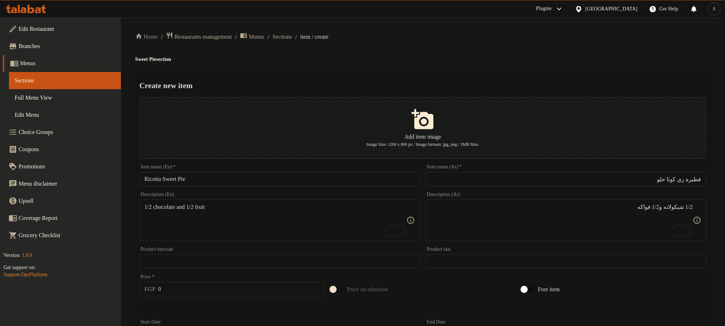
click at [307, 64] on div "Home / Restaurants management / Menus / Sections / item / create Sweet Pie sect…" at bounding box center [422, 298] width 575 height 533
click at [530, 204] on textarea "1/2 شيكولاته و1/2 فواكه" at bounding box center [562, 220] width 262 height 34
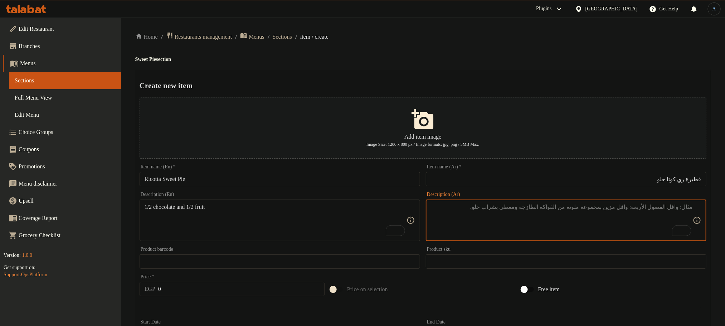
paste textarea "مشكل فواكه - مشكل مكسرات - قشطة - عسل - لين - كاستر"
type textarea "مشكل فواكه - مشكل مكسرات - قشطة - عسل - لين - كاستر"
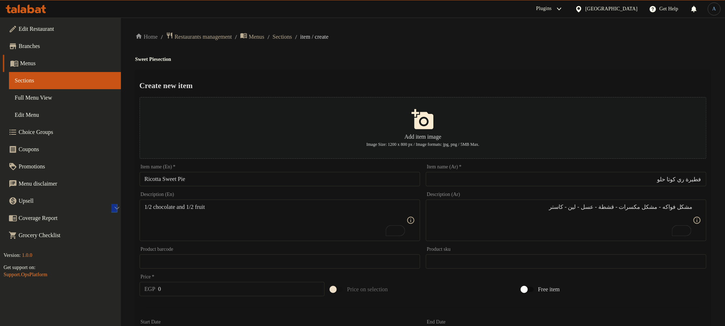
click at [340, 207] on textarea "1/2 chocolate and 1/2 fruit" at bounding box center [276, 220] width 262 height 34
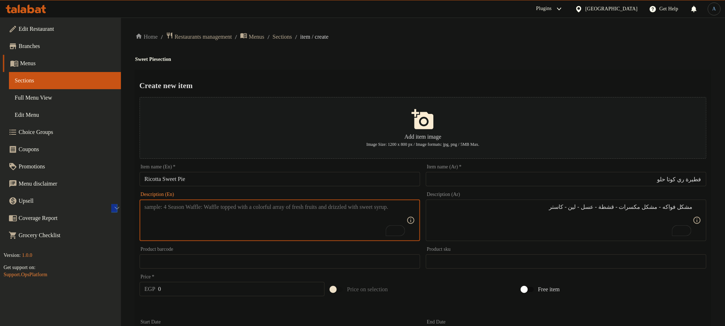
paste textarea "Mixed fruits - mixed nuts - cream - honey - soft - custard"
type textarea "Mixed fruits - mixed nuts - cream - honey - soft - custard"
click at [483, 54] on div "Home / Restaurants management / Menus / Sections / item / create Sweet Pie sect…" at bounding box center [422, 298] width 575 height 533
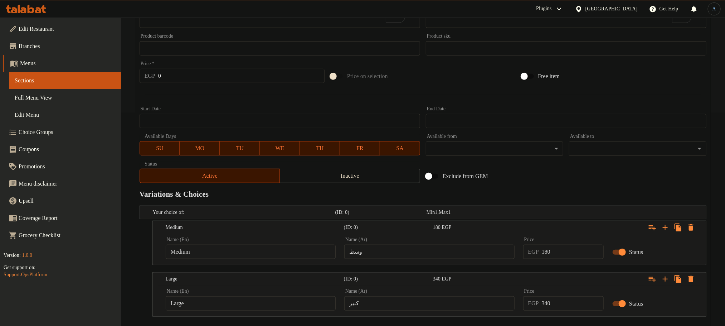
scroll to position [215, 0]
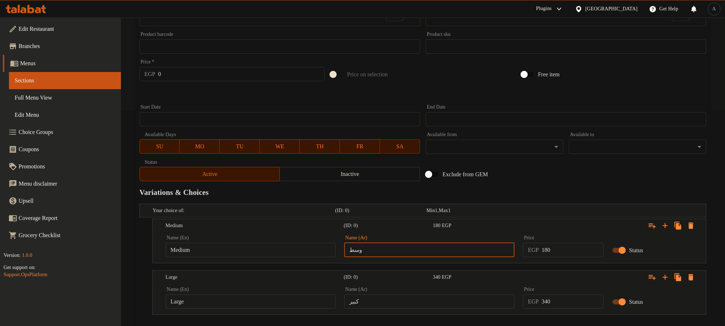
click at [380, 244] on input "وسط" at bounding box center [429, 250] width 170 height 14
type input "وسط"
click at [290, 255] on input "Medium" at bounding box center [251, 250] width 170 height 14
type input "Choice"
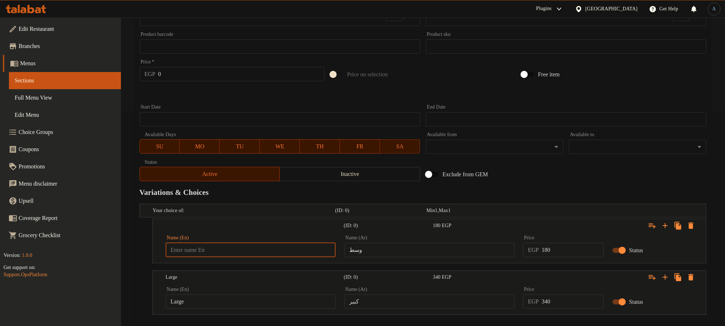
click at [290, 255] on input "text" at bounding box center [251, 250] width 170 height 14
type input "Medium"
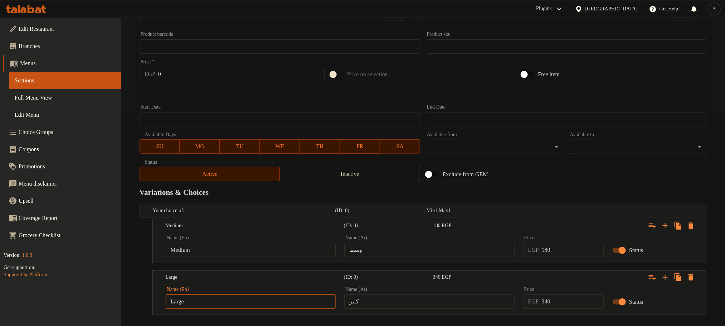
click at [226, 308] on input "Large" at bounding box center [251, 301] width 170 height 14
type input "Choice"
click at [226, 308] on input "text" at bounding box center [251, 301] width 170 height 14
type input "Large"
click at [439, 303] on input "كبير" at bounding box center [429, 301] width 170 height 14
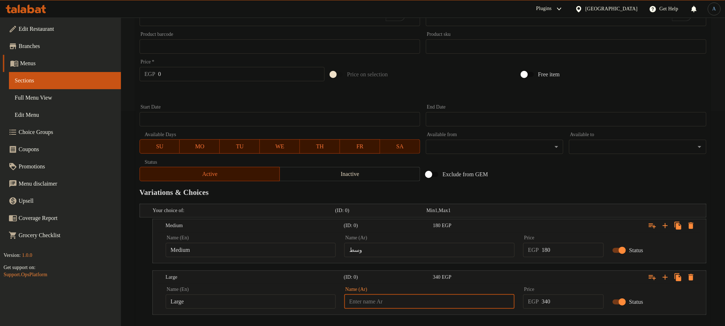
type input "كبير"
drag, startPoint x: 552, startPoint y: 251, endPoint x: 544, endPoint y: 251, distance: 7.2
click at [550, 251] on input "180" at bounding box center [573, 250] width 62 height 14
type input "195"
click at [536, 186] on div "Variations & Choices" at bounding box center [423, 192] width 572 height 16
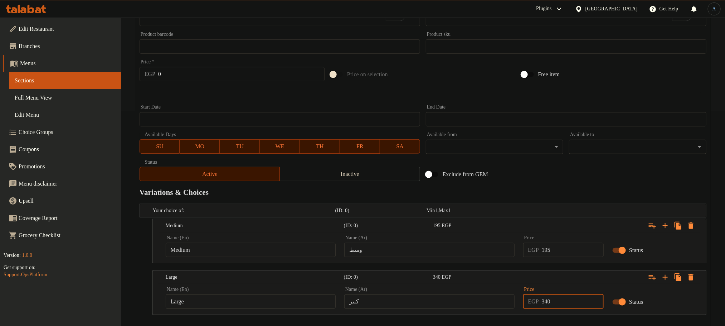
click at [559, 307] on input "340" at bounding box center [573, 301] width 62 height 14
type input "350"
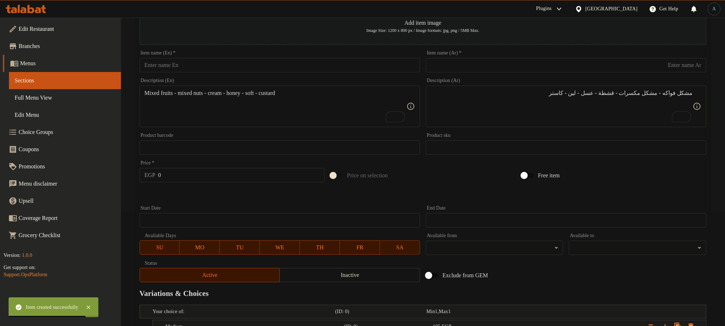
scroll to position [0, 0]
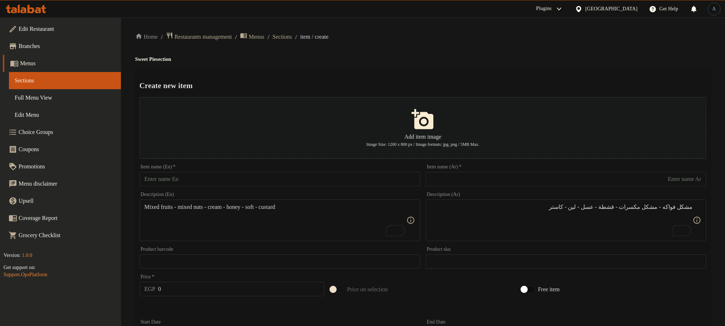
click at [469, 186] on input "text" at bounding box center [566, 179] width 280 height 14
paste input "فطيرة شيكولاتة بالموز"
type input "فطيرة شيكولاتة بالموز"
click at [339, 188] on div "Item name (En)   * Item name (En) *" at bounding box center [280, 175] width 286 height 28
paste input "Chocolate Banana Pie"
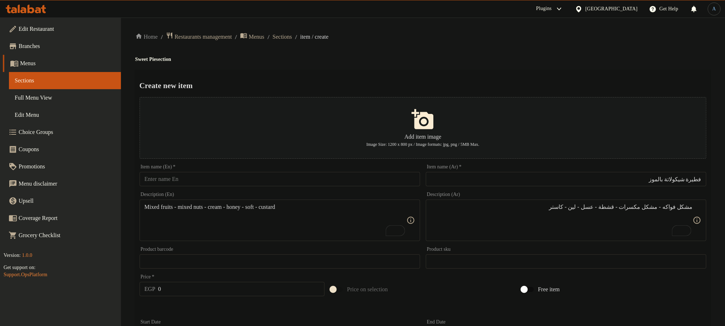
click at [339, 184] on input "text" at bounding box center [280, 179] width 280 height 14
type input "Chocolate Banana Pie"
click at [445, 82] on h2 "Create new item" at bounding box center [423, 85] width 567 height 11
click at [501, 217] on textarea "To enrich screen reader interactions, please activate Accessibility in Grammarl…" at bounding box center [562, 220] width 262 height 34
paste textarea "شيكولاته - موز - بندق - عسل - لبن - كاستر"
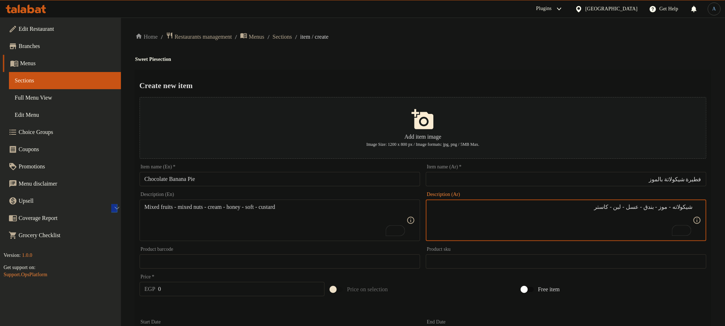
type textarea "شيكولاته - موز - بندق - عسل - لبن - كاستر"
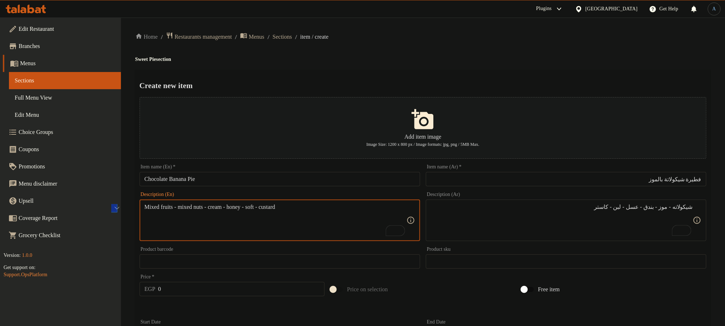
click at [342, 204] on textarea "Mixed fruits - mixed nuts - cream - honey - soft - custard" at bounding box center [276, 220] width 262 height 34
paste textarea "Chocolate - Banana - Hazelnut - Honey - Milk - Custard"
click at [317, 223] on textarea "Chocolate - Banana - Hazelnut - Honey - Milk - Custard" at bounding box center [276, 220] width 262 height 34
paste textarea "banana - hazelnut - honey - milk - c"
type textarea "Chocolate - banana - hazelnut - honey - milk - custard"
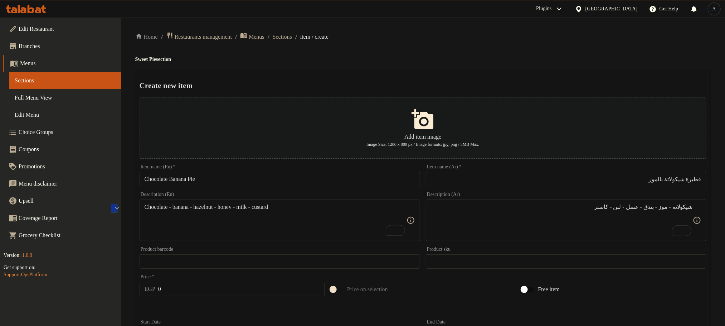
click at [452, 90] on h2 "Create new item" at bounding box center [423, 85] width 567 height 11
click at [458, 77] on div "Create new item Add item image Image Size: 1200 x 800 px / Image formats: jpg, …" at bounding box center [422, 315] width 575 height 490
click at [473, 60] on h4 "Sweet Pie section" at bounding box center [422, 59] width 575 height 7
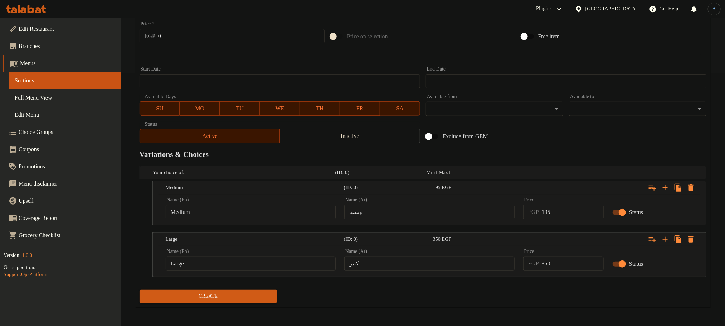
scroll to position [255, 0]
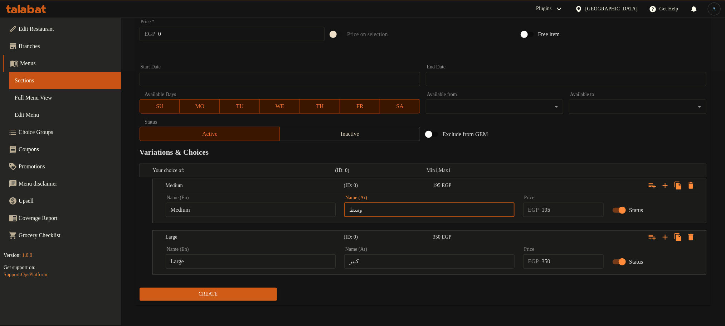
click at [443, 215] on input "وسط" at bounding box center [429, 209] width 170 height 14
type input "وسط"
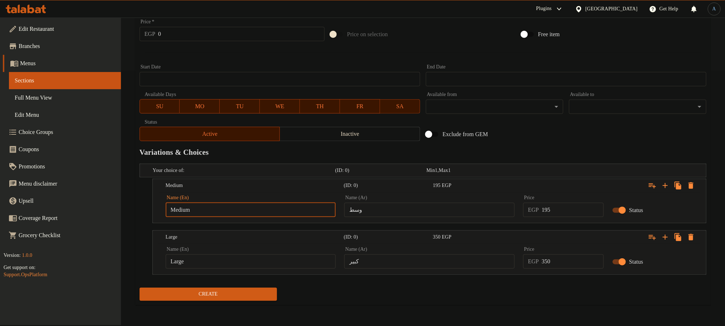
click at [235, 217] on input "Medium" at bounding box center [251, 209] width 170 height 14
type input "Choice"
click at [235, 217] on input "text" at bounding box center [251, 209] width 170 height 14
type input "Medium"
click at [405, 265] on input "كبير" at bounding box center [429, 261] width 170 height 14
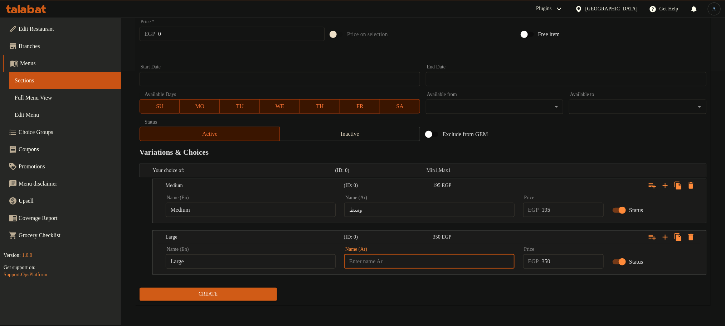
type input "كبير"
type input "Choice"
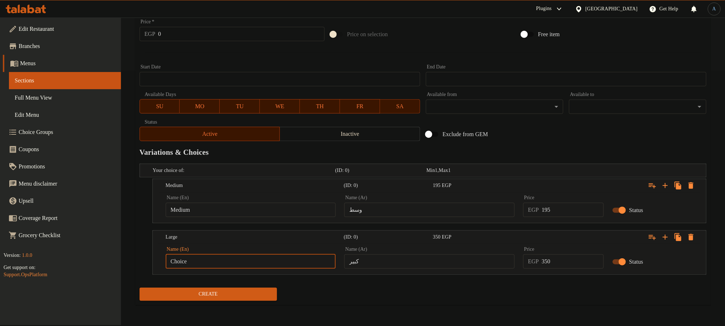
click at [311, 261] on input "Choice" at bounding box center [251, 261] width 170 height 14
click at [311, 261] on input "text" at bounding box center [251, 261] width 170 height 14
type input "Large"
click at [589, 135] on div "Exclude from GEM" at bounding box center [518, 133] width 191 height 19
click at [557, 209] on input "0" at bounding box center [573, 209] width 62 height 14
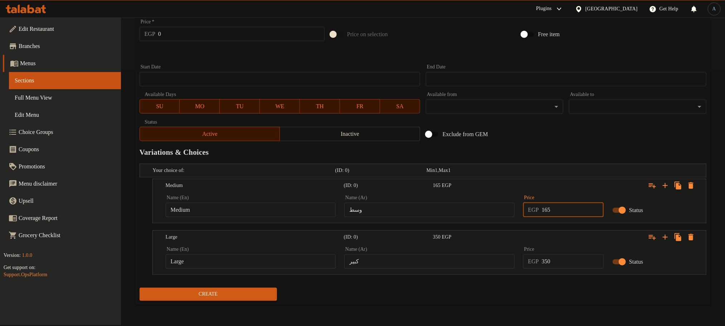
type input "165"
click at [563, 268] on input "350" at bounding box center [573, 261] width 62 height 14
type input "315"
click at [140, 287] on button "Create" at bounding box center [208, 293] width 137 height 13
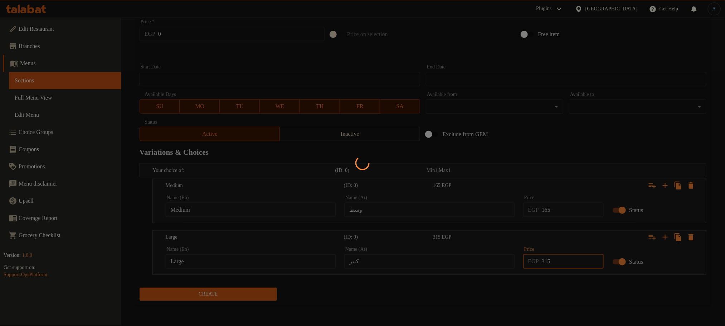
click at [583, 136] on div at bounding box center [362, 163] width 725 height 326
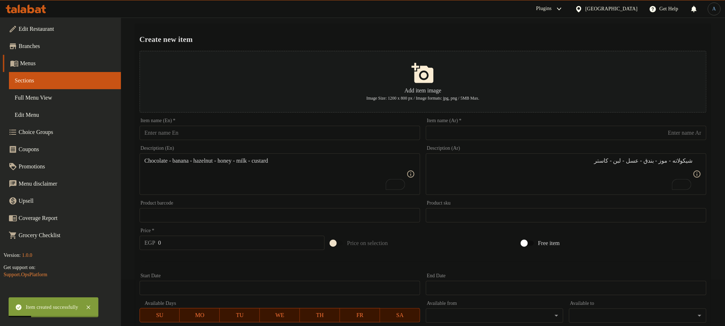
scroll to position [0, 0]
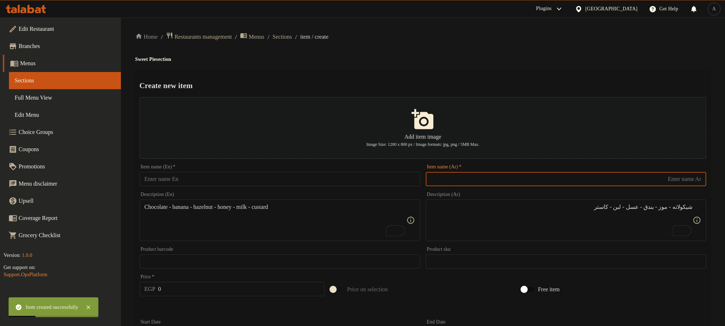
click at [541, 182] on input "text" at bounding box center [566, 179] width 280 height 14
paste input "فطيرة شيكولاته"
type input "فطيرة شيكولاته"
click at [327, 175] on input "text" at bounding box center [280, 179] width 280 height 14
paste input "Chocolate Pie"
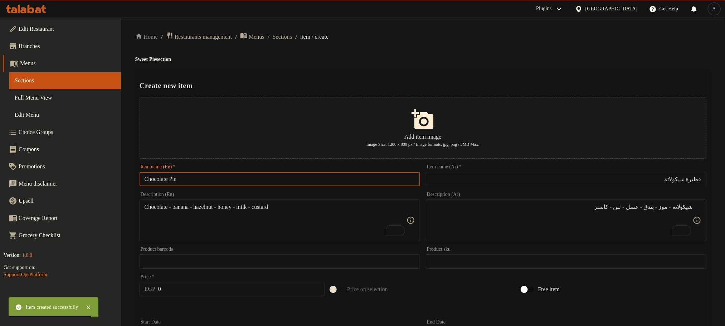
type input "Chocolate Pie"
click at [495, 45] on div "Home / Restaurants management / Menus / Sections / item / create Sweet Pie sect…" at bounding box center [422, 298] width 575 height 533
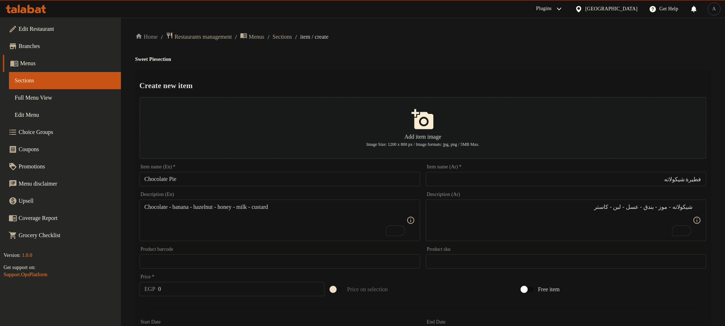
drag, startPoint x: 590, startPoint y: 192, endPoint x: 590, endPoint y: 218, distance: 25.8
click at [590, 193] on div "Description (Ar) شيكولاته - موز - بندق - عسل - لبن - كاستر Description (Ar)" at bounding box center [566, 216] width 280 height 49
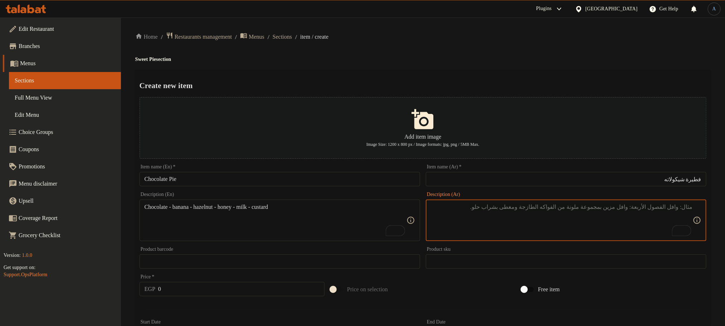
click at [590, 218] on textarea "To enrich screen reader interactions, please activate Accessibility in Grammarl…" at bounding box center [562, 220] width 262 height 34
paste textarea "شيكولاته - بندق - عسل - لبن - كاستر"
type textarea "شيكولاته - بندق - عسل - لبن - كاستر"
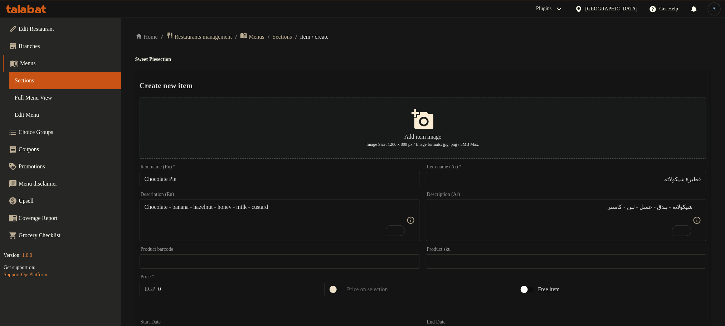
click at [314, 228] on textarea "Chocolate - banana - hazelnut - honey - milk - custard" at bounding box center [276, 220] width 262 height 34
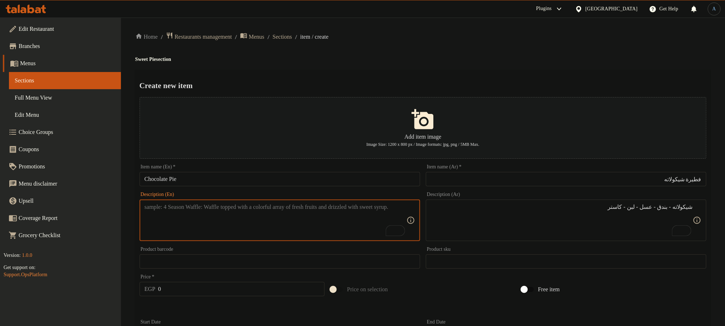
paste textarea "Chocolate - hazelnut - honey - milk - custard"
type textarea "Chocolate - hazelnut - honey - milk - custard"
click at [433, 101] on button "Add item image Image Size: 1200 x 800 px / Image formats: jpg, png / 5MB Max." at bounding box center [423, 128] width 567 height 62
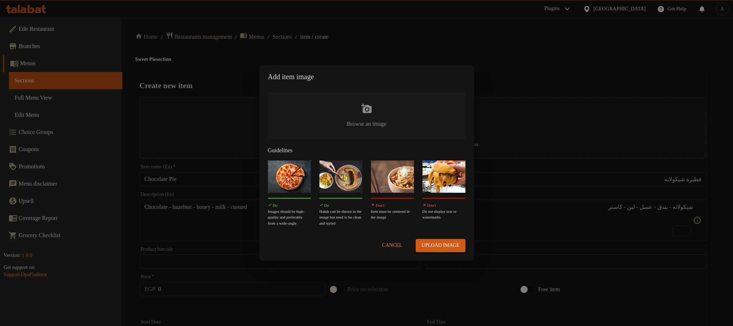
click at [473, 32] on div "Add item image Browse an image Guidelines Do Images should be high-quality and …" at bounding box center [366, 163] width 733 height 326
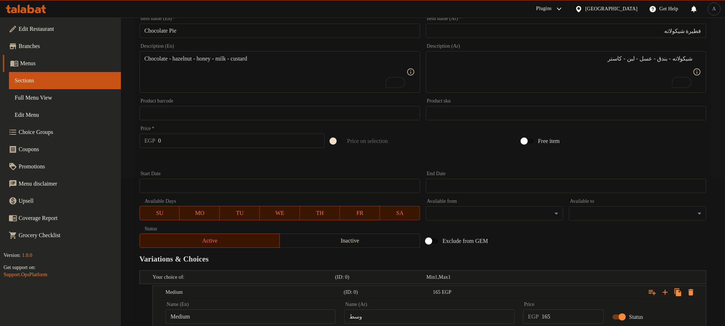
scroll to position [255, 0]
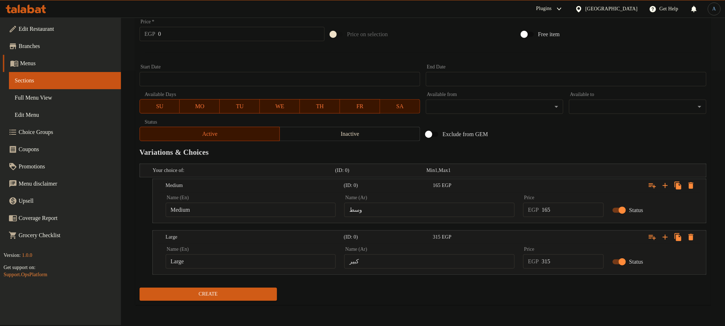
click at [441, 207] on input "وسط" at bounding box center [429, 209] width 170 height 14
type input "وسط"
type input "Choice"
click at [307, 207] on input "Choice" at bounding box center [251, 209] width 170 height 14
click at [300, 214] on input "text" at bounding box center [251, 209] width 170 height 14
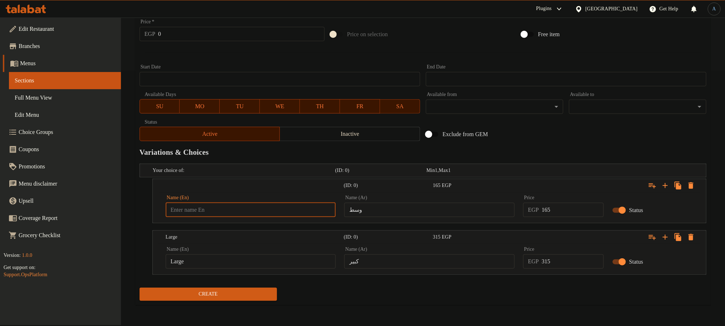
type input "Medium"
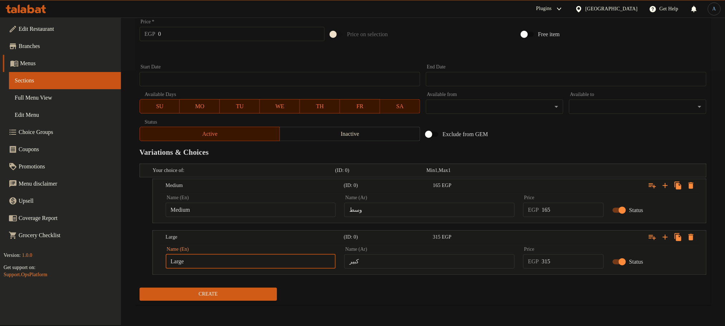
click at [217, 263] on input "Large" at bounding box center [251, 261] width 170 height 14
type input "Choice"
click at [217, 263] on input "text" at bounding box center [251, 261] width 170 height 14
type input "Large"
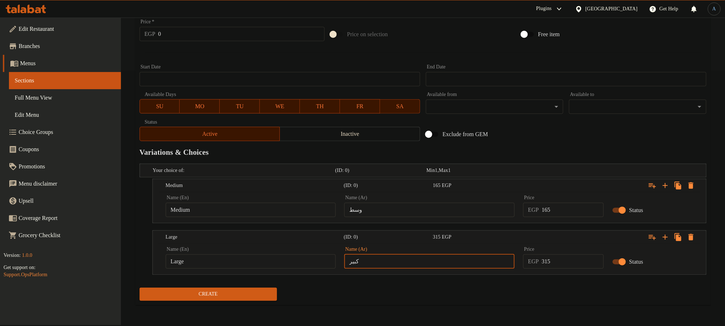
click at [394, 265] on input "كبير" at bounding box center [429, 261] width 170 height 14
type input "وسط"
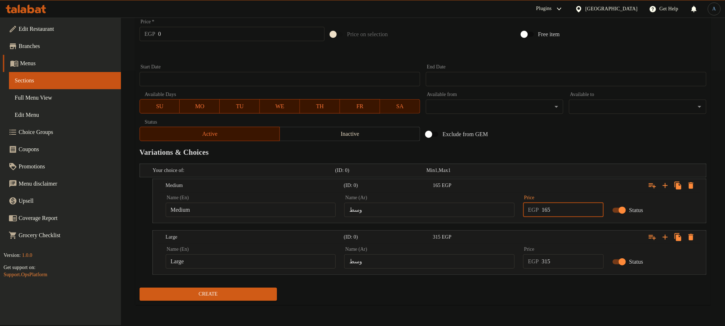
drag, startPoint x: 567, startPoint y: 212, endPoint x: 518, endPoint y: 220, distance: 49.1
click at [519, 220] on div "Price EGP 165 Price" at bounding box center [563, 206] width 89 height 30
type input "160"
drag, startPoint x: 553, startPoint y: 261, endPoint x: 522, endPoint y: 260, distance: 31.1
click at [522, 260] on div "Price EGP 315 Price" at bounding box center [563, 257] width 89 height 30
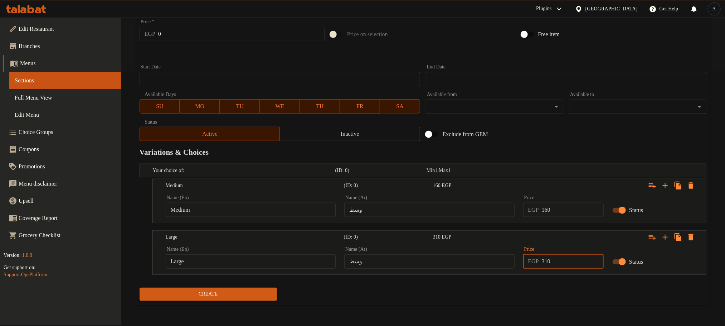
type input "310"
click at [140, 287] on button "Create" at bounding box center [208, 293] width 137 height 13
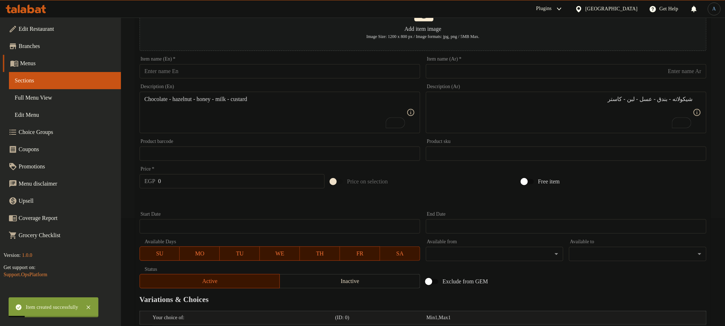
scroll to position [0, 0]
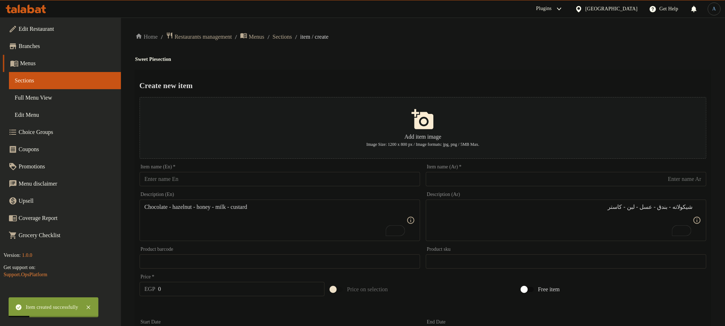
click at [554, 176] on input "text" at bounding box center [566, 179] width 280 height 14
paste input "فطيرة ميكس شيكولاته -"
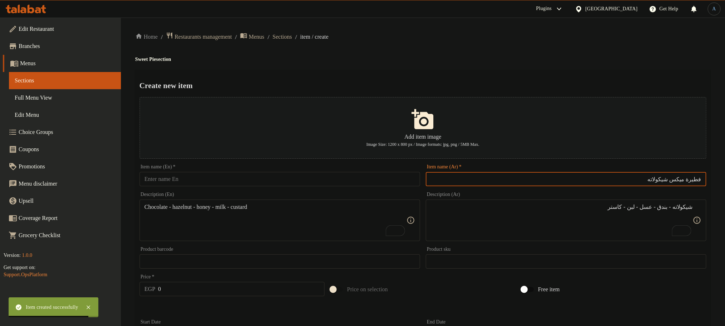
type input "فطيرة ميكس شيكولاته"
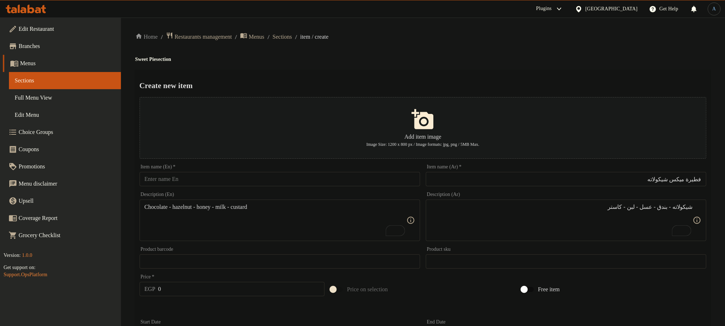
click at [294, 185] on input "text" at bounding box center [280, 179] width 280 height 14
paste input "Chocolate Mix Pie"
type input "Chocolate Mix Pie"
click at [414, 71] on div "Create new item Add item image Image Size: 1200 x 800 px / Image formats: jpg, …" at bounding box center [422, 315] width 575 height 490
click at [611, 220] on textarea "شيكولاته - بندق - عسل - لبن - كاستر" at bounding box center [562, 220] width 262 height 34
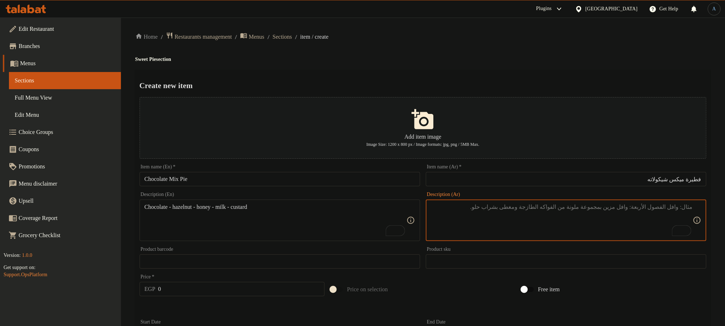
paste textarea "شيكولاته - - شيكولاته بيضاء - بندق - عسل - لين - كاستر"
click at [660, 204] on textarea "1/2 شيكولاته - شيكولاته بيضاء - بندق - عسل - لين - كاستر" at bounding box center [562, 220] width 262 height 34
type textarea "1/2 شيكولاته - 1/2 شيكولاته بيضاء - بندق - عسل - لين - كاستر"
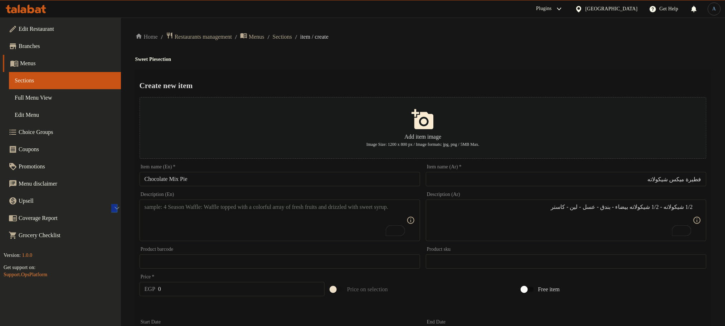
click at [323, 216] on textarea "To enrich screen reader interactions, please activate Accessibility in Grammarl…" at bounding box center [276, 220] width 262 height 34
paste textarea "1/2 chocolate - 1/2 white chocolate - hazelnut - honey - soft - custard"
click at [458, 44] on div "Home / Restaurants management / Menus / Sections / item / create Sweet Pie sect…" at bounding box center [422, 298] width 575 height 533
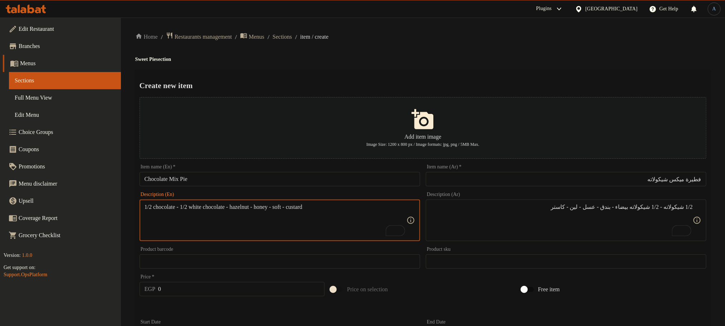
click at [301, 207] on textarea "1/2 chocolate - 1/2 white chocolate - hazelnut - honey - soft - custard" at bounding box center [276, 220] width 262 height 34
type textarea "1/2 chocolate - 1/2 white chocolate - hazelnut - honey - milk - custard"
click at [385, 54] on div "Home / Restaurants management / Menus / Sections / item / create Sweet Pie sect…" at bounding box center [422, 298] width 575 height 533
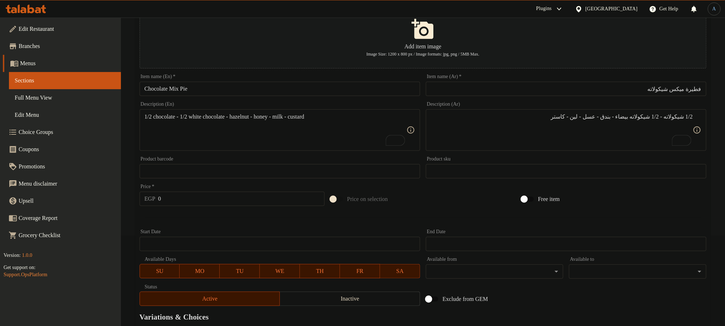
scroll to position [255, 0]
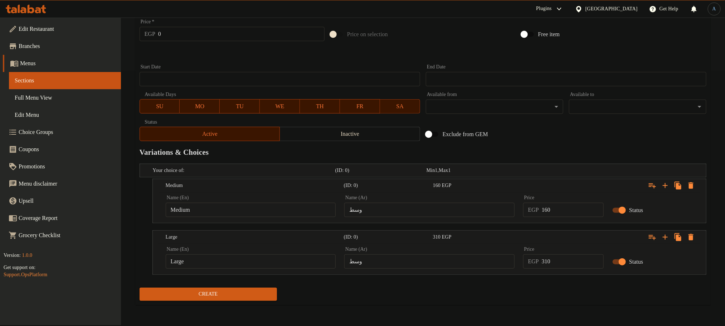
click at [467, 213] on input "وسط" at bounding box center [429, 209] width 170 height 14
type input "وسط"
click at [425, 261] on input "وسط" at bounding box center [429, 261] width 170 height 14
type input "كبير"
type input "Choice"
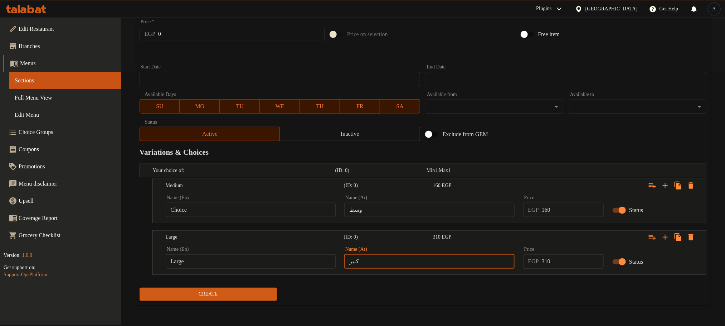
click at [248, 215] on input "Choice" at bounding box center [251, 209] width 170 height 14
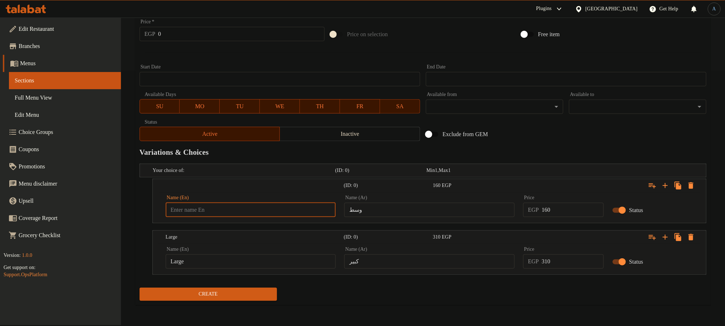
click at [248, 215] on input "text" at bounding box center [251, 209] width 170 height 14
type input "Medium"
type input "Choice"
click at [212, 258] on input "Choice" at bounding box center [251, 261] width 170 height 14
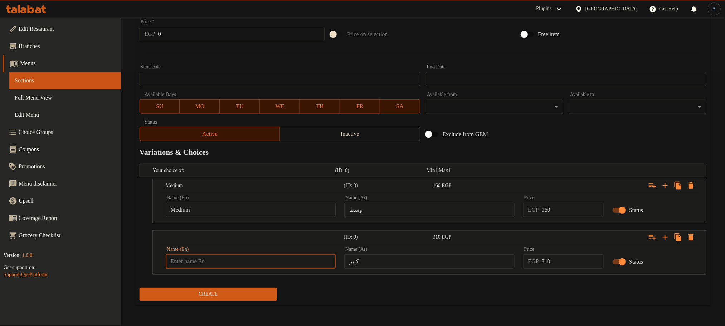
click at [212, 258] on input "text" at bounding box center [251, 261] width 170 height 14
type input "Large"
click at [545, 144] on div "Variations & Choices" at bounding box center [423, 152] width 572 height 16
click at [553, 213] on input "160" at bounding box center [573, 209] width 62 height 14
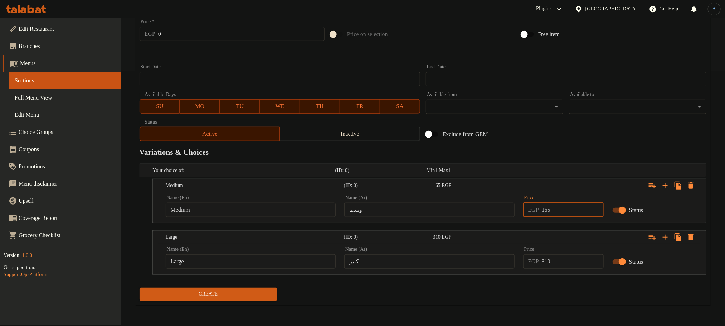
type input "165"
click at [565, 265] on input "310" at bounding box center [573, 261] width 62 height 14
type input "315"
click at [448, 302] on div "Create" at bounding box center [423, 293] width 572 height 19
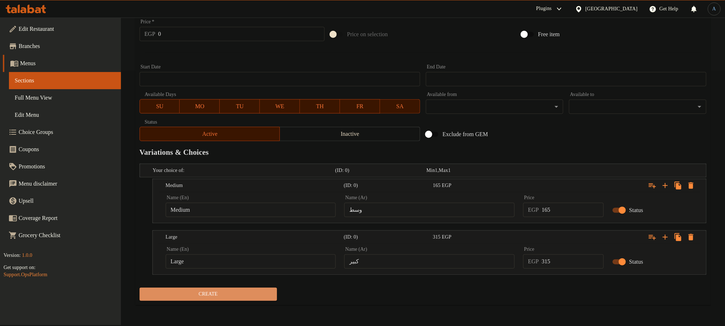
click at [225, 294] on span "Create" at bounding box center [208, 293] width 126 height 9
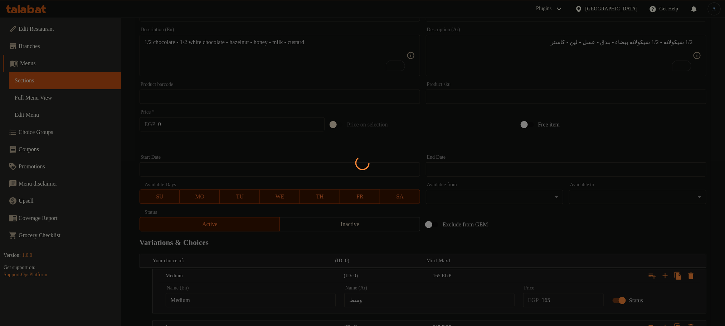
scroll to position [0, 0]
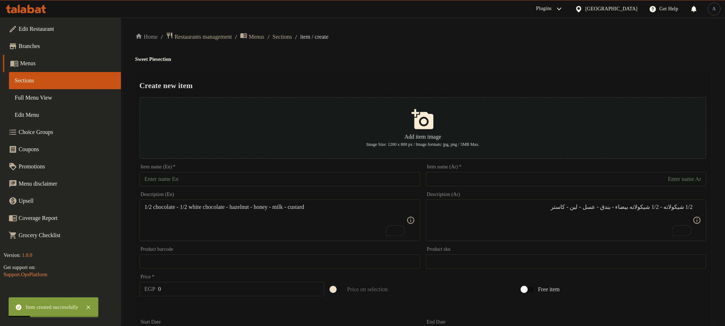
click at [548, 179] on input "text" at bounding box center [566, 179] width 280 height 14
paste input "فطيرة بندق"
type input "فطيرة بندق"
click at [218, 182] on input "text" at bounding box center [280, 179] width 280 height 14
paste input "Hazelnut Pie"
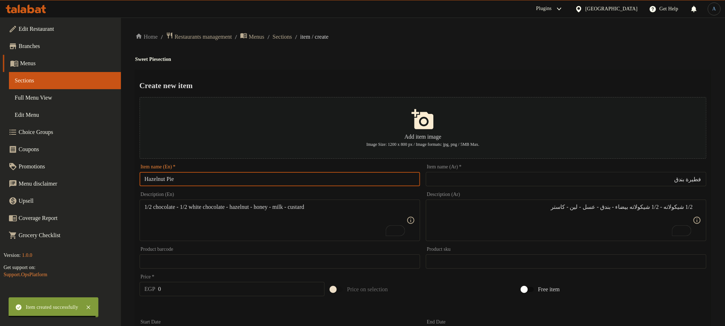
type input "Hazelnut Pie"
click at [395, 72] on div "Create new item Add item image Image Size: 1200 x 800 px / Image formats: jpg, …" at bounding box center [422, 315] width 575 height 490
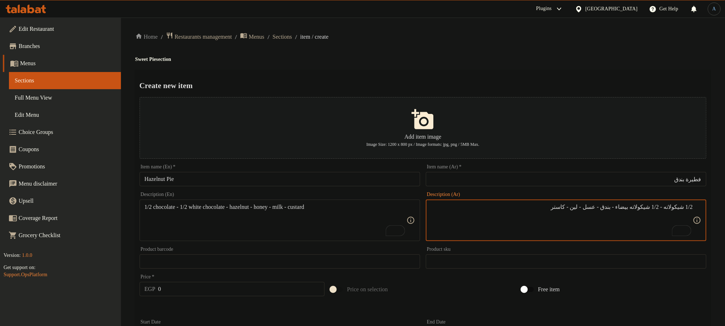
click at [472, 224] on textarea "1/2 شيكولاته - 1/2 شيكولاته بيضاء - بندق - عسل - لين - كاستر" at bounding box center [562, 220] width 262 height 34
paste textarea "بندق - زبيب - جوزهند - عسل - كريز - خوج - كاستر - لين"
type textarea "بندق - زبيب - جوزهند - عسل - كريز - خوج - كاستر - لين"
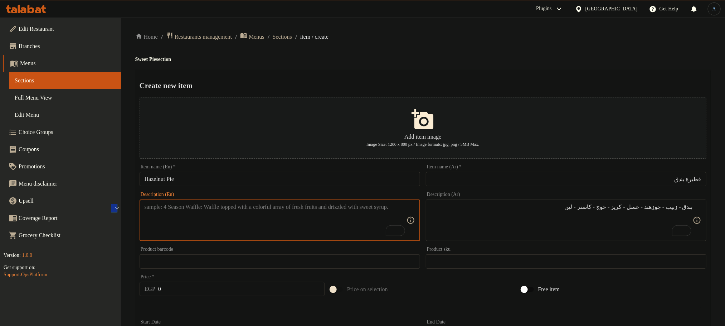
click at [308, 220] on textarea "To enrich screen reader interactions, please activate Accessibility in Grammarl…" at bounding box center [276, 220] width 262 height 34
paste textarea "Hazelnut - raisin - coconut - honey - cherry - peach - custard - lime"
click at [320, 209] on textarea "Hazelnut - raisin - coconut - honey - cherry - peach - custard - lime" at bounding box center [276, 220] width 262 height 34
type textarea "Hazelnut - raisin - coconut - honey - cherry - peach - custard - milk"
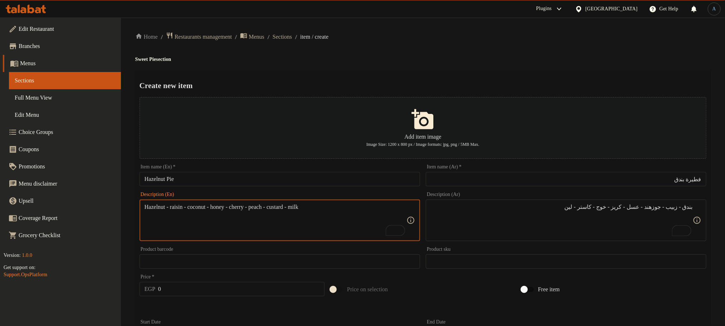
click at [443, 34] on ol "Home / Restaurants management / Menus / Sections / item / create" at bounding box center [422, 37] width 575 height 10
click at [456, 40] on ol "Home / Restaurants management / Menus / Sections / item / create" at bounding box center [422, 37] width 575 height 10
click at [443, 50] on div "Home / Restaurants management / Menus / Sections / item / create Sweet Pie sect…" at bounding box center [422, 298] width 575 height 533
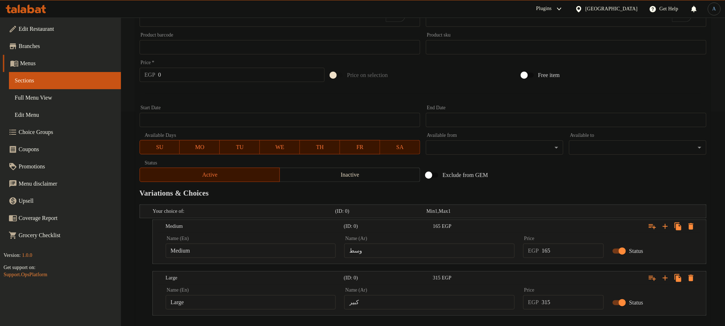
scroll to position [255, 0]
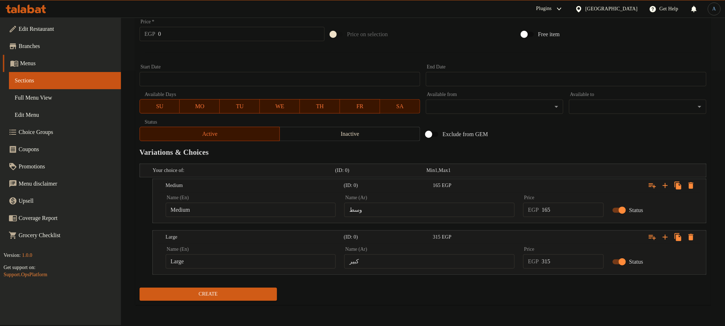
click at [435, 213] on input "وسط" at bounding box center [429, 209] width 170 height 14
type input "وسط"
click at [273, 215] on input "Medium" at bounding box center [251, 209] width 170 height 14
type input "Choice"
click at [273, 215] on input "text" at bounding box center [251, 209] width 170 height 14
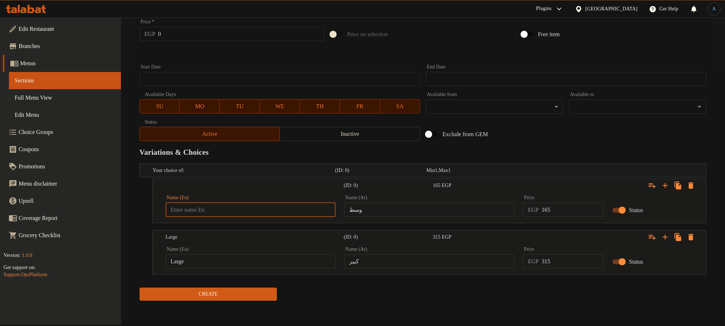
type input "Medium"
type input "Choice"
click at [214, 261] on input "Choice" at bounding box center [251, 261] width 170 height 14
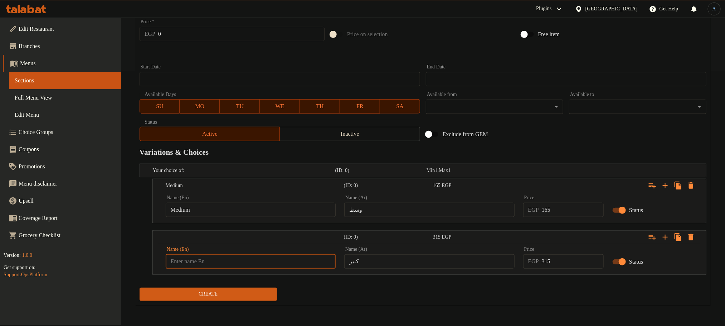
click at [214, 261] on input "text" at bounding box center [251, 261] width 170 height 14
type input "Large"
click at [403, 262] on input "كبير" at bounding box center [429, 261] width 170 height 14
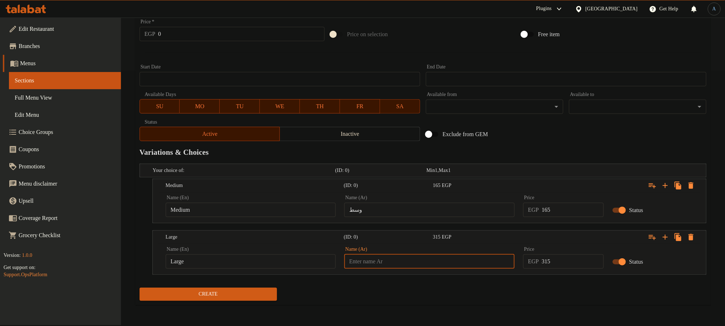
type input "كبير"
click at [539, 142] on div "Exclude from GEM" at bounding box center [518, 133] width 191 height 19
click at [537, 155] on h2 "Variations & Choices" at bounding box center [423, 152] width 567 height 11
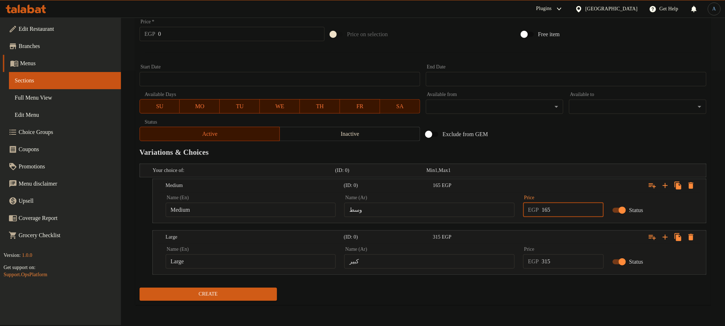
drag, startPoint x: 551, startPoint y: 210, endPoint x: 516, endPoint y: 215, distance: 35.8
click at [511, 216] on div "Name (En) Medium Name (En) Name (Ar) وسط Name (Ar) Price EGP 165 Price Status" at bounding box center [429, 206] width 536 height 30
type input "200"
drag, startPoint x: 546, startPoint y: 266, endPoint x: 529, endPoint y: 269, distance: 17.5
click at [528, 269] on div "Price EGP 315 Price" at bounding box center [563, 257] width 89 height 30
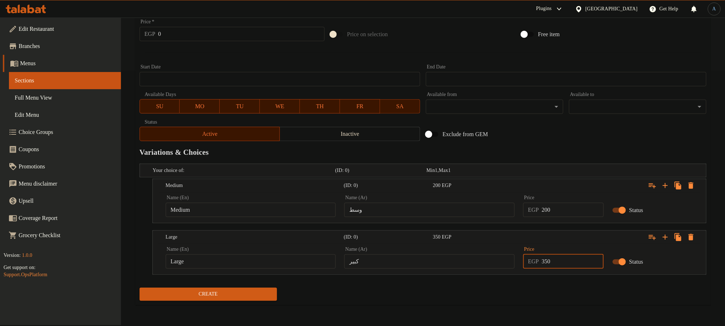
type input "350"
click at [532, 291] on div "Create" at bounding box center [423, 293] width 572 height 19
click at [249, 301] on button "Create" at bounding box center [208, 293] width 137 height 13
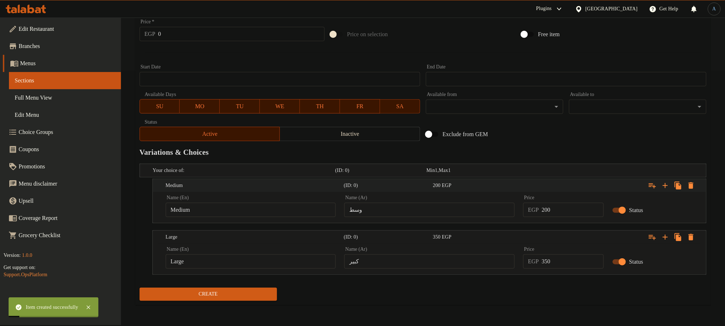
scroll to position [0, 0]
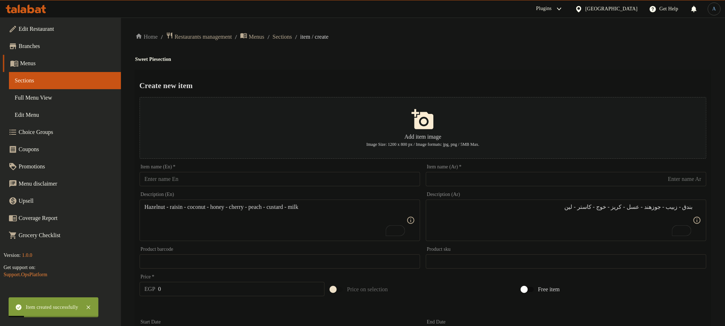
click at [542, 186] on input "text" at bounding box center [566, 179] width 280 height 14
paste input "فطيرة إسكندرية"
type input "فطيرة إسكندرية"
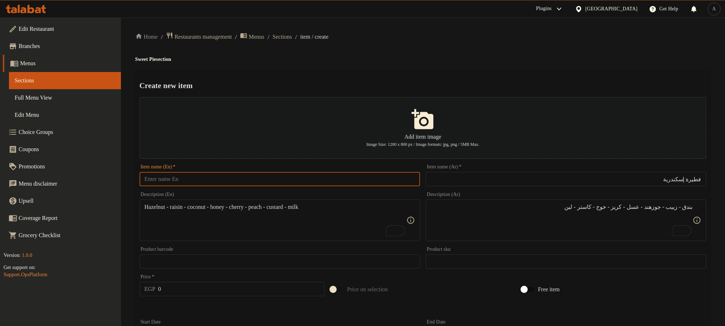
click at [363, 180] on input "text" at bounding box center [280, 179] width 280 height 14
paste input "Alexandria Pie"
type input "Alexandria Pie"
click at [490, 52] on div "Home / Restaurants management / Menus / Sections / item / create Sweet Pie sect…" at bounding box center [422, 298] width 575 height 533
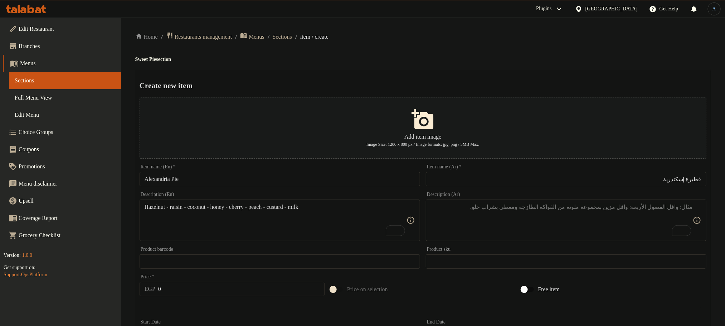
click at [561, 235] on textarea "To enrich screen reader interactions, please activate Accessibility in Grammarl…" at bounding box center [562, 220] width 262 height 34
paste textarea "قشطة - عسل - كريز - خوخ - كاستر - لين - -."
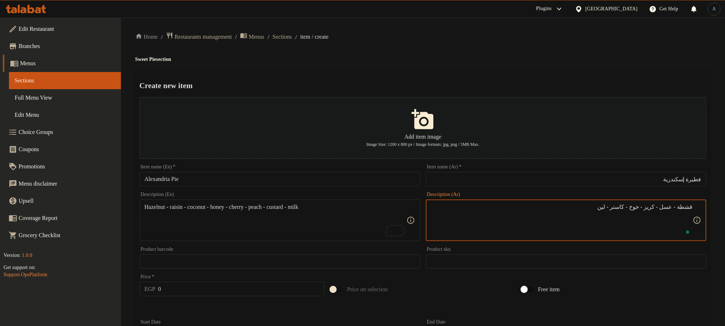
type textarea "قشطة - عسل - كريز - خوخ - كاستر - لين"
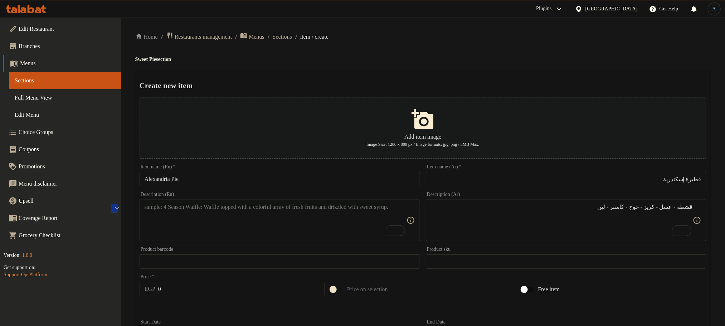
click at [301, 214] on textarea "To enrich screen reader interactions, please activate Accessibility in Grammarl…" at bounding box center [276, 220] width 262 height 34
paste textarea "Cream - honey - cherry - peach - custard - milk"
type textarea "Cream - honey - cherry - peach - custard - milk"
click at [454, 62] on h4 "Sweet Pie section" at bounding box center [422, 59] width 575 height 7
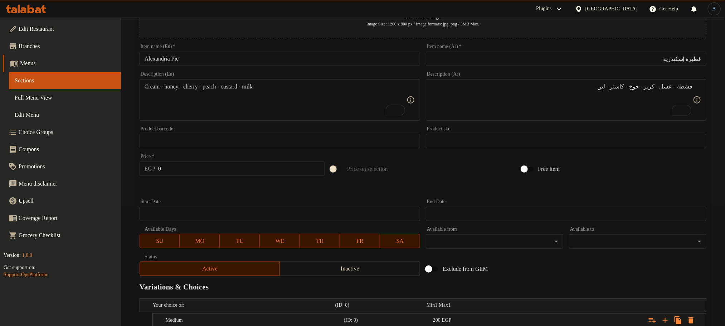
scroll to position [255, 0]
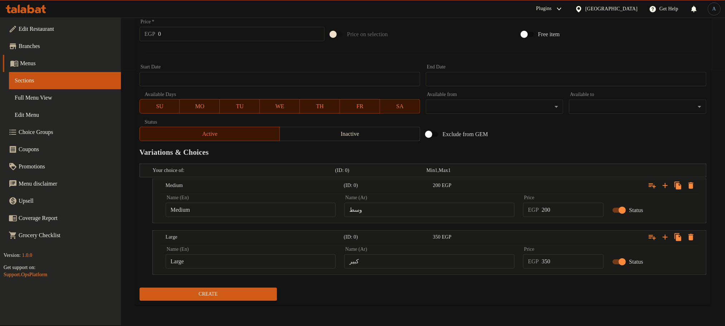
click at [461, 212] on input "وسط" at bounding box center [429, 209] width 170 height 14
type input "وسط"
type input "Choice"
click at [247, 213] on input "Choice" at bounding box center [251, 209] width 170 height 14
click at [247, 213] on input "text" at bounding box center [251, 209] width 170 height 14
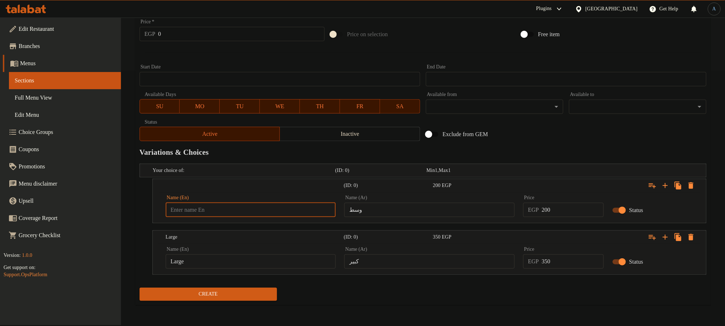
type input "Medium"
type input "Choice"
click at [228, 264] on input "Choice" at bounding box center [251, 261] width 170 height 14
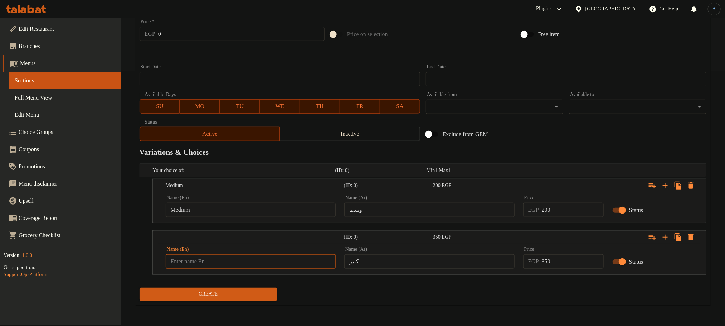
click at [228, 264] on input "text" at bounding box center [251, 261] width 170 height 14
type input "Large"
click at [395, 263] on input "كبير" at bounding box center [429, 261] width 170 height 14
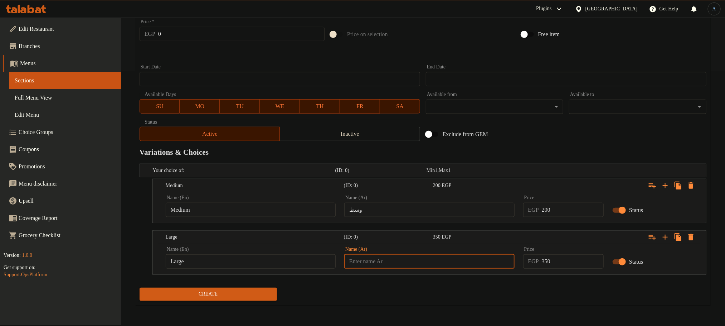
type input "كبير"
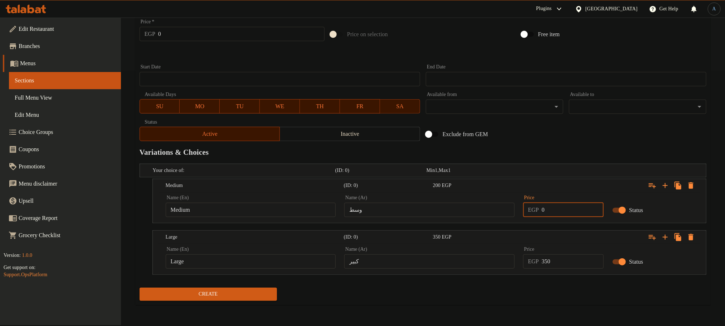
click at [572, 211] on input "0" at bounding box center [573, 209] width 62 height 14
type input "180"
click at [571, 268] on input "350" at bounding box center [573, 261] width 62 height 14
type input "340"
click at [558, 287] on div "Create" at bounding box center [423, 293] width 572 height 19
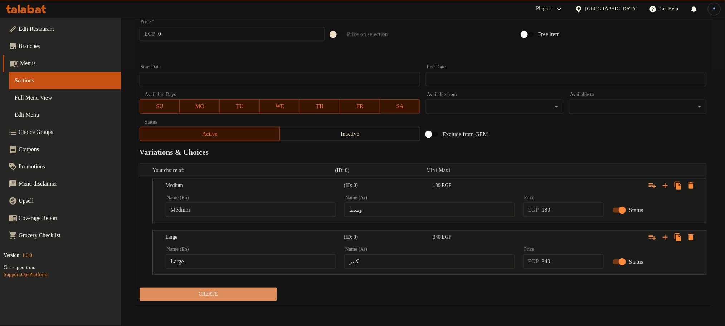
click at [250, 298] on span "Create" at bounding box center [208, 293] width 126 height 9
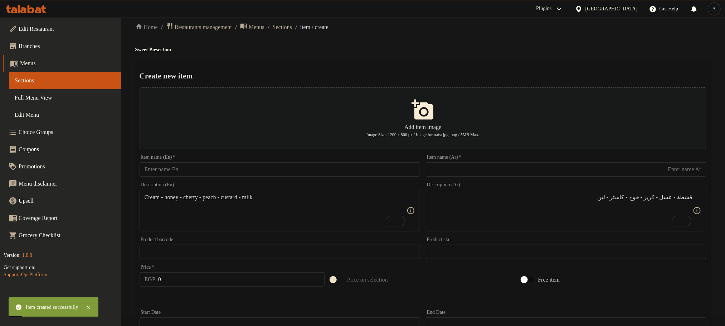
scroll to position [0, 0]
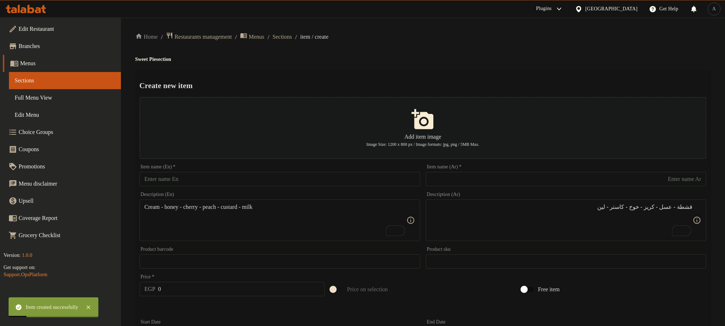
click at [527, 172] on input "text" at bounding box center [566, 179] width 280 height 14
paste input "فطيرة مشكل فواكه"
type input "فطيرة مشكل فواكه"
click at [292, 179] on input "text" at bounding box center [280, 179] width 280 height 14
paste input "Mix Fruit Pie"
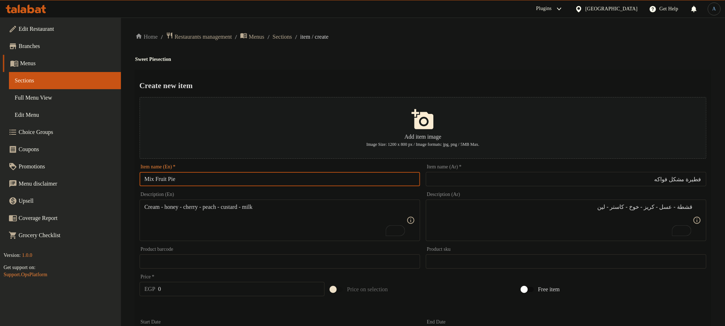
type input "Mix Fruit Pie"
click at [474, 31] on div "Home / Restaurants management / Menus / Sections / item / create Sweet Pie sect…" at bounding box center [423, 299] width 604 height 562
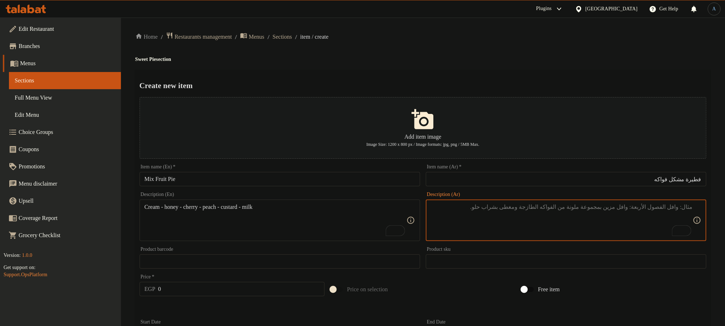
click at [508, 230] on textarea "To enrich screen reader interactions, please activate Accessibility in Grammarl…" at bounding box center [562, 220] width 262 height 34
paste textarea "اناناس - خوخ - موز - تفاح - كاستر - لين -"
type textarea "اناناس - خوخ - موز - تفاح - كاستر - لين"
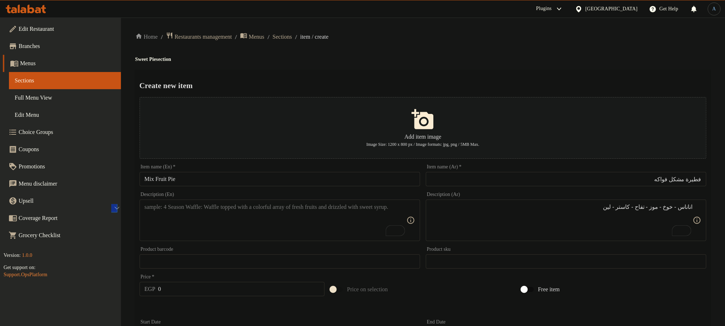
click at [324, 228] on textarea "To enrich screen reader interactions, please activate Accessibility in Grammarl…" at bounding box center [276, 220] width 262 height 34
paste textarea "Pineapple - peach - banana - apple - custard - lime"
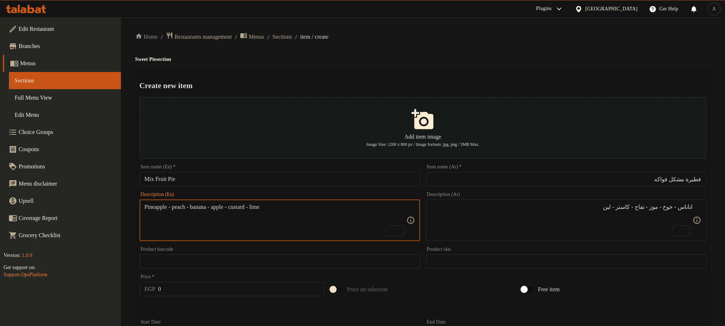
type textarea "Pineapple - peach - banana - apple - custard - lime"
click at [430, 63] on div "Home / Restaurants management / Menus / Sections / item / create Sweet Pie sect…" at bounding box center [422, 298] width 575 height 533
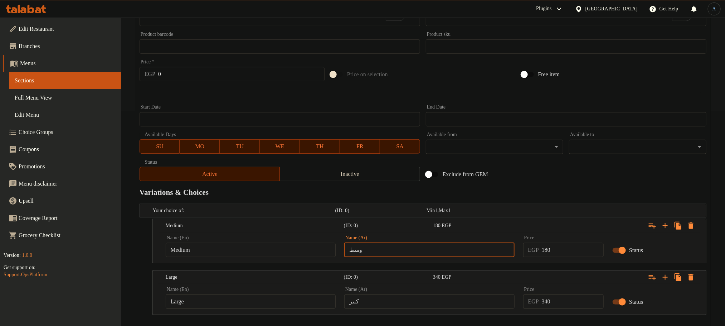
click at [460, 252] on input "وسط" at bounding box center [429, 250] width 170 height 14
type input "نصف"
click at [396, 250] on input "text" at bounding box center [429, 250] width 170 height 14
type input "وسط"
type input "Choice"
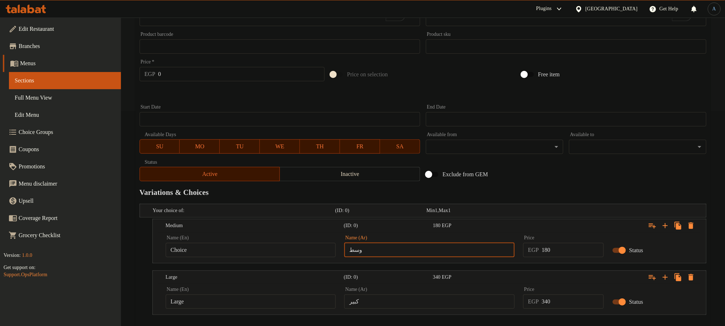
click at [296, 249] on input "Choice" at bounding box center [251, 250] width 170 height 14
click at [296, 249] on input "text" at bounding box center [251, 250] width 170 height 14
type input "Medium"
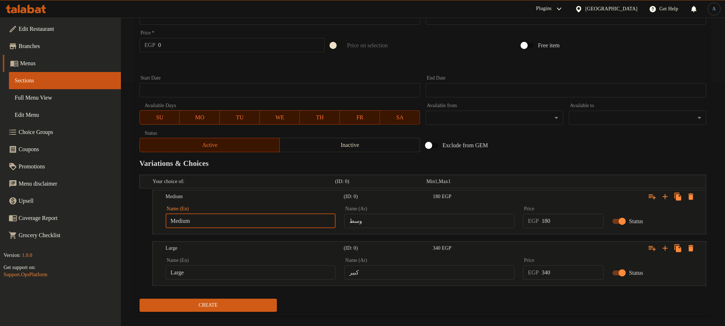
scroll to position [255, 0]
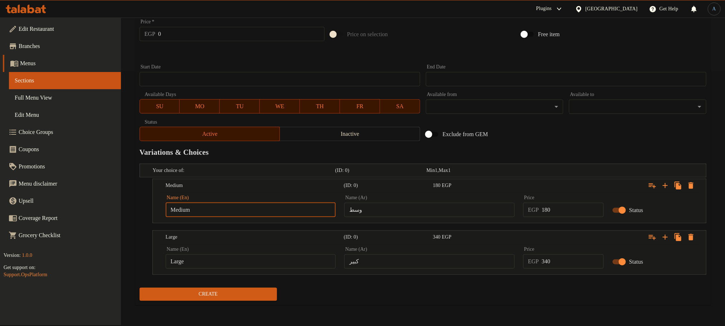
click at [398, 268] on input "كبير" at bounding box center [429, 261] width 170 height 14
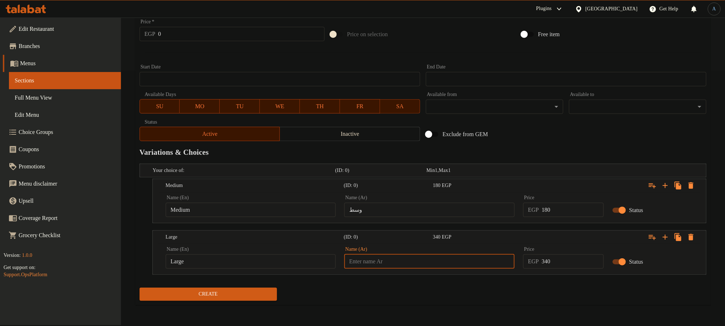
type input "كبير"
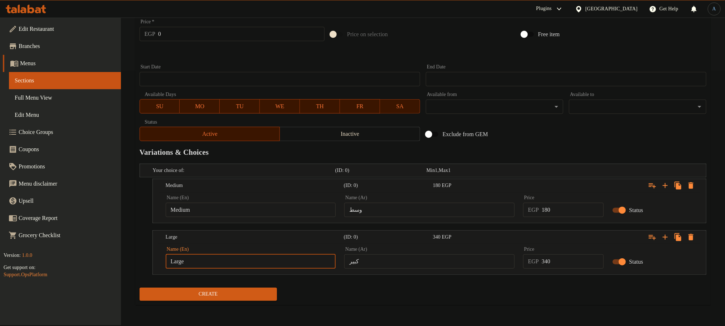
type input "Choice"
click at [259, 264] on input "Choice" at bounding box center [251, 261] width 170 height 14
click at [259, 264] on input "text" at bounding box center [251, 261] width 170 height 14
type input "Large"
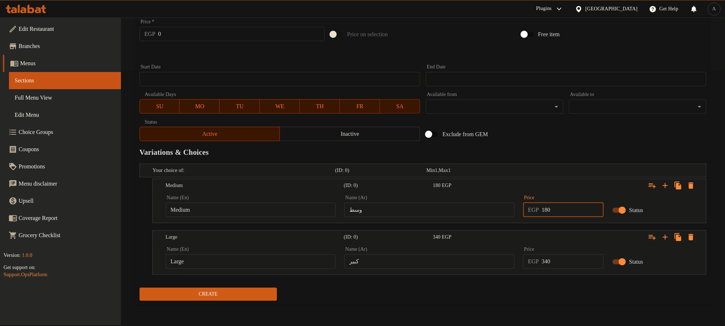
click at [571, 210] on input "180" at bounding box center [573, 209] width 62 height 14
type input "195"
click at [598, 147] on h2 "Variations & Choices" at bounding box center [423, 152] width 567 height 11
drag, startPoint x: 556, startPoint y: 258, endPoint x: 528, endPoint y: 262, distance: 28.3
click at [528, 262] on div "EGP 340 Price" at bounding box center [563, 261] width 81 height 14
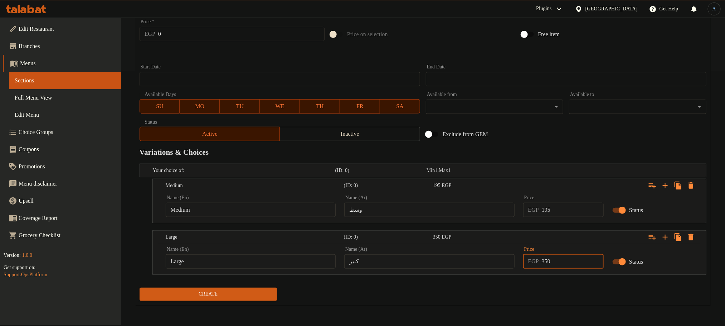
type input "350"
click at [140, 287] on button "Create" at bounding box center [208, 293] width 137 height 13
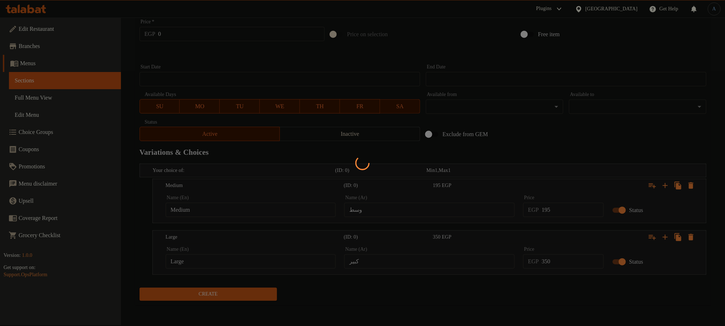
click at [612, 145] on div at bounding box center [362, 163] width 725 height 326
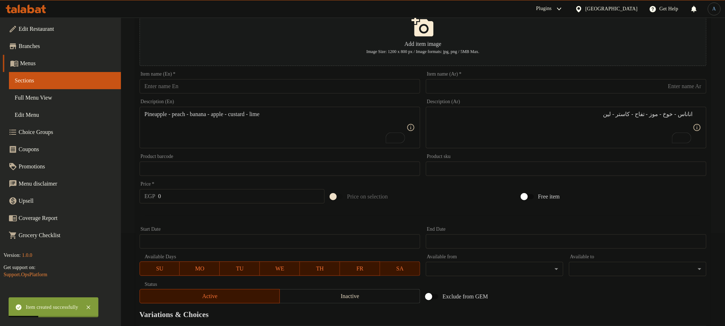
scroll to position [0, 0]
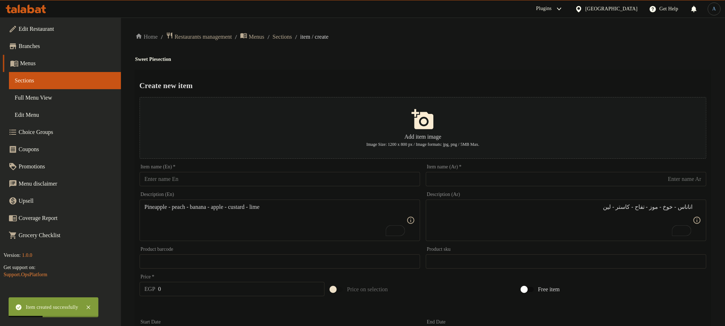
click at [529, 180] on input "text" at bounding box center [566, 179] width 280 height 14
paste input "فطيرة اناناس"
type input "فطيرة اناناس"
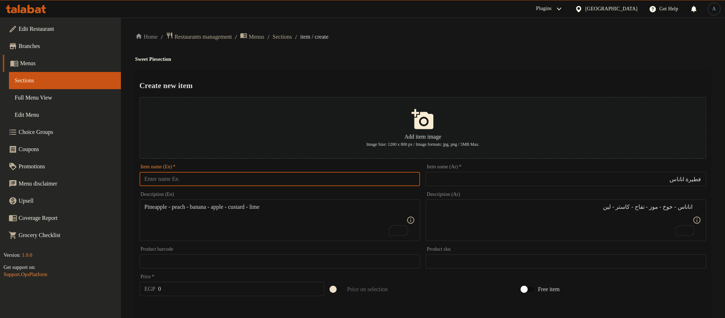
click at [406, 183] on input "text" at bounding box center [280, 179] width 280 height 14
paste input "Pineapple Pie"
type input "Pineapple Pie"
click at [473, 44] on div "Home / Restaurants management / Menus / Sections / item / create Sweet Pie sect…" at bounding box center [422, 298] width 575 height 533
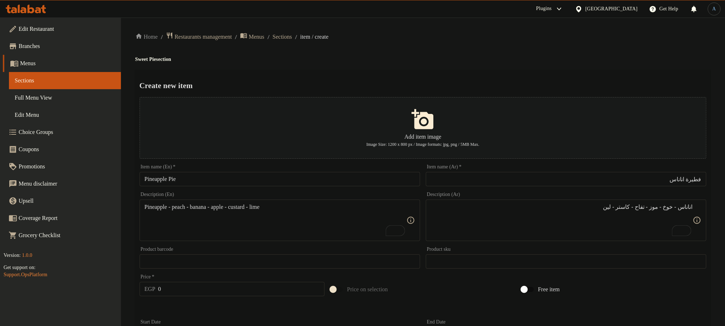
click at [495, 54] on div "Home / Restaurants management / Menus / Sections / item / create Sweet Pie sect…" at bounding box center [422, 298] width 575 height 533
click at [596, 219] on textarea "To enrich screen reader interactions, please activate Accessibility in Grammarl…" at bounding box center [562, 220] width 262 height 34
paste textarea "اناناس - قشطة - كريز - كاستر - سكر - لبن"
type textarea "اناناس - قشطة - كريز - كاستر - سكر - لبن"
click at [315, 213] on textarea "To enrich screen reader interactions, please activate Accessibility in Grammarl…" at bounding box center [276, 220] width 262 height 34
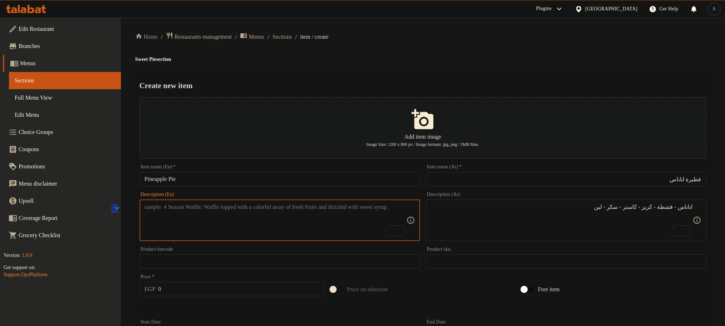
paste textarea "Pineapple - cream - cherry - custard - sugar - milk"
type textarea "Pineapple - cream - cherry - custard - sugar - milk"
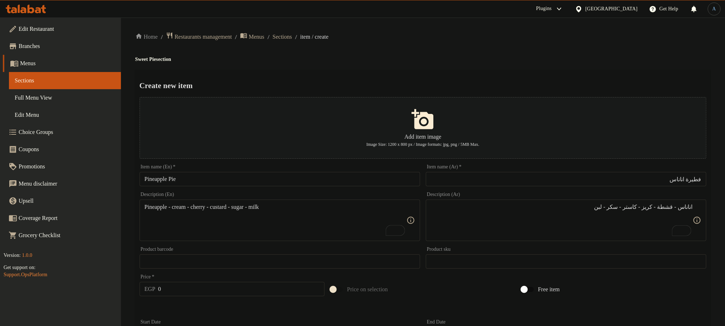
click at [425, 78] on div "Create new item Add item image Image Size: 1200 x 800 px / Image formats: jpg, …" at bounding box center [422, 315] width 575 height 490
drag, startPoint x: 567, startPoint y: 34, endPoint x: 469, endPoint y: 86, distance: 111.1
click at [567, 34] on ol "Home / Restaurants management / Menus / Sections / item / create" at bounding box center [422, 37] width 575 height 10
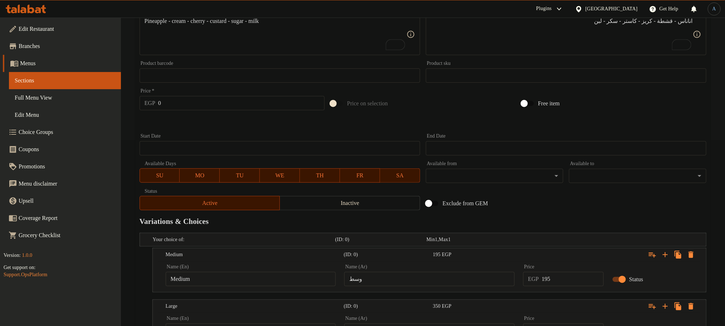
scroll to position [255, 0]
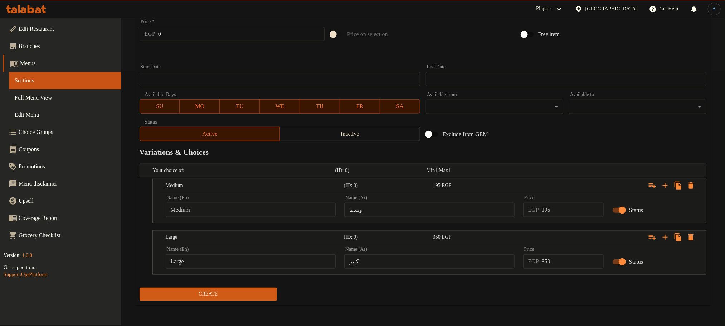
click at [381, 210] on input "وسط" at bounding box center [429, 209] width 170 height 14
type input "وسط"
type input "Choice"
click at [269, 214] on input "Choice" at bounding box center [251, 209] width 170 height 14
click at [264, 212] on input "text" at bounding box center [251, 209] width 170 height 14
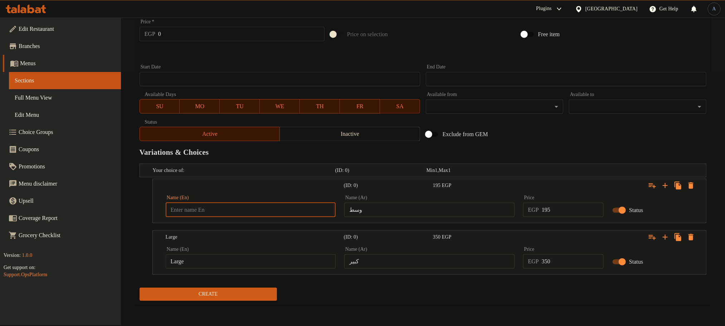
type input "Medium"
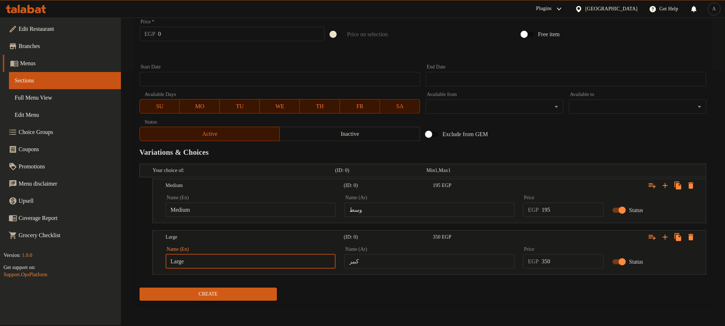
click at [225, 257] on input "Large" at bounding box center [251, 261] width 170 height 14
type input "Choice"
click at [225, 257] on input "text" at bounding box center [251, 261] width 170 height 14
type input "Large"
click at [442, 260] on input "كبير" at bounding box center [429, 261] width 170 height 14
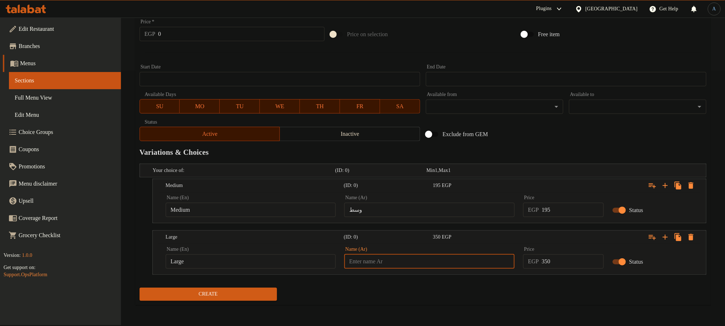
type input "كبير"
click at [572, 213] on input "195" at bounding box center [573, 209] width 62 height 14
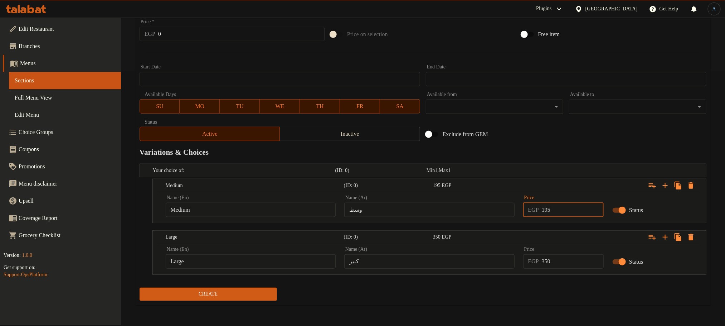
type input "195"
click at [565, 254] on div "Price EGP 350 Price" at bounding box center [563, 257] width 81 height 22
click at [563, 261] on input "350" at bounding box center [573, 261] width 62 height 14
type input "350"
click at [140, 287] on button "Create" at bounding box center [208, 293] width 137 height 13
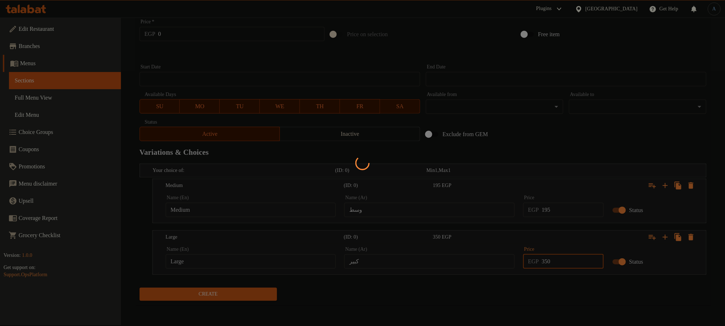
click at [649, 138] on div at bounding box center [362, 163] width 725 height 326
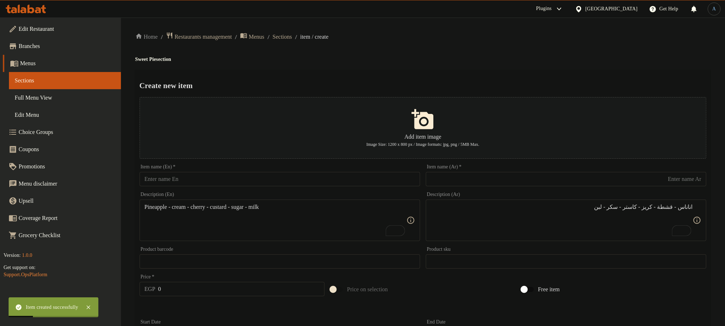
click at [477, 180] on input "text" at bounding box center [566, 179] width 280 height 14
paste input "فطيرة تفاح"
type input "فطيرة تفاح"
drag, startPoint x: 179, startPoint y: 187, endPoint x: 311, endPoint y: 96, distance: 159.9
click at [179, 186] on input "text" at bounding box center [280, 179] width 280 height 14
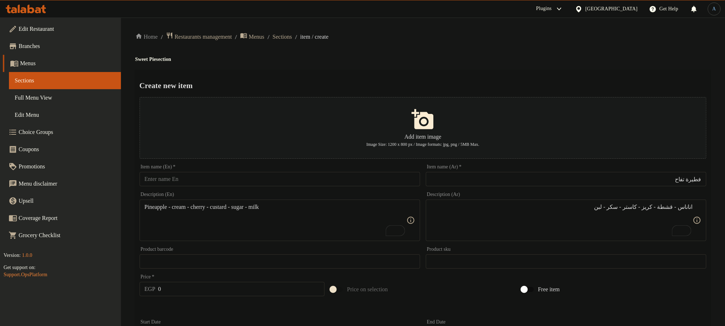
paste input "Apple Pie"
type input "Apple Pie"
click at [375, 59] on h4 "Sweet Pie section" at bounding box center [422, 59] width 575 height 7
click at [410, 56] on h4 "Sweet Pie section" at bounding box center [422, 59] width 575 height 7
click at [449, 224] on textarea "To enrich screen reader interactions, please activate Accessibility in Grammarl…" at bounding box center [562, 220] width 262 height 34
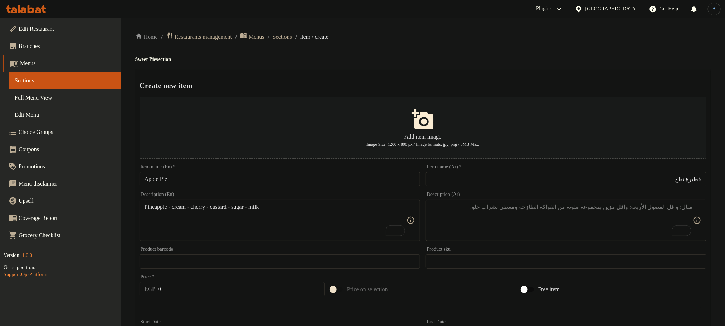
paste textarea "تفاح - كاستر - سكر - لين"
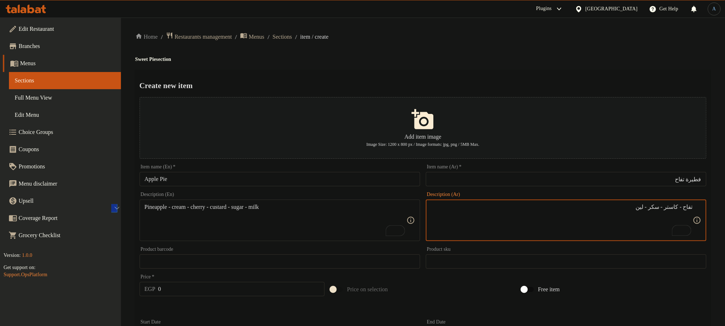
type textarea "تفاح - كاستر - سكر - لين"
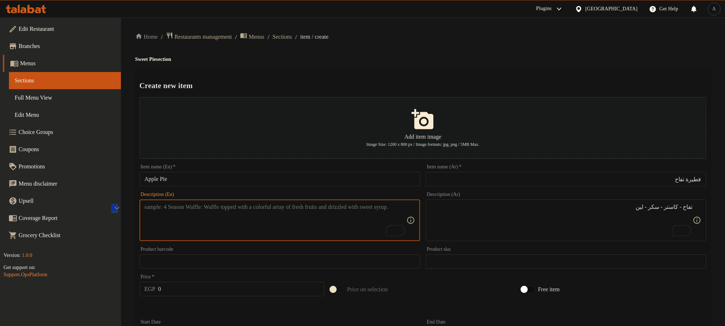
click at [254, 225] on textarea "To enrich screen reader interactions, please activate Accessibility in Grammarl…" at bounding box center [276, 220] width 262 height 34
paste textarea "Apple - custard - sugar - milk"
type textarea "Apple - custard - sugar - milk"
click at [332, 69] on div "Home / Restaurants management / Menus / Sections / item / create Sweet Pie sect…" at bounding box center [422, 298] width 575 height 533
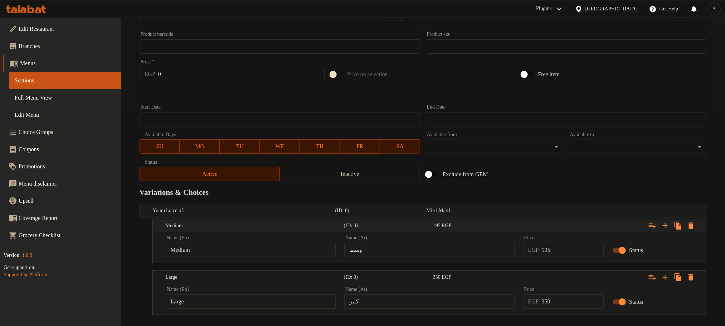
scroll to position [255, 0]
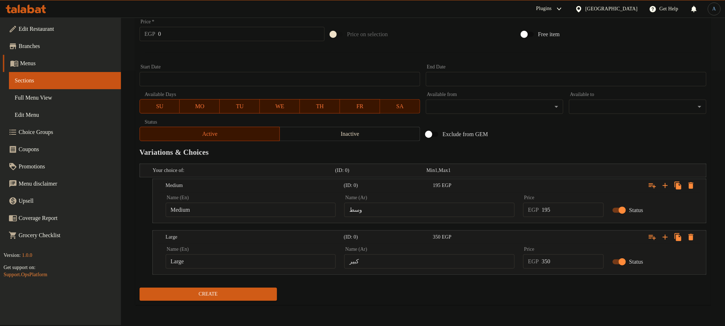
click at [488, 204] on input "وسط" at bounding box center [429, 209] width 170 height 14
type input "وسط"
click at [319, 207] on input "Medium" at bounding box center [251, 209] width 170 height 14
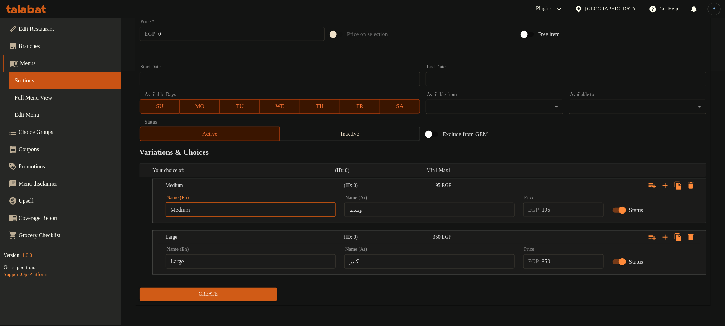
type input "Choice"
click at [319, 207] on input "text" at bounding box center [251, 209] width 170 height 14
type input "Medium"
click at [433, 266] on input "كبير" at bounding box center [429, 261] width 170 height 14
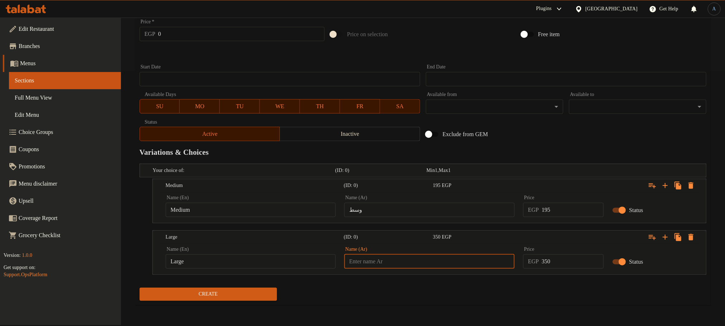
type input "كبير"
click at [288, 258] on input "Large" at bounding box center [251, 261] width 170 height 14
type input "Choice"
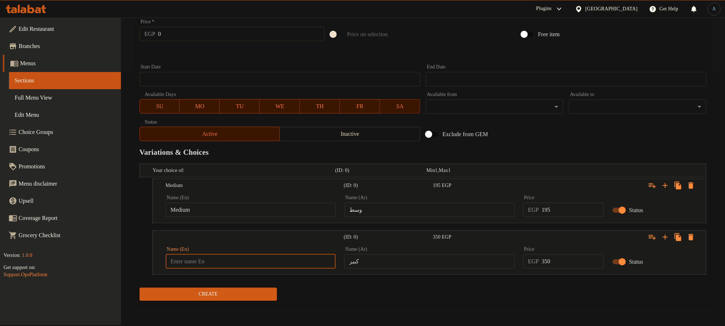
click at [288, 258] on input "text" at bounding box center [251, 261] width 170 height 14
type input "Large"
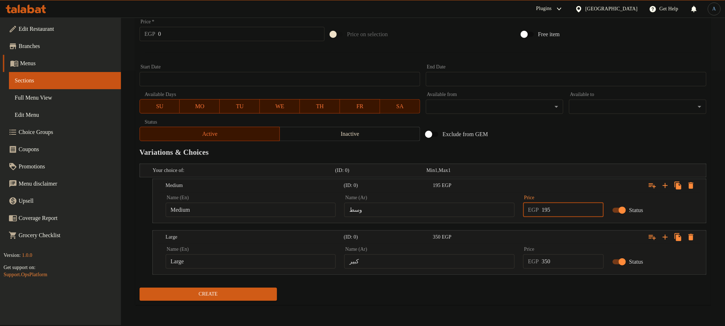
click at [556, 213] on input "195" at bounding box center [573, 209] width 62 height 14
type input "130"
click at [595, 142] on div "Exclude from GEM" at bounding box center [518, 133] width 191 height 19
click at [562, 256] on input "0" at bounding box center [573, 261] width 62 height 14
type input "250"
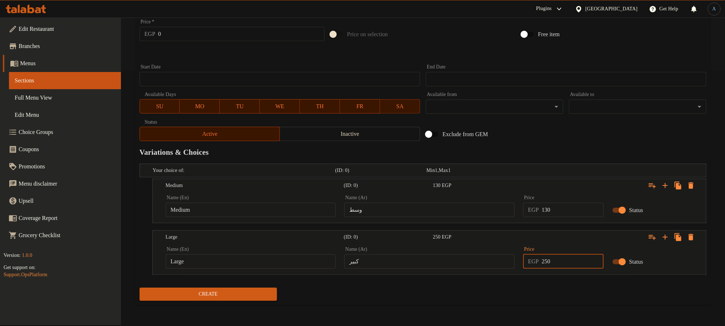
click at [140, 287] on button "Create" at bounding box center [208, 293] width 137 height 13
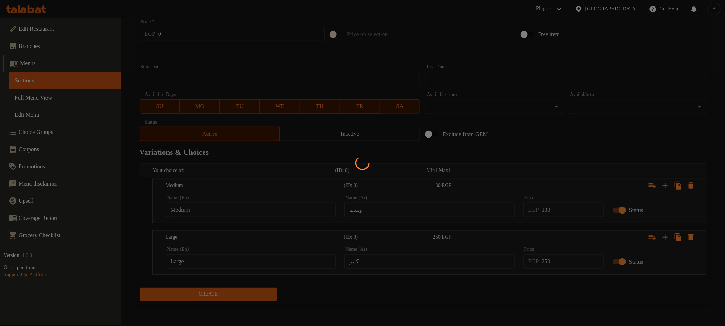
click at [601, 155] on div at bounding box center [362, 163] width 725 height 326
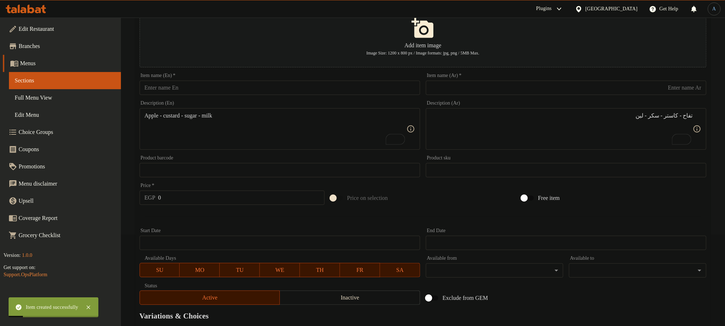
scroll to position [0, 0]
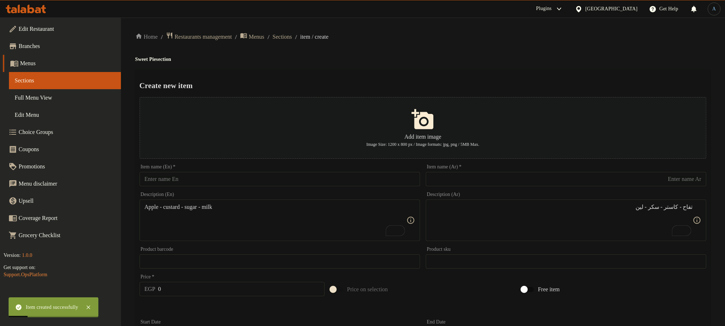
click at [530, 176] on input "text" at bounding box center [566, 179] width 280 height 14
paste input "فطيرة موز"
type input "فطيرة موز"
click at [380, 182] on input "text" at bounding box center [280, 179] width 280 height 14
paste input "Banana Pie"
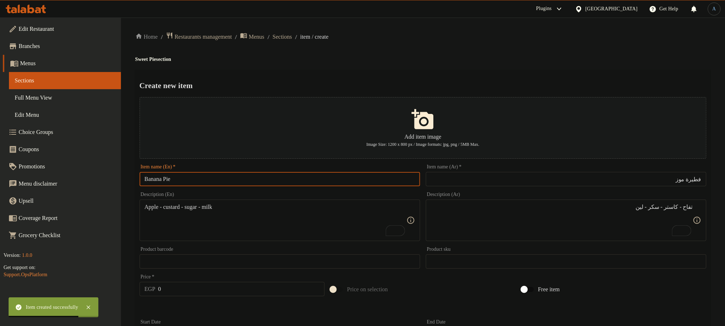
type input "Banana Pie"
click at [423, 41] on div "Home / Restaurants management / Menus / Sections / item / create Sweet Pie sect…" at bounding box center [422, 298] width 575 height 533
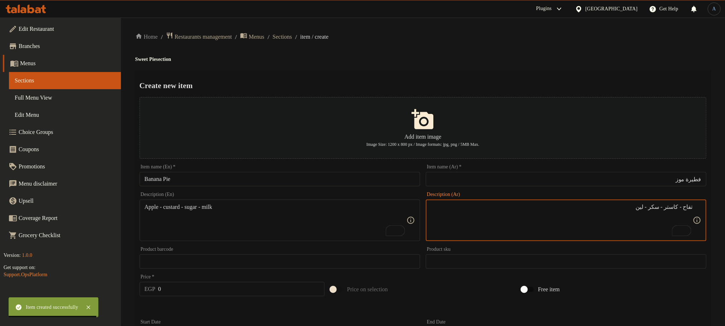
click at [554, 234] on textarea "تفاح - كاستر - سكر - لين" at bounding box center [562, 220] width 262 height 34
paste textarea "w- mu u( 5 - wur - j * 90"
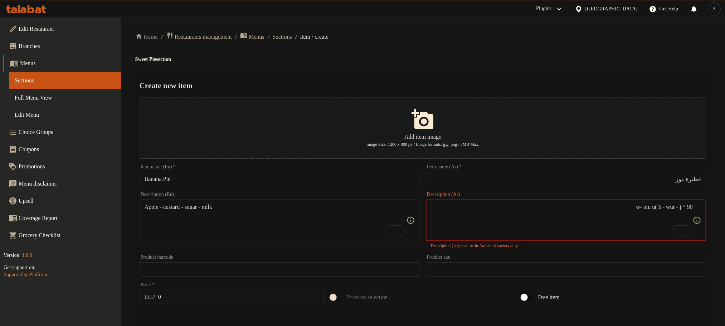
click at [507, 214] on textarea "w- mu u( 5 - wur - j * 90" at bounding box center [562, 220] width 262 height 34
paste textarea "موز - عسل - كاستر - لين"
type textarea "موز - عسل - كاستر - لين"
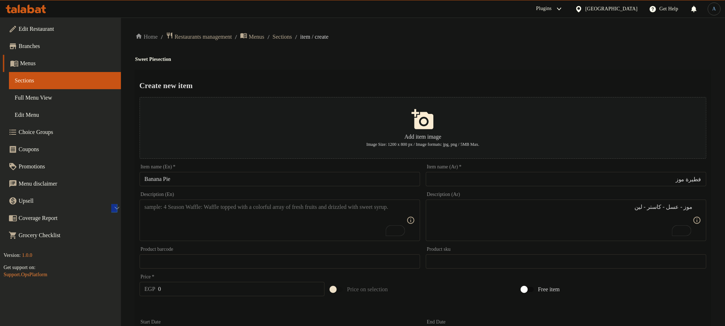
click at [321, 207] on textarea "To enrich screen reader interactions, please activate Accessibility in Grammarl…" at bounding box center [276, 220] width 262 height 34
paste textarea "Banana - honey - custard - milk"
type textarea "Banana - honey - custard - milk"
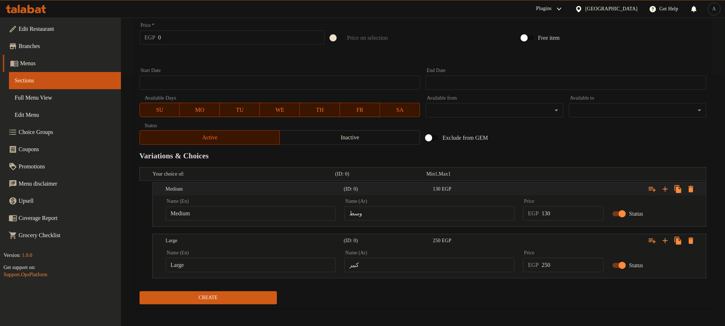
scroll to position [255, 0]
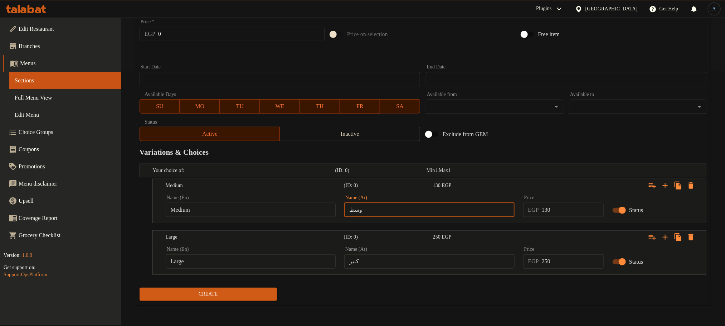
click at [483, 206] on input "وسط" at bounding box center [429, 209] width 170 height 14
type input "وسط"
click at [318, 202] on div "Name (En) Medium Name (En)" at bounding box center [251, 206] width 170 height 22
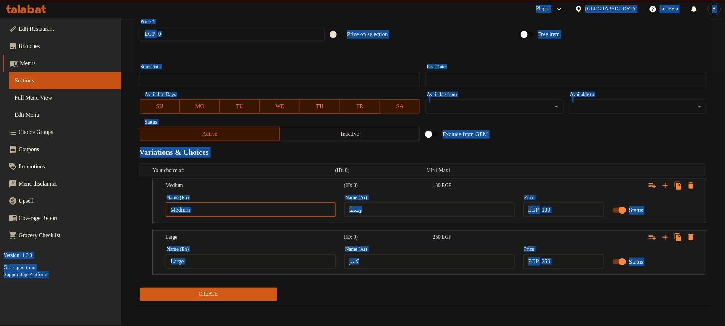
click at [318, 203] on input "Medium" at bounding box center [251, 209] width 170 height 14
type input "Choice"
click at [309, 216] on input "Choice" at bounding box center [251, 209] width 170 height 14
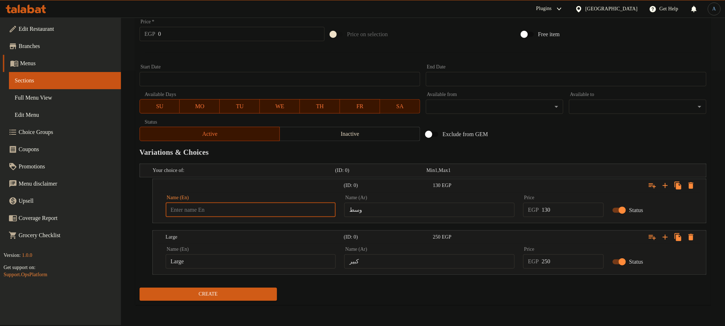
click at [309, 216] on input "text" at bounding box center [251, 209] width 170 height 14
type input "Medium"
type input "Choice"
click at [247, 262] on input "Choice" at bounding box center [251, 261] width 170 height 14
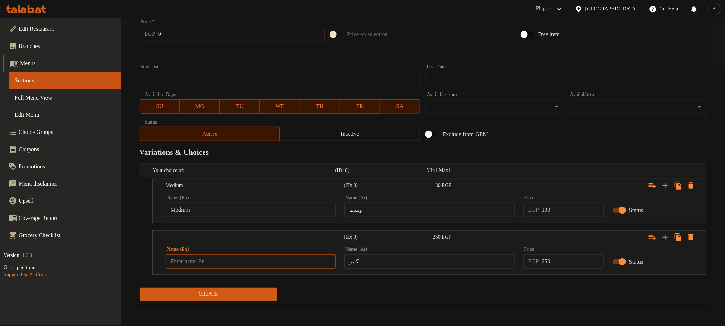
click at [259, 268] on input "text" at bounding box center [251, 261] width 170 height 14
type input "Large"
click at [418, 264] on input "كبير" at bounding box center [429, 261] width 170 height 14
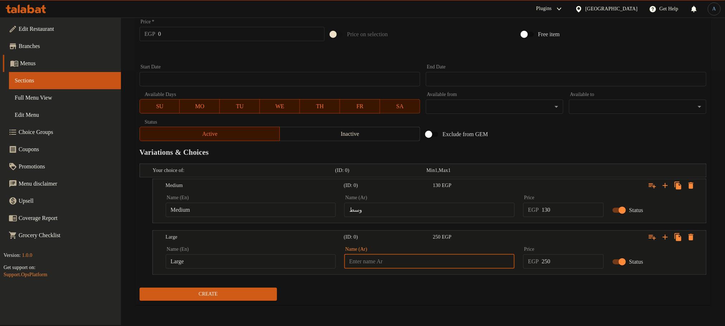
type input "كبير"
click at [570, 209] on input "130" at bounding box center [573, 209] width 62 height 14
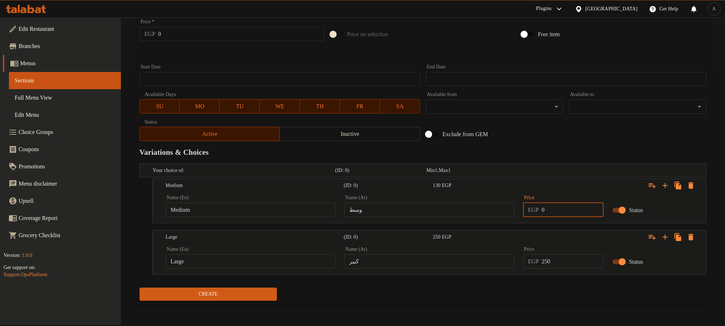
click at [561, 209] on input "0" at bounding box center [573, 209] width 62 height 14
type input "130"
drag, startPoint x: 592, startPoint y: 147, endPoint x: 585, endPoint y: 147, distance: 6.4
click at [591, 147] on h2 "Variations & Choices" at bounding box center [423, 152] width 567 height 11
click at [558, 266] on input "250" at bounding box center [573, 261] width 62 height 14
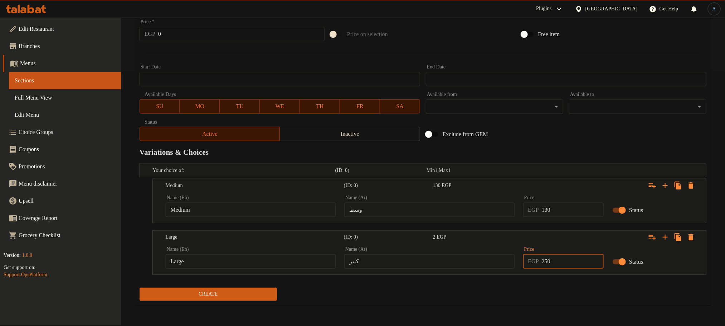
type input "250"
click at [140, 287] on button "Create" at bounding box center [208, 293] width 137 height 13
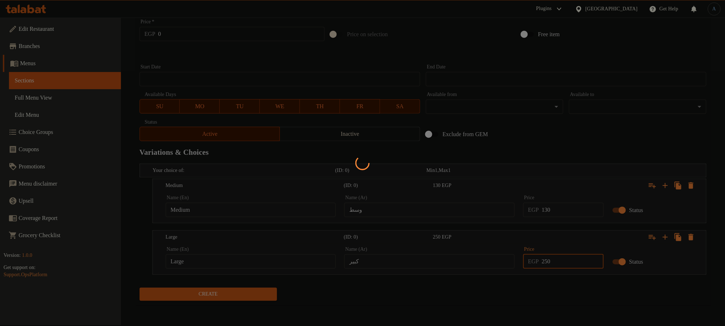
click at [610, 138] on div at bounding box center [362, 163] width 725 height 326
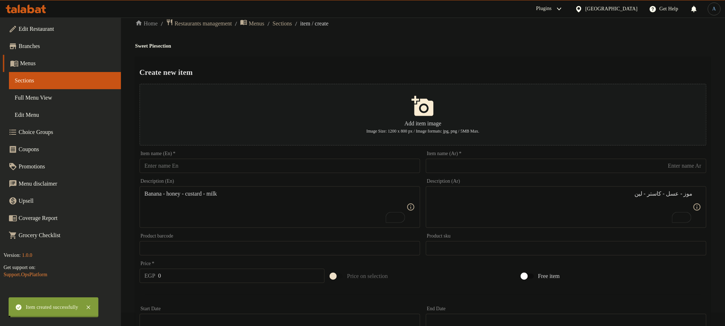
scroll to position [0, 0]
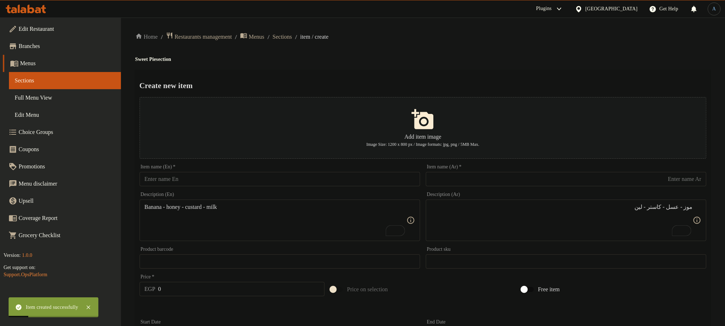
click at [532, 174] on input "text" at bounding box center [566, 179] width 280 height 14
paste input "فطيرة جوزية"
type input "فطيرة جوزية"
click at [349, 177] on input "text" at bounding box center [280, 179] width 280 height 14
paste input "Walnut Pie"
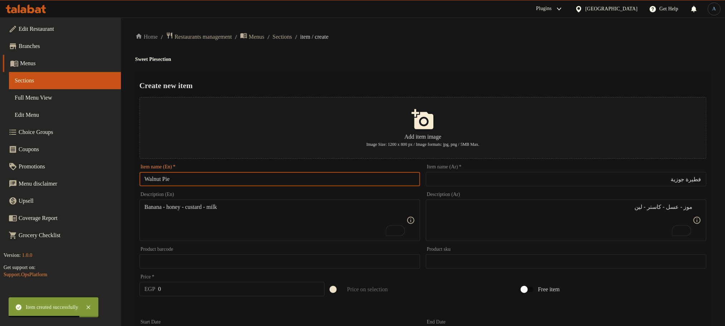
type input "Walnut Pie"
click at [415, 59] on h4 "Sweet Pie section" at bounding box center [422, 59] width 575 height 7
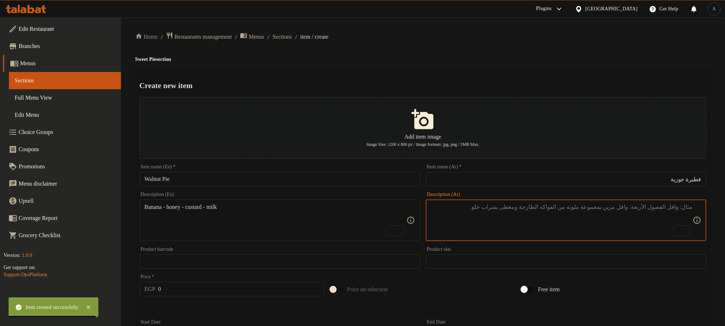
click at [538, 229] on textarea "To enrich screen reader interactions, please activate Accessibility in Grammarl…" at bounding box center [562, 220] width 262 height 34
paste textarea "زبيب - جوز هند - كاستر - لين"
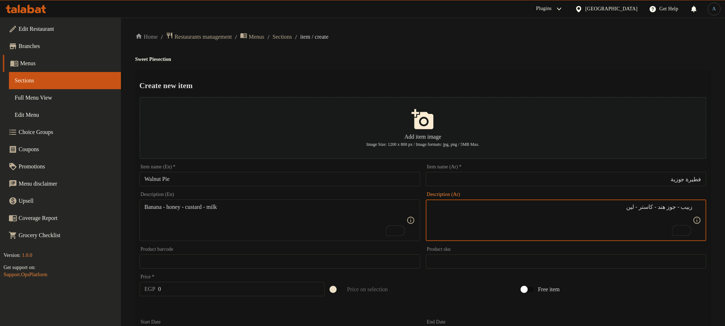
type textarea "زبيب - جوز هند - كاستر - لين"
click at [373, 211] on textarea "Banana - honey - custard - milk" at bounding box center [276, 220] width 262 height 34
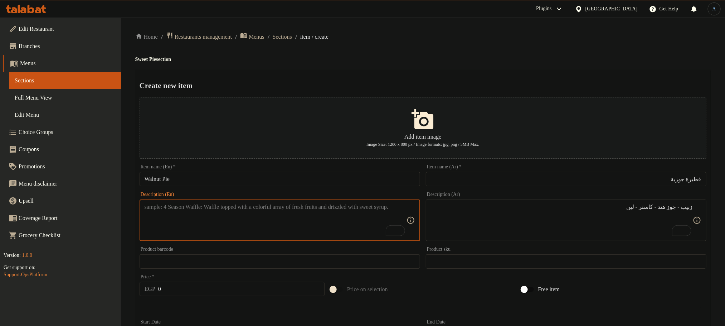
paste textarea "Raisins - Coconut - Custard - Soft"
click at [230, 211] on textarea "Raisins - Coconut - Custard - Soft" at bounding box center [276, 220] width 262 height 34
type textarea "Raisins - Coconut - Custard - milk"
drag, startPoint x: 636, startPoint y: 207, endPoint x: 683, endPoint y: 206, distance: 47.2
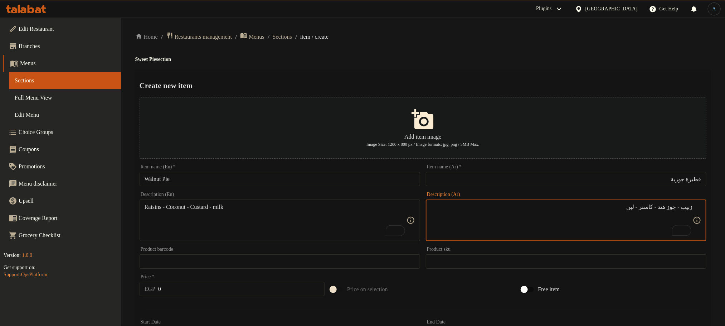
type textarea "زبيب - جوز هند - كاستر - لبن"
click at [493, 67] on div "Home / Restaurants management / Menus / Sections / item / create Sweet Pie sect…" at bounding box center [422, 298] width 575 height 533
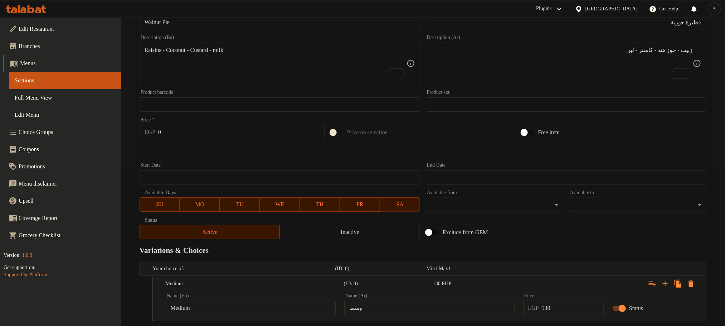
scroll to position [255, 0]
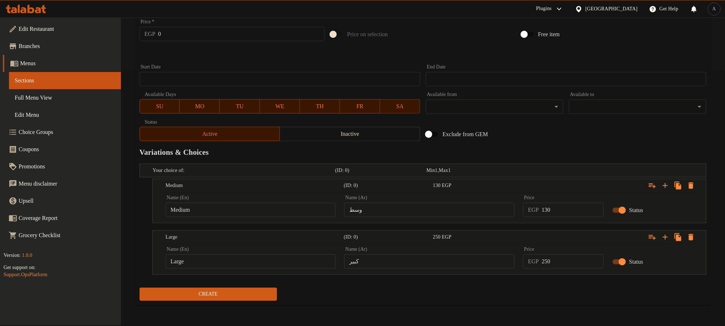
click at [395, 215] on input "وسط" at bounding box center [429, 209] width 170 height 14
type input "وسط"
type input "Choice"
click at [313, 203] on input "Choice" at bounding box center [251, 209] width 170 height 14
click at [312, 203] on input "text" at bounding box center [251, 209] width 170 height 14
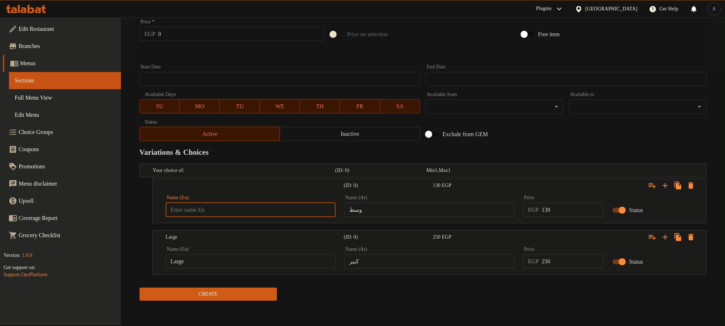
type input "Medium"
type input "Choice"
click at [223, 260] on input "Choice" at bounding box center [251, 261] width 170 height 14
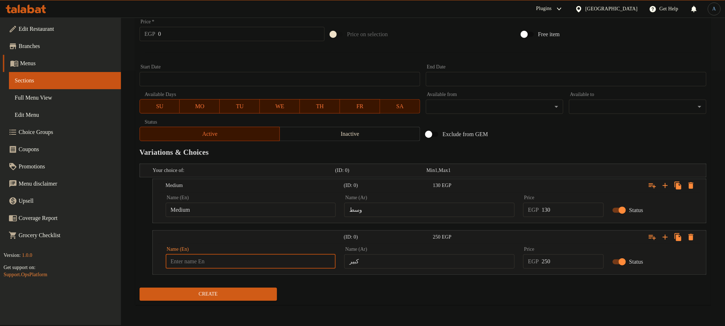
click at [223, 260] on input "text" at bounding box center [251, 261] width 170 height 14
type input "Large"
click at [385, 260] on input "كبير" at bounding box center [429, 261] width 170 height 14
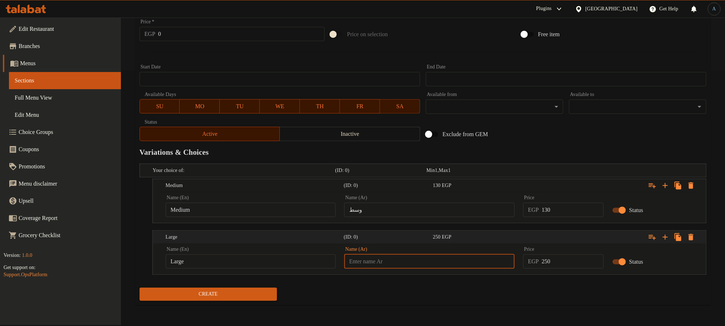
type input "كبير"
click at [563, 206] on input "130" at bounding box center [573, 209] width 62 height 14
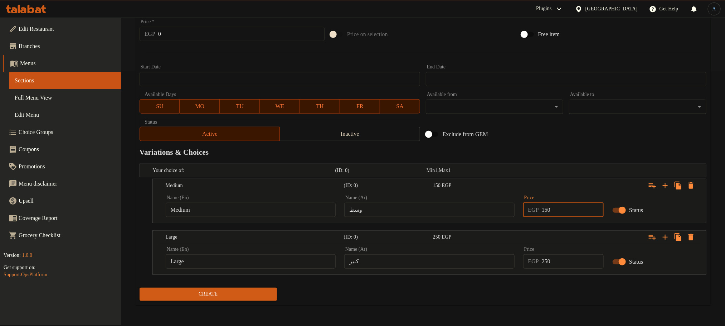
type input "150"
drag, startPoint x: 556, startPoint y: 264, endPoint x: 553, endPoint y: 268, distance: 4.9
click at [556, 264] on input "250" at bounding box center [573, 261] width 62 height 14
type input "290"
click at [140, 287] on button "Create" at bounding box center [208, 293] width 137 height 13
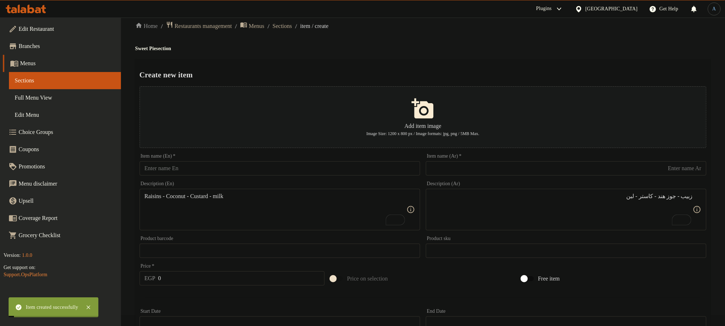
scroll to position [0, 0]
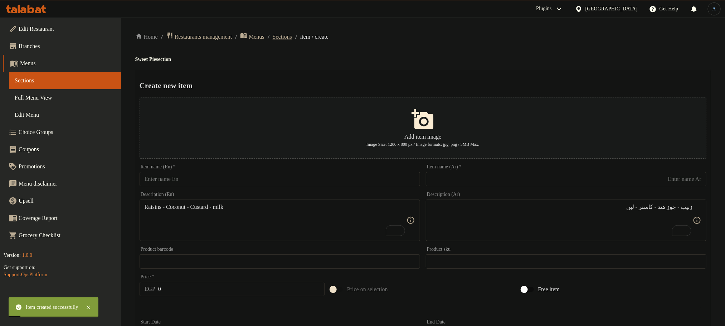
click at [292, 37] on span "Sections" at bounding box center [282, 37] width 19 height 9
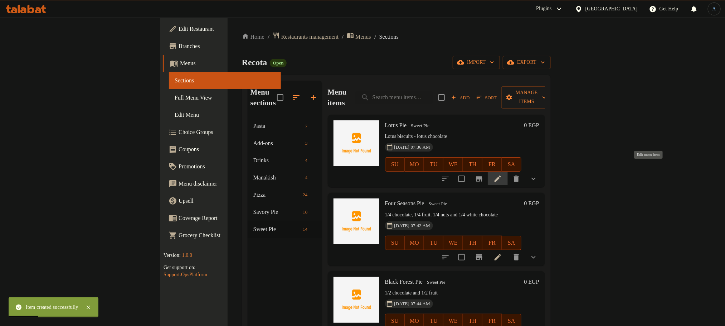
click at [502, 174] on icon at bounding box center [497, 178] width 9 height 9
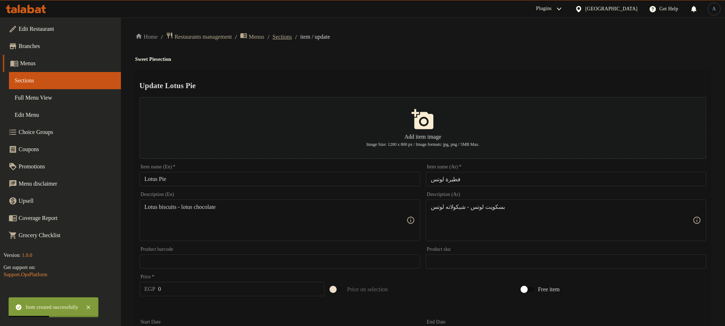
click at [301, 30] on div "Home / Restaurants management / Menus / Sections / item / update Sweet Pie sect…" at bounding box center [423, 268] width 604 height 500
drag, startPoint x: 303, startPoint y: 33, endPoint x: 463, endPoint y: 71, distance: 164.3
click at [292, 34] on span "Sections" at bounding box center [282, 37] width 19 height 9
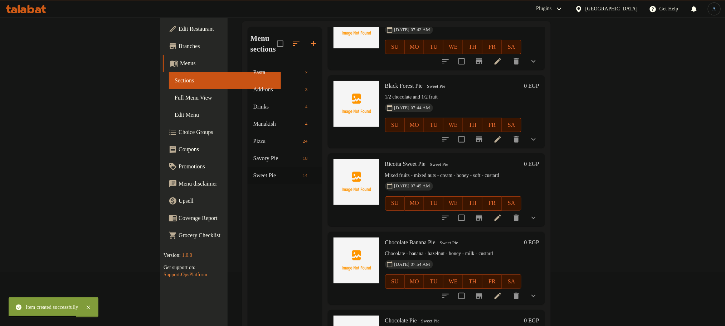
scroll to position [161, 0]
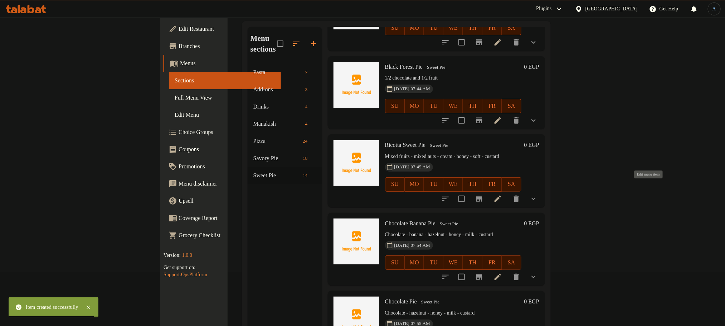
click at [502, 194] on icon at bounding box center [497, 198] width 9 height 9
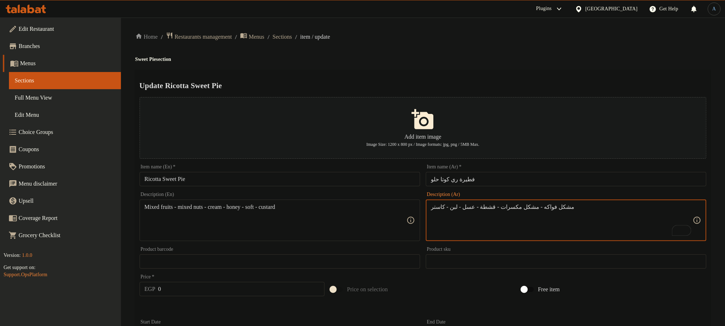
type textarea "مشكل فواكه - مشكل مكسرات - قشطة - عسل - لبن - كاستر"
click at [266, 210] on textarea "Mixed fruits - mixed nuts - cream - honey - soft - custard" at bounding box center [276, 220] width 262 height 34
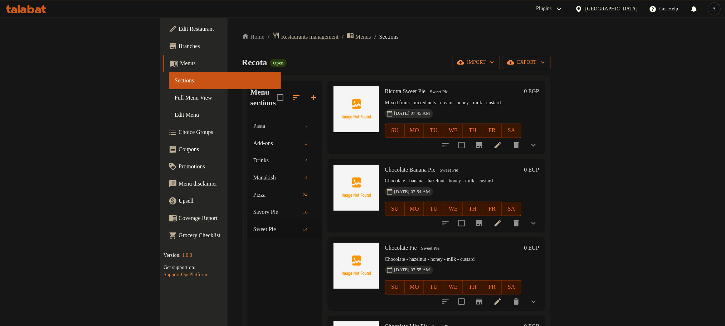
scroll to position [322, 0]
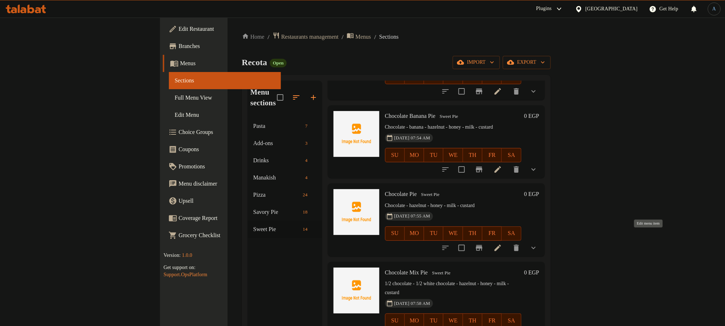
click at [502, 243] on icon at bounding box center [497, 247] width 9 height 9
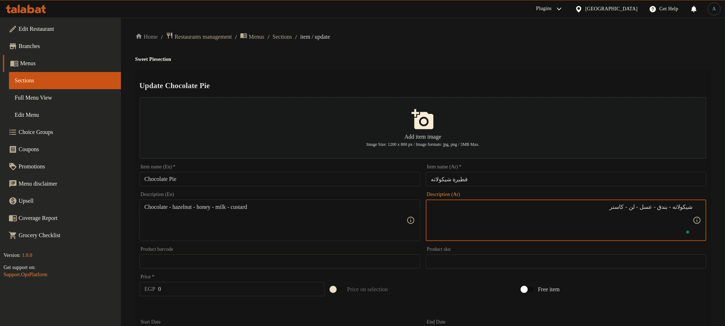
type textarea "شيكولاته - بندق - عسل - لبن - كاستر"
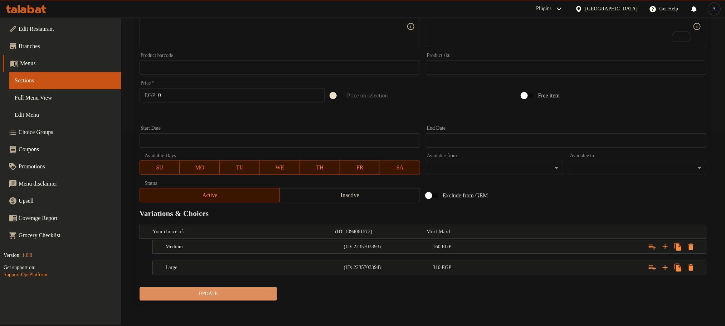
click at [260, 292] on span "Update" at bounding box center [208, 293] width 126 height 9
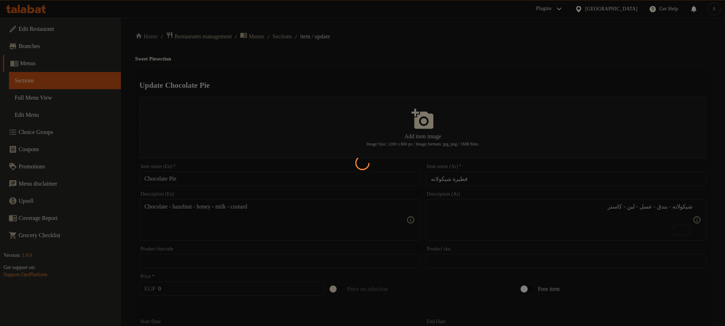
scroll to position [0, 0]
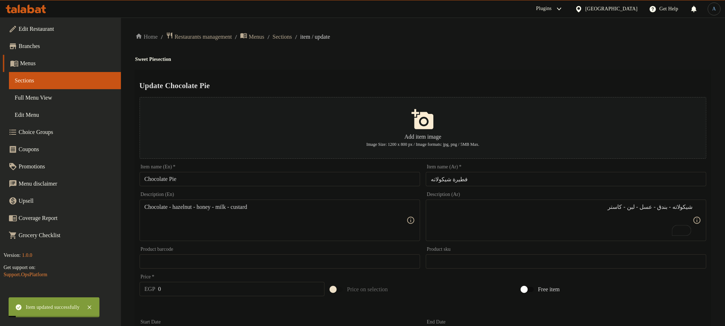
drag, startPoint x: 228, startPoint y: 168, endPoint x: 226, endPoint y: 174, distance: 6.7
click at [228, 169] on div "Item name (En)   * Chocolate Pie Item name (En) *" at bounding box center [280, 175] width 280 height 22
click at [226, 179] on input "Chocolate Pie" at bounding box center [280, 179] width 280 height 14
click at [291, 39] on span "Sections" at bounding box center [282, 37] width 19 height 9
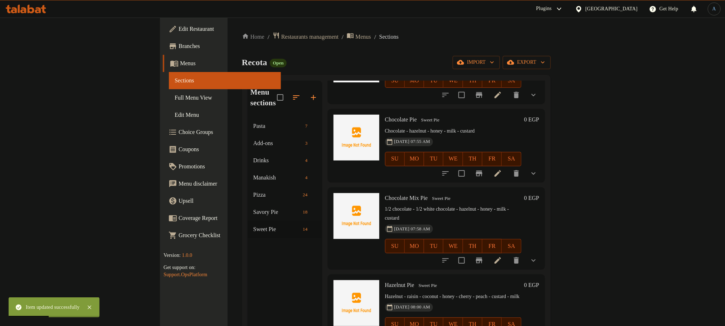
scroll to position [422, 0]
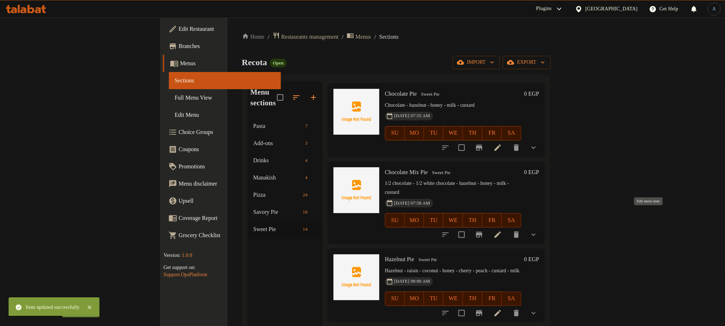
click at [501, 231] on icon at bounding box center [497, 234] width 6 height 6
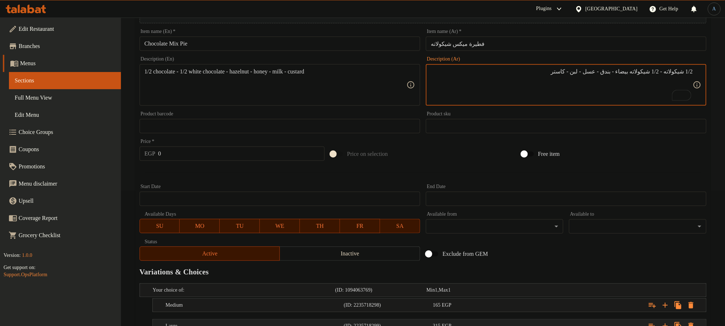
scroll to position [194, 0]
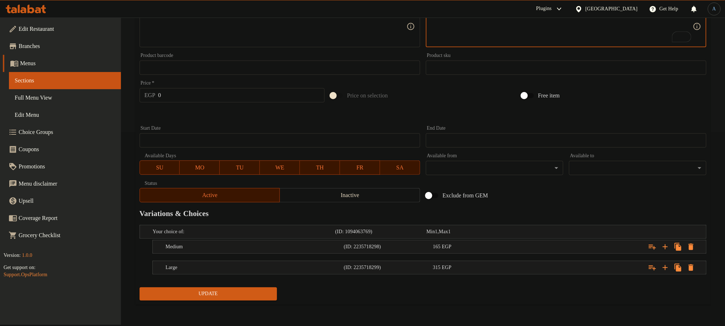
type textarea "1/2 شيكولاته - 1/2 شيكولاته بيضاء - بندق - عسل - لبن - كاستر"
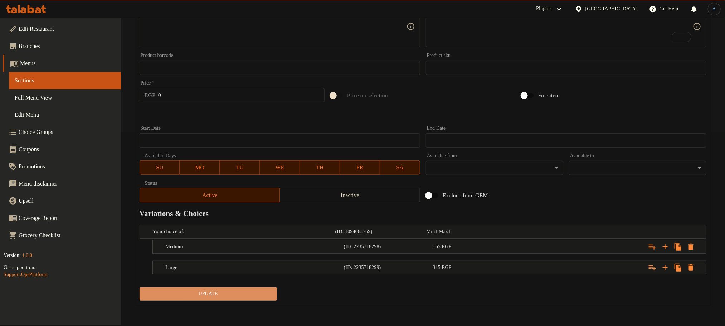
click at [267, 296] on span "Update" at bounding box center [208, 293] width 126 height 9
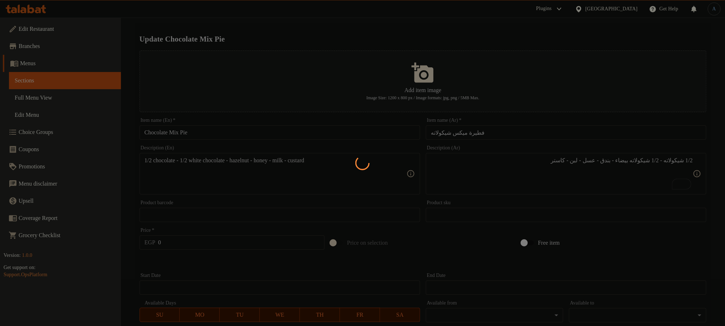
scroll to position [0, 0]
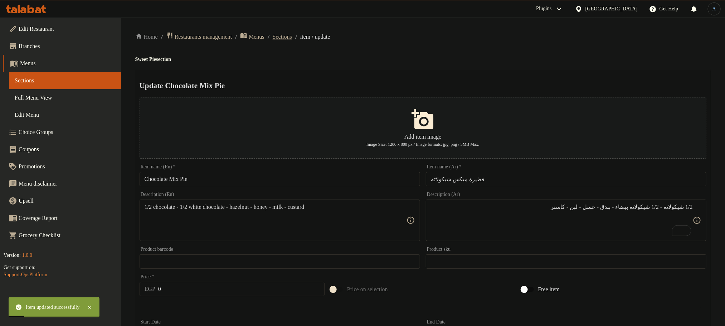
click at [292, 36] on span "Sections" at bounding box center [282, 37] width 19 height 9
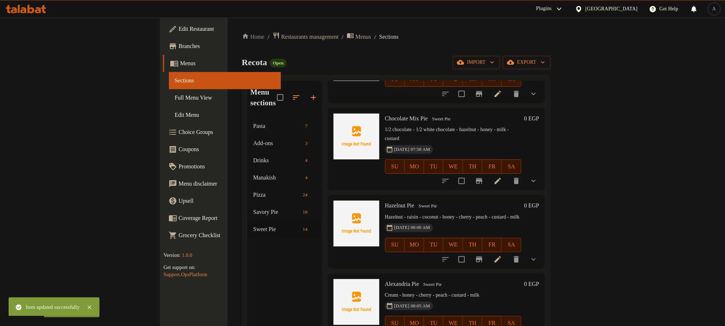
scroll to position [529, 0]
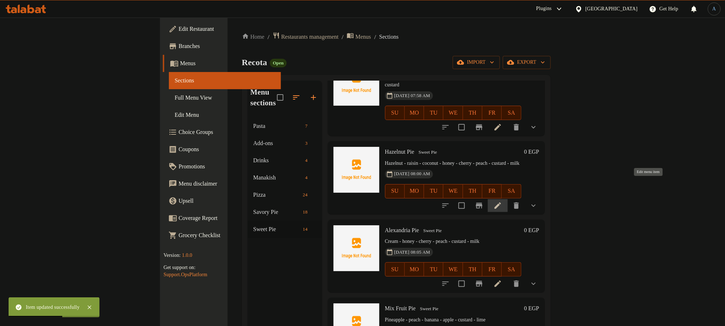
click at [502, 201] on icon at bounding box center [497, 205] width 9 height 9
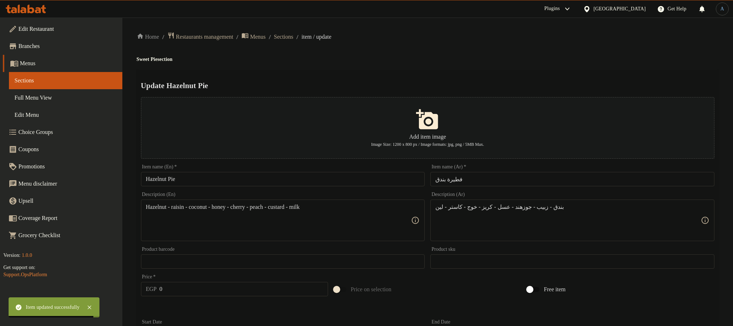
click at [234, 179] on div at bounding box center [366, 163] width 733 height 326
click at [239, 176] on input "Hazelnut Pie" at bounding box center [280, 179] width 280 height 14
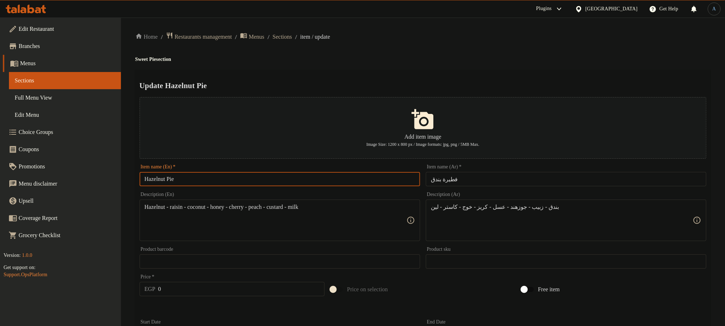
click at [401, 72] on div "Update Hazelnut Pie Add item image Image Size: 1200 x 800 px / Image formats: j…" at bounding box center [422, 284] width 575 height 428
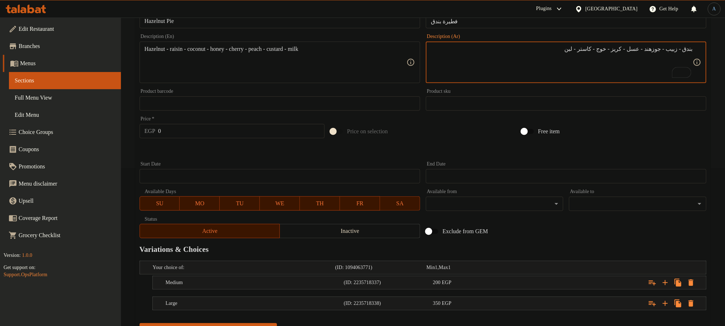
scroll to position [194, 0]
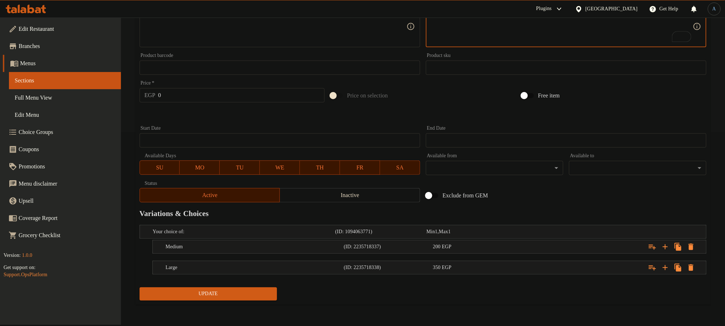
type textarea "بندق - زبيب - جوزهند - عسل - كريز - خوج - كاستر - لبن"
click at [236, 296] on span "Update" at bounding box center [208, 293] width 126 height 9
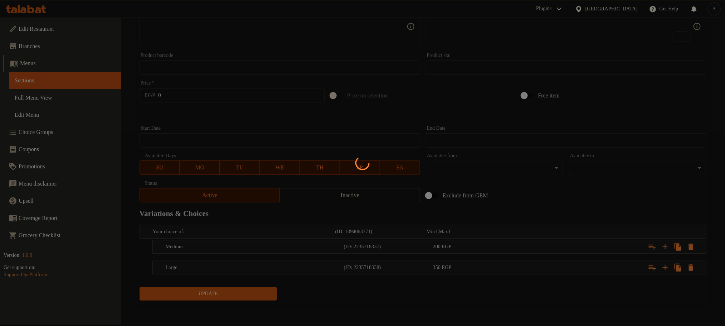
scroll to position [0, 0]
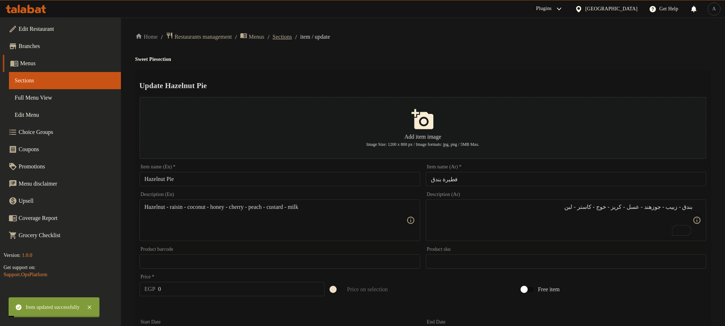
click at [284, 34] on span "Sections" at bounding box center [282, 37] width 19 height 9
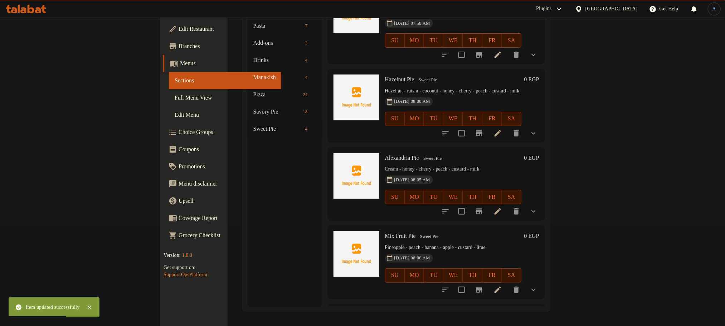
scroll to position [483, 0]
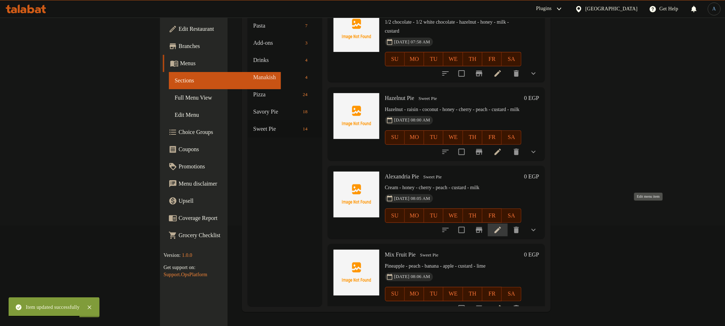
click at [502, 225] on icon at bounding box center [497, 229] width 9 height 9
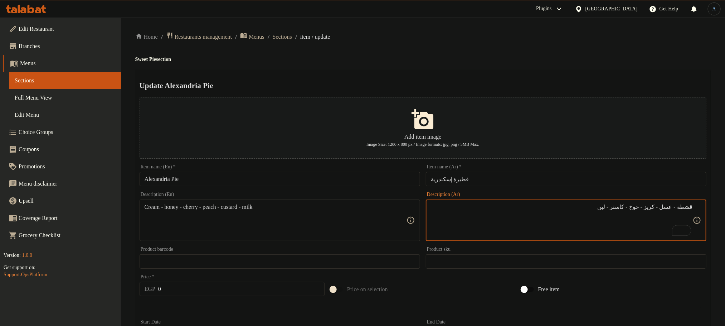
type textarea "قشطة - عسل - كريز - خوخ - كاستر - لبن"
click at [379, 38] on ol "Home / Restaurants management / Menus / Sections / item / update" at bounding box center [422, 37] width 575 height 10
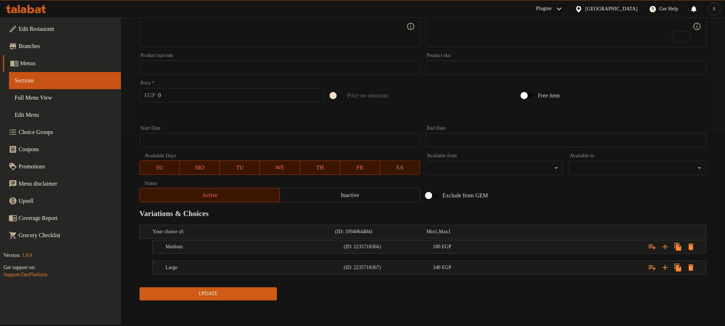
click at [265, 291] on span "Update" at bounding box center [208, 293] width 126 height 9
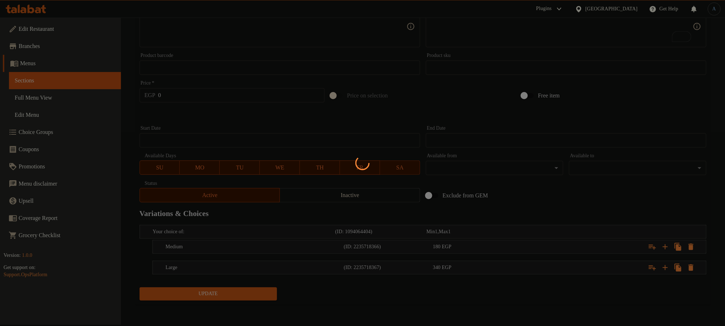
scroll to position [0, 0]
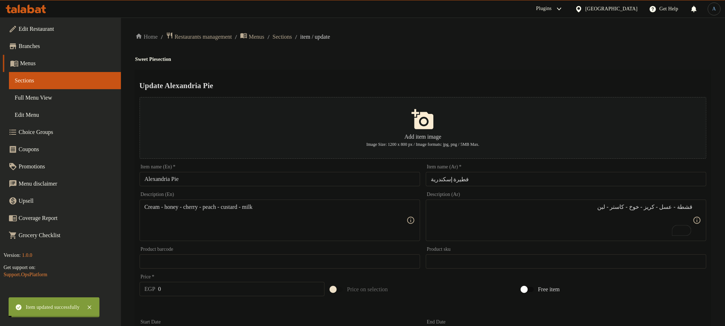
click at [234, 179] on input "Alexandria Pie" at bounding box center [280, 179] width 280 height 14
click at [286, 37] on span "Sections" at bounding box center [282, 37] width 19 height 9
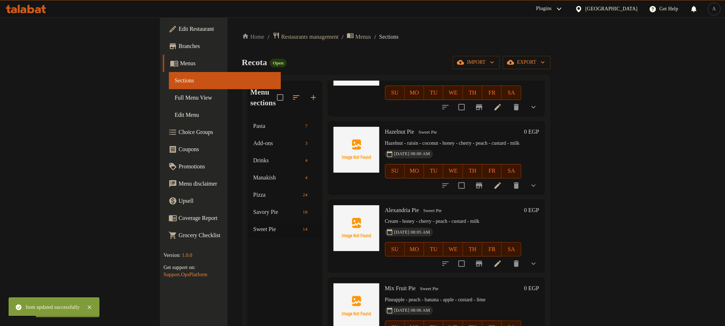
scroll to position [657, 0]
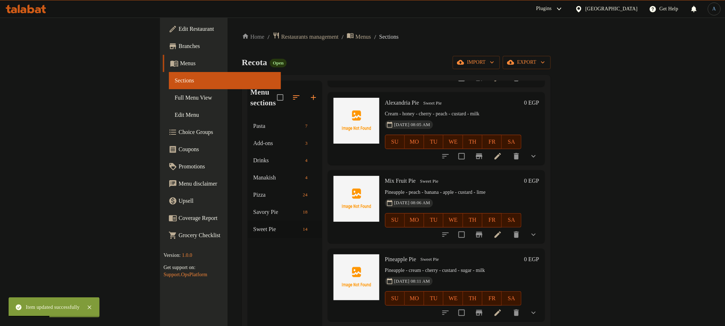
click at [508, 228] on li at bounding box center [498, 234] width 20 height 13
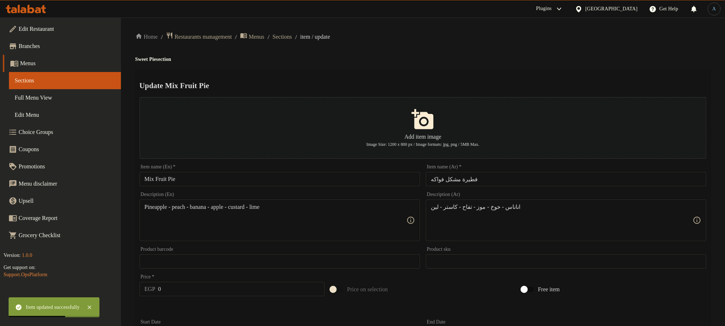
click at [525, 178] on input "فطيرة مشكل فواكه" at bounding box center [566, 179] width 280 height 14
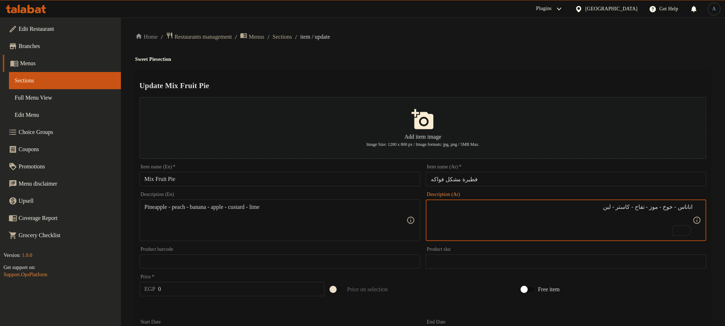
type textarea "اناناس - خوخ - موز - تفاح - كاستر - لبن"
click at [565, 61] on h4 "Sweet Pie section" at bounding box center [422, 59] width 575 height 7
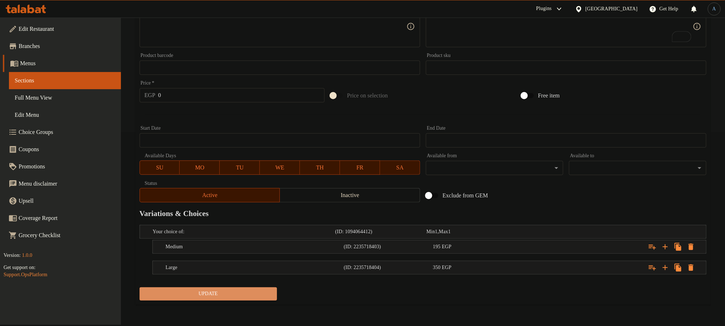
click at [237, 300] on button "Update" at bounding box center [208, 293] width 137 height 13
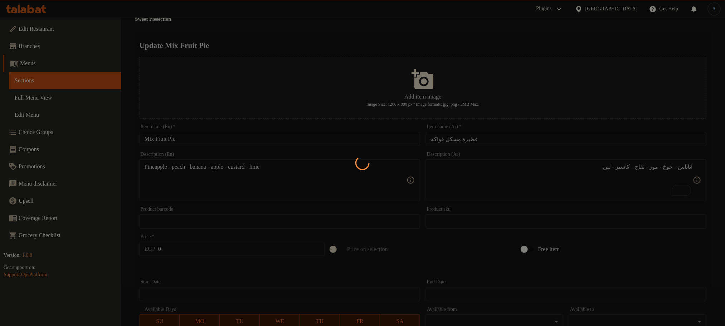
scroll to position [0, 0]
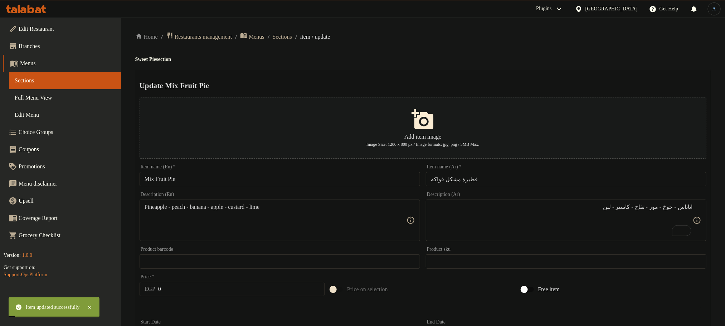
drag, startPoint x: 299, startPoint y: 40, endPoint x: 398, endPoint y: 21, distance: 100.5
click at [292, 40] on span "Sections" at bounding box center [282, 37] width 19 height 9
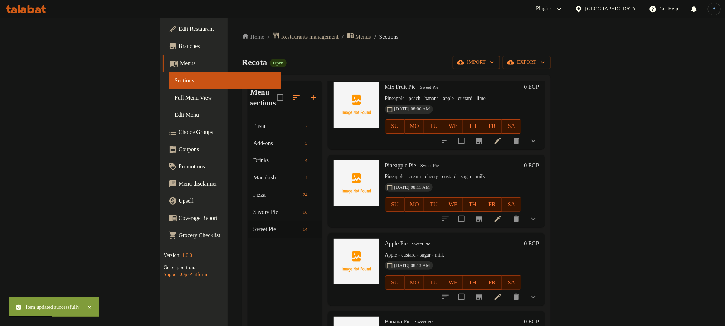
scroll to position [732, 0]
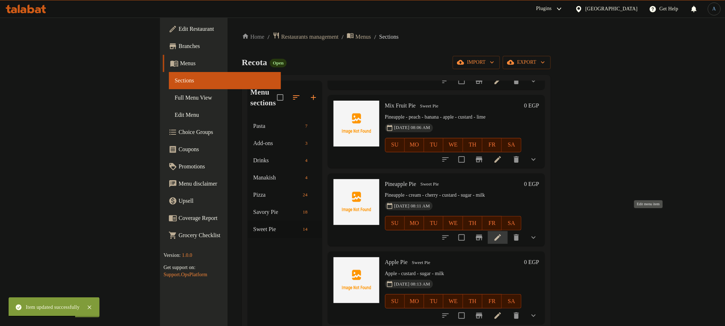
click at [502, 233] on icon at bounding box center [497, 237] width 9 height 9
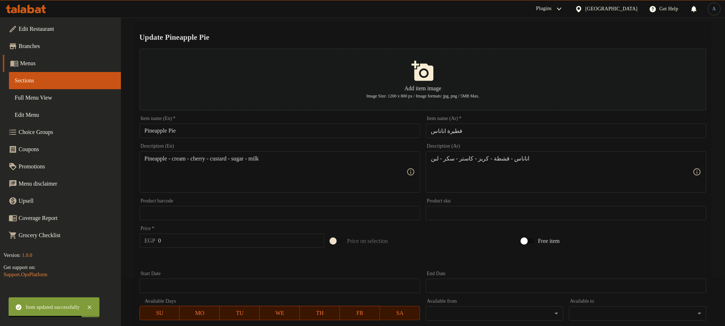
scroll to position [107, 0]
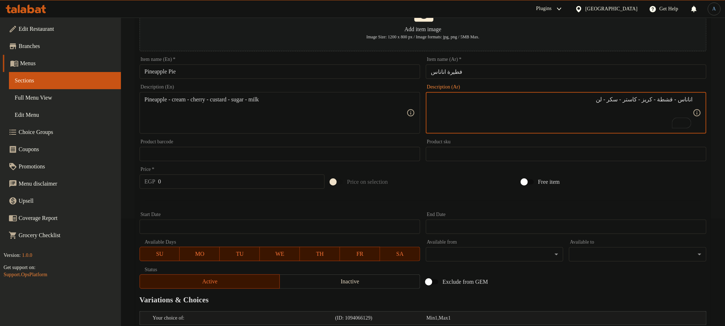
type textarea "اناناس - قشطة - كريز - كاستر - سكر - لبن"
click at [613, 72] on input "فطيرة اناناس" at bounding box center [566, 71] width 280 height 14
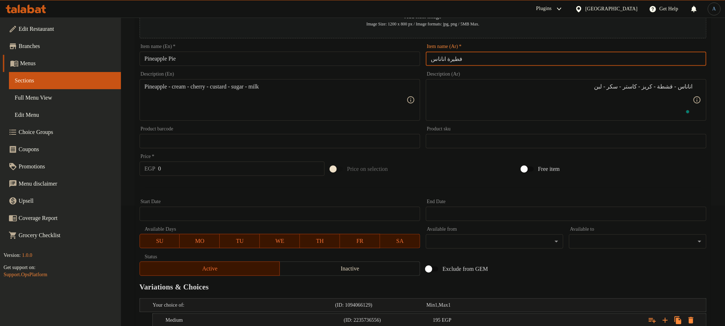
scroll to position [194, 0]
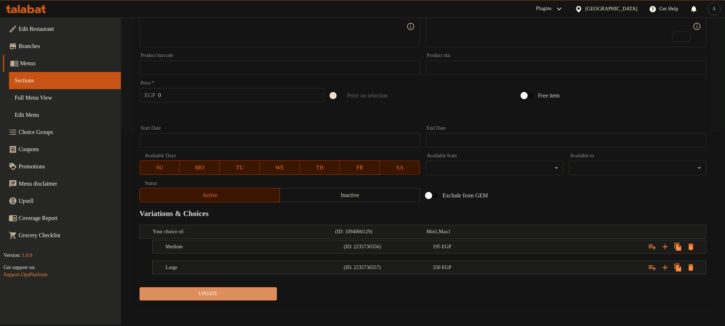
click at [255, 295] on span "Update" at bounding box center [208, 293] width 126 height 9
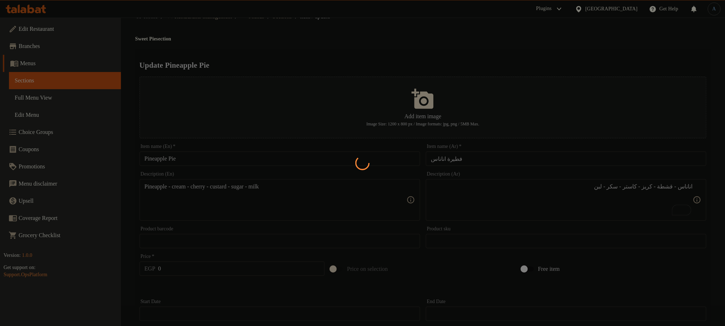
scroll to position [0, 0]
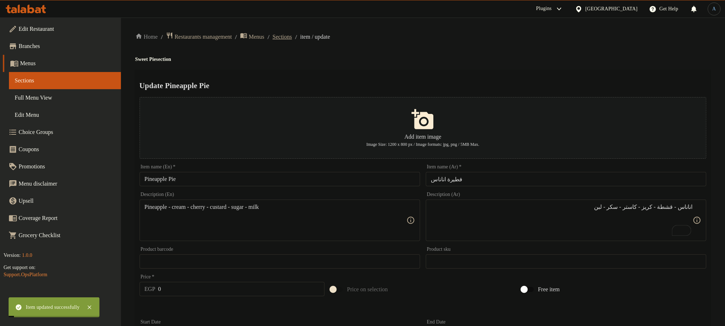
drag, startPoint x: 301, startPoint y: 29, endPoint x: 300, endPoint y: 34, distance: 4.4
click at [301, 32] on div "Home / Restaurants management / Menus / Sections / item / update Sweet Pie sect…" at bounding box center [423, 268] width 604 height 500
click at [292, 36] on span "Sections" at bounding box center [282, 37] width 19 height 9
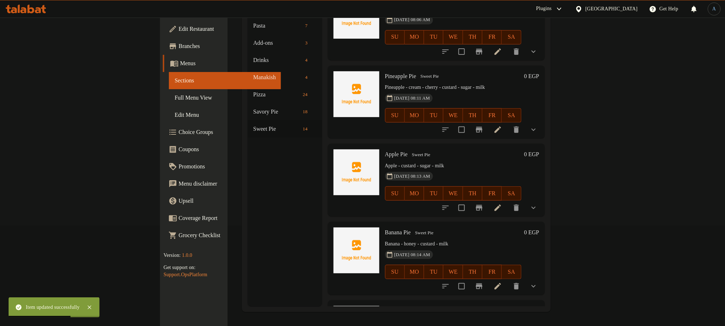
scroll to position [751, 0]
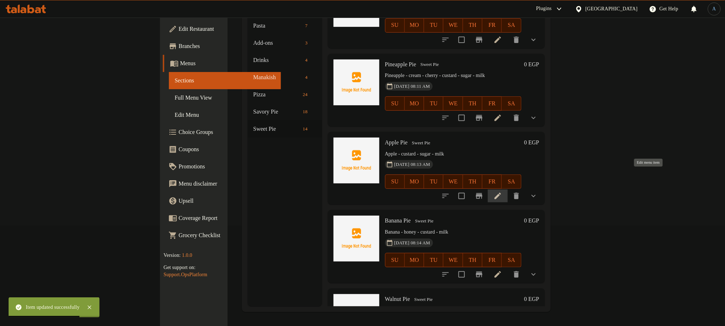
click at [502, 191] on icon at bounding box center [497, 195] width 9 height 9
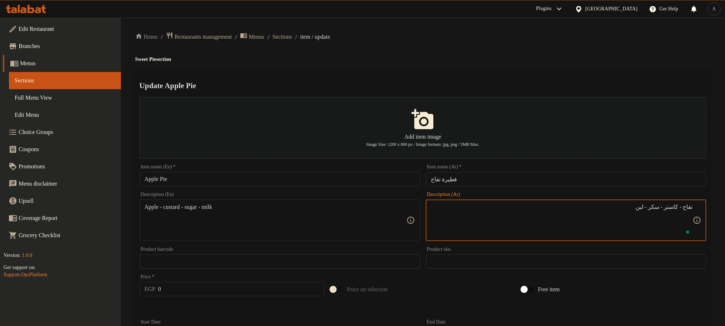
type textarea "تفاح - كاستر - سكر - لبن"
click at [493, 58] on h4 "Sweet Pie section" at bounding box center [422, 59] width 575 height 7
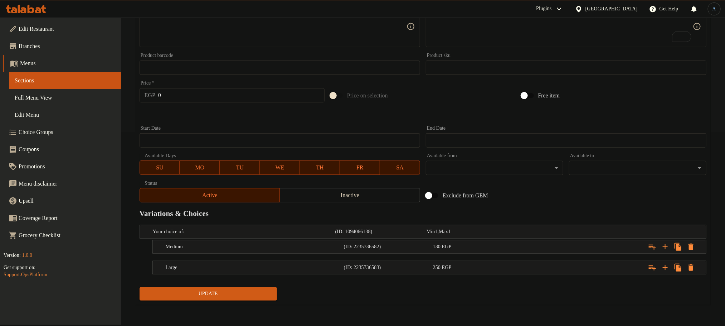
click at [259, 300] on button "Update" at bounding box center [208, 293] width 137 height 13
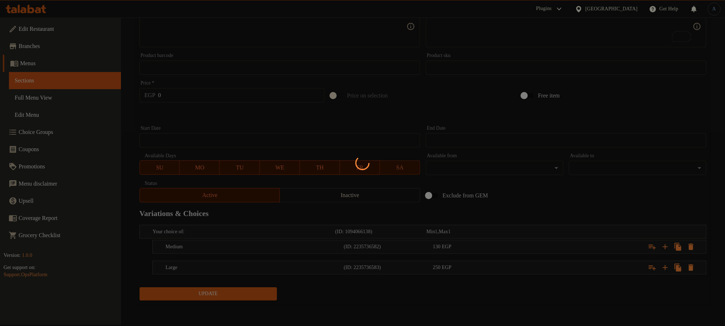
scroll to position [0, 0]
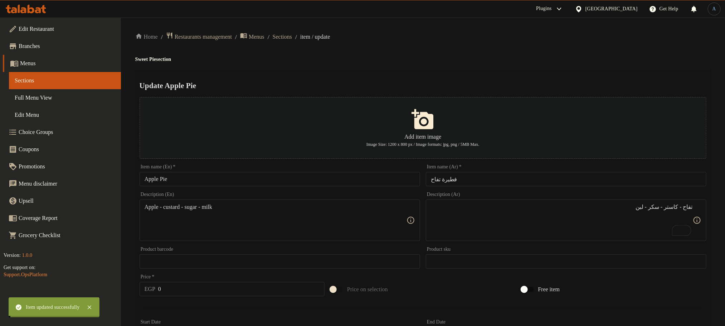
click at [228, 179] on input "Apple Pie" at bounding box center [280, 179] width 280 height 14
click at [292, 39] on span "Sections" at bounding box center [282, 37] width 19 height 9
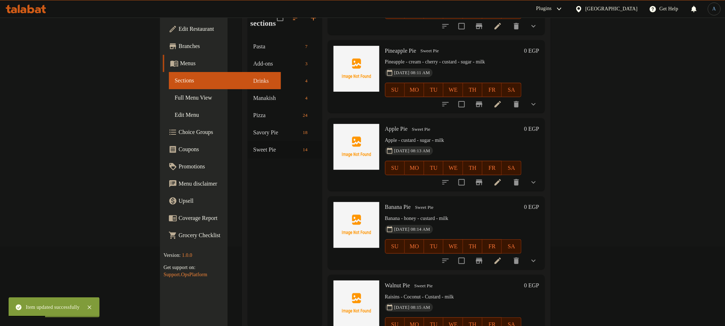
scroll to position [100, 0]
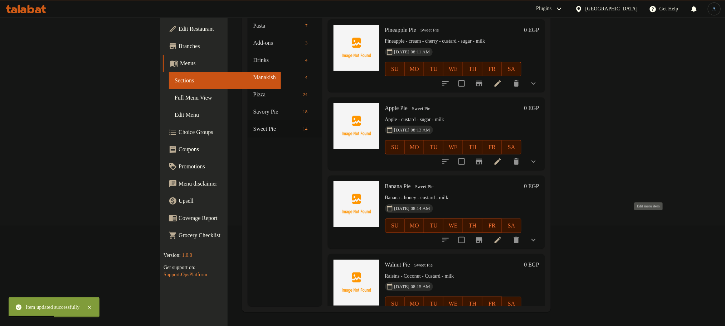
click at [502, 235] on icon at bounding box center [497, 239] width 9 height 9
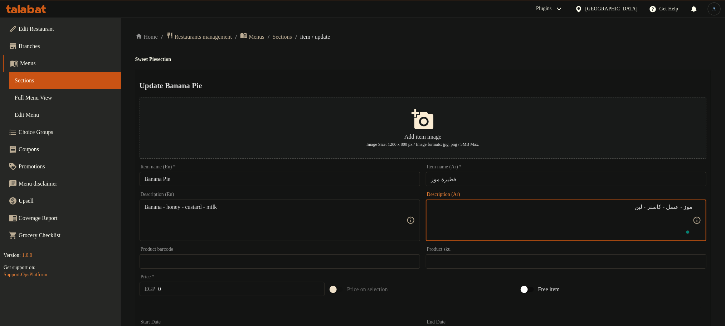
type textarea "موز - عسل - كاستر - لبن"
click at [576, 53] on div "Home / Restaurants management / Menus / Sections / item / update Sweet Pie sect…" at bounding box center [422, 268] width 575 height 472
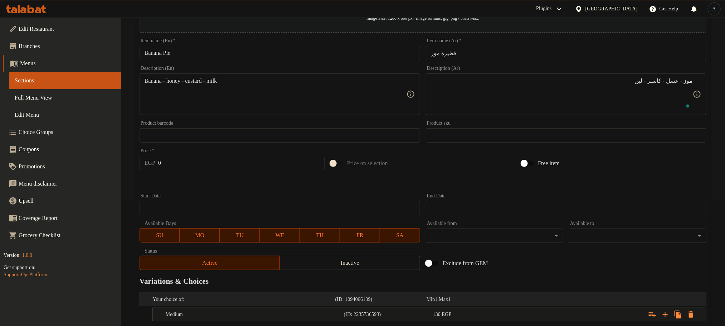
scroll to position [194, 0]
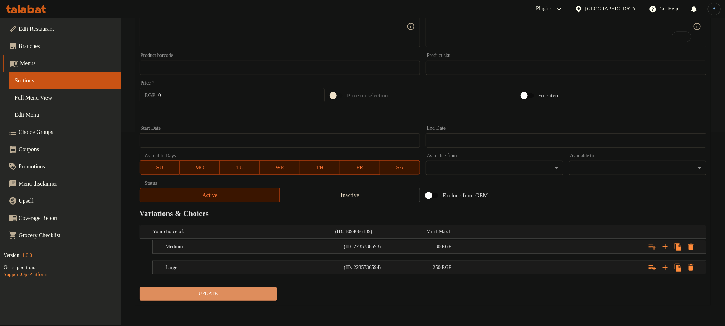
click at [263, 298] on span "Update" at bounding box center [208, 293] width 126 height 9
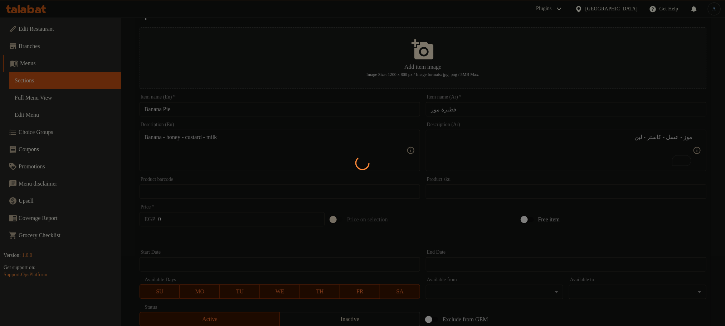
scroll to position [0, 0]
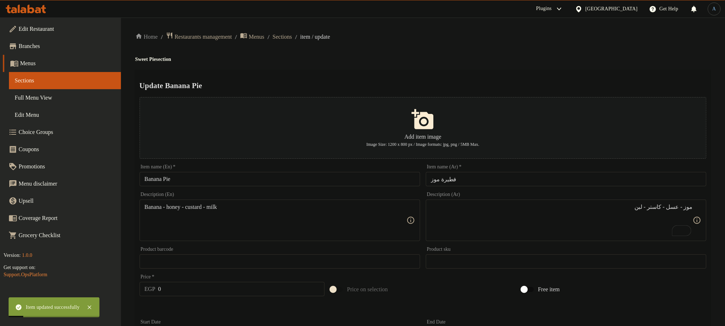
click at [225, 187] on div "Item name (En)   * Banana Pie Item name (En) *" at bounding box center [280, 175] width 286 height 28
click at [225, 185] on input "Banana Pie" at bounding box center [280, 179] width 280 height 14
click at [289, 37] on span "Sections" at bounding box center [282, 37] width 19 height 9
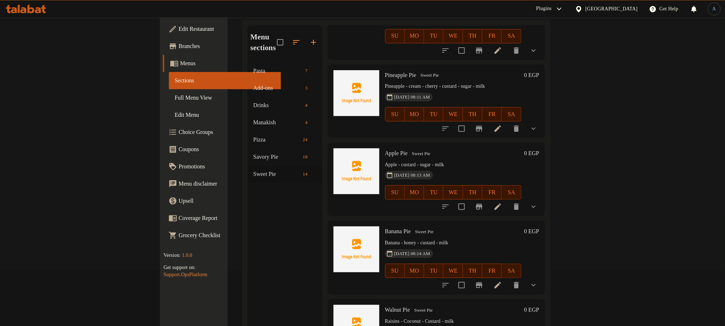
scroll to position [100, 0]
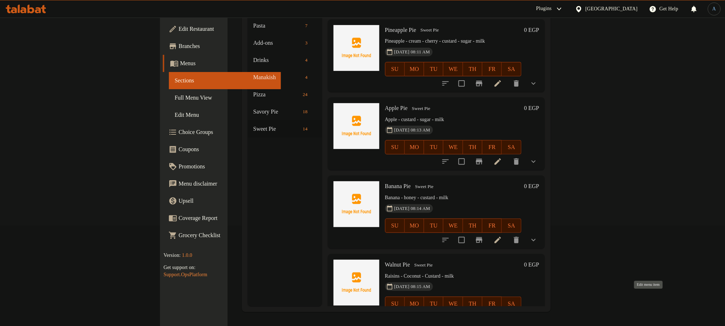
click at [502, 313] on icon at bounding box center [497, 317] width 9 height 9
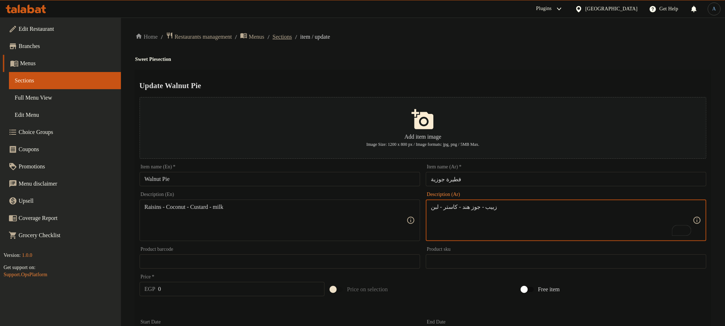
click at [292, 36] on span "Sections" at bounding box center [282, 37] width 19 height 9
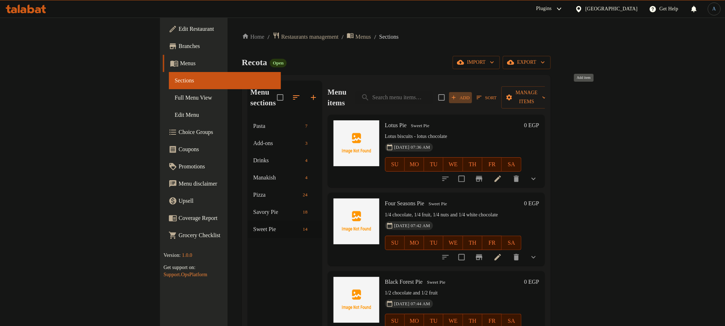
click at [470, 95] on span "Add" at bounding box center [460, 97] width 19 height 8
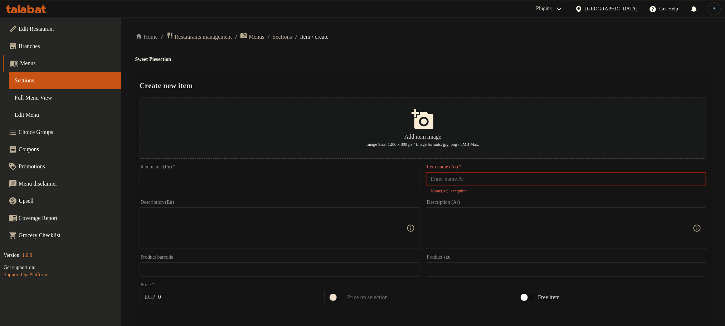
click at [473, 175] on input "text" at bounding box center [566, 179] width 280 height 14
paste input "فطيرة قرفة"
type input "فطيرة قرفة"
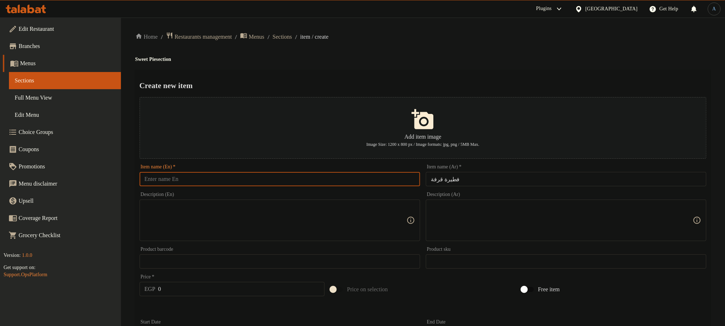
click at [364, 179] on input "text" at bounding box center [280, 179] width 280 height 14
paste input "Cinnamon Pie"
type input "Cinnamon Pie"
click at [428, 50] on div "Home / Restaurants management / Menus / Sections / item / create Sweet Pie sect…" at bounding box center [422, 260] width 575 height 456
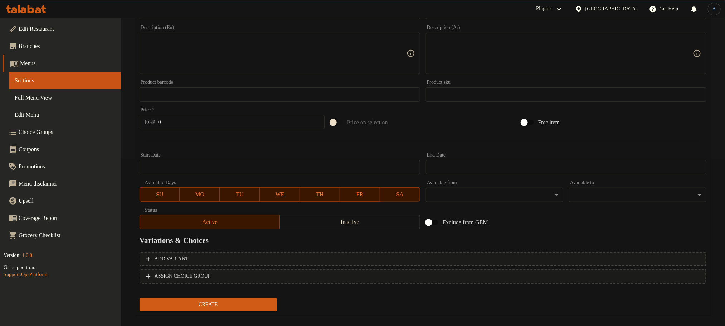
scroll to position [122, 0]
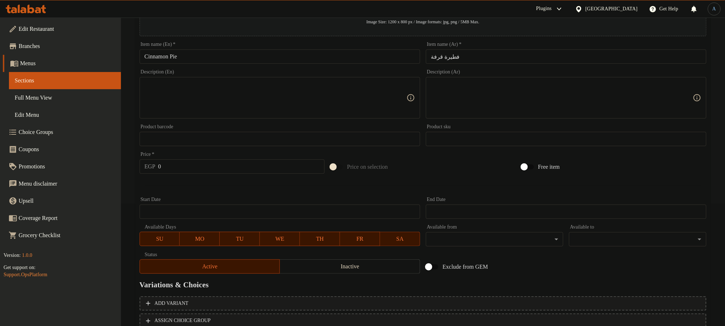
click at [519, 91] on textarea at bounding box center [562, 98] width 262 height 34
paste textarea "قرفة - عسل - لين"
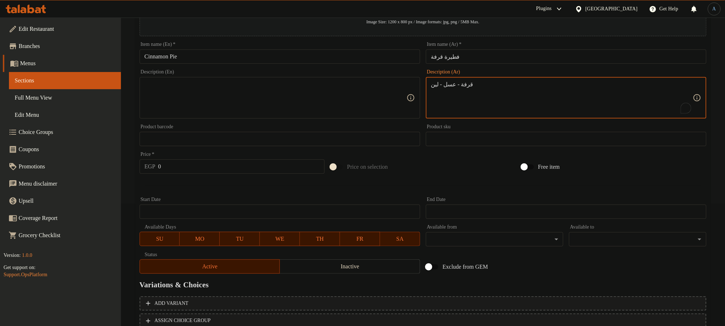
type textarea "قرفة - عسل - لين"
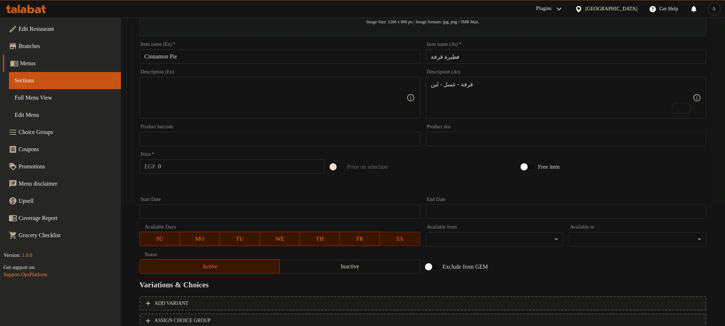
drag, startPoint x: 218, startPoint y: 90, endPoint x: 207, endPoint y: 91, distance: 10.8
click at [218, 90] on textarea at bounding box center [276, 98] width 262 height 34
paste textarea "Cinnamon - honey - [PERSON_NAME]"
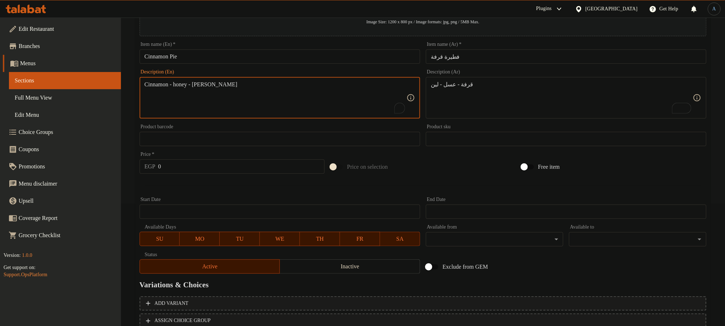
click at [201, 87] on textarea "Cinnamon - honey - [PERSON_NAME]" at bounding box center [276, 98] width 262 height 34
type textarea "Cinnamon - honey - milk"
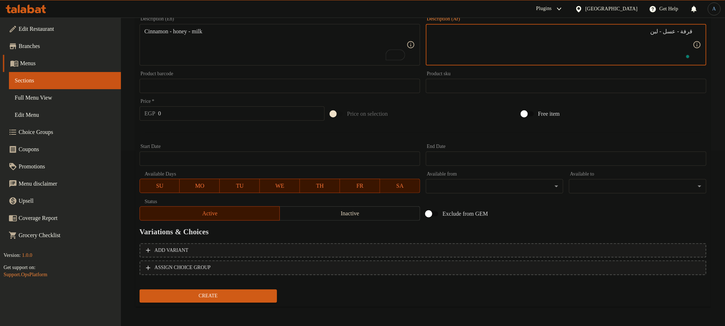
scroll to position [176, 0]
type textarea "قرفة - عسل - لبن"
click at [611, 245] on span "Add variant" at bounding box center [423, 249] width 554 height 9
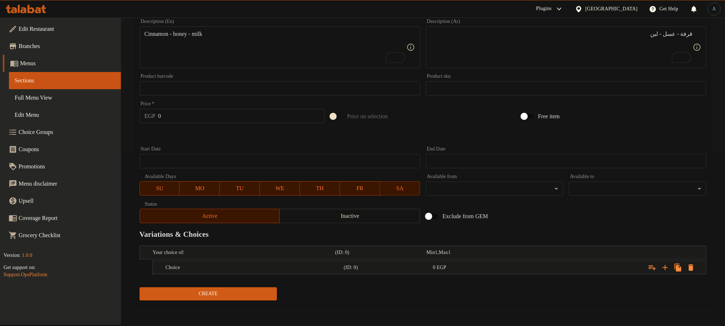
scroll to position [173, 0]
click at [661, 273] on button "Expand" at bounding box center [665, 267] width 13 height 13
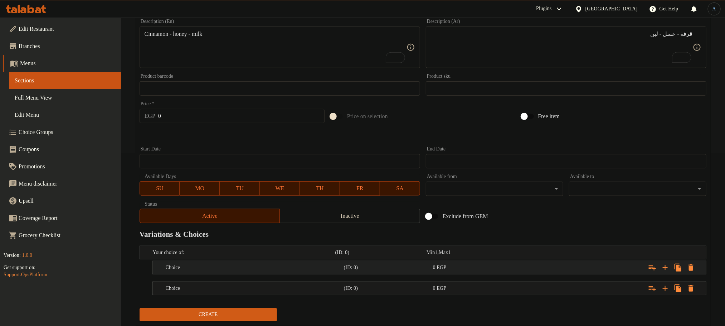
click at [556, 254] on div "Expand" at bounding box center [607, 252] width 182 height 3
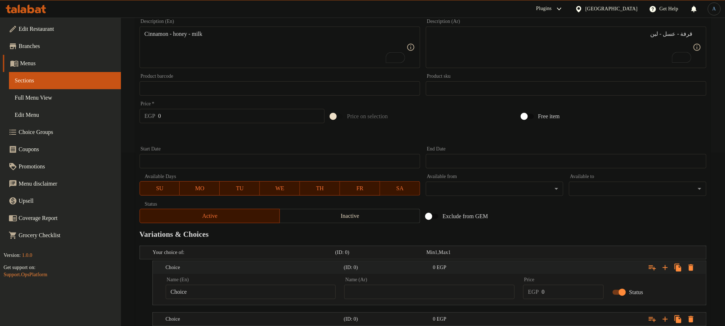
scroll to position [223, 0]
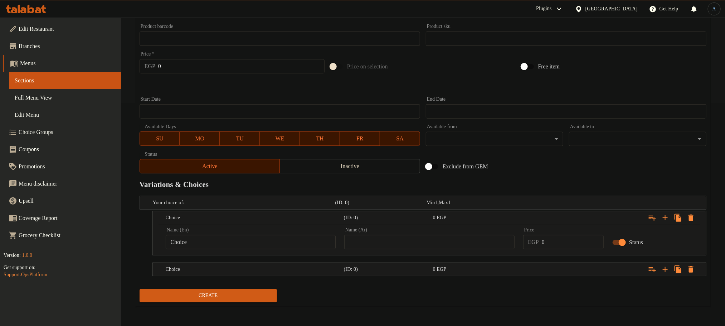
click at [500, 245] on input "text" at bounding box center [429, 242] width 170 height 14
type input "وسط"
click at [218, 241] on input "Choice" at bounding box center [251, 242] width 170 height 14
click at [218, 241] on input "text" at bounding box center [251, 242] width 170 height 14
type input "Medium"
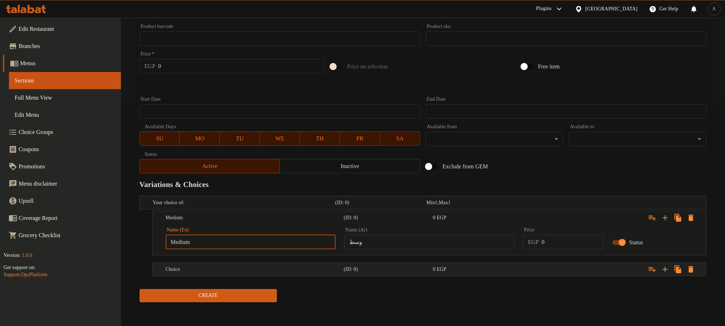
click at [206, 206] on h5 "Choice" at bounding box center [243, 202] width 180 height 7
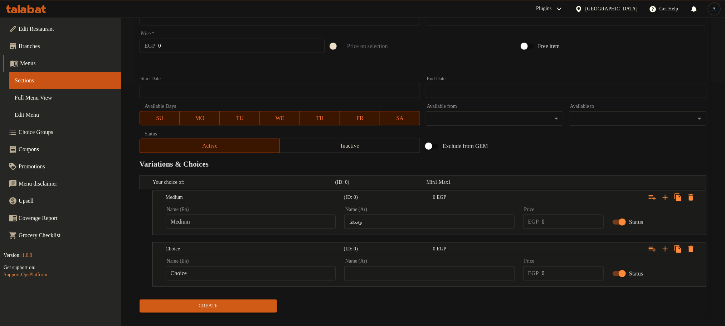
scroll to position [255, 0]
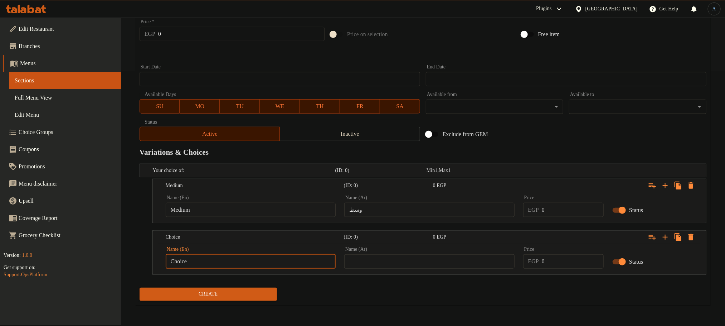
drag, startPoint x: 231, startPoint y: 257, endPoint x: 231, endPoint y: 263, distance: 6.8
click at [231, 262] on input "Choice" at bounding box center [251, 261] width 170 height 14
click at [231, 263] on input "text" at bounding box center [251, 261] width 170 height 14
type input "Large"
click at [389, 260] on input "text" at bounding box center [429, 261] width 170 height 14
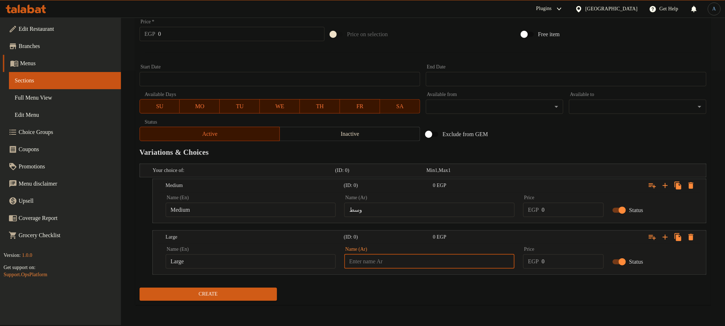
type input "كبير"
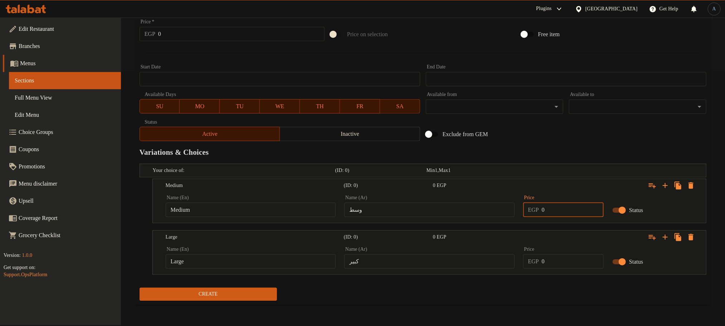
click at [552, 208] on input "0" at bounding box center [573, 209] width 62 height 14
type input "130"
click at [572, 156] on h2 "Variations & Choices" at bounding box center [423, 152] width 567 height 11
click at [576, 260] on input "0" at bounding box center [573, 261] width 62 height 14
type input "250"
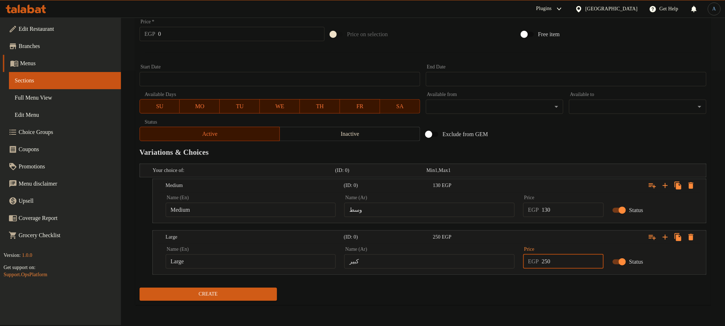
click at [534, 306] on div "Home / Restaurants management / Menus / Sections / item / create Sweet Pie sect…" at bounding box center [422, 43] width 575 height 533
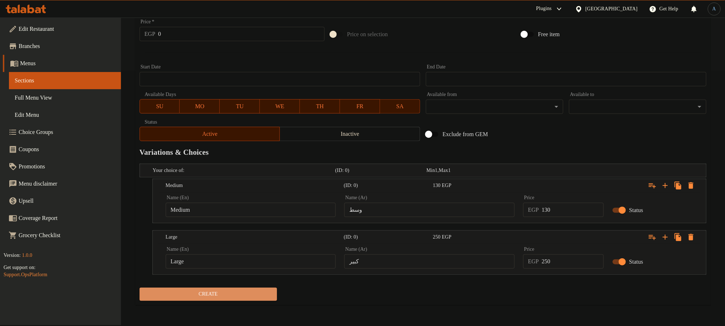
drag, startPoint x: 261, startPoint y: 296, endPoint x: 259, endPoint y: 303, distance: 7.0
click at [262, 297] on span "Create" at bounding box center [208, 293] width 126 height 9
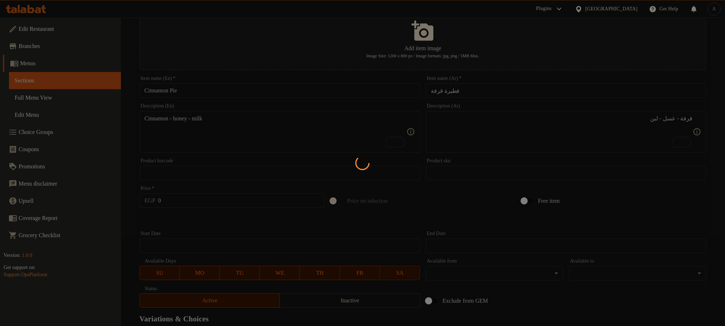
scroll to position [0, 0]
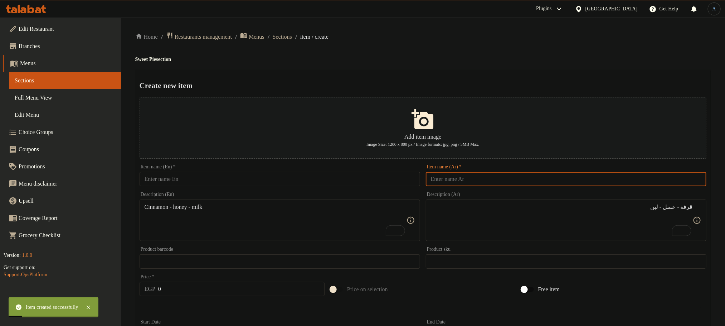
click at [532, 182] on input "text" at bounding box center [566, 179] width 280 height 14
paste input "فطيرة كاستر"
type input "فطيرة كاستر"
click at [264, 167] on div "Item name (En)   * Item name (En) *" at bounding box center [280, 175] width 280 height 22
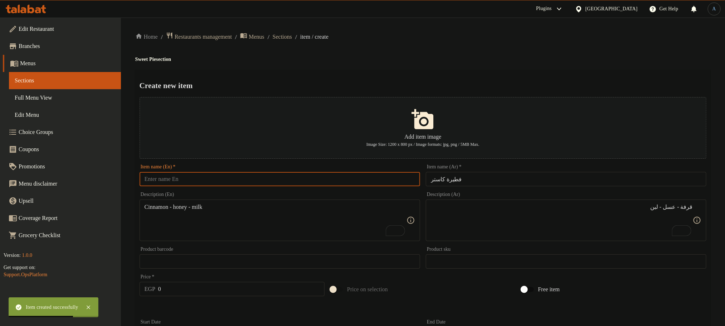
click at [269, 177] on input "text" at bounding box center [280, 179] width 280 height 14
paste input "Custard Pie"
type input "Custard Pie"
click at [423, 61] on h4 "Sweet Pie section" at bounding box center [422, 59] width 575 height 7
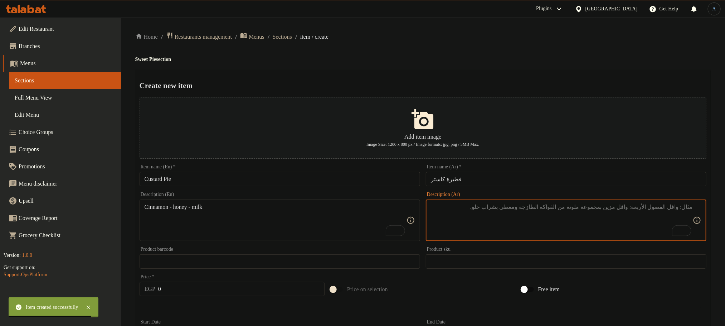
click at [490, 211] on textarea "To enrich screen reader interactions, please activate Accessibility in Grammarl…" at bounding box center [562, 220] width 262 height 34
paste textarea "كاستر - سكر - لين"
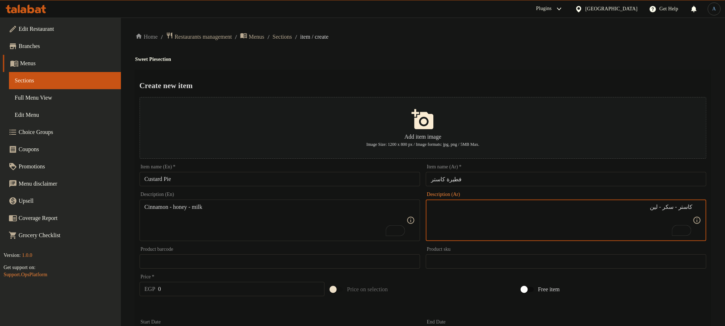
type textarea "كاستر - سكر - لين"
click at [346, 223] on textarea "Cinnamon - honey - milk" at bounding box center [276, 220] width 262 height 34
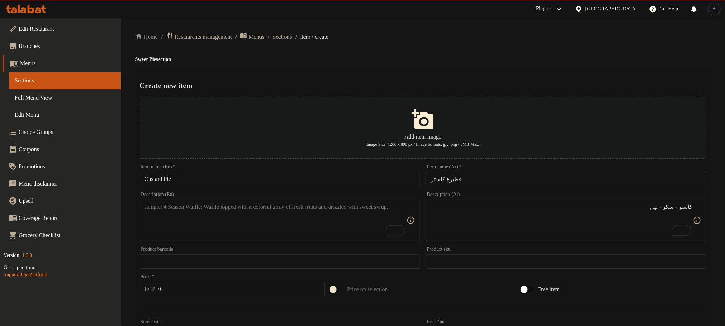
paste textarea "Caster - Sugar - Soft"
type textarea "Caster - Sugar - Soft"
drag, startPoint x: 582, startPoint y: 216, endPoint x: 659, endPoint y: 209, distance: 77.6
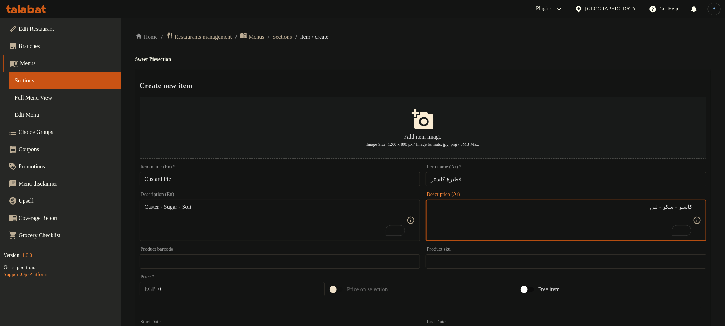
type textarea "كاستر - سكر - لبن"
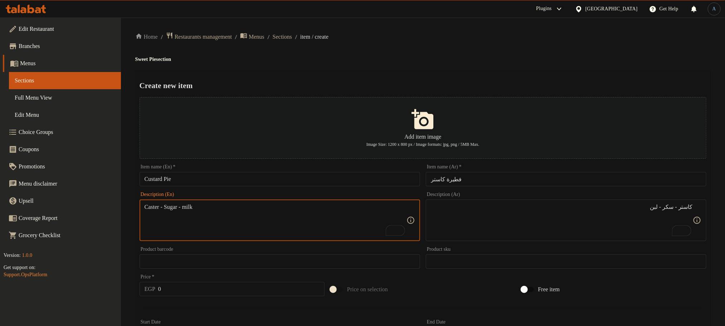
type textarea "Caster - Sugar - milk"
click at [420, 50] on div "Home / Restaurants management / Menus / Sections / item / create Sweet Pie sect…" at bounding box center [422, 298] width 575 height 533
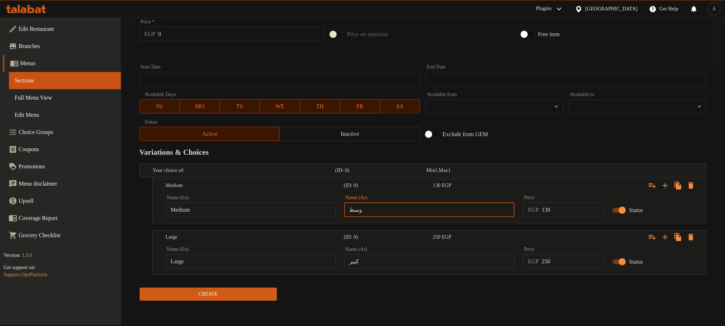
click at [431, 211] on input "وسط" at bounding box center [429, 209] width 170 height 14
type input "وسط"
drag, startPoint x: 283, startPoint y: 198, endPoint x: 284, endPoint y: 207, distance: 9.4
click at [283, 200] on div "Name (En) Medium Name (En)" at bounding box center [251, 206] width 170 height 22
type input "Choice"
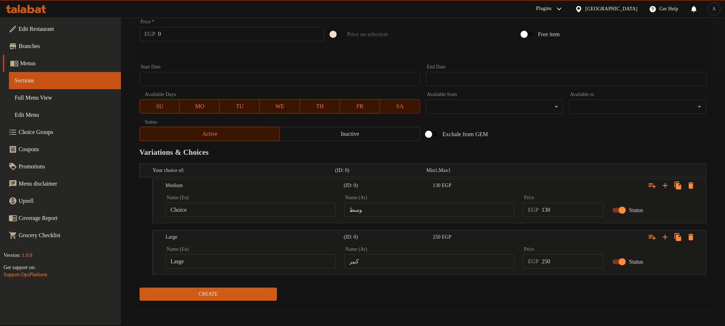
click at [285, 213] on input "Choice" at bounding box center [251, 209] width 170 height 14
click at [285, 210] on input "text" at bounding box center [251, 209] width 170 height 14
type input "Medium"
click at [451, 261] on input "كبير" at bounding box center [429, 261] width 170 height 14
type input "كبير"
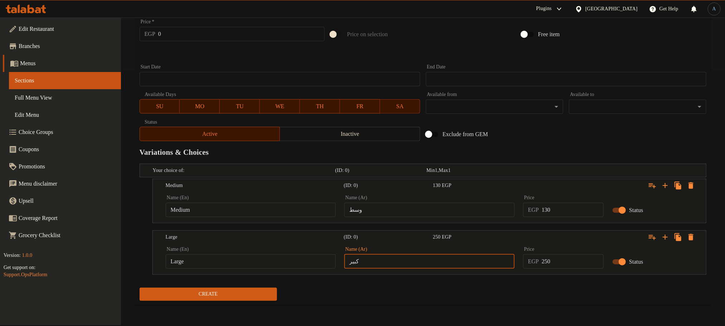
click at [304, 255] on input "Large" at bounding box center [251, 261] width 170 height 14
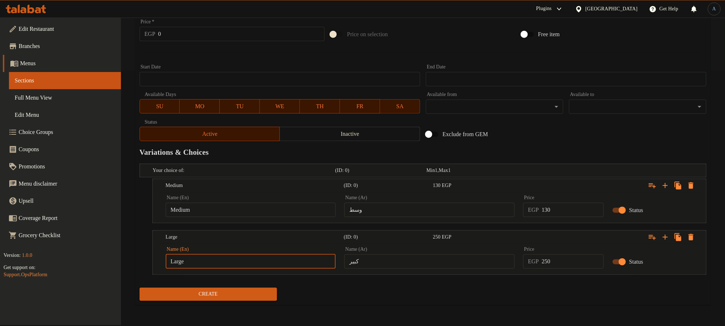
type input "Choice"
click at [304, 255] on input "text" at bounding box center [251, 261] width 170 height 14
type input "Large"
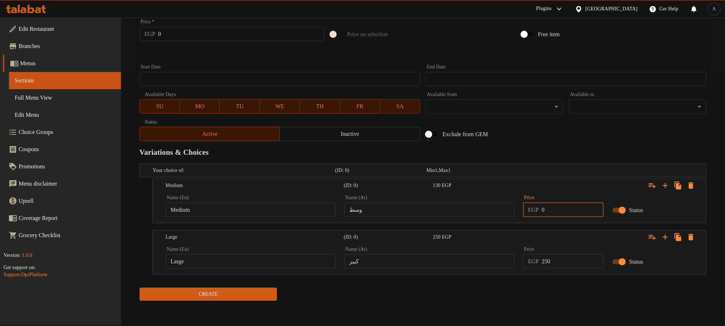
click at [562, 217] on input "0" at bounding box center [573, 209] width 62 height 14
type input "150"
click at [563, 261] on input "250" at bounding box center [573, 261] width 62 height 14
type input "200"
click at [140, 287] on button "Create" at bounding box center [208, 293] width 137 height 13
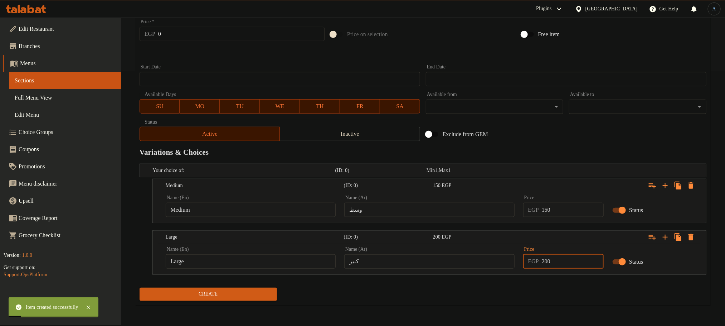
scroll to position [0, 0]
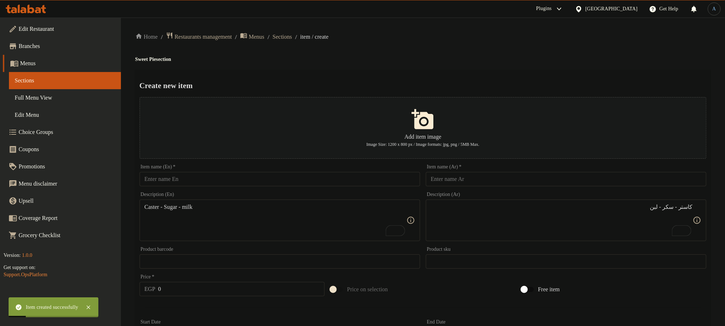
click at [522, 181] on input "text" at bounding box center [566, 179] width 280 height 14
paste input "فطيرة بغاشة"
type input "فطيرة بغاشة"
click at [379, 174] on input "text" at bounding box center [280, 179] width 280 height 14
paste input "Baghasha Pie"
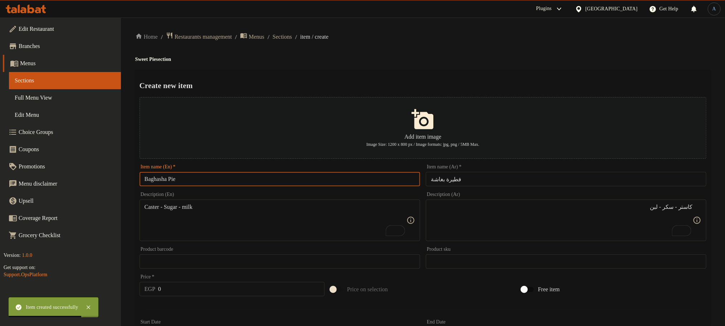
type input "Baghasha Pie"
click at [441, 59] on h4 "Sweet Pie section" at bounding box center [422, 59] width 575 height 7
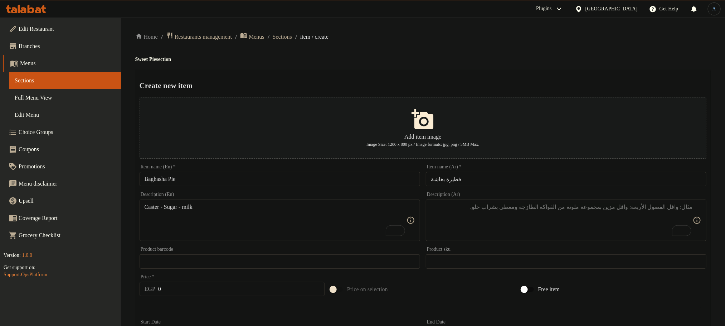
click at [533, 224] on textarea "To enrich screen reader interactions, please activate Accessibility in Grammarl…" at bounding box center [562, 220] width 262 height 34
paste textarea "سكر - لين - سمن"
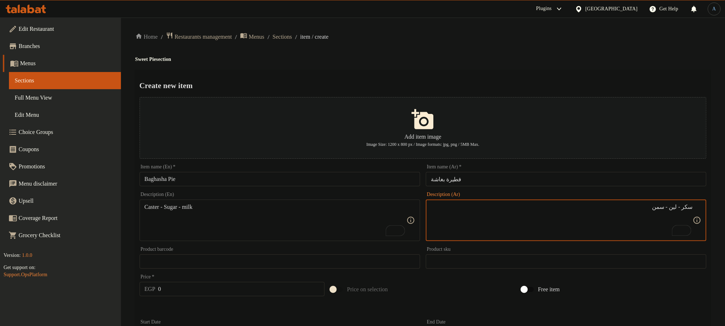
type textarea "سكر - لين - سمن"
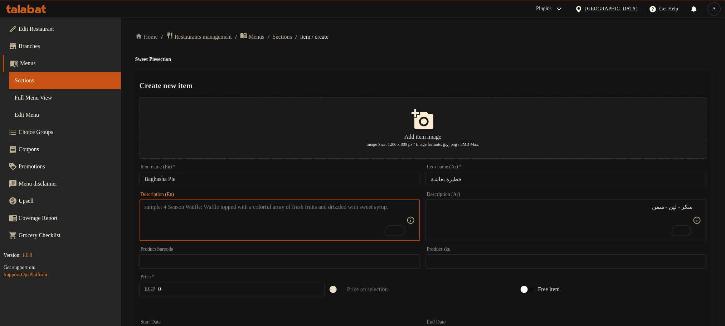
click at [303, 233] on textarea "To enrich screen reader interactions, please activate Accessibility in Grammarl…" at bounding box center [276, 220] width 262 height 34
paste textarea "Sugar - softness - ghee"
click at [171, 205] on textarea "Sugar - softness - ghee" at bounding box center [276, 220] width 262 height 34
type textarea "Sugar - milk - ghee"
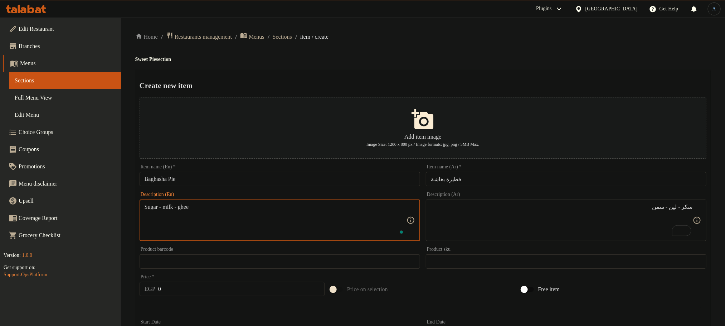
click at [474, 60] on h4 "Sweet Pie section" at bounding box center [422, 59] width 575 height 7
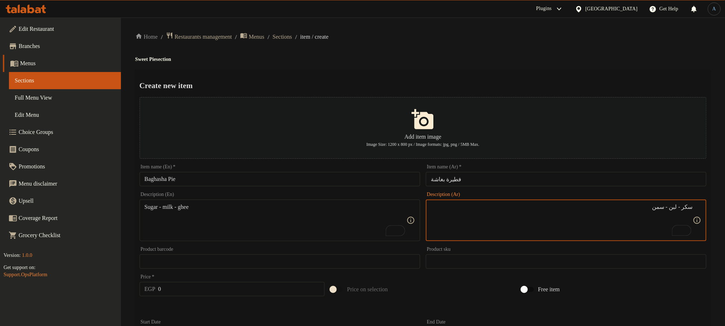
type textarea "سكر - لبن - سمن"
click at [492, 42] on div "Home / Restaurants management / Menus / Sections / item / create Sweet Pie sect…" at bounding box center [422, 298] width 575 height 533
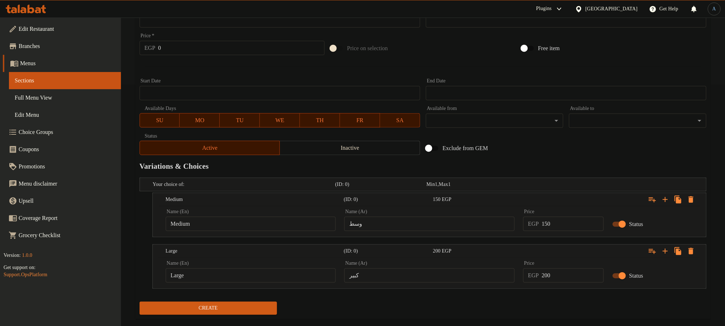
scroll to position [255, 0]
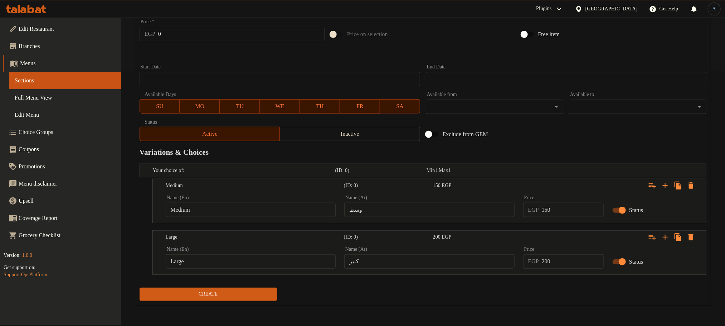
click at [453, 211] on input "وسط" at bounding box center [429, 209] width 170 height 14
type input "وسط"
click at [228, 210] on input "Medium" at bounding box center [251, 209] width 170 height 14
type input "Choice"
click at [228, 210] on input "text" at bounding box center [251, 209] width 170 height 14
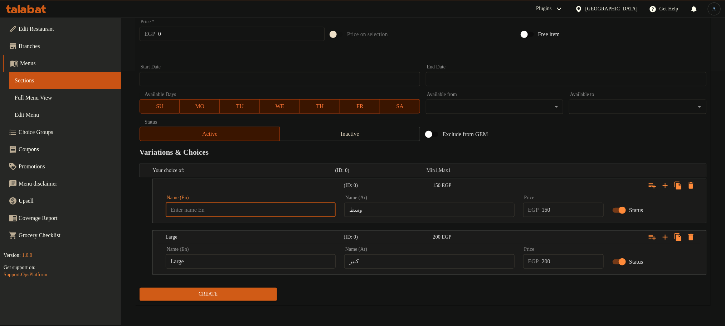
type input "Medium"
click at [363, 263] on input "كبير" at bounding box center [429, 261] width 170 height 14
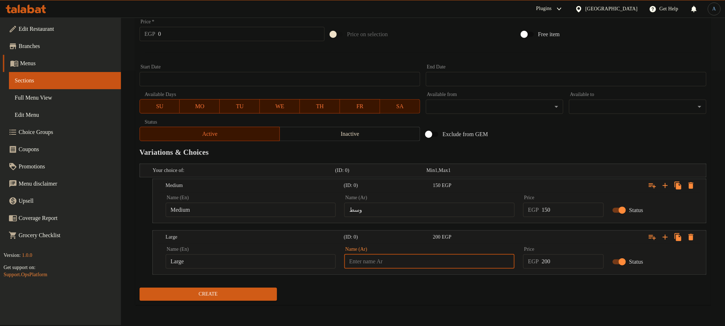
type input "كبير"
click at [232, 193] on div "Large (ID: 0) 200 EGP" at bounding box center [431, 185] width 534 height 16
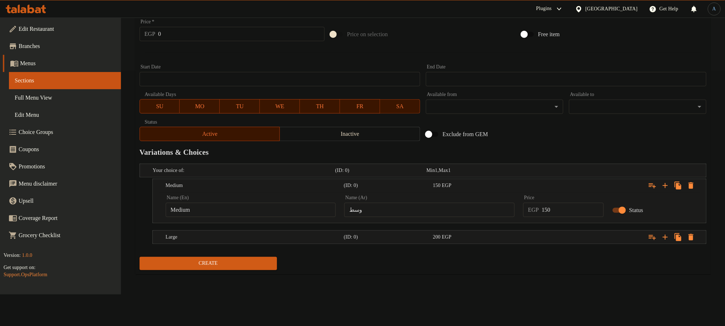
scroll to position [224, 0]
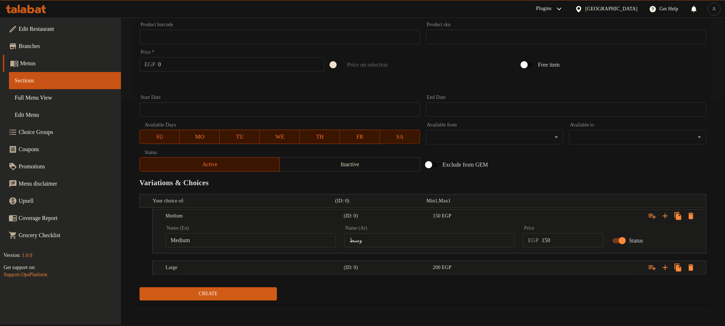
click at [228, 264] on div "Add item image Image Size: 1200 x 800 px / Image formats: jpg, png / 5MB Max. I…" at bounding box center [423, 86] width 572 height 433
click at [229, 209] on div "Large (ID: 0) 200 EGP" at bounding box center [424, 201] width 547 height 16
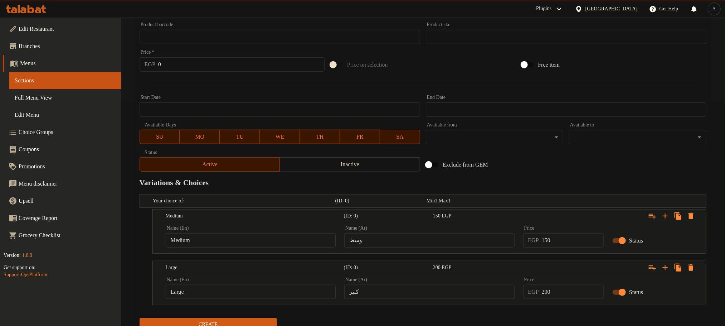
click at [225, 292] on input "Large" at bounding box center [251, 291] width 170 height 14
type input "Choice"
click at [225, 292] on input "text" at bounding box center [251, 291] width 170 height 14
type input "Large"
click at [542, 237] on input "150" at bounding box center [573, 240] width 62 height 14
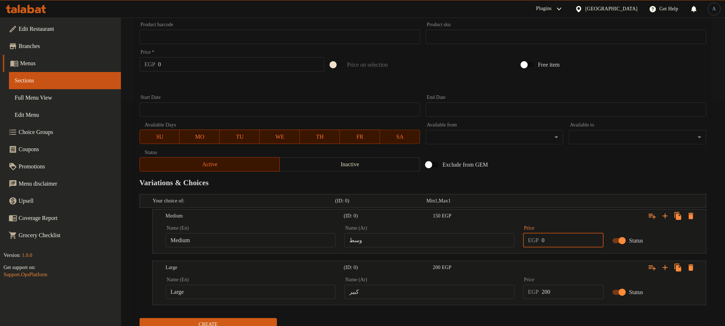
click at [555, 239] on input "0" at bounding box center [573, 240] width 62 height 14
type input "100"
click at [575, 290] on input "200" at bounding box center [573, 291] width 62 height 14
type input "190"
click at [140, 318] on button "Create" at bounding box center [208, 324] width 137 height 13
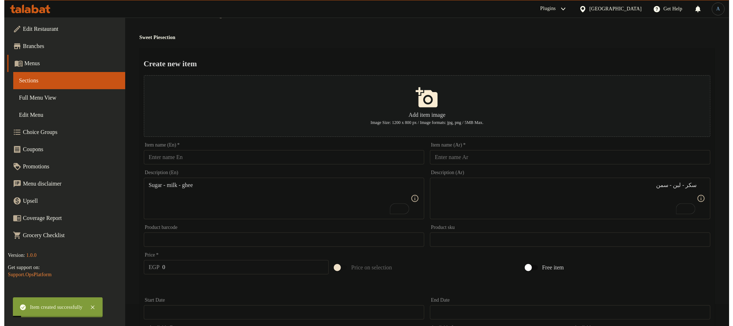
scroll to position [0, 0]
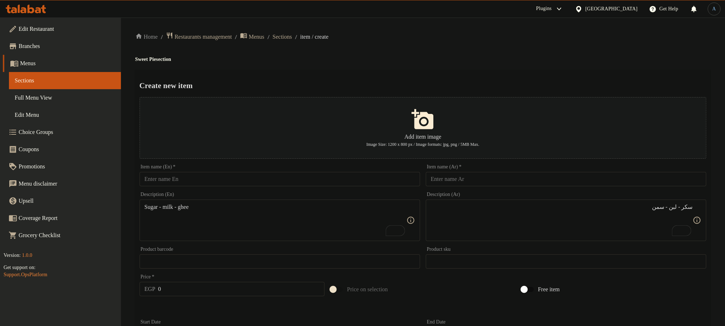
click at [290, 41] on div "Home / Restaurants management / Menus / Sections / item / create Sweet Pie sect…" at bounding box center [422, 298] width 575 height 533
click at [292, 34] on span "Sections" at bounding box center [282, 37] width 19 height 9
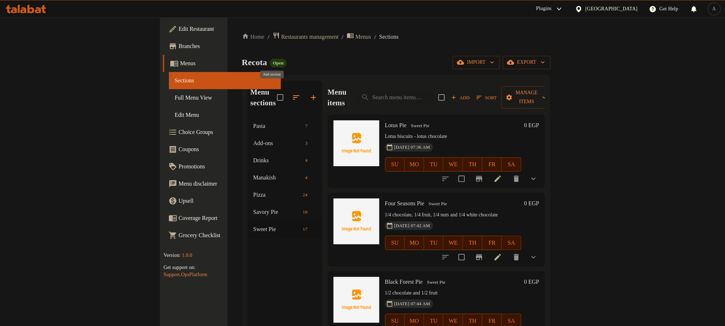
click at [309, 93] on icon "button" at bounding box center [313, 97] width 9 height 9
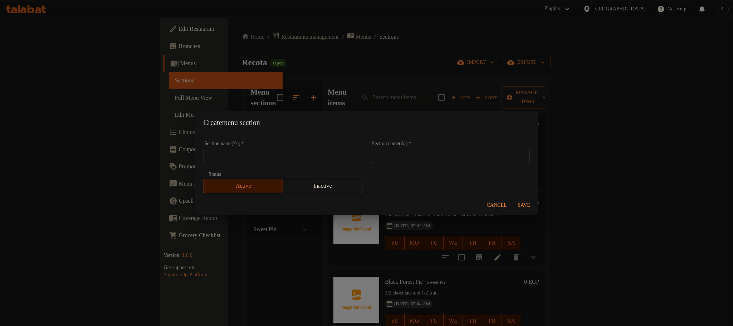
click at [438, 160] on input "text" at bounding box center [450, 155] width 159 height 14
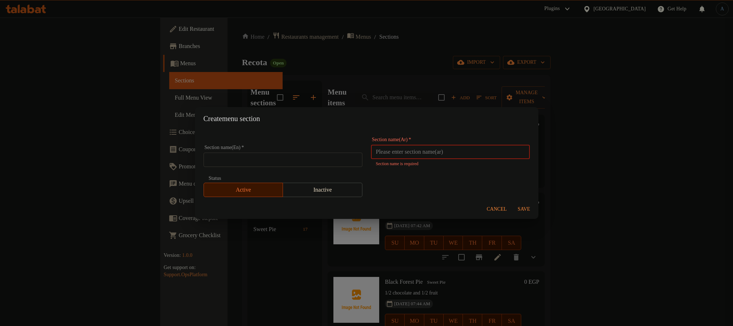
click at [487, 150] on input "text" at bounding box center [450, 152] width 159 height 14
paste input "فطير مشلتت"
type input "فطير مشلتت"
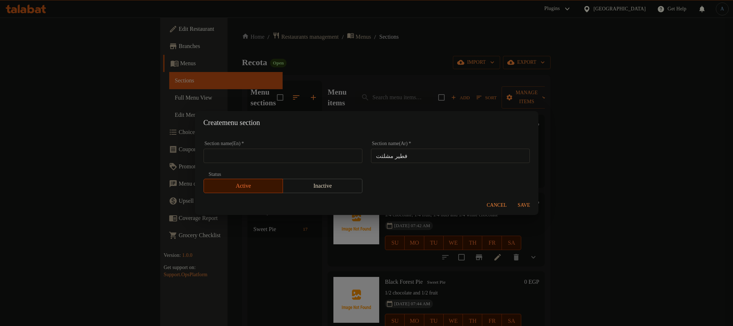
click at [289, 153] on input "text" at bounding box center [283, 155] width 159 height 14
paste input "Fatir Mashlatat"
click at [217, 156] on input "Fatir Mashlatat" at bounding box center [283, 155] width 159 height 14
click at [264, 152] on input "Mashlatat" at bounding box center [283, 155] width 159 height 14
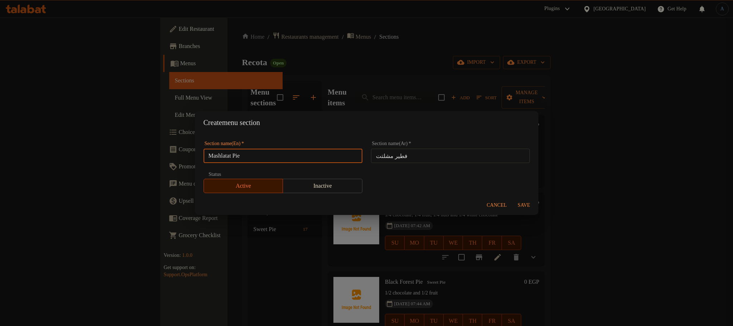
type input "Mashlatat Pie"
click at [525, 201] on span "Save" at bounding box center [524, 205] width 17 height 9
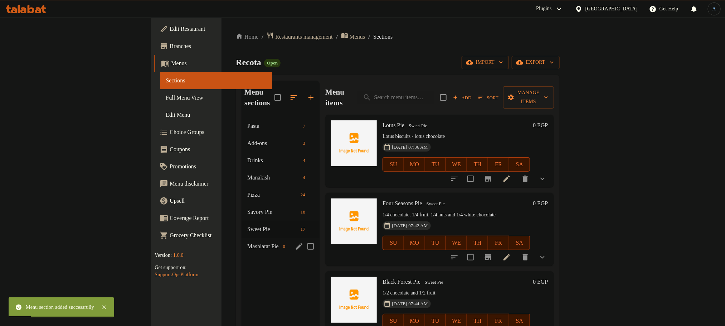
click at [247, 242] on span "Mashlatat Pie" at bounding box center [263, 246] width 33 height 9
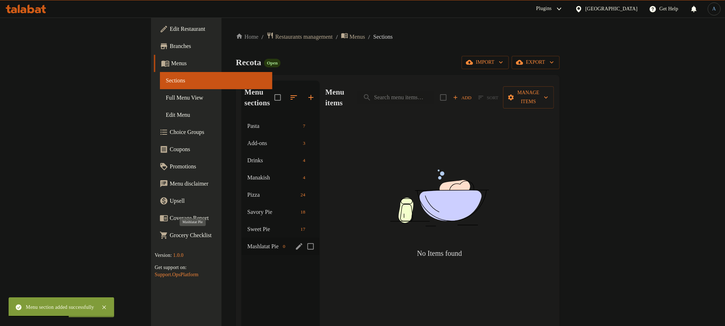
click at [247, 242] on span "Mashlatat Pie" at bounding box center [263, 246] width 33 height 9
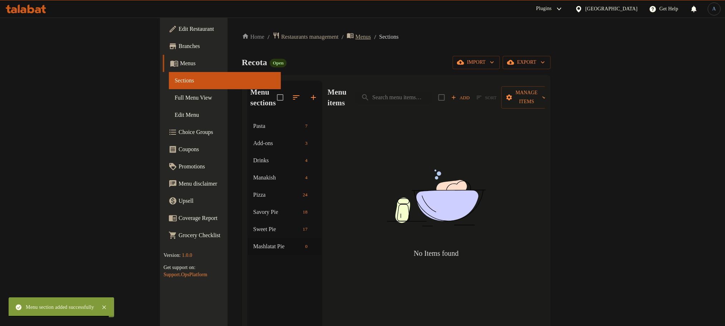
click at [355, 35] on span "Menus" at bounding box center [363, 37] width 16 height 9
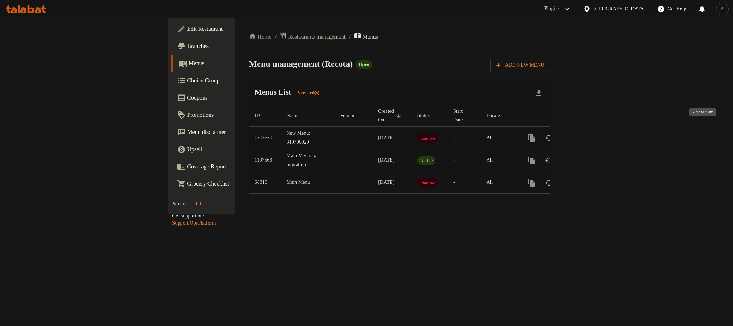
click at [588, 133] on icon "enhanced table" at bounding box center [583, 137] width 9 height 9
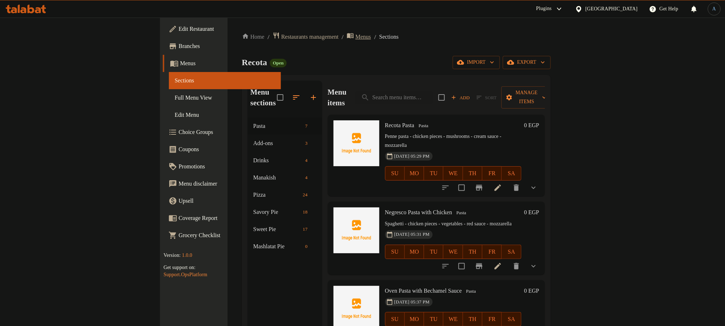
click at [355, 39] on span "Menus" at bounding box center [363, 37] width 16 height 9
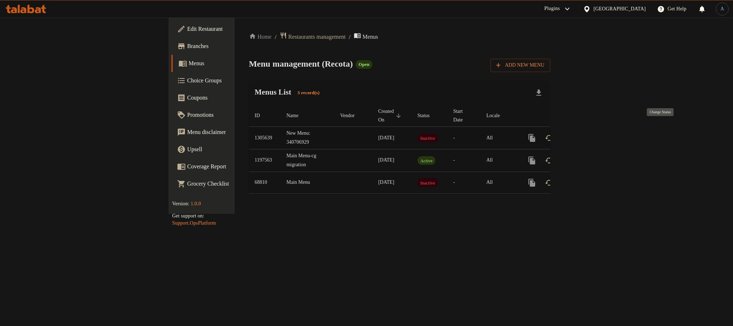
click at [553, 133] on icon "enhanced table" at bounding box center [549, 137] width 9 height 9
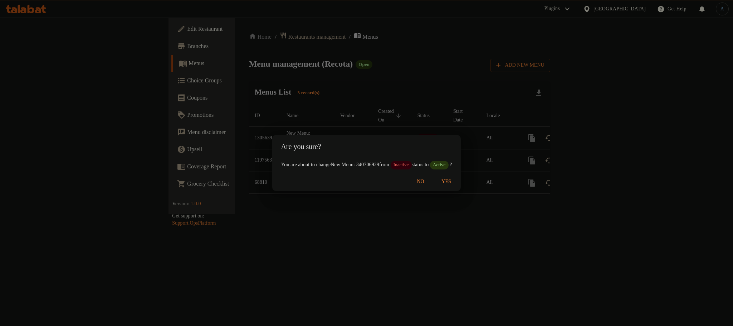
click at [455, 184] on span "Yes" at bounding box center [446, 181] width 17 height 9
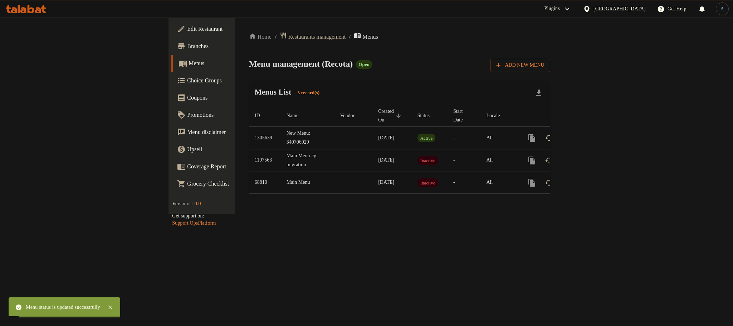
click at [241, 214] on div "Home / Restaurants management / Menus Menu management ( Recota ) Open Add New M…" at bounding box center [400, 116] width 330 height 196
click at [588, 133] on icon "enhanced table" at bounding box center [583, 137] width 9 height 9
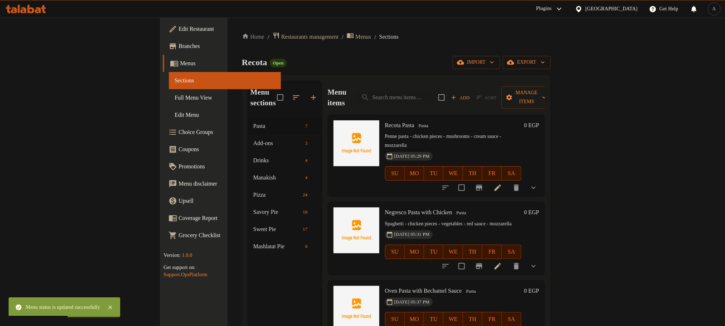
drag, startPoint x: 262, startPoint y: 36, endPoint x: 386, endPoint y: 19, distance: 125.4
click at [355, 36] on span "Menus" at bounding box center [363, 37] width 16 height 9
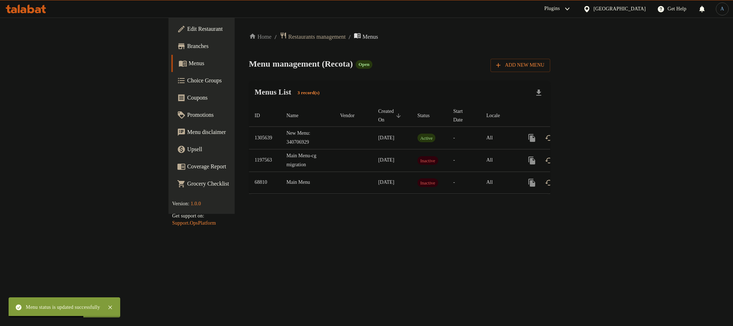
drag, startPoint x: 492, startPoint y: 70, endPoint x: 413, endPoint y: 24, distance: 90.7
click at [490, 67] on div "Menu management ( Recota ) Open Add New Menu" at bounding box center [399, 64] width 301 height 16
click at [553, 157] on icon "enhanced table" at bounding box center [549, 160] width 8 height 6
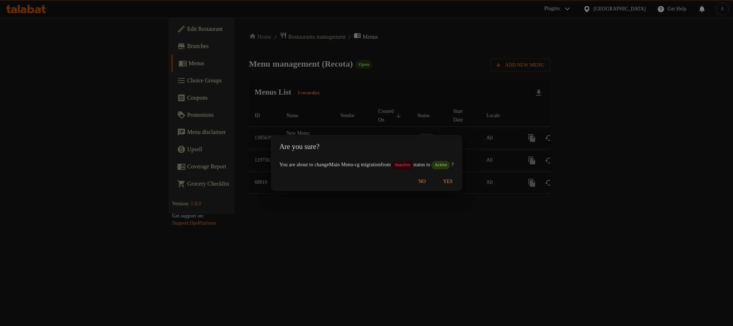
click at [456, 186] on span "Yes" at bounding box center [447, 181] width 17 height 9
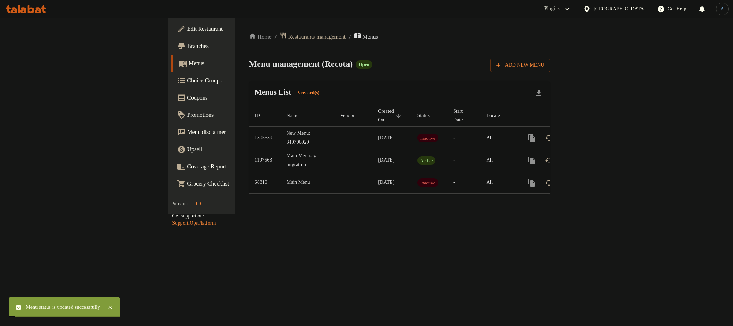
click at [470, 214] on div "Home / Restaurants management / Menus Menu management ( Recota ) Open Add New M…" at bounding box center [400, 116] width 330 height 196
drag, startPoint x: 443, startPoint y: 63, endPoint x: 146, endPoint y: 20, distance: 299.8
click at [442, 64] on div "Menu management ( Recota ) Open Add New Menu" at bounding box center [399, 64] width 301 height 16
click at [288, 39] on span "Restaurants management" at bounding box center [316, 37] width 57 height 9
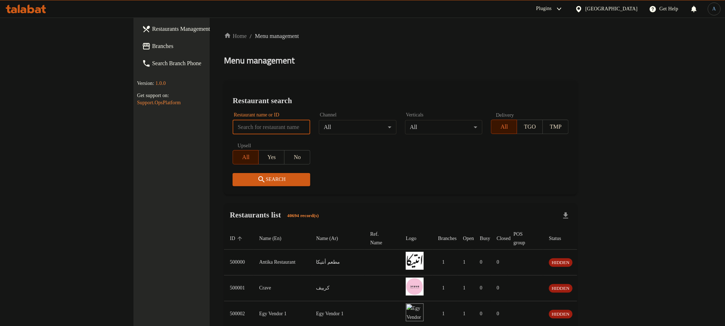
click at [233, 123] on input "search" at bounding box center [272, 127] width 78 height 14
paste input "503410"
type input "503410"
click button "Search" at bounding box center [272, 179] width 78 height 13
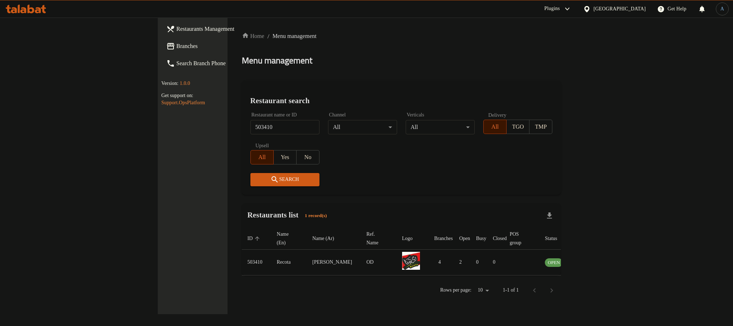
click at [282, 93] on div "Restaurant search Restaurant name or ID 503410 Restaurant name or ID Channel Al…" at bounding box center [401, 137] width 319 height 114
click at [595, 258] on link "enhanced table" at bounding box center [588, 262] width 14 height 9
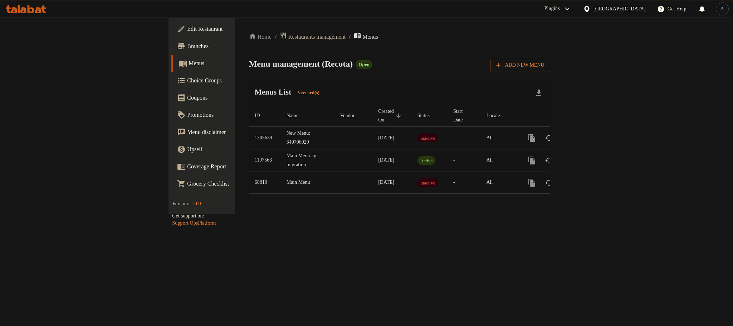
click at [42, 11] on icon at bounding box center [43, 9] width 5 height 8
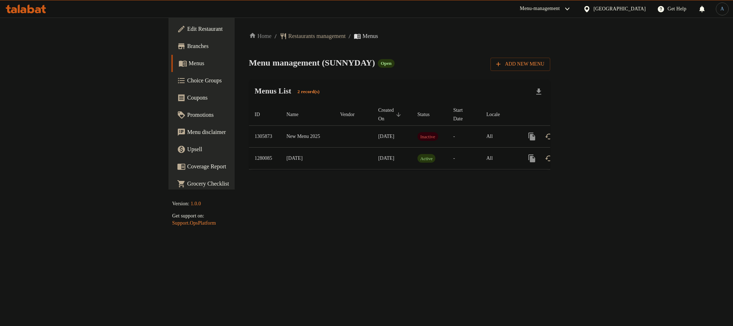
click at [565, 189] on div "Home / Restaurants management / Menus Menu management ( SUNNYDAY ) Open Add New…" at bounding box center [400, 104] width 330 height 172
click at [588, 154] on icon "enhanced table" at bounding box center [583, 158] width 9 height 9
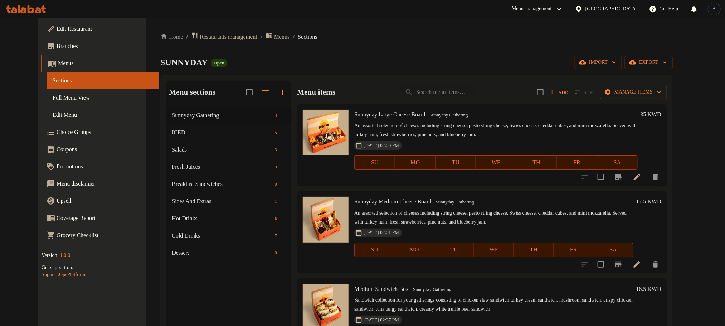
click at [364, 19] on div "Home / Restaurants management / Menus / Sections SUNNYDAY Open import export Me…" at bounding box center [416, 222] width 541 height 409
